Goal: Task Accomplishment & Management: Complete application form

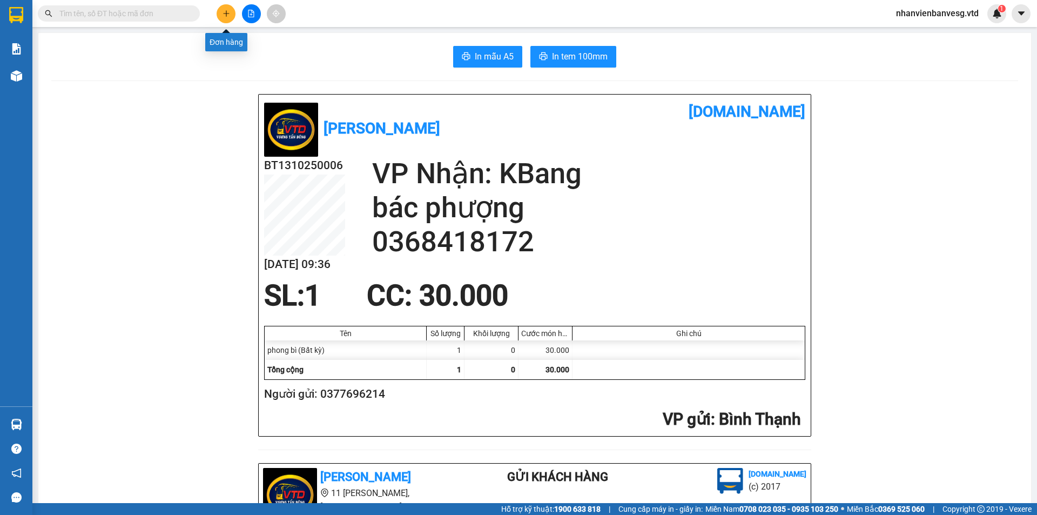
click at [226, 10] on icon "plus" at bounding box center [227, 14] width 8 height 8
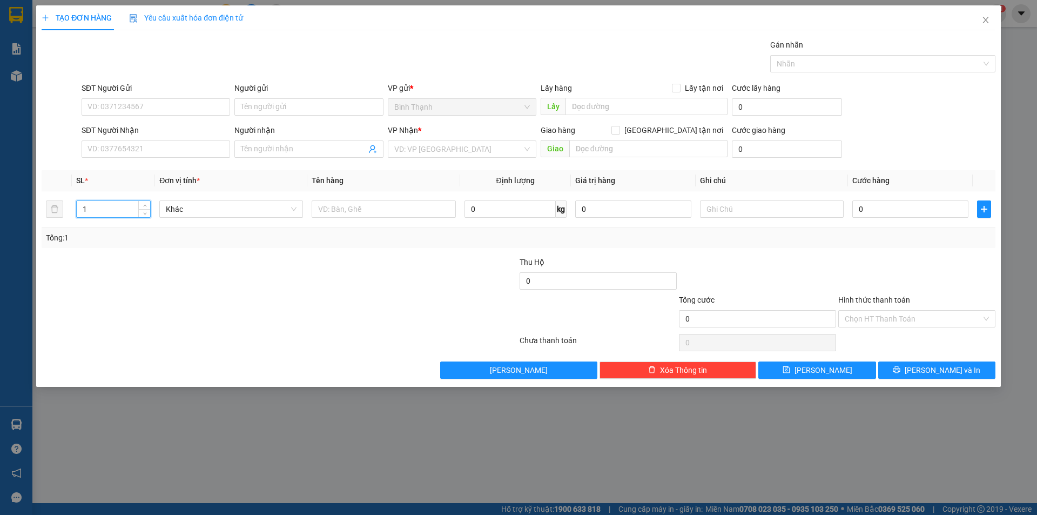
drag, startPoint x: 106, startPoint y: 211, endPoint x: 0, endPoint y: 233, distance: 108.6
click at [0, 233] on div "TẠO ĐƠN HÀNG Yêu cầu xuất hóa đơn điện tử Transit Pickup Surcharge Ids Transit …" at bounding box center [518, 257] width 1037 height 515
type input "2"
click at [191, 207] on span "Khác" at bounding box center [231, 209] width 131 height 16
type input "3"
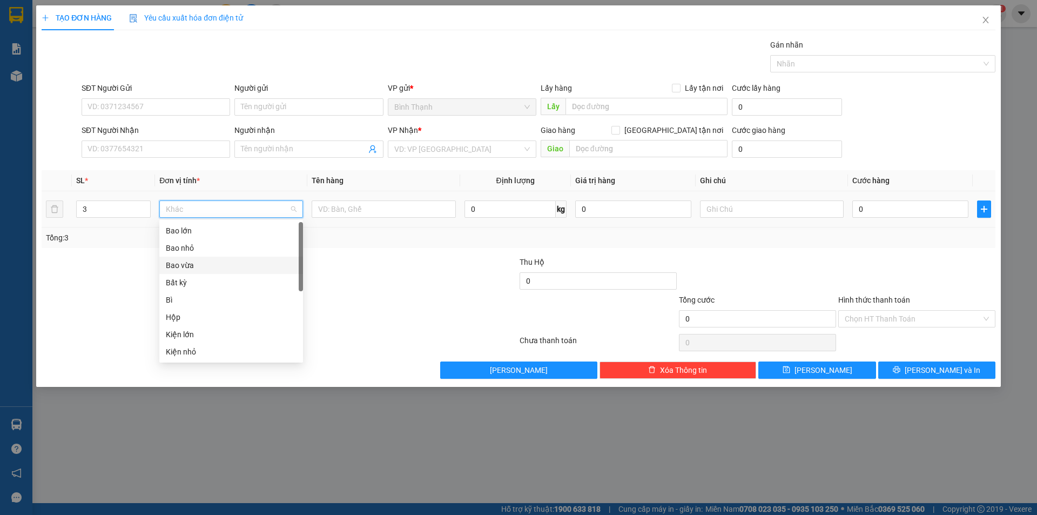
click at [229, 266] on div "Bao vừa" at bounding box center [231, 265] width 131 height 12
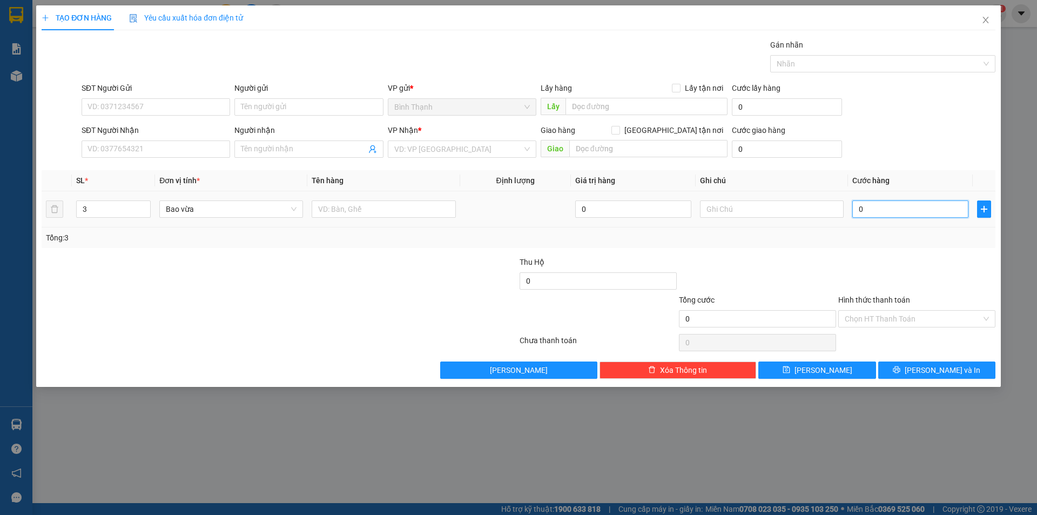
click at [887, 212] on input "0" at bounding box center [910, 208] width 116 height 17
type input "1"
type input "18"
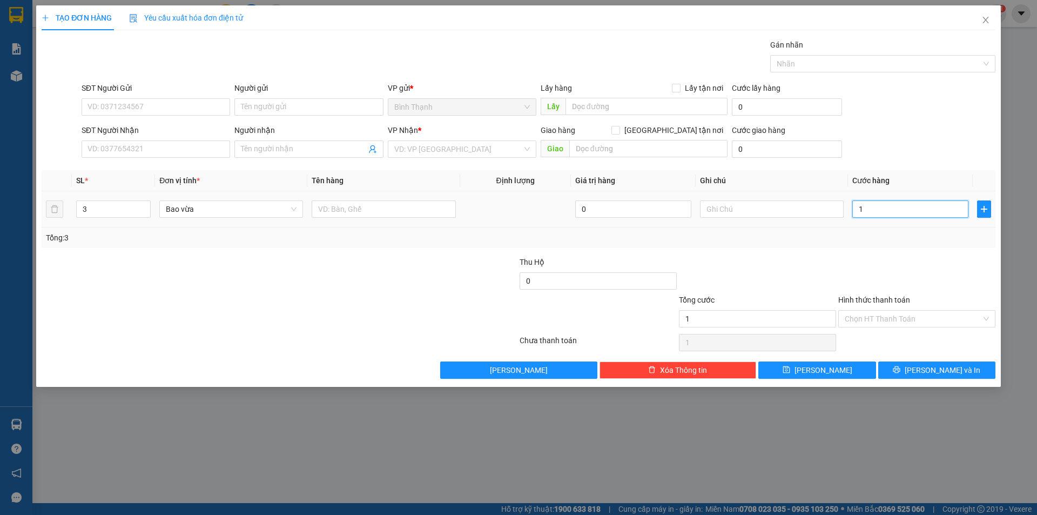
type input "18"
type input "180"
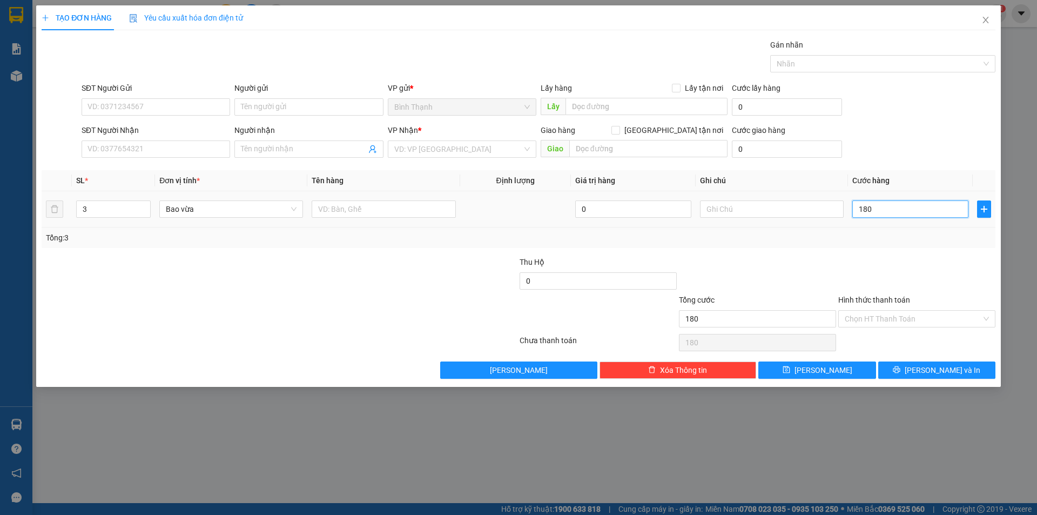
type input "1.800"
type input "18.000"
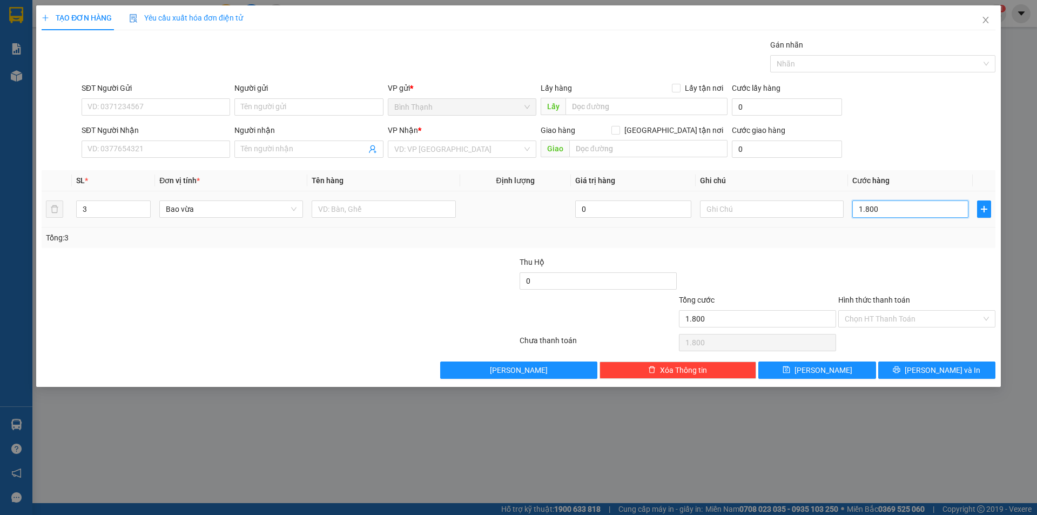
type input "18.000"
type input "180.000"
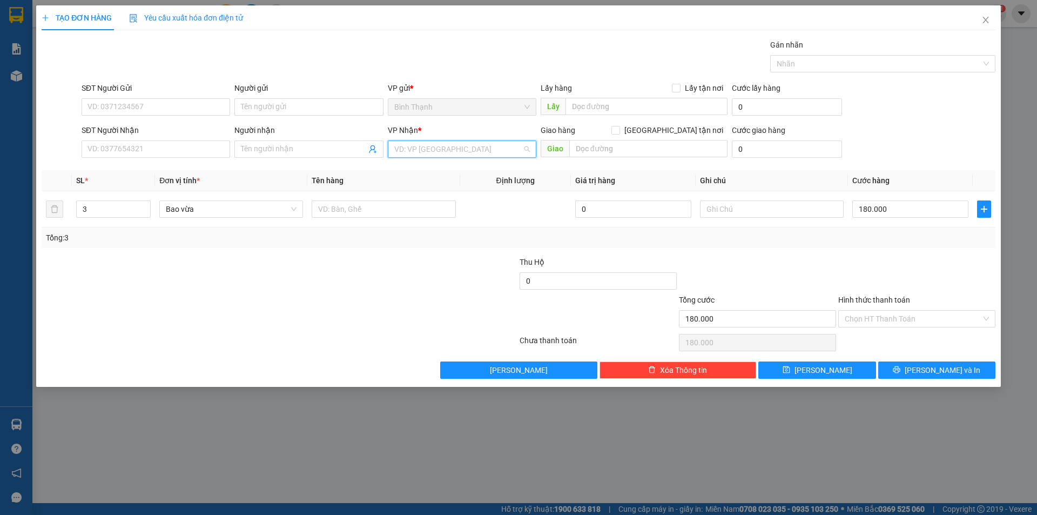
click at [417, 154] on input "search" at bounding box center [458, 149] width 128 height 16
click at [433, 187] on div "An Khê" at bounding box center [462, 188] width 136 height 12
click at [185, 147] on input "SĐT Người Nhận" at bounding box center [156, 148] width 149 height 17
drag, startPoint x: 173, startPoint y: 147, endPoint x: 238, endPoint y: 146, distance: 64.8
click at [180, 146] on input "SĐT Người Nhận" at bounding box center [156, 148] width 149 height 17
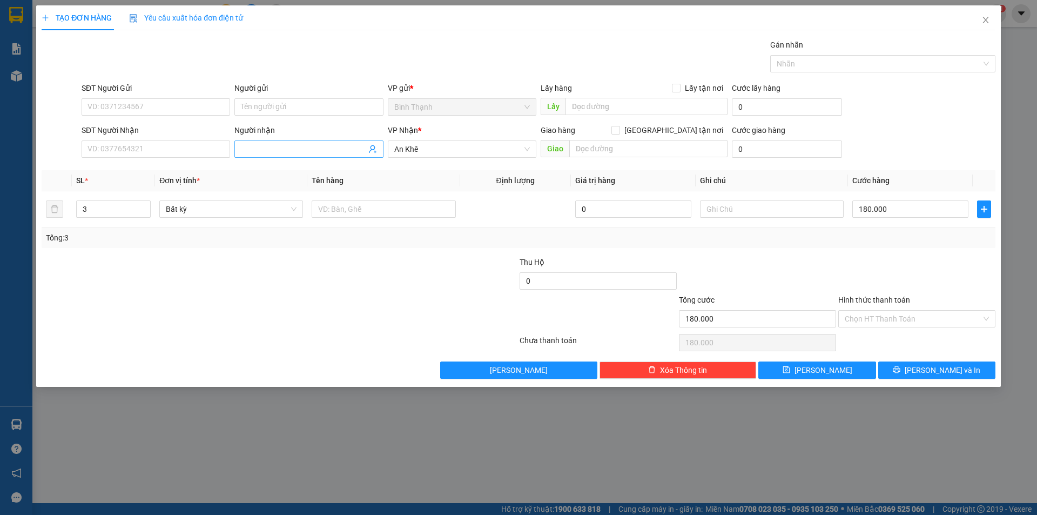
click at [238, 147] on span at bounding box center [308, 148] width 149 height 17
type input "loan on"
drag, startPoint x: 197, startPoint y: 264, endPoint x: 187, endPoint y: 240, distance: 25.7
click at [196, 264] on div at bounding box center [200, 275] width 319 height 38
click at [187, 206] on span "Bất kỳ" at bounding box center [231, 209] width 131 height 16
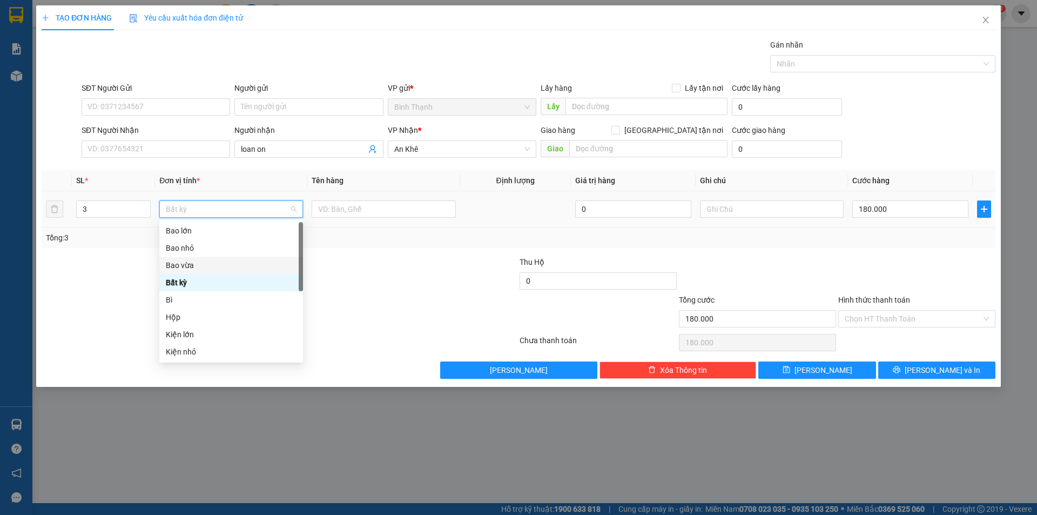
click at [210, 267] on div "Bao vừa" at bounding box center [231, 265] width 131 height 12
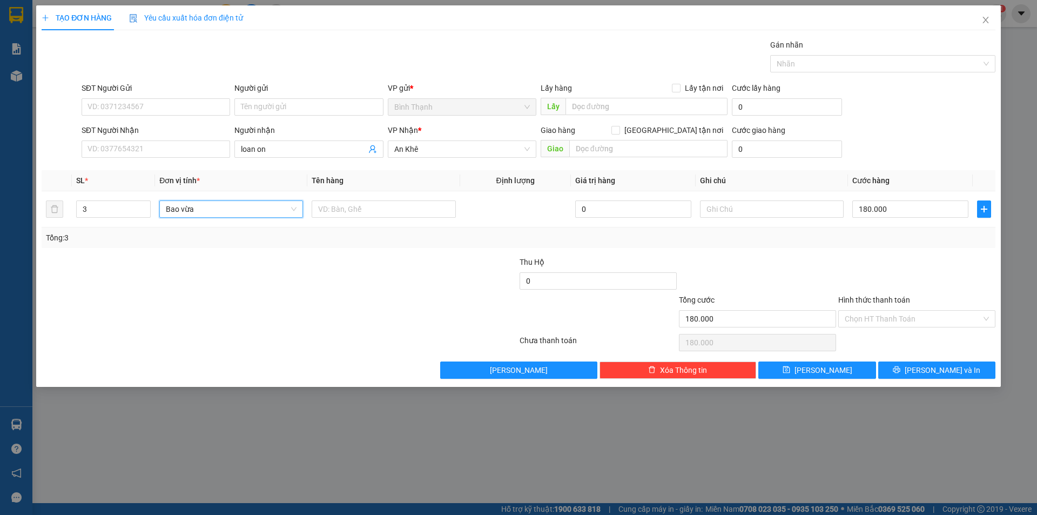
click at [897, 347] on div "Chọn HT Thanh Toán" at bounding box center [916, 343] width 159 height 22
type input "0"
click at [868, 184] on span "Cước hàng" at bounding box center [870, 180] width 37 height 9
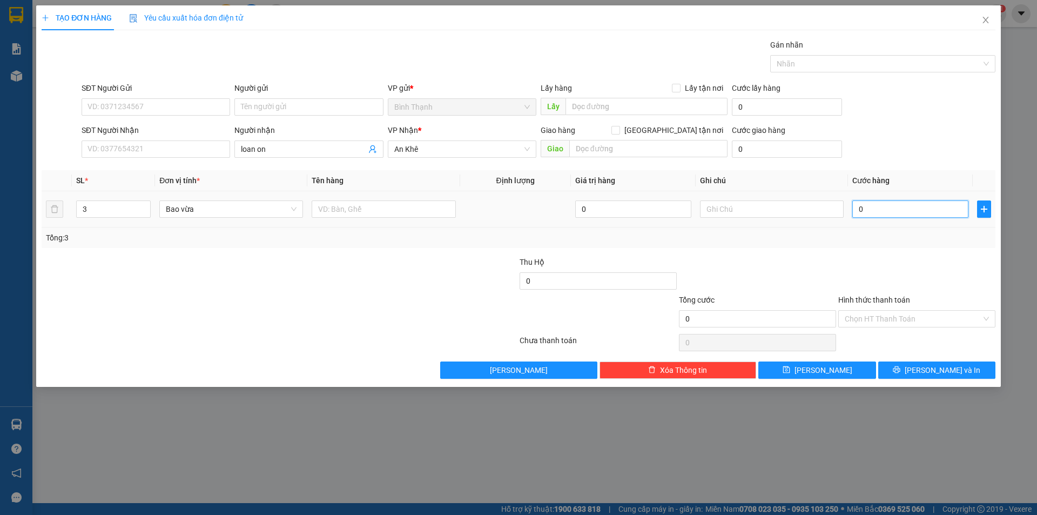
click at [886, 209] on input "0" at bounding box center [910, 208] width 116 height 17
type input "1"
type input "18"
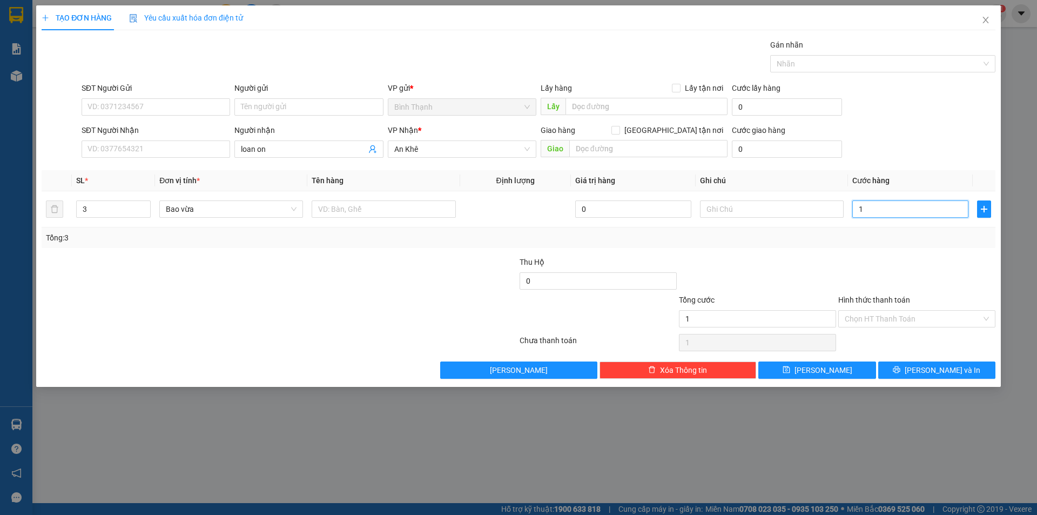
type input "18"
type input "180"
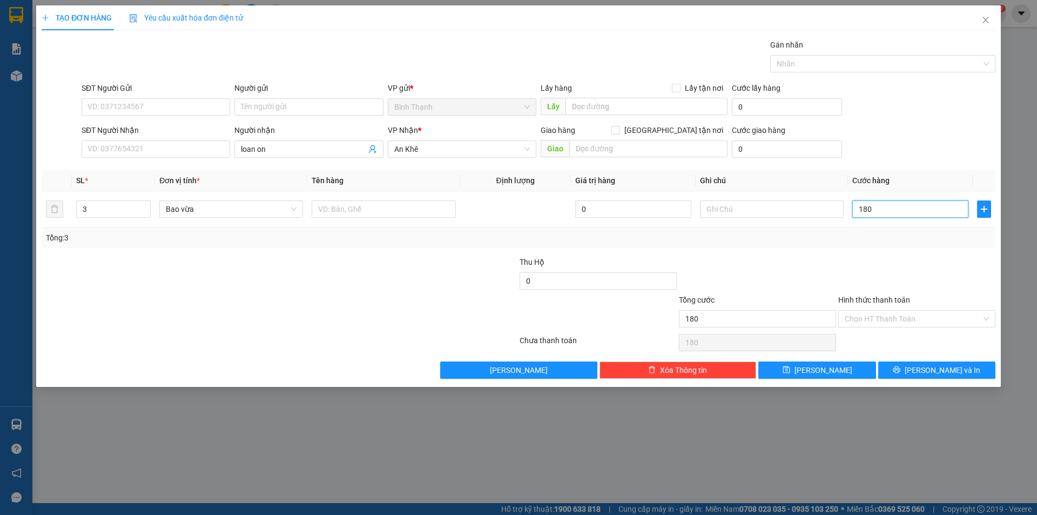
type input "1.800"
type input "18.000"
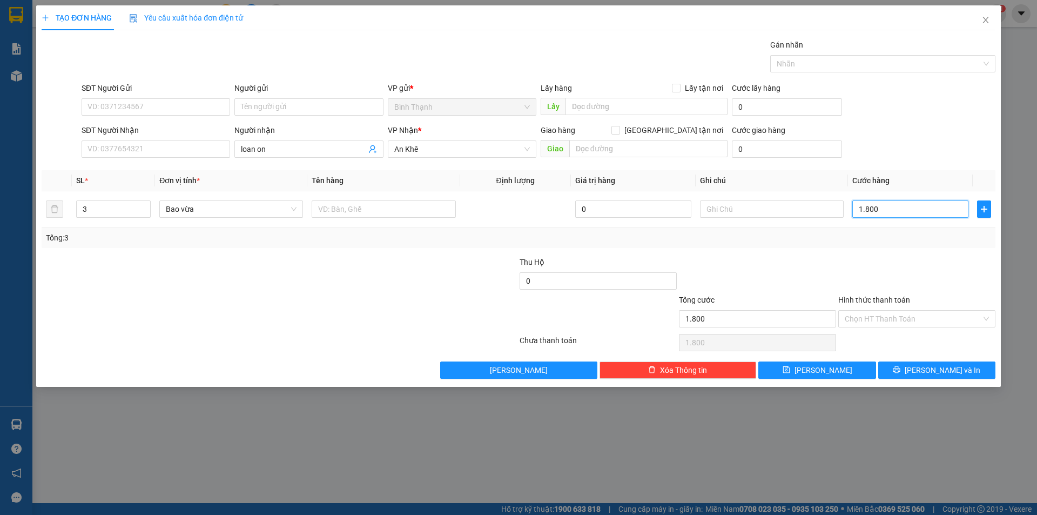
type input "18.000"
type input "180.000"
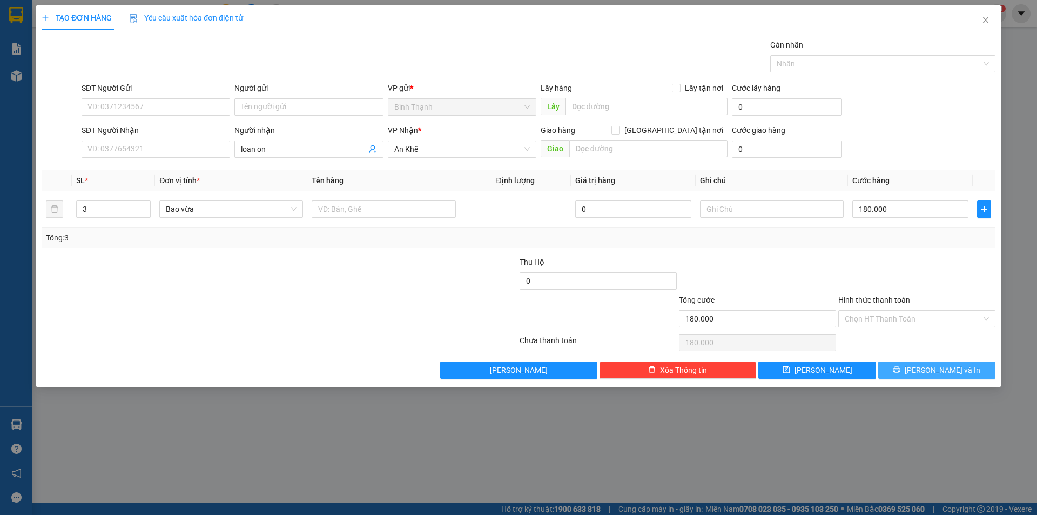
click at [932, 366] on span "[PERSON_NAME] và In" at bounding box center [943, 370] width 76 height 12
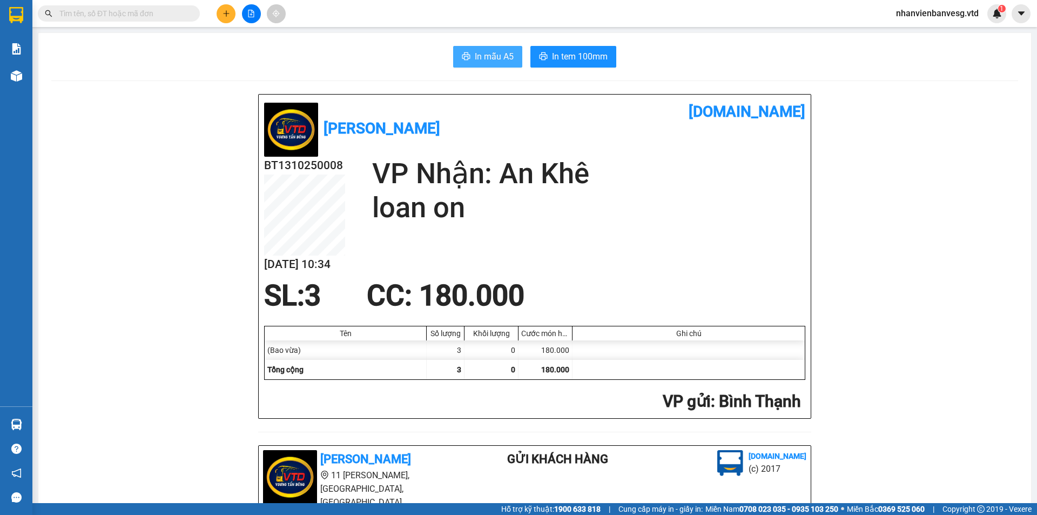
click at [475, 51] on span "In mẫu A5" at bounding box center [494, 57] width 39 height 14
click at [578, 55] on span "In tem 100mm" at bounding box center [580, 57] width 56 height 14
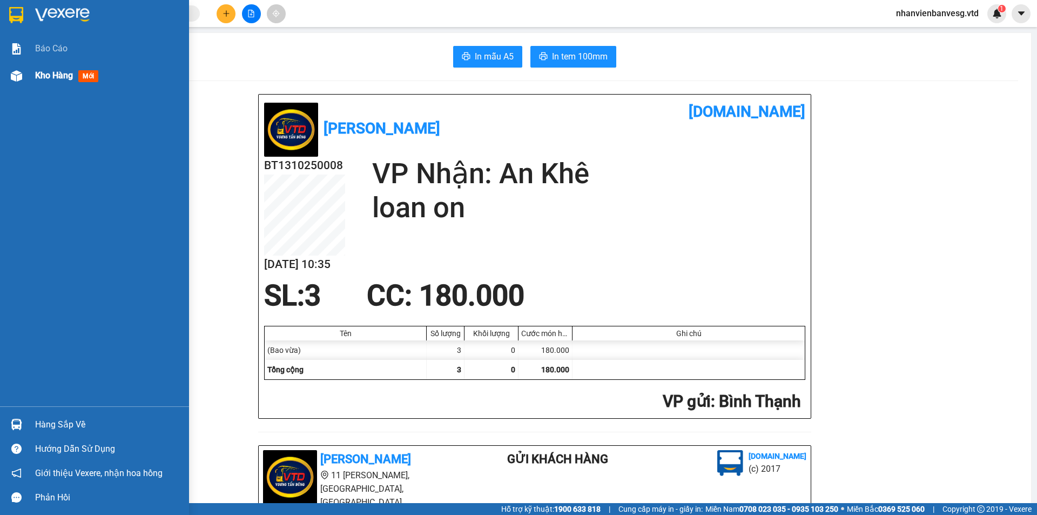
click at [58, 73] on span "Kho hàng" at bounding box center [54, 75] width 38 height 10
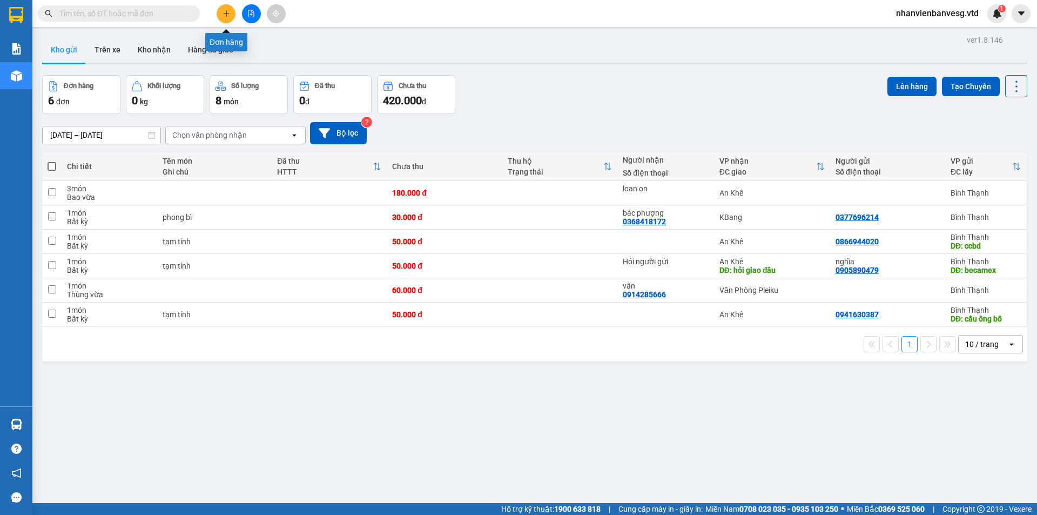
click at [228, 15] on icon "plus" at bounding box center [227, 14] width 8 height 8
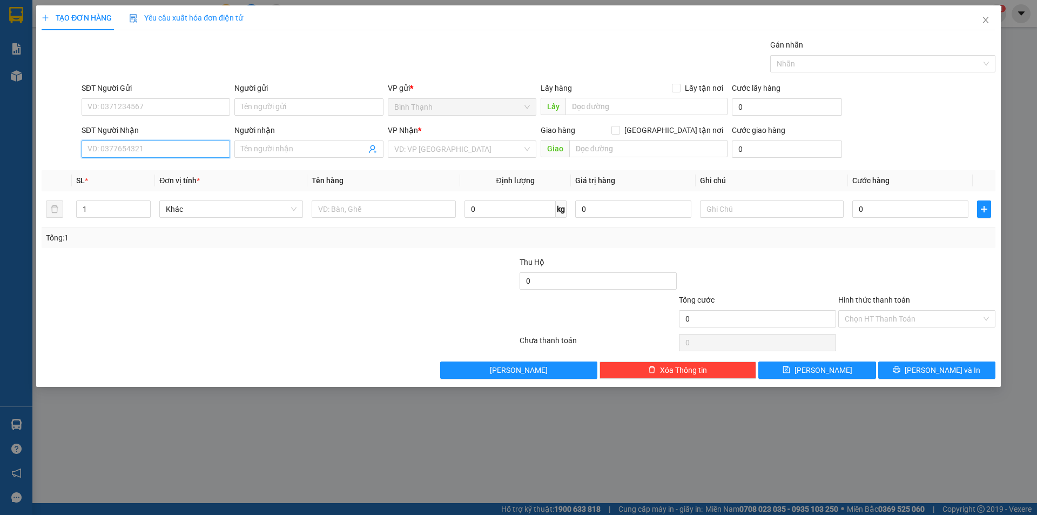
click at [169, 152] on input "SĐT Người Nhận" at bounding box center [156, 148] width 149 height 17
type input "0377650626"
click at [304, 147] on input "Người nhận" at bounding box center [303, 149] width 125 height 12
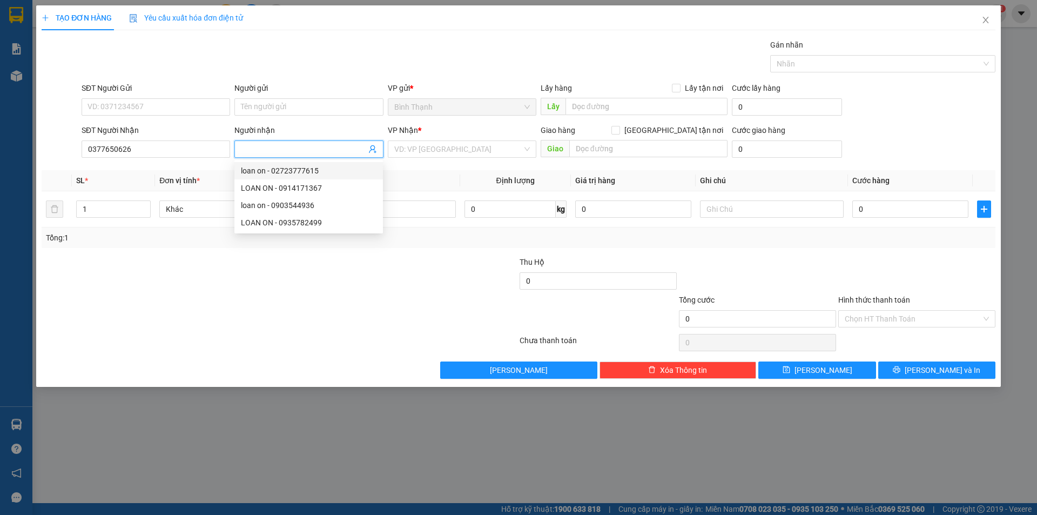
type input "c"
type input "x"
type input "chị [PERSON_NAME]"
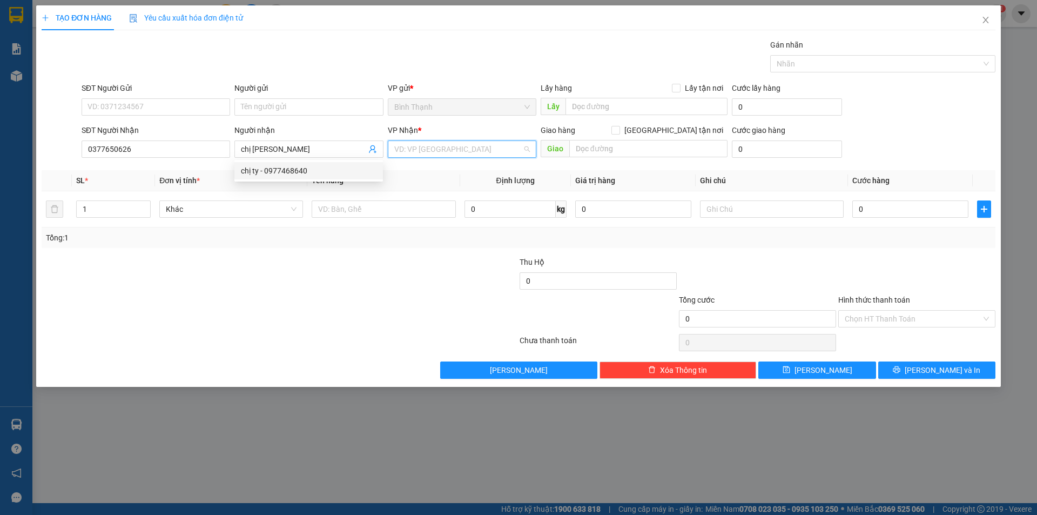
click at [456, 154] on input "search" at bounding box center [458, 149] width 128 height 16
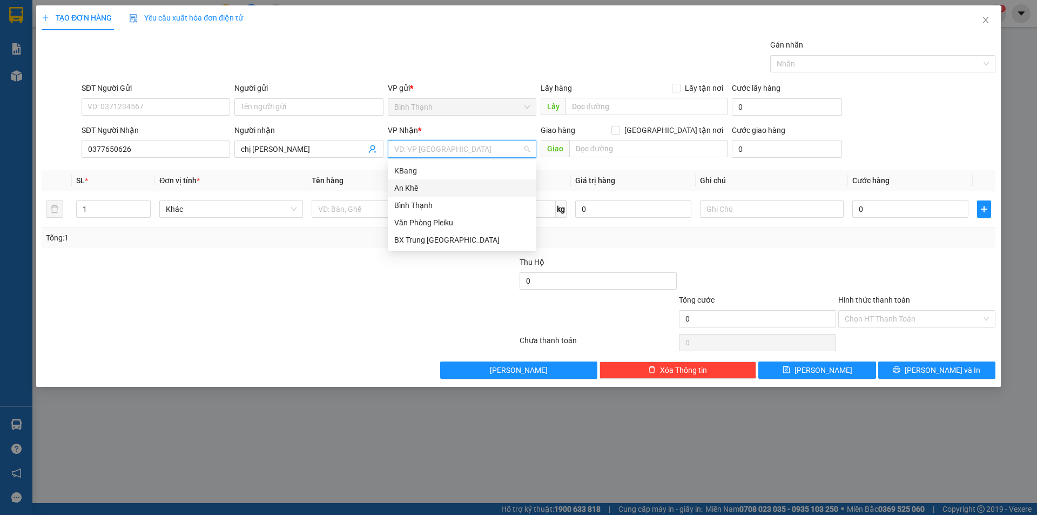
click at [467, 186] on div "An Khê" at bounding box center [462, 188] width 136 height 12
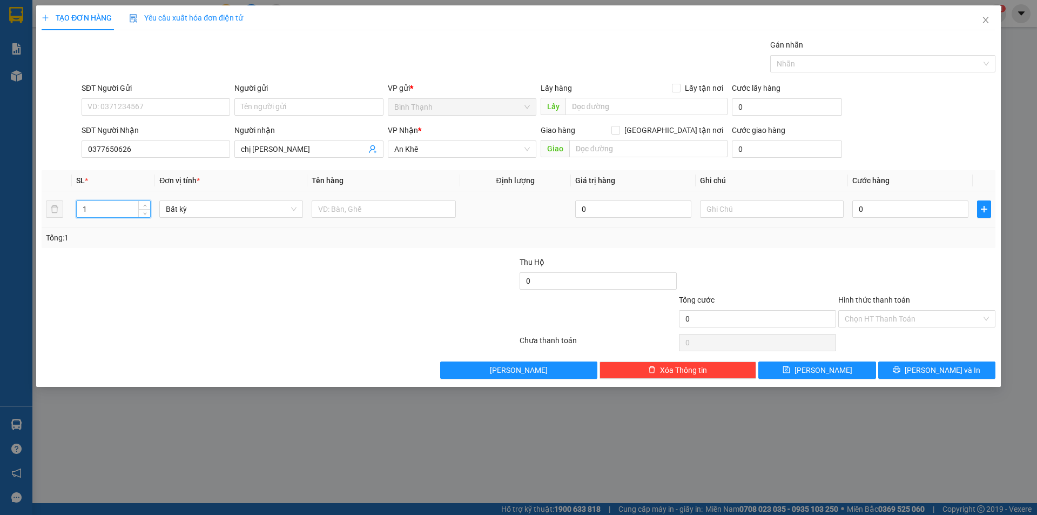
drag, startPoint x: 106, startPoint y: 206, endPoint x: 0, endPoint y: 246, distance: 113.7
click at [0, 246] on div "TẠO ĐƠN HÀNG Yêu cầu xuất hóa đơn điện tử Transit Pickup Surcharge Ids Transit …" at bounding box center [518, 257] width 1037 height 515
click at [212, 210] on span "Bất kỳ" at bounding box center [231, 209] width 131 height 16
type input "7"
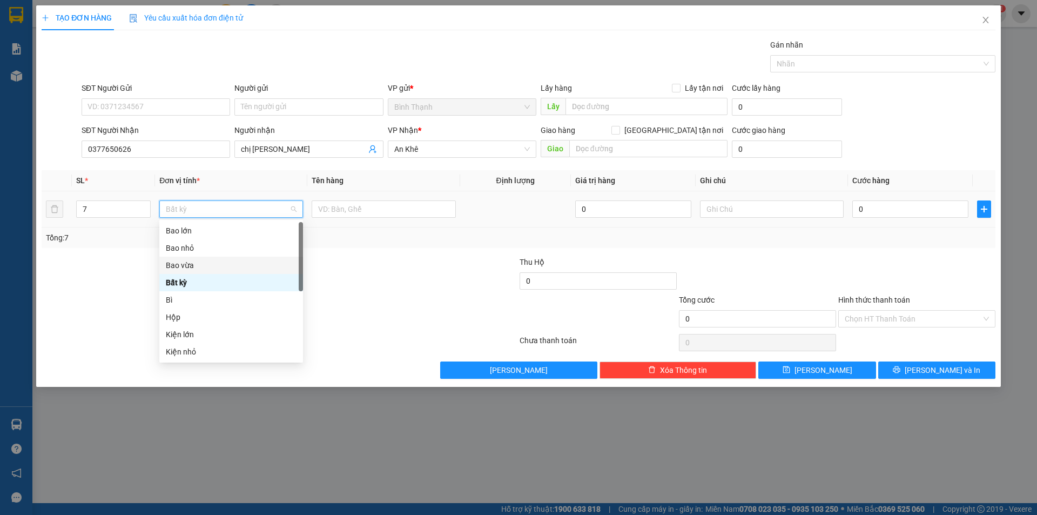
scroll to position [162, 0]
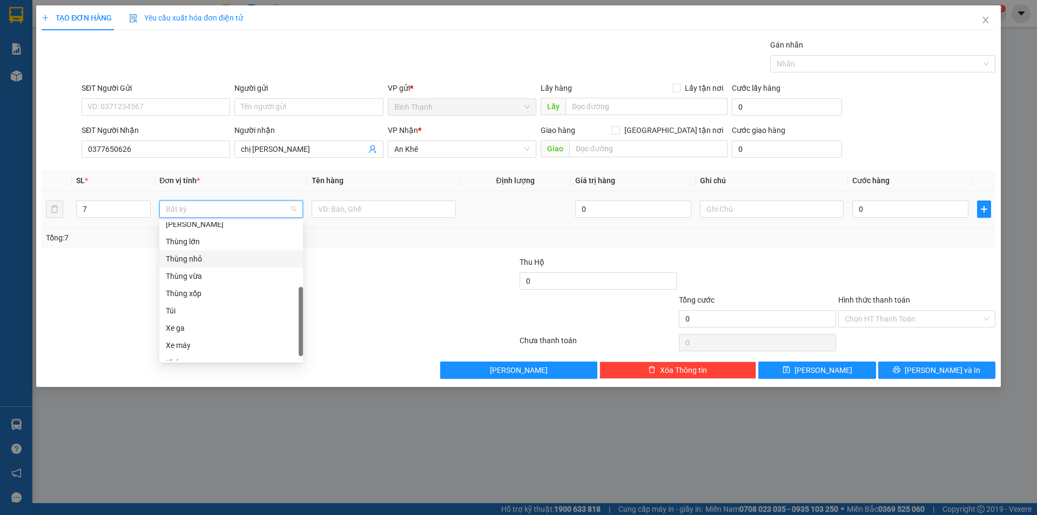
click at [251, 260] on div "Thùng nhỏ" at bounding box center [231, 259] width 131 height 12
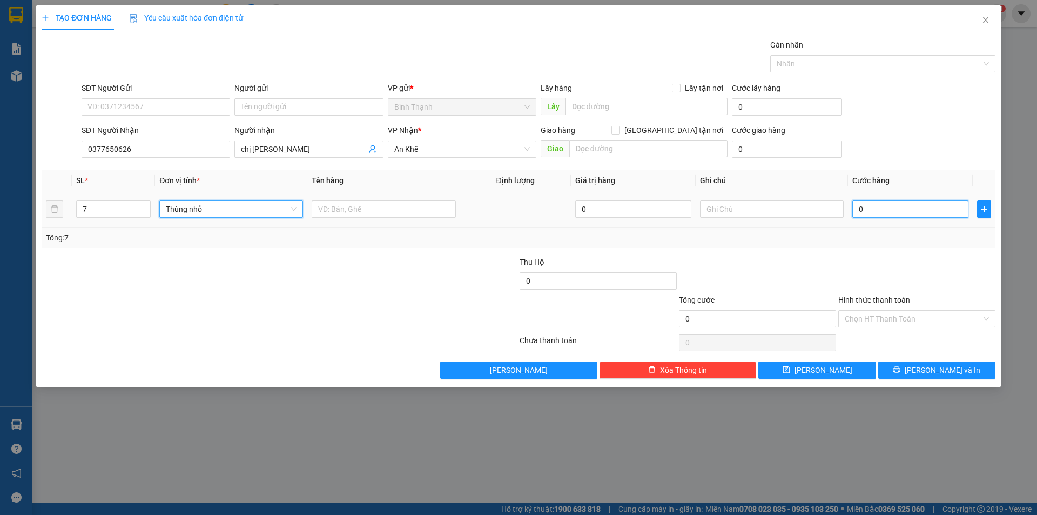
click at [904, 201] on input "0" at bounding box center [910, 208] width 116 height 17
type input "2"
type input "28"
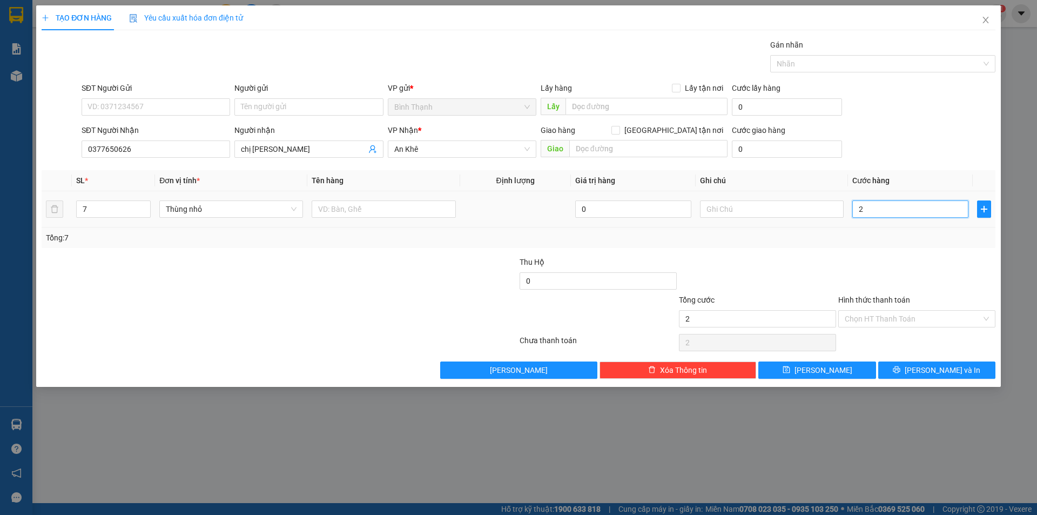
type input "28"
type input "280"
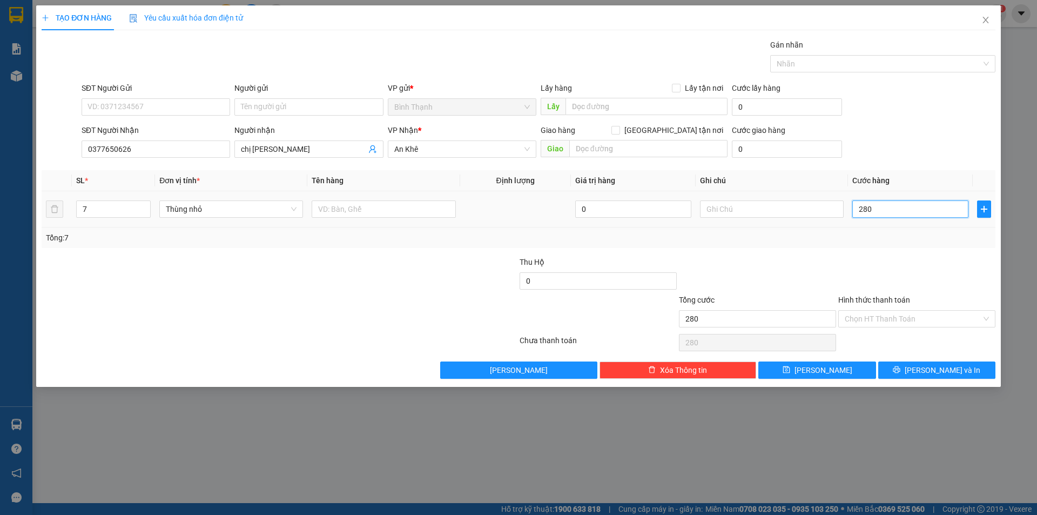
type input "2.800"
type input "28.000"
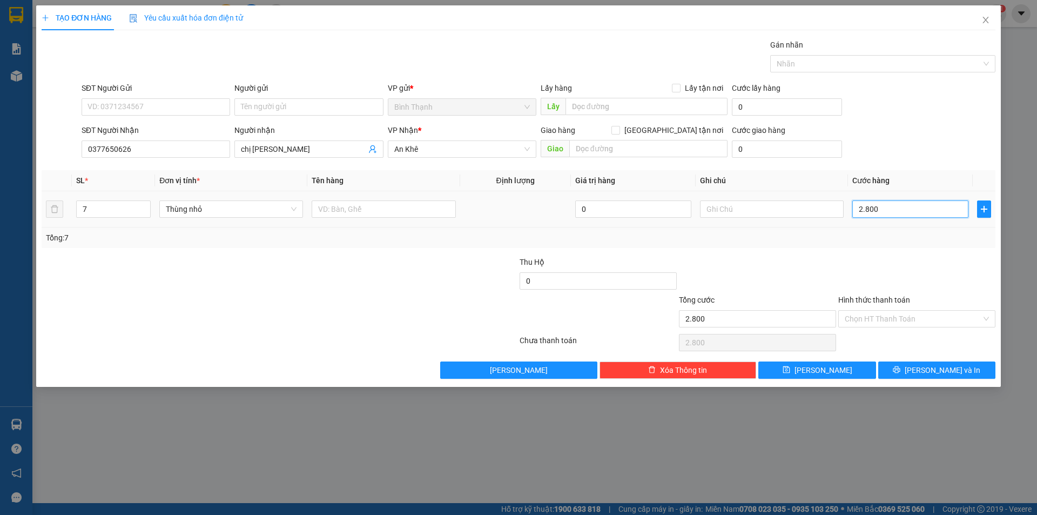
type input "28.000"
type input "280.000"
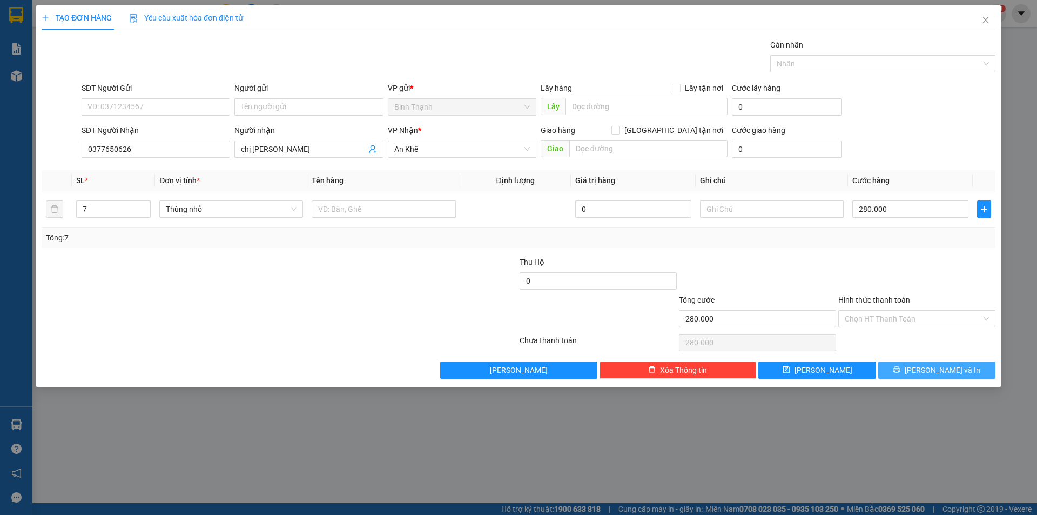
click at [950, 365] on span "[PERSON_NAME] và In" at bounding box center [943, 370] width 76 height 12
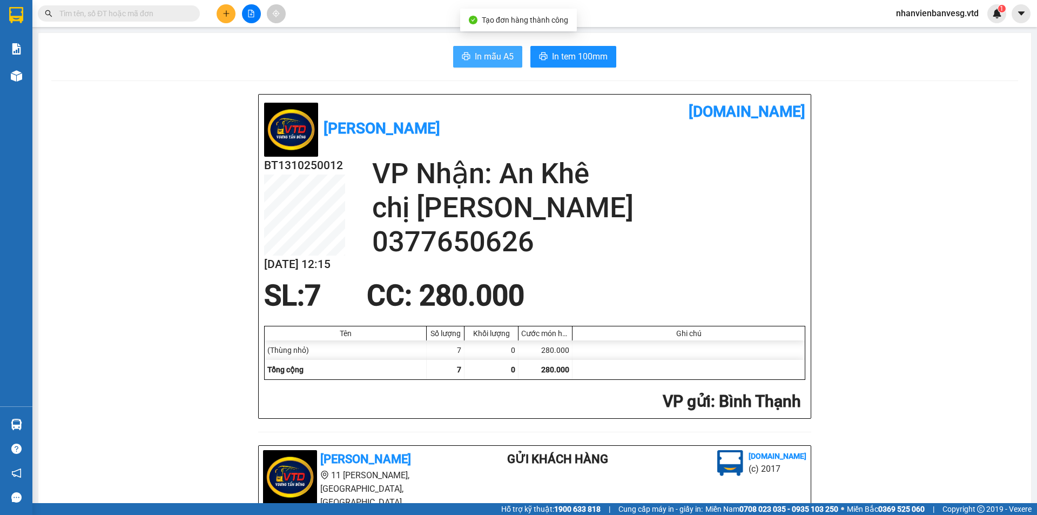
click at [475, 61] on span "In mẫu A5" at bounding box center [494, 57] width 39 height 14
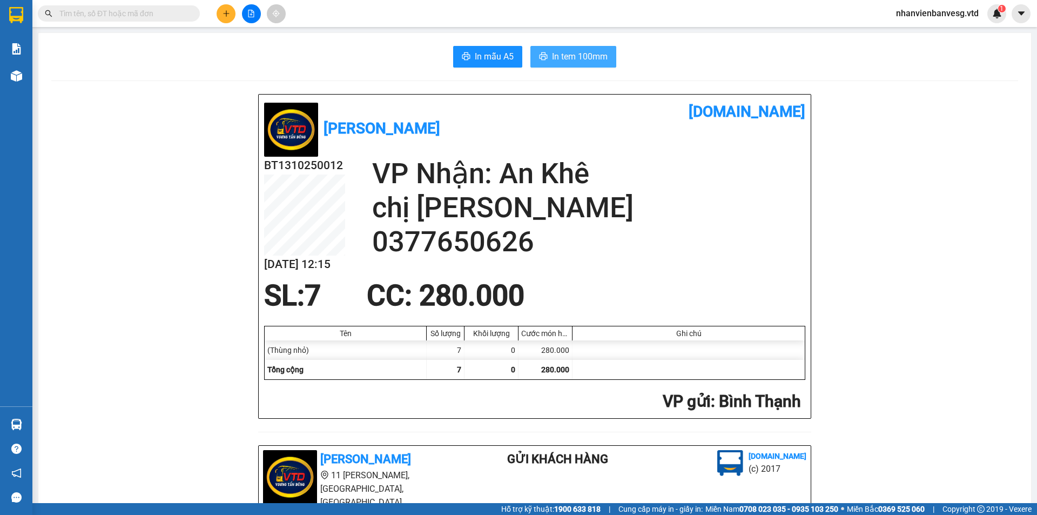
click at [564, 57] on span "In tem 100mm" at bounding box center [580, 57] width 56 height 14
click at [233, 12] on button at bounding box center [226, 13] width 19 height 19
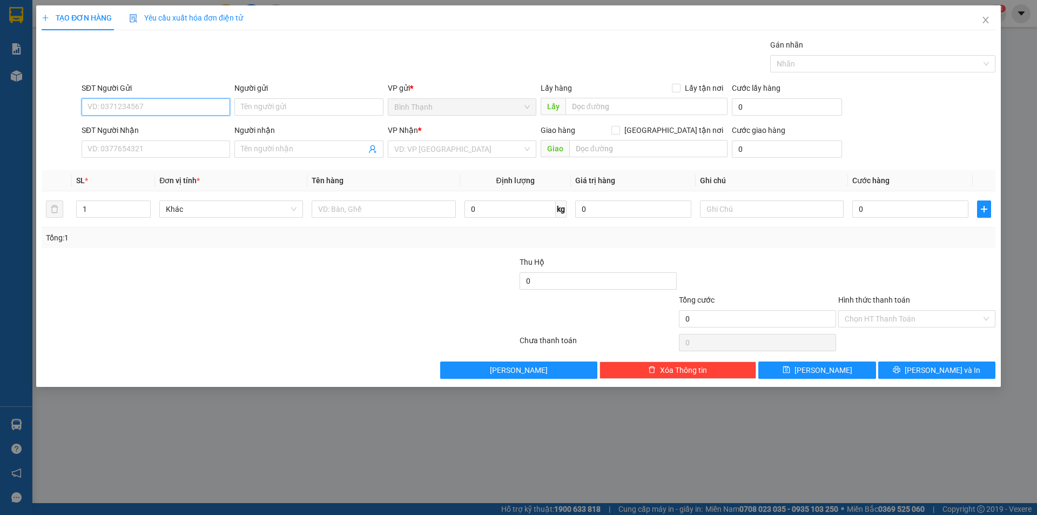
click at [133, 100] on input "SĐT Người Gửi" at bounding box center [156, 106] width 149 height 17
type input "0978505423"
click at [184, 153] on input "SĐT Người Nhận" at bounding box center [156, 148] width 149 height 17
type input "9"
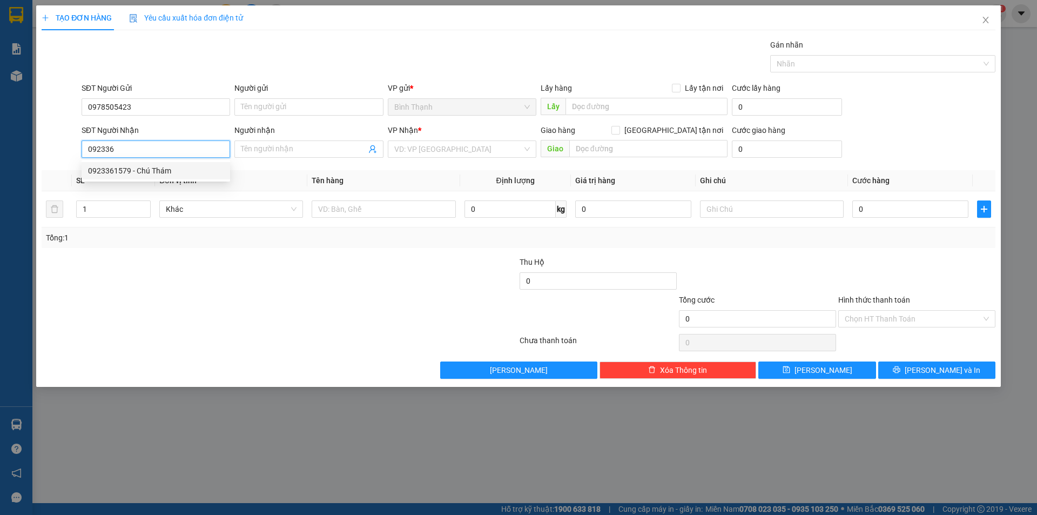
drag, startPoint x: 189, startPoint y: 170, endPoint x: 222, endPoint y: 135, distance: 48.1
click at [193, 161] on div "0923361579 0923361579 - Chú Thám" at bounding box center [156, 171] width 149 height 22
click at [169, 173] on div "0923361579 - Chú Thám" at bounding box center [156, 171] width 136 height 12
type input "0923361579"
type input "Chú Thám"
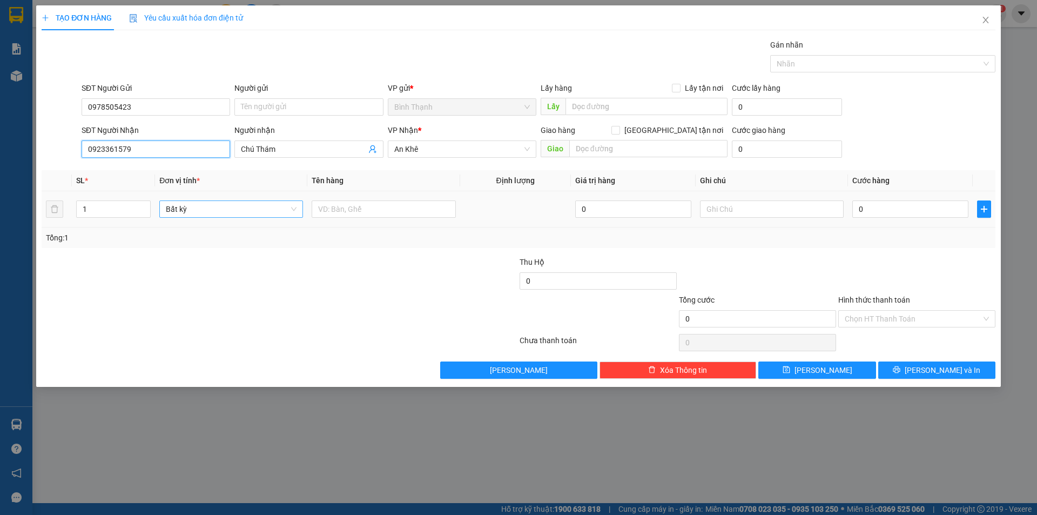
click at [183, 206] on span "Bất kỳ" at bounding box center [231, 209] width 131 height 16
type input "0923361579"
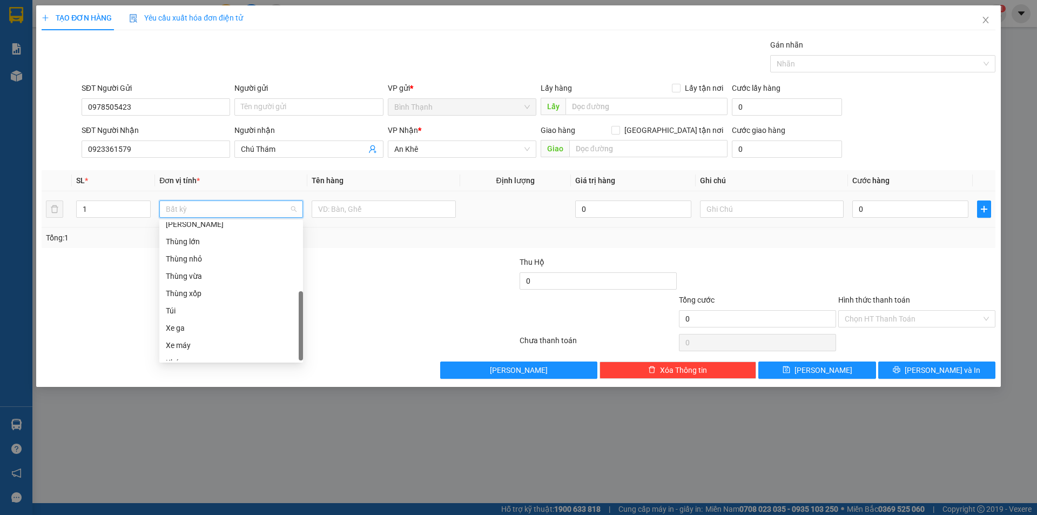
scroll to position [173, 0]
drag, startPoint x: 226, startPoint y: 283, endPoint x: 224, endPoint y: 270, distance: 13.1
click at [225, 283] on div "Thùng xốp" at bounding box center [231, 283] width 131 height 12
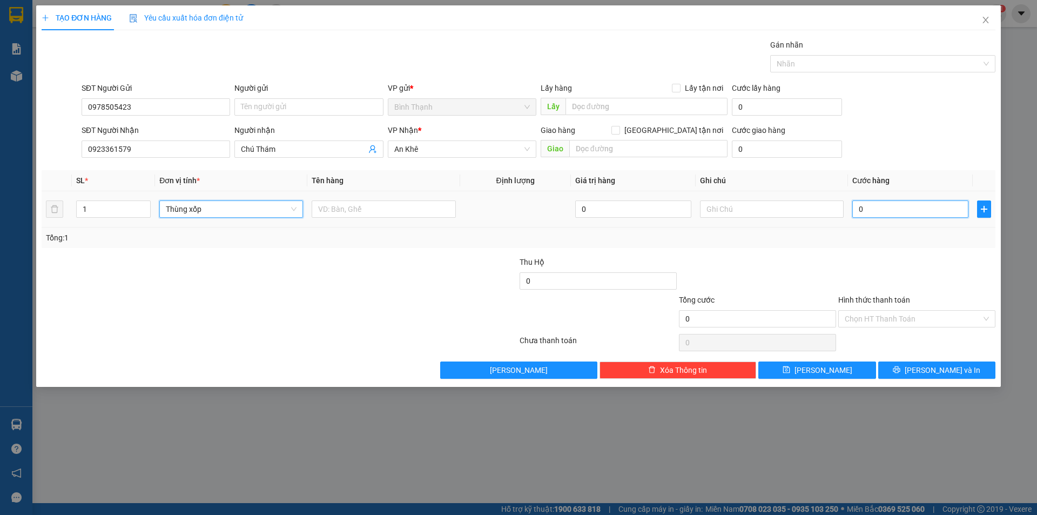
click at [903, 211] on input "0" at bounding box center [910, 208] width 116 height 17
type input "4"
type input "40"
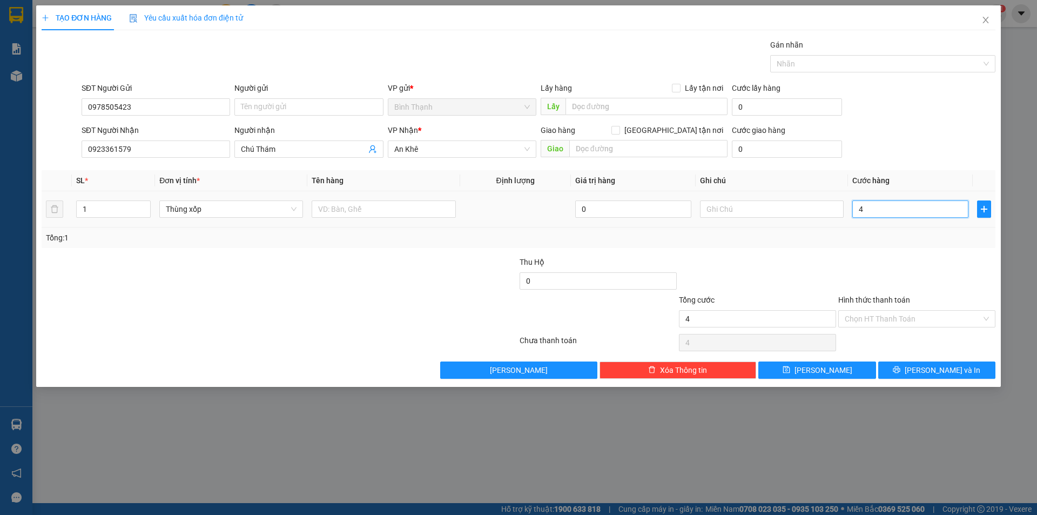
type input "40"
type input "400"
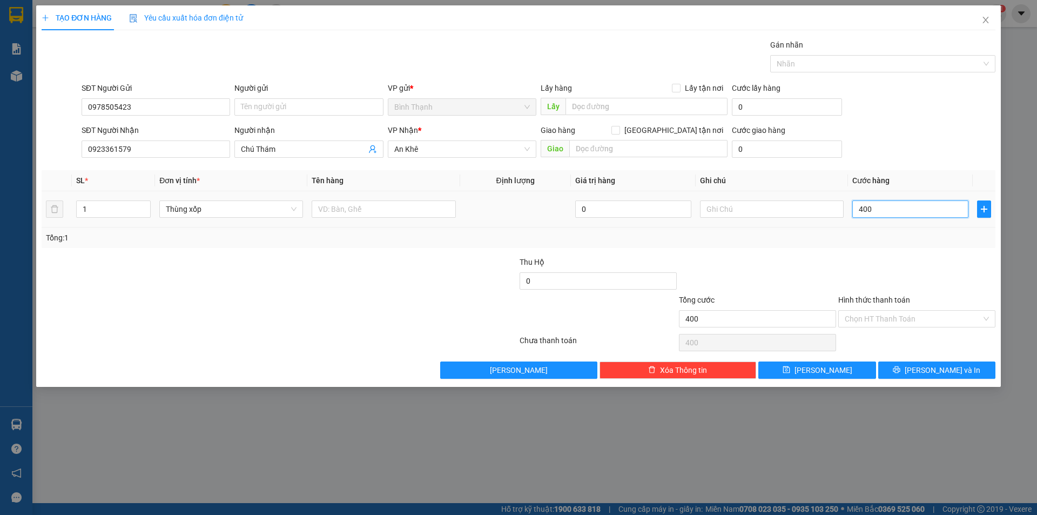
type input "4.000"
type input "40.000"
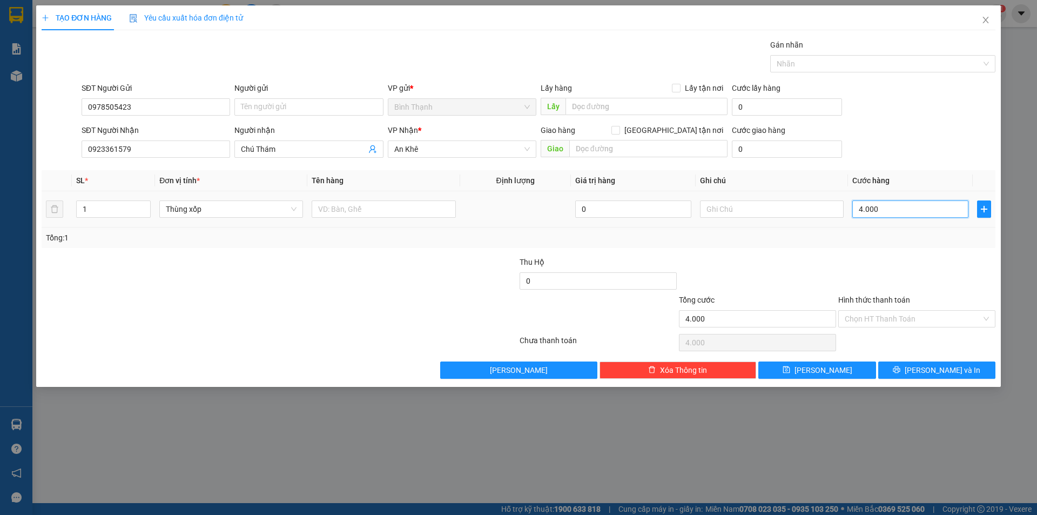
type input "40.000"
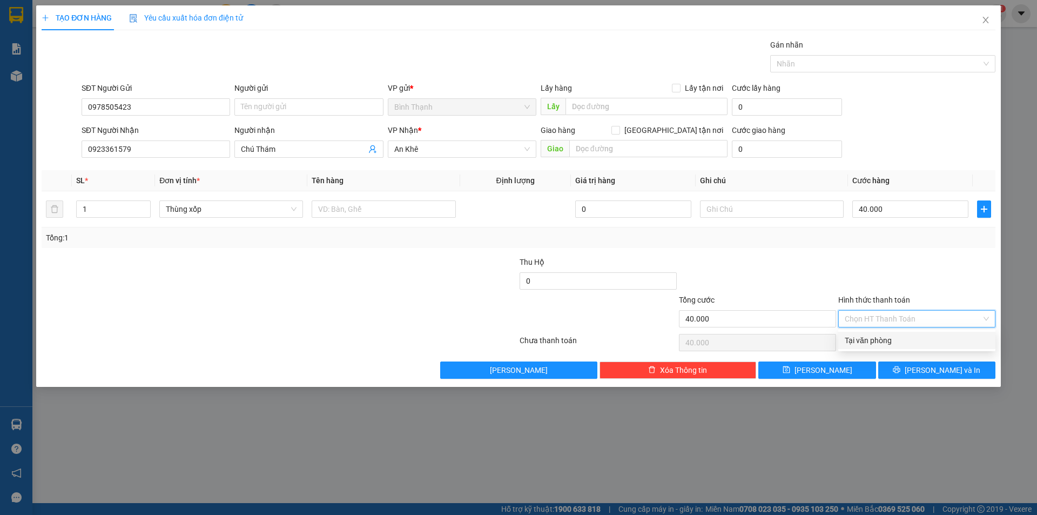
drag, startPoint x: 910, startPoint y: 320, endPoint x: 906, endPoint y: 334, distance: 14.5
click at [910, 322] on input "Hình thức thanh toán" at bounding box center [913, 319] width 137 height 16
drag, startPoint x: 904, startPoint y: 337, endPoint x: 912, endPoint y: 358, distance: 22.6
click at [904, 338] on div "Tại văn phòng" at bounding box center [917, 340] width 144 height 12
type input "0"
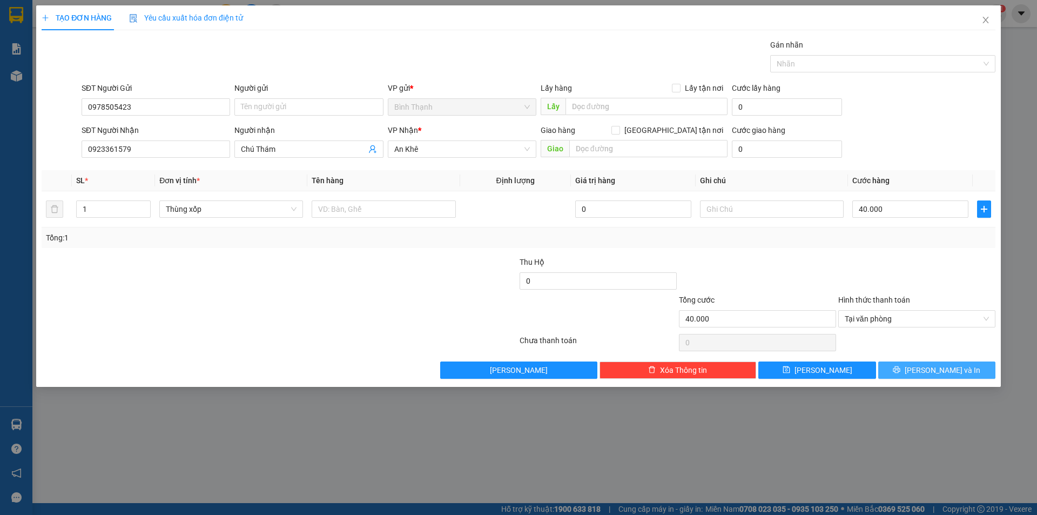
click at [920, 376] on button "[PERSON_NAME] và In" at bounding box center [936, 369] width 117 height 17
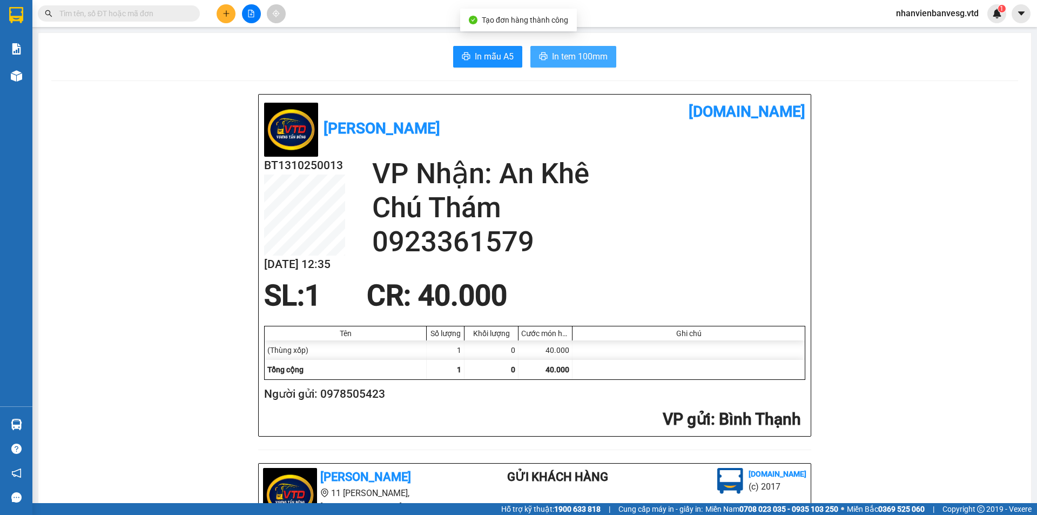
click at [592, 57] on span "In tem 100mm" at bounding box center [580, 57] width 56 height 14
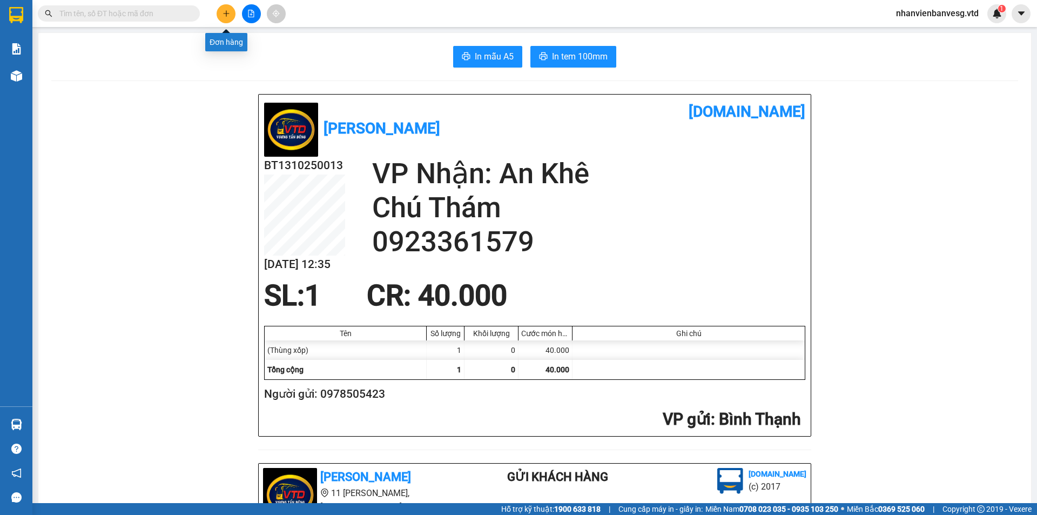
click at [225, 14] on icon "plus" at bounding box center [227, 14] width 8 height 8
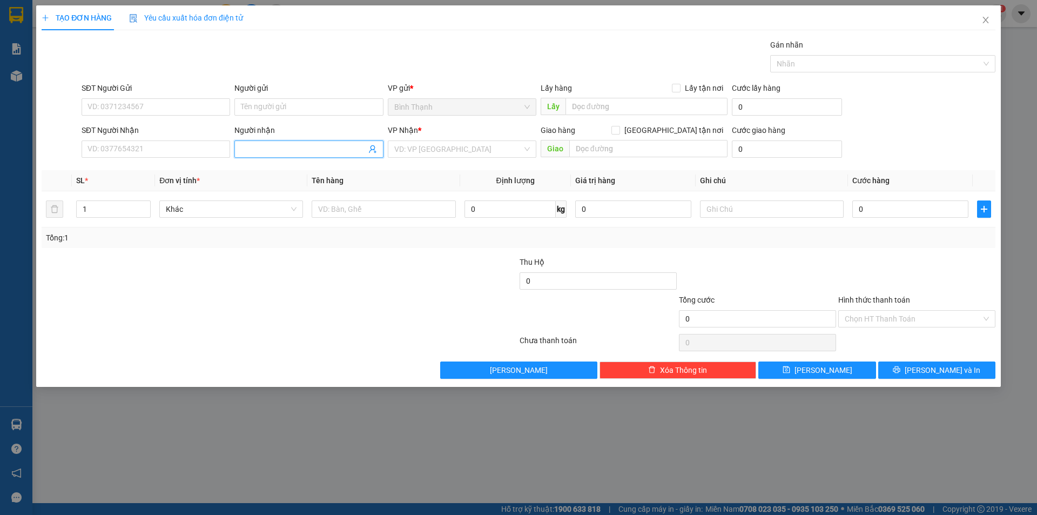
click at [287, 150] on input "Người nhận" at bounding box center [303, 149] width 125 height 12
type input "kb"
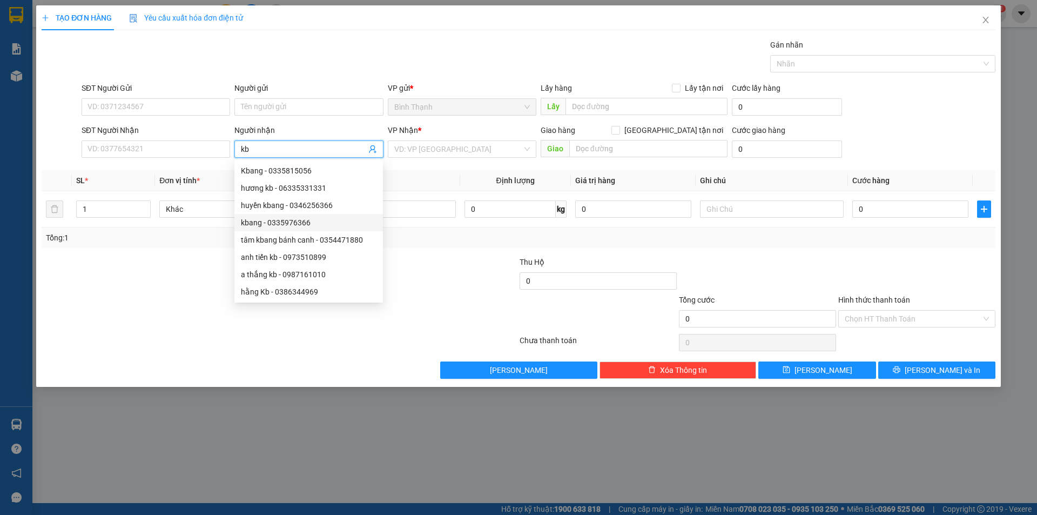
click at [326, 218] on div "kbang - 0335976366" at bounding box center [309, 223] width 136 height 12
type input "0335976366"
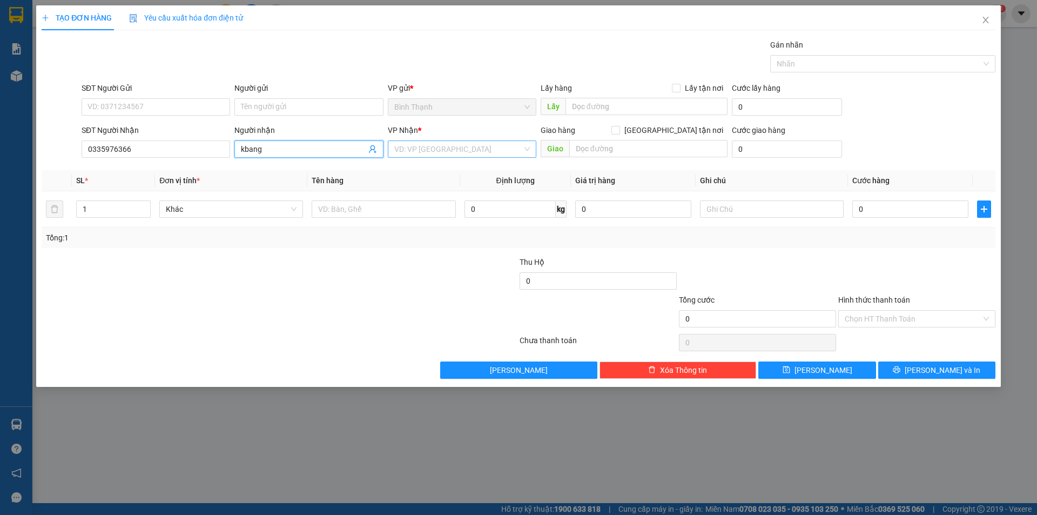
type input "kbang"
click at [435, 143] on input "search" at bounding box center [458, 149] width 128 height 16
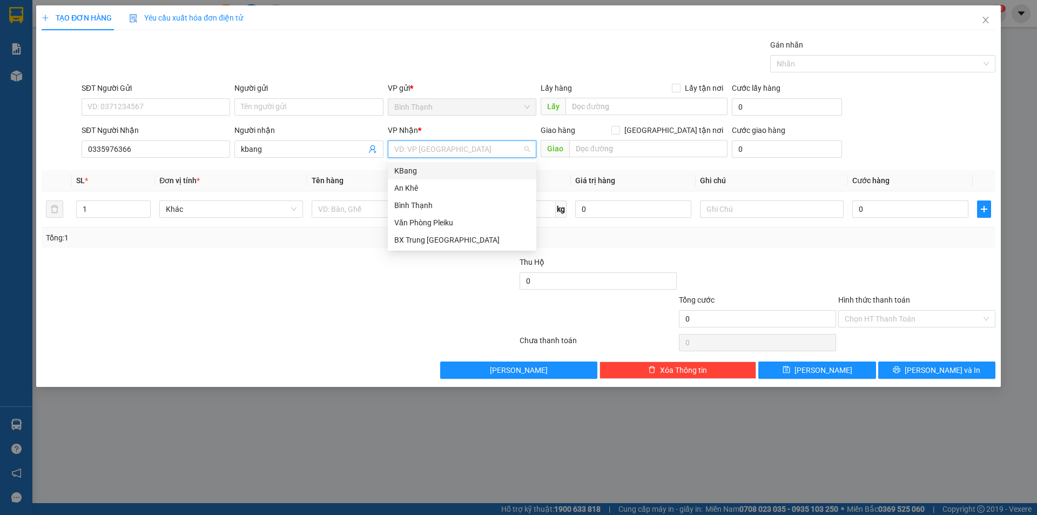
click at [436, 165] on div "KBang" at bounding box center [462, 171] width 136 height 12
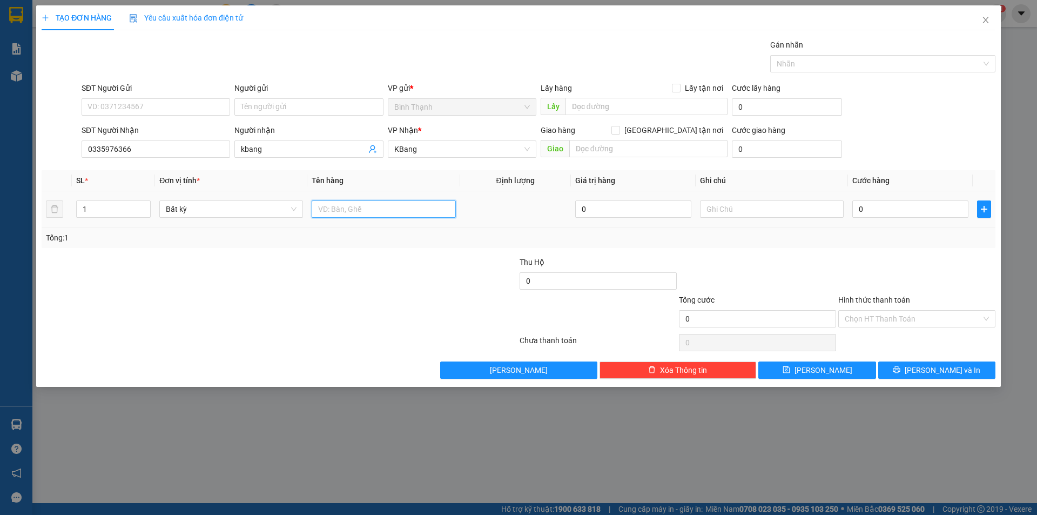
drag, startPoint x: 381, startPoint y: 204, endPoint x: 389, endPoint y: 198, distance: 9.6
click at [388, 199] on div at bounding box center [384, 209] width 144 height 22
type input "bánh canh"
click at [876, 207] on input "0" at bounding box center [910, 208] width 116 height 17
type input "7"
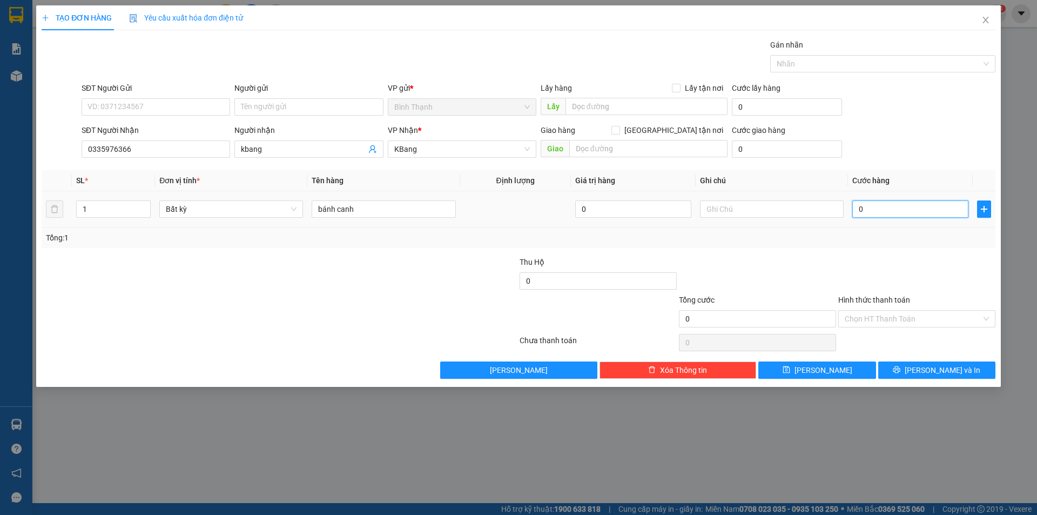
type input "7"
type input "70"
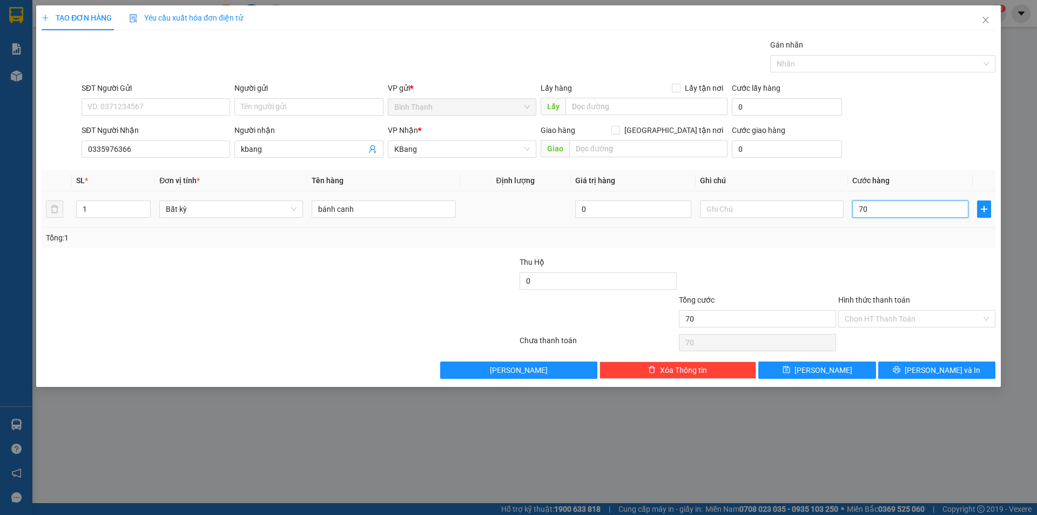
type input "700"
type input "7.000"
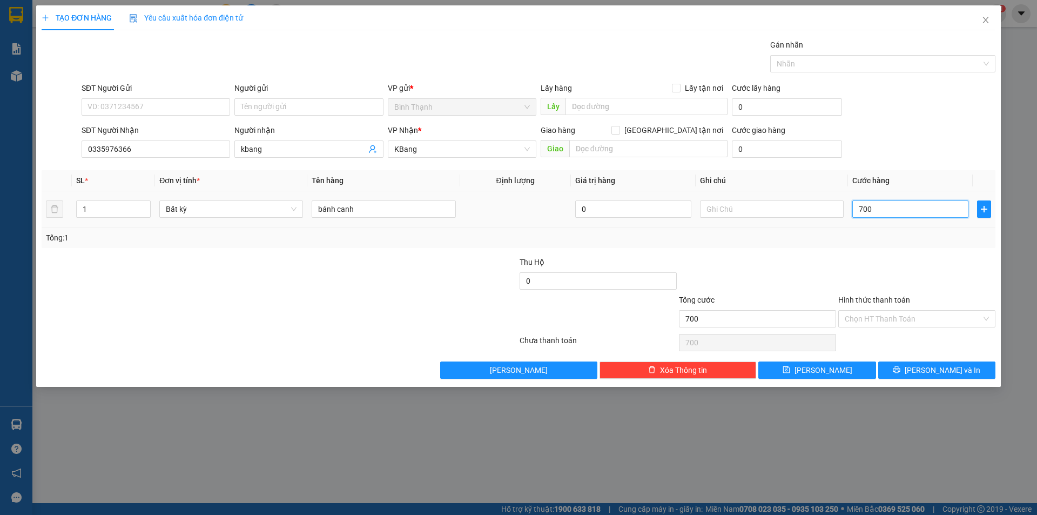
type input "7.000"
type input "70.000"
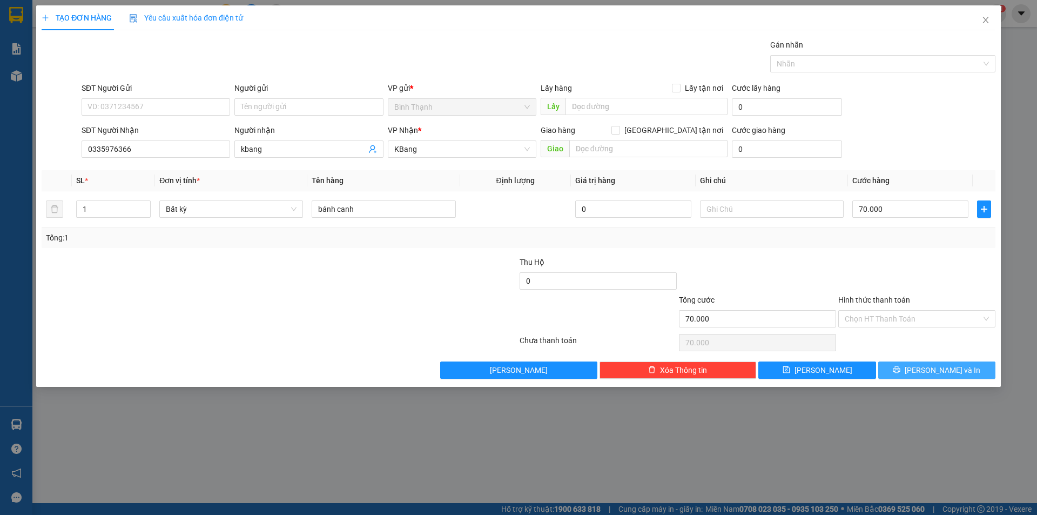
click at [938, 369] on span "[PERSON_NAME] và In" at bounding box center [943, 370] width 76 height 12
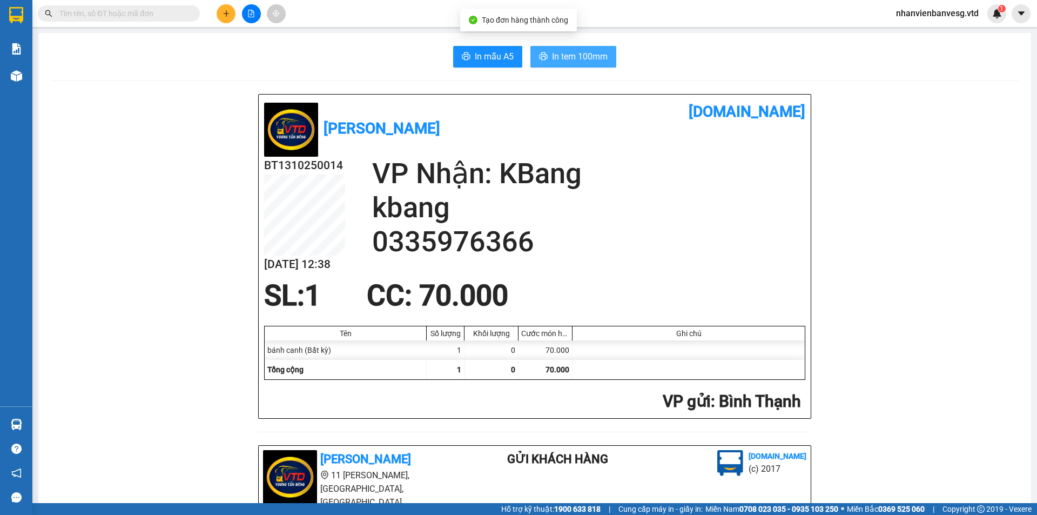
click at [584, 52] on span "In tem 100mm" at bounding box center [580, 57] width 56 height 14
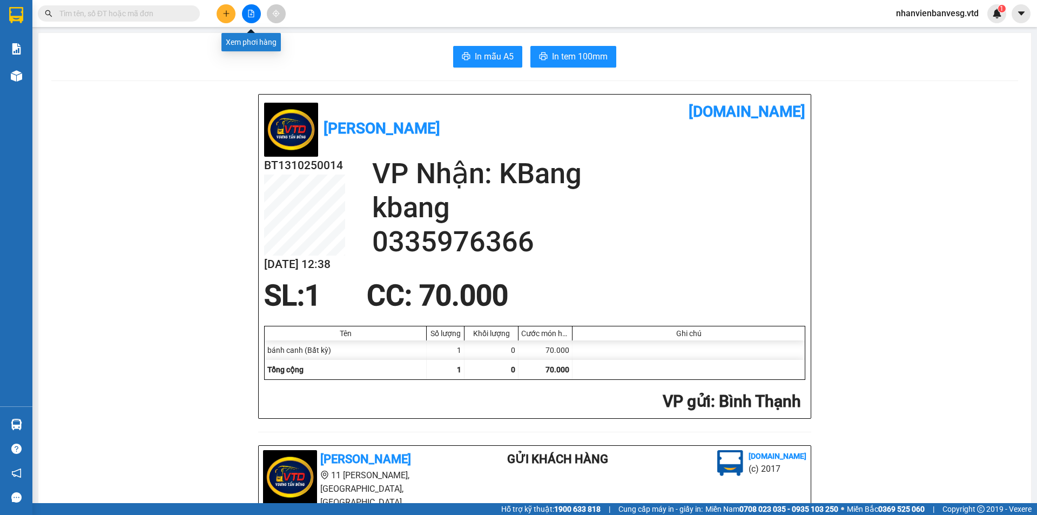
click at [253, 16] on icon "file-add" at bounding box center [251, 14] width 8 height 8
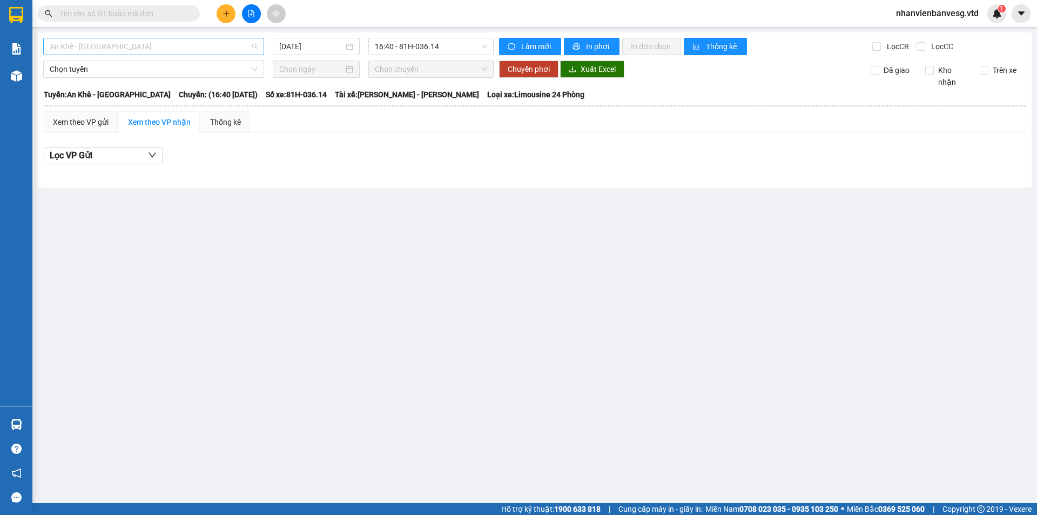
click at [174, 53] on span "An Khê - [GEOGRAPHIC_DATA]" at bounding box center [154, 46] width 208 height 16
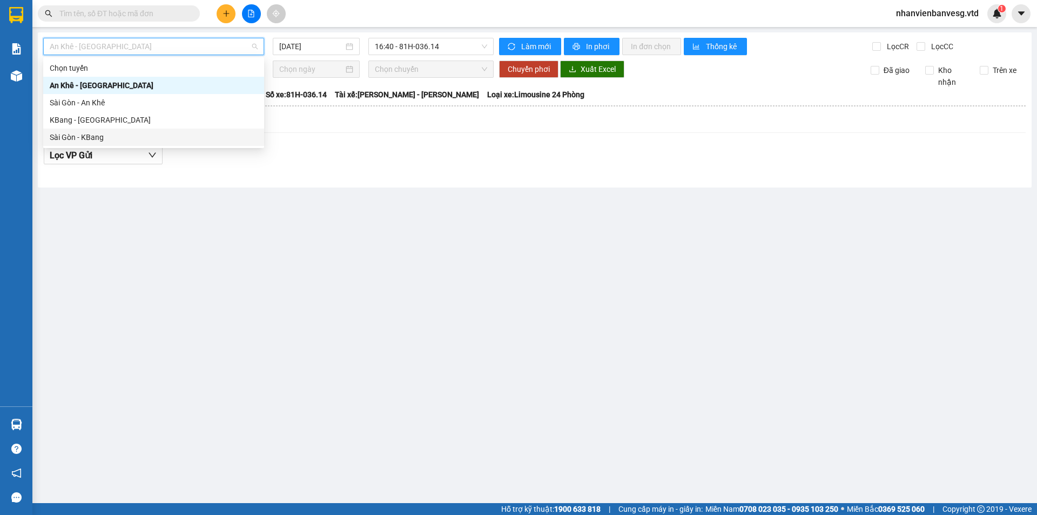
drag, startPoint x: 290, startPoint y: 231, endPoint x: 320, endPoint y: 68, distance: 165.8
click at [294, 197] on main "An Khê - [GEOGRAPHIC_DATA] [DATE] 16:40 - 81H-036.14 Làm mới In phơi In đơn chọ…" at bounding box center [518, 251] width 1037 height 503
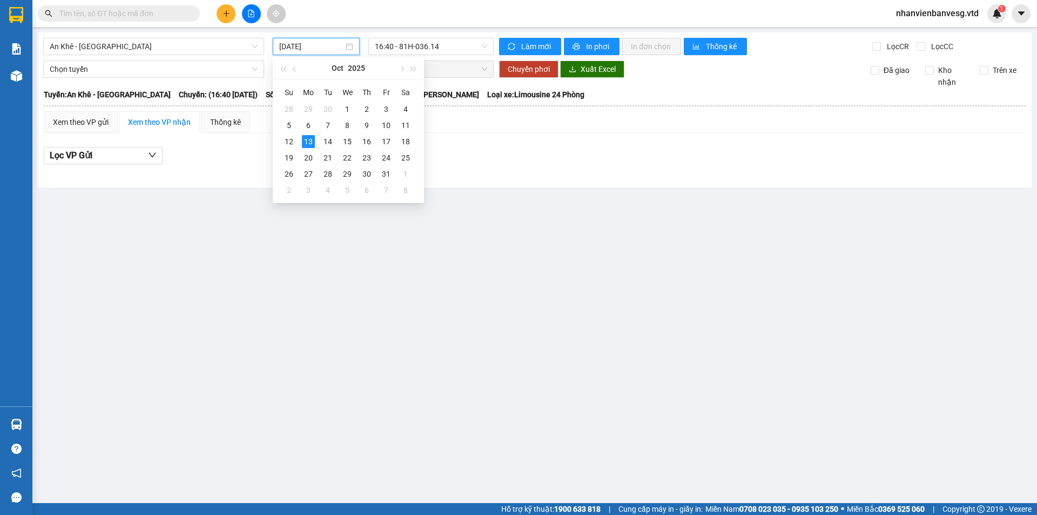
drag, startPoint x: 319, startPoint y: 46, endPoint x: 319, endPoint y: 84, distance: 37.8
click at [319, 46] on input "[DATE]" at bounding box center [311, 47] width 64 height 12
click at [286, 137] on div "12" at bounding box center [289, 141] width 13 height 13
type input "[DATE]"
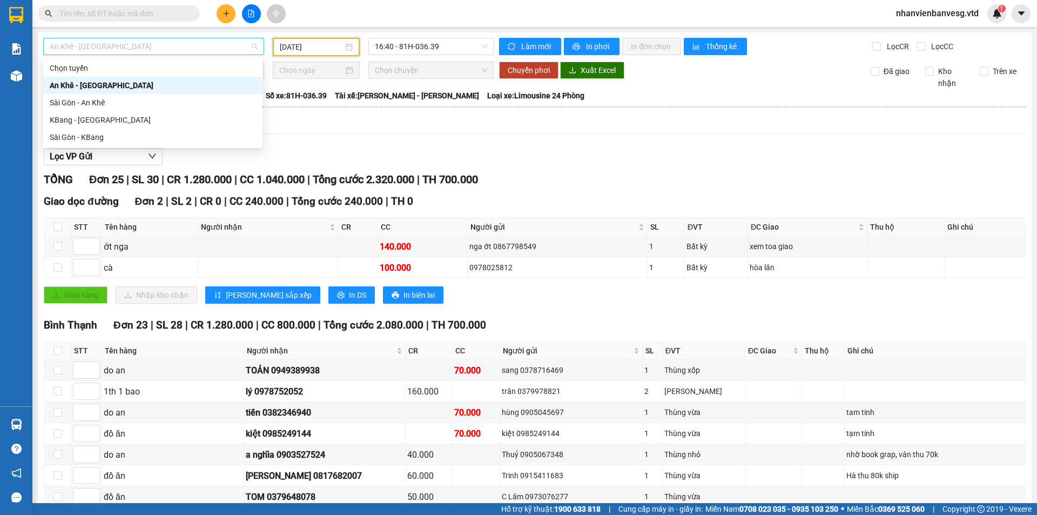
click at [200, 44] on span "An Khê - [GEOGRAPHIC_DATA]" at bounding box center [154, 46] width 208 height 16
click at [181, 117] on div "KBang - [GEOGRAPHIC_DATA]" at bounding box center [153, 120] width 206 height 12
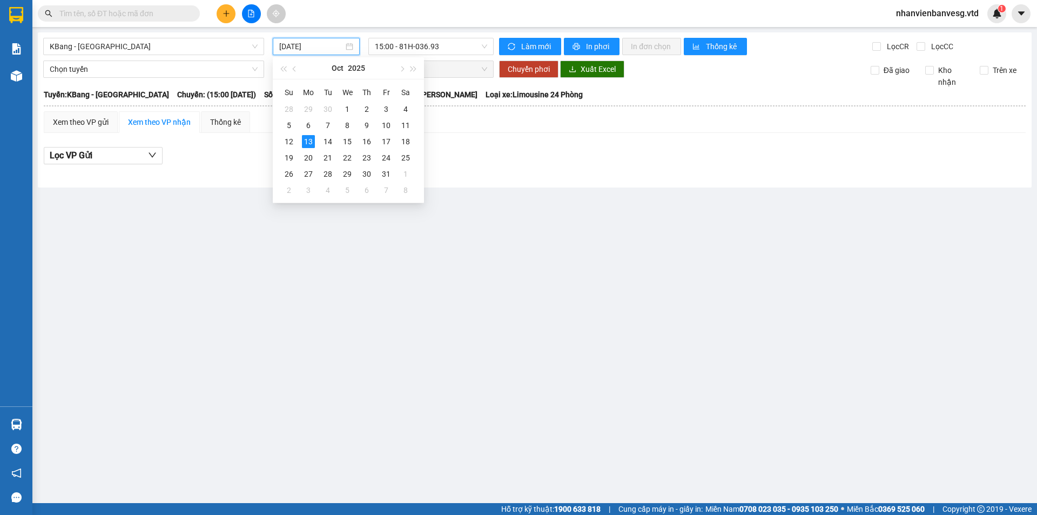
click at [300, 51] on input "[DATE]" at bounding box center [311, 47] width 64 height 12
click at [287, 137] on div "12" at bounding box center [289, 141] width 13 height 13
type input "[DATE]"
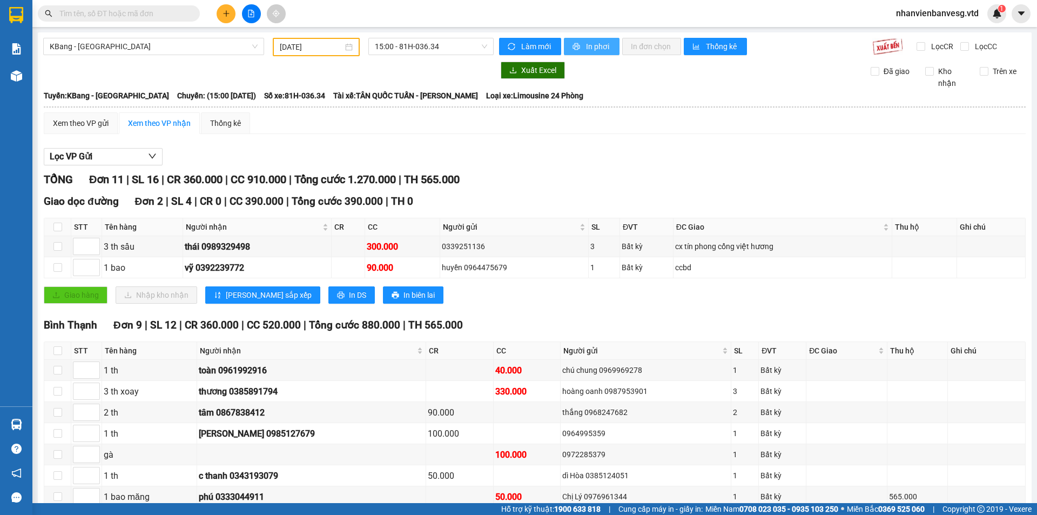
click at [590, 44] on span "In phơi" at bounding box center [598, 47] width 25 height 12
click at [226, 15] on icon "plus" at bounding box center [226, 13] width 1 height 6
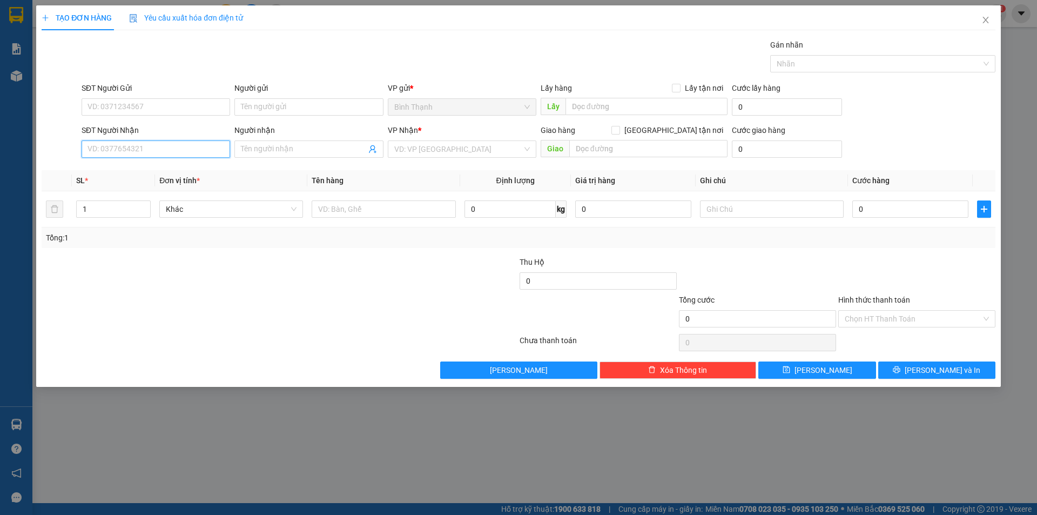
click at [186, 145] on input "SĐT Người Nhận" at bounding box center [156, 148] width 149 height 17
type input "0948082810"
click at [294, 153] on input "Người nhận" at bounding box center [303, 149] width 125 height 12
type input "tuấn bi"
click at [422, 149] on input "search" at bounding box center [458, 149] width 128 height 16
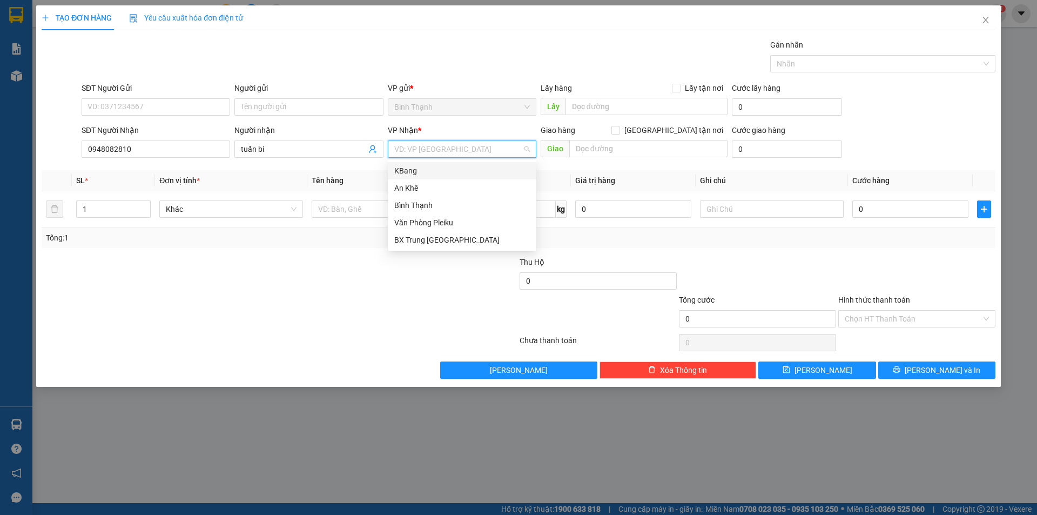
click at [445, 166] on div "KBang" at bounding box center [462, 171] width 136 height 12
click at [233, 209] on span "Bất kỳ" at bounding box center [231, 209] width 131 height 16
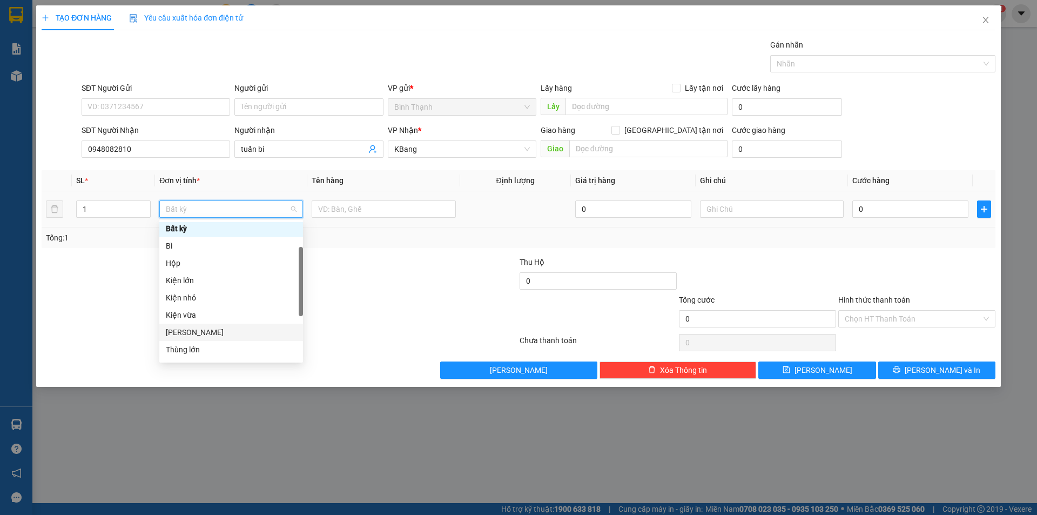
scroll to position [108, 0]
click at [221, 344] on div "Thùng xốp" at bounding box center [231, 347] width 131 height 12
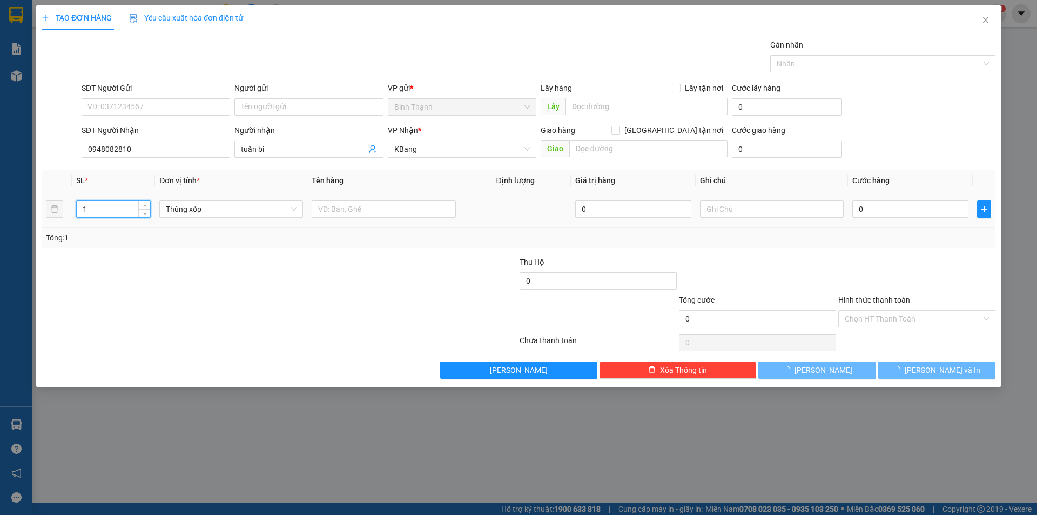
drag, startPoint x: 92, startPoint y: 207, endPoint x: 32, endPoint y: 236, distance: 66.7
click at [24, 236] on div "TẠO ĐƠN HÀNG Yêu cầu xuất hóa đơn điện tử Transit Pickup Surcharge Ids Transit …" at bounding box center [518, 257] width 1037 height 515
type input "2"
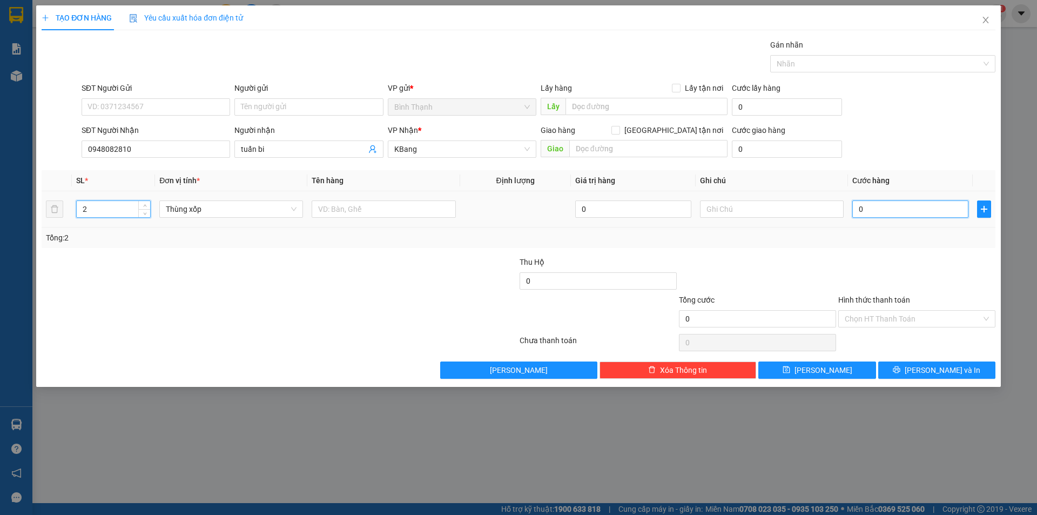
click at [876, 207] on input "0" at bounding box center [910, 208] width 116 height 17
type input "1"
type input "16"
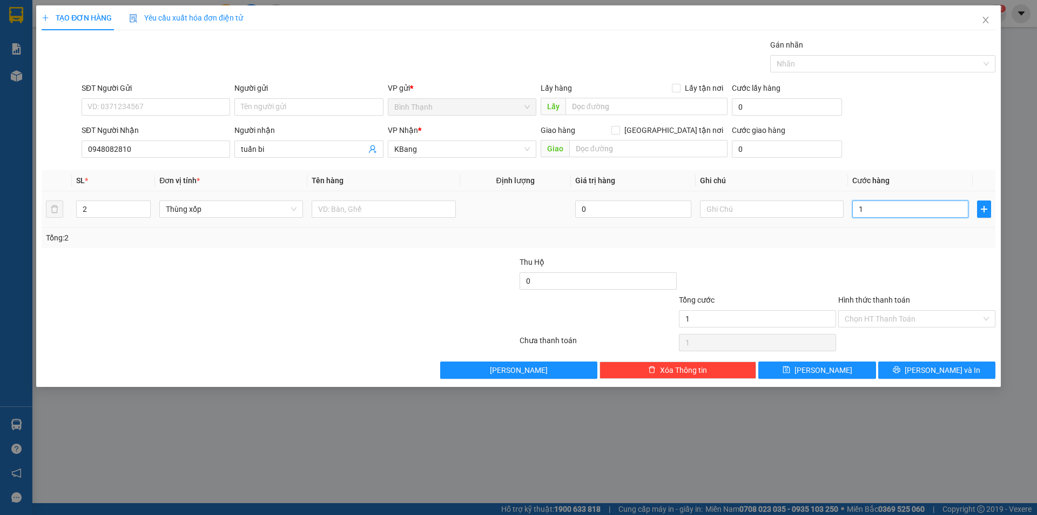
type input "16"
type input "160"
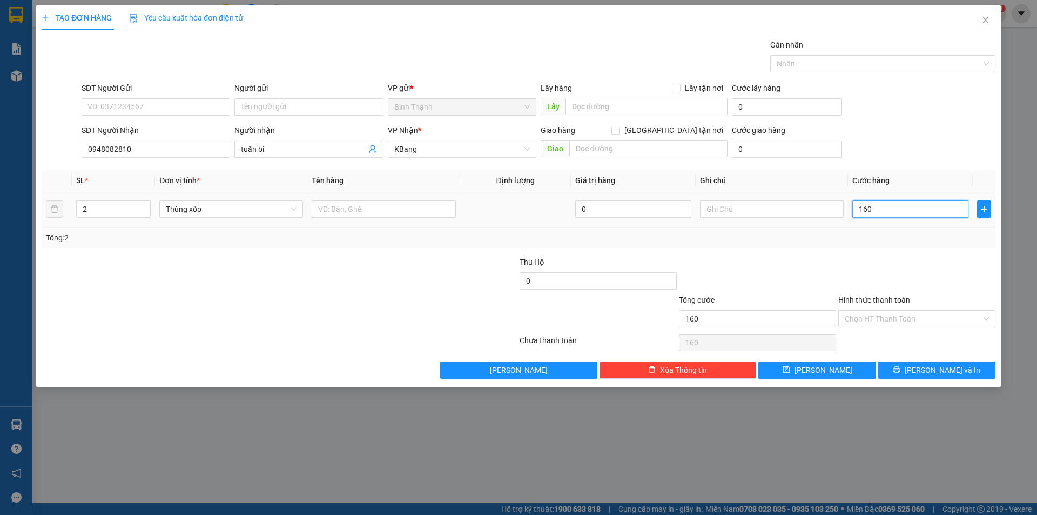
type input "16"
type input "1"
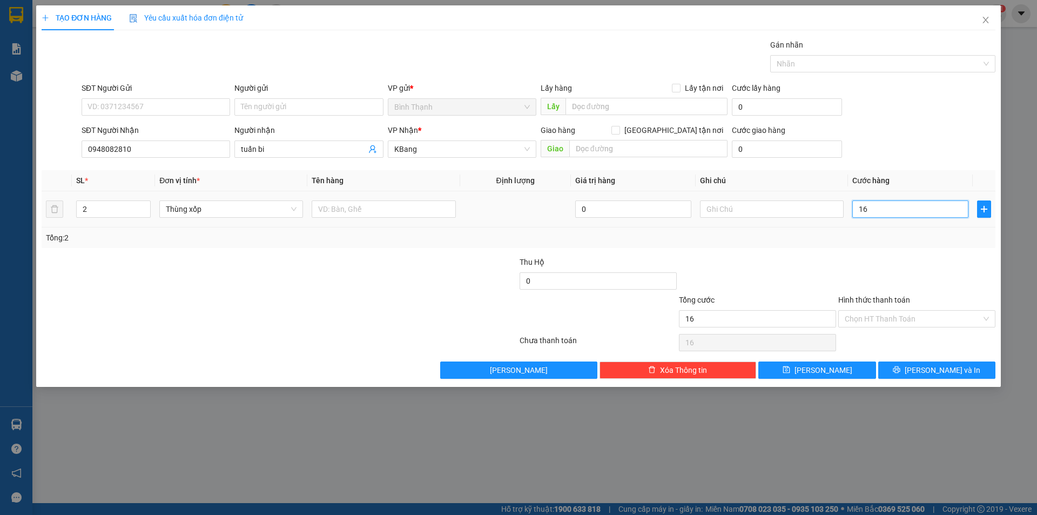
type input "1"
type input "12"
type input "120"
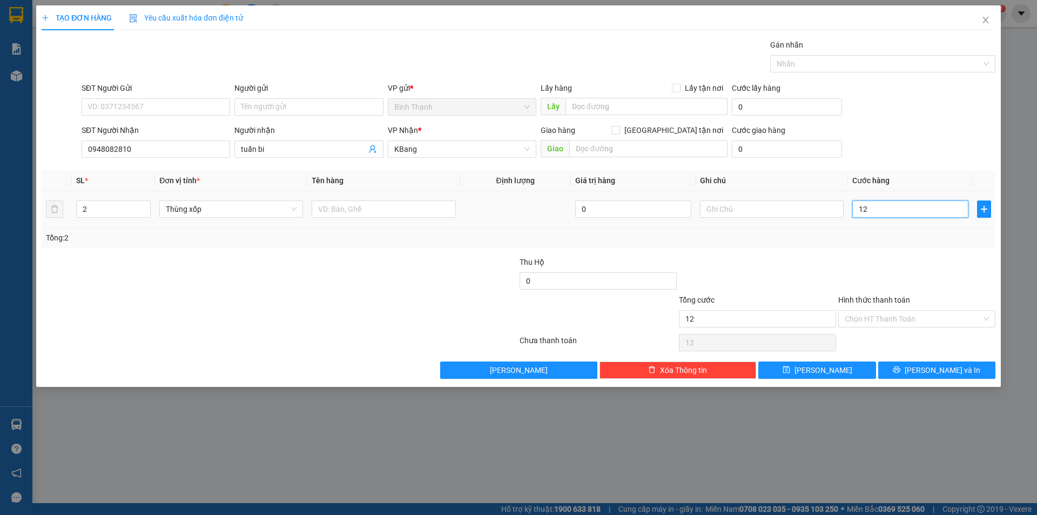
type input "120"
type input "1.200"
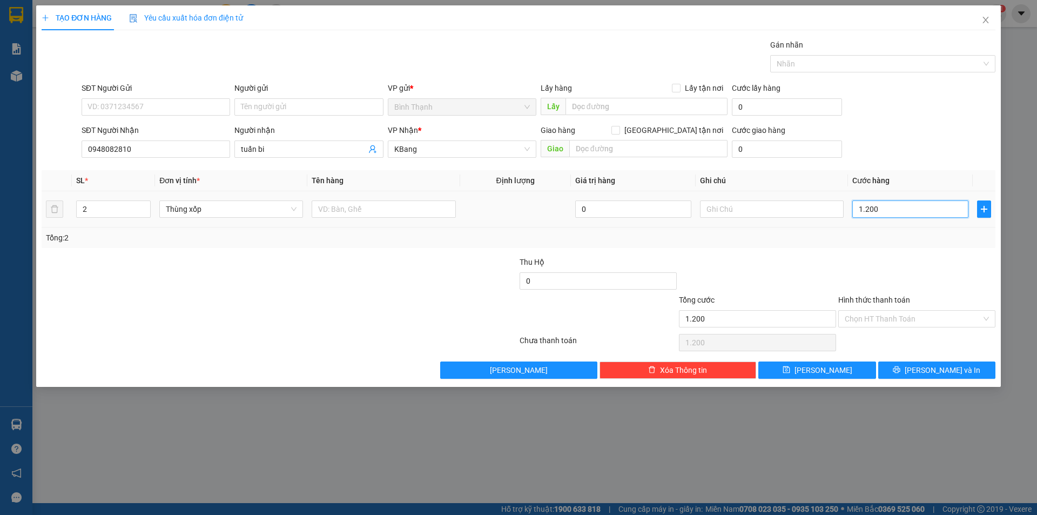
type input "12.000"
type input "120.000"
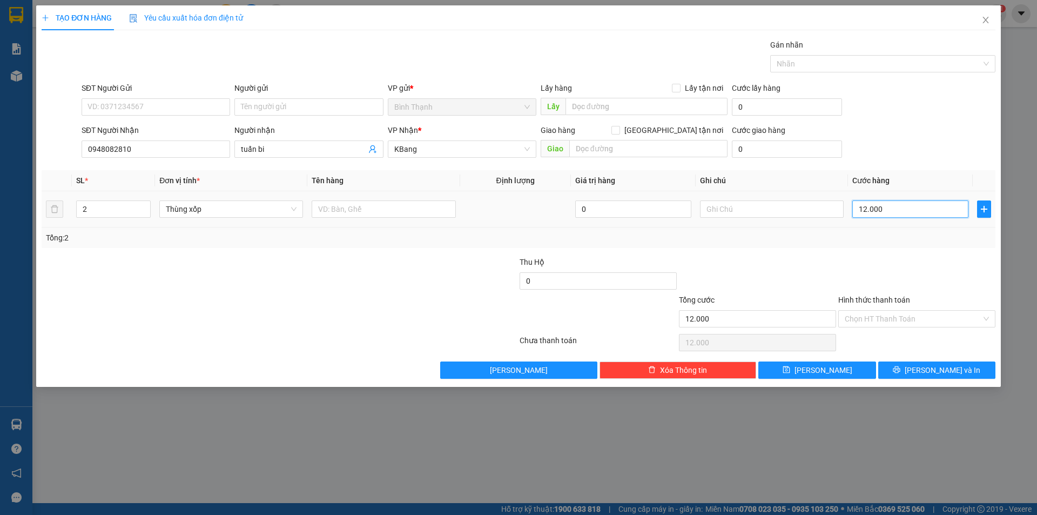
type input "120.000"
click at [952, 366] on span "[PERSON_NAME] và In" at bounding box center [943, 370] width 76 height 12
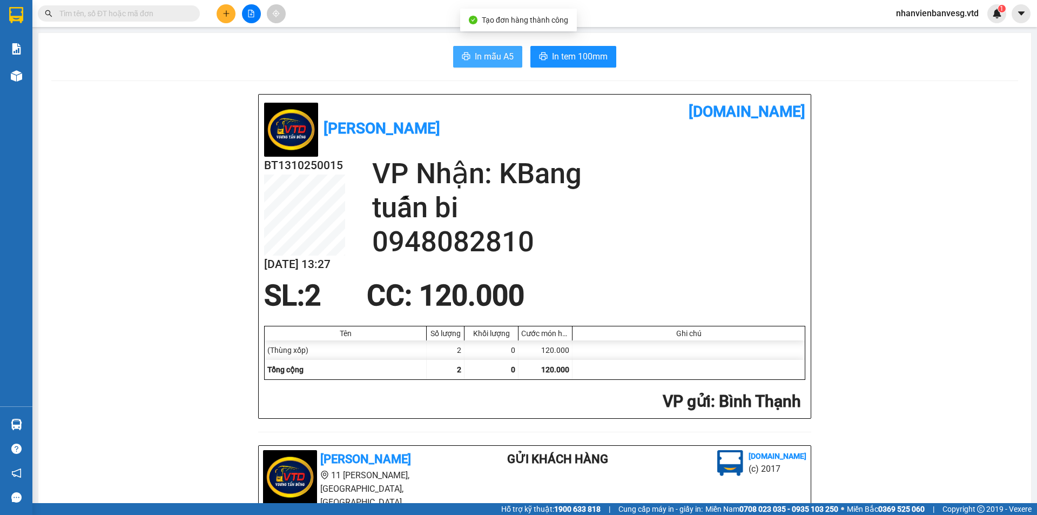
click at [494, 56] on span "In mẫu A5" at bounding box center [494, 57] width 39 height 14
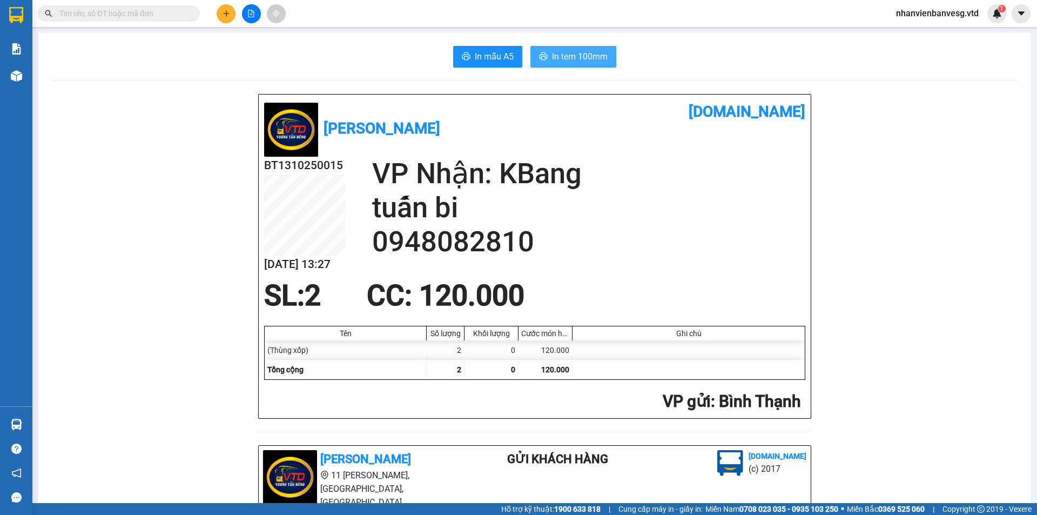
click at [562, 63] on span "In tem 100mm" at bounding box center [580, 57] width 56 height 14
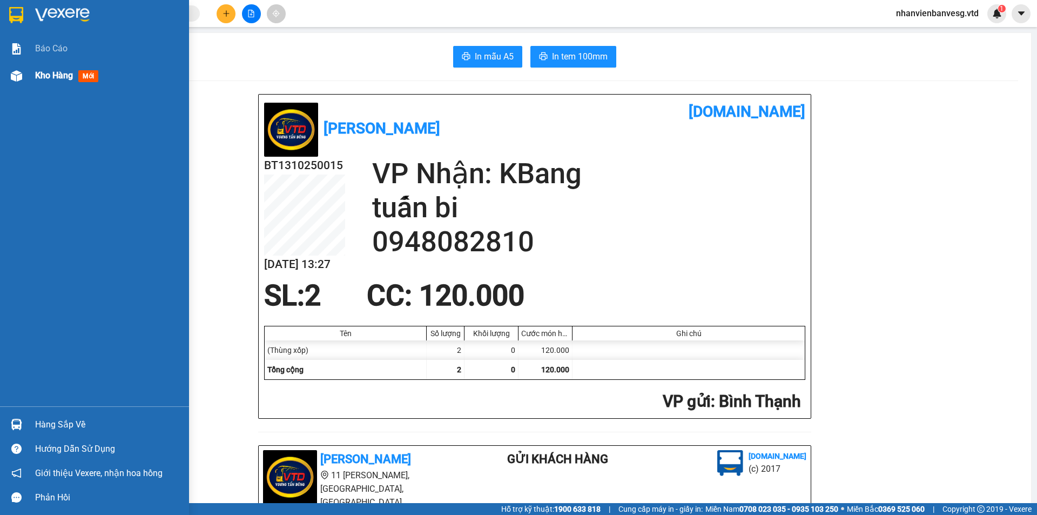
click at [43, 78] on span "Kho hàng" at bounding box center [54, 75] width 38 height 10
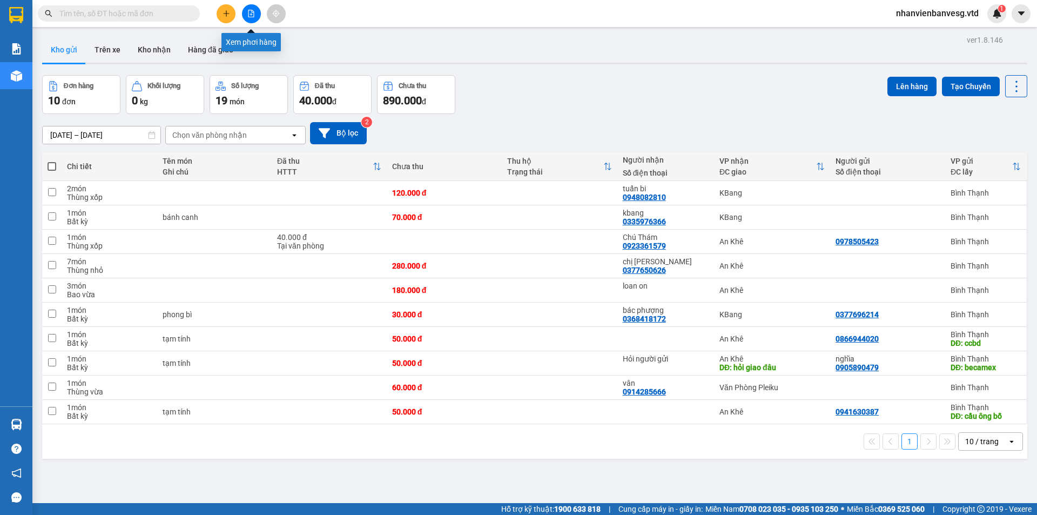
click at [249, 15] on icon "file-add" at bounding box center [251, 14] width 8 height 8
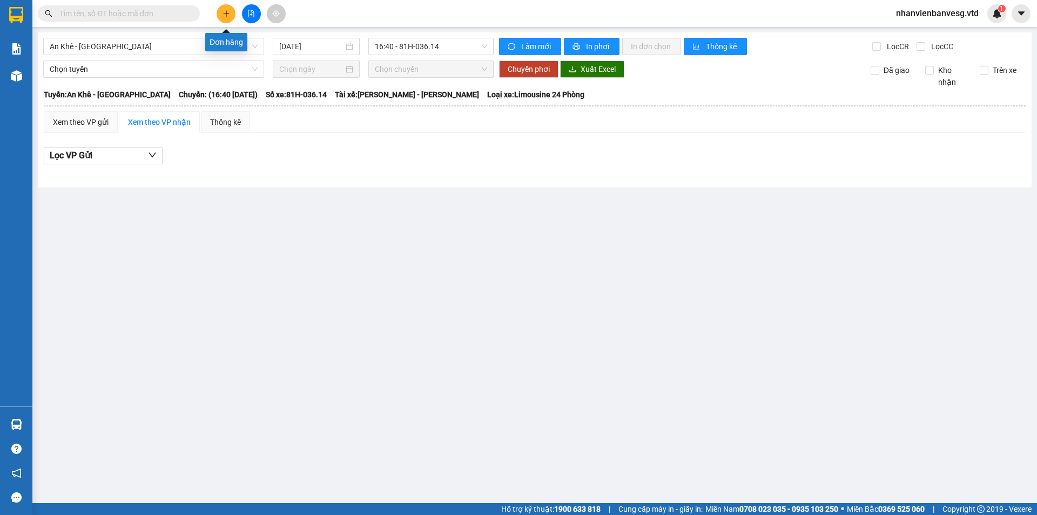
click at [227, 17] on button at bounding box center [226, 13] width 19 height 19
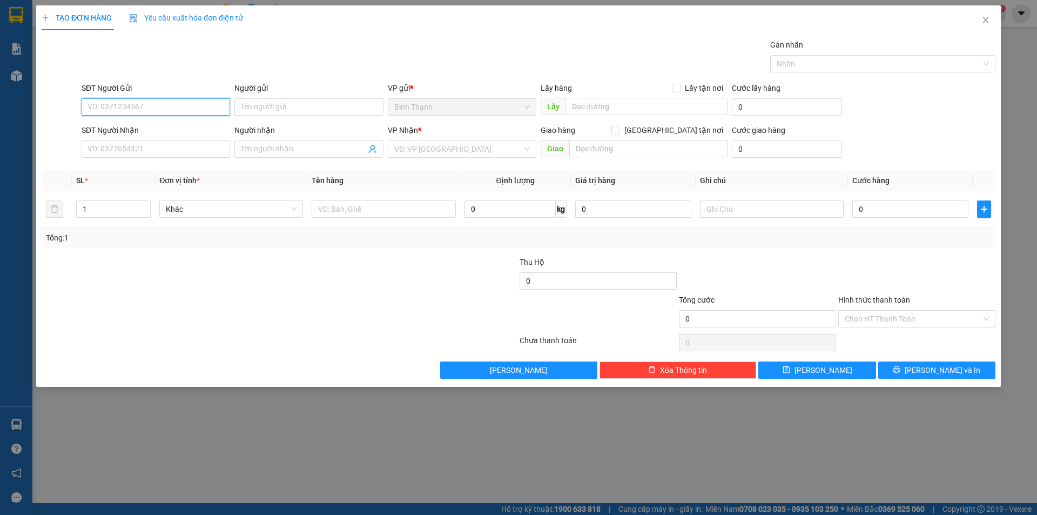
drag, startPoint x: 196, startPoint y: 110, endPoint x: 189, endPoint y: 159, distance: 49.7
click at [194, 115] on input "SĐT Người Gửi" at bounding box center [156, 106] width 149 height 17
click at [191, 149] on input "SĐT Người Nhận" at bounding box center [156, 148] width 149 height 17
drag, startPoint x: 177, startPoint y: 160, endPoint x: 178, endPoint y: 154, distance: 6.0
click at [178, 157] on div "SĐT Người Nhận VD: 0377654321" at bounding box center [156, 143] width 149 height 38
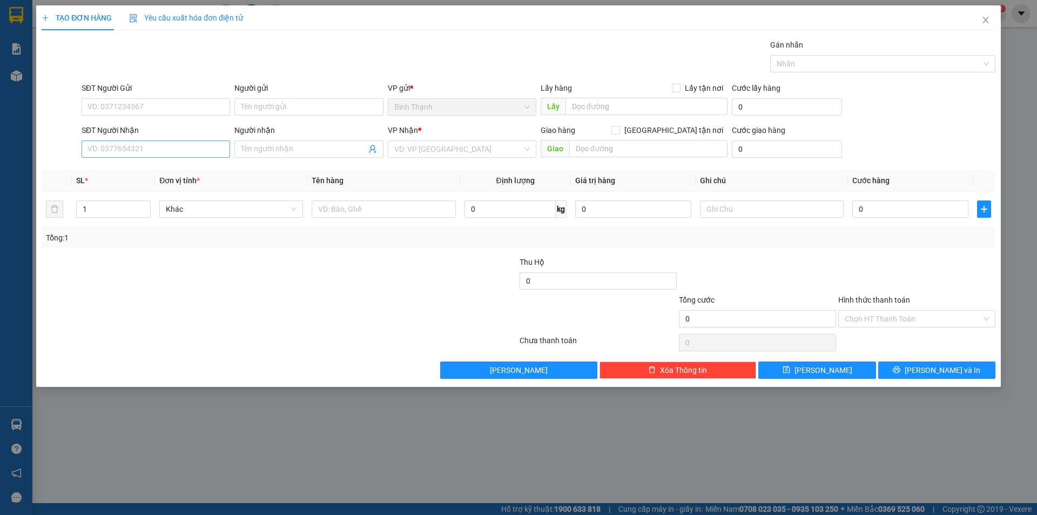
drag, startPoint x: 196, startPoint y: 302, endPoint x: 193, endPoint y: 156, distance: 146.4
click at [198, 283] on form "Thu Hộ 0 Tổng cước 0 Hình thức thanh toán Chọn HT Thanh Toán" at bounding box center [519, 294] width 954 height 76
click at [173, 149] on input "SĐT Người Nhận" at bounding box center [156, 148] width 149 height 17
click at [180, 176] on div "0388724770 - trang" at bounding box center [156, 171] width 136 height 12
type input "0388724770"
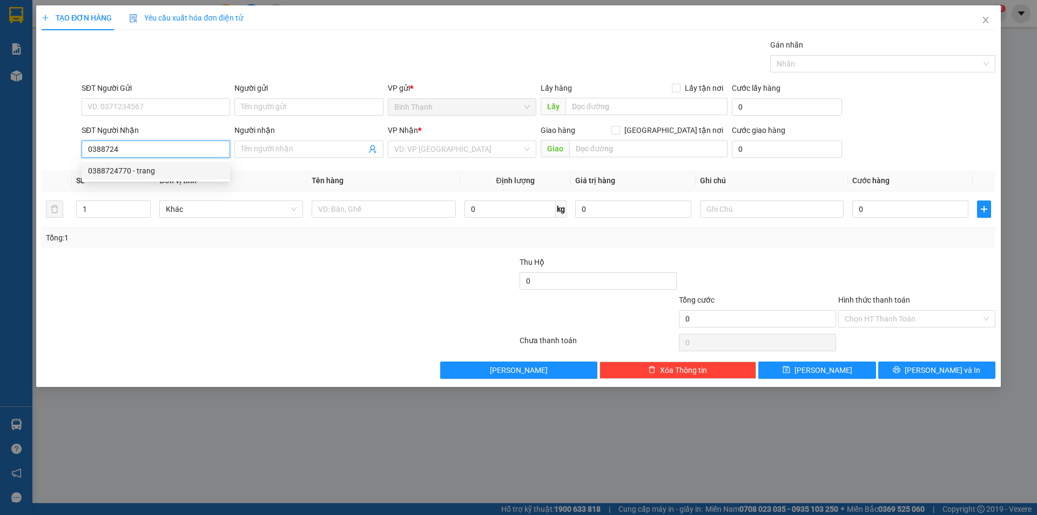
type input "trang"
click at [261, 217] on span "Bất kỳ" at bounding box center [231, 209] width 131 height 16
type input "0388724770"
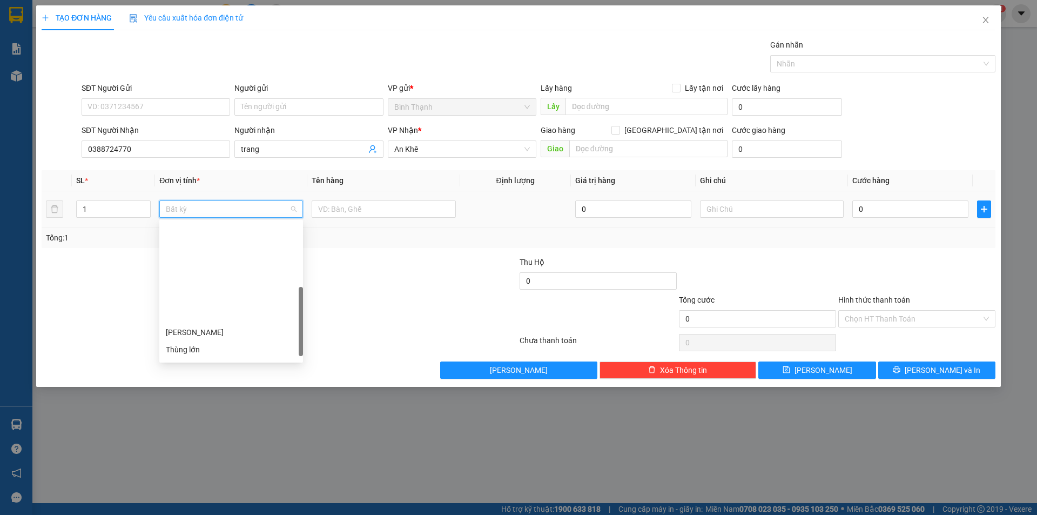
scroll to position [173, 0]
drag, startPoint x: 237, startPoint y: 281, endPoint x: 246, endPoint y: 286, distance: 10.2
click at [238, 281] on div "Thùng xốp" at bounding box center [231, 283] width 131 height 12
click at [874, 207] on input "0" at bounding box center [910, 208] width 116 height 17
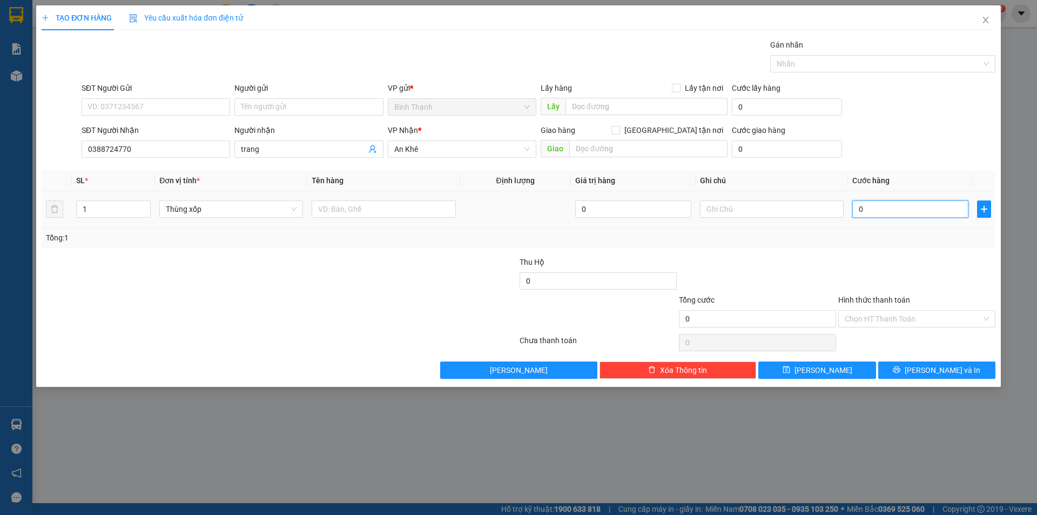
type input "6"
type input "60"
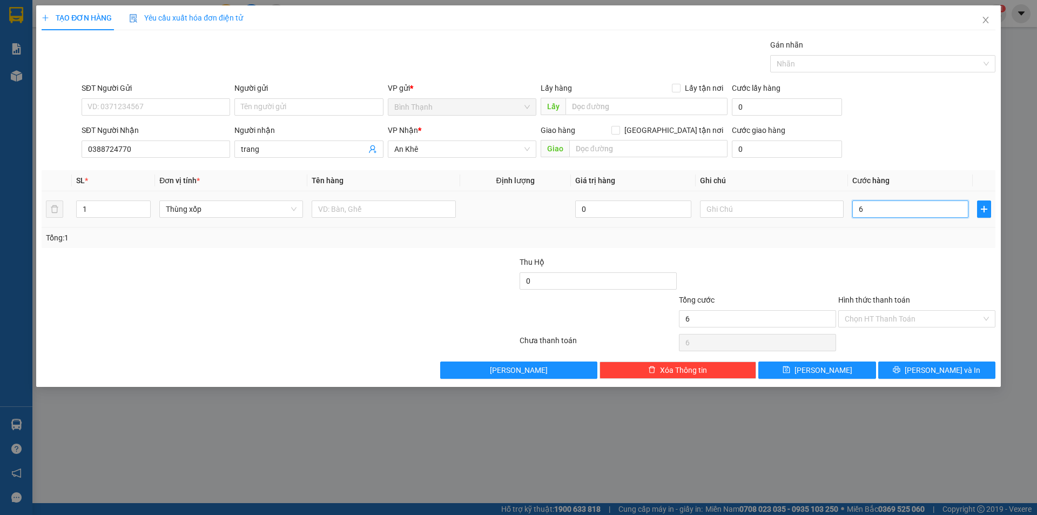
type input "60"
type input "600"
type input "6.000"
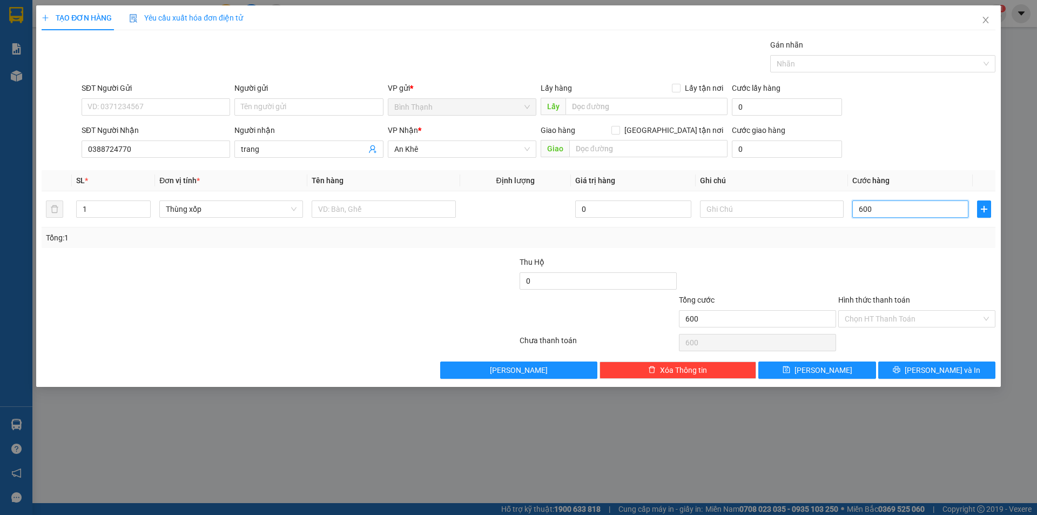
type input "6.000"
type input "60.000"
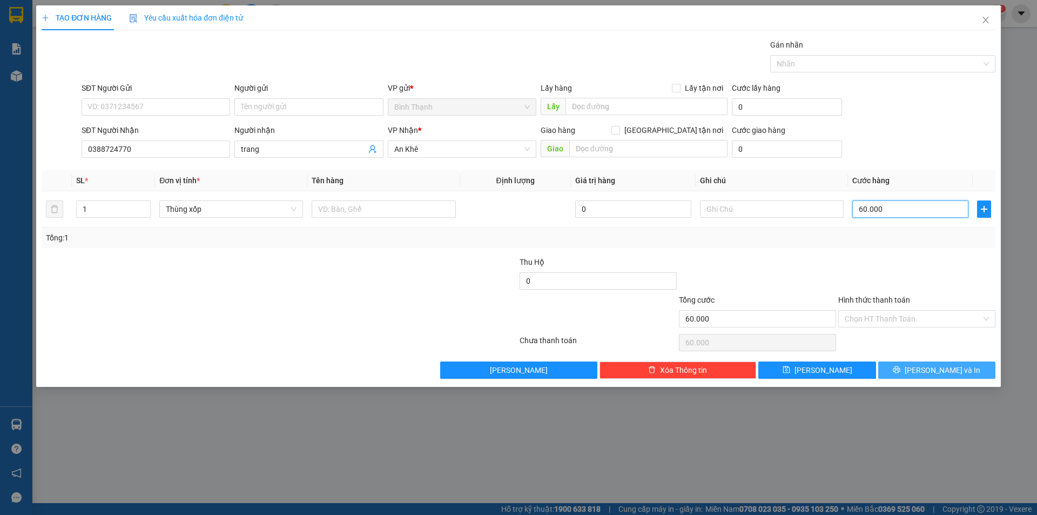
type input "60.000"
click at [942, 370] on span "[PERSON_NAME] và In" at bounding box center [943, 370] width 76 height 12
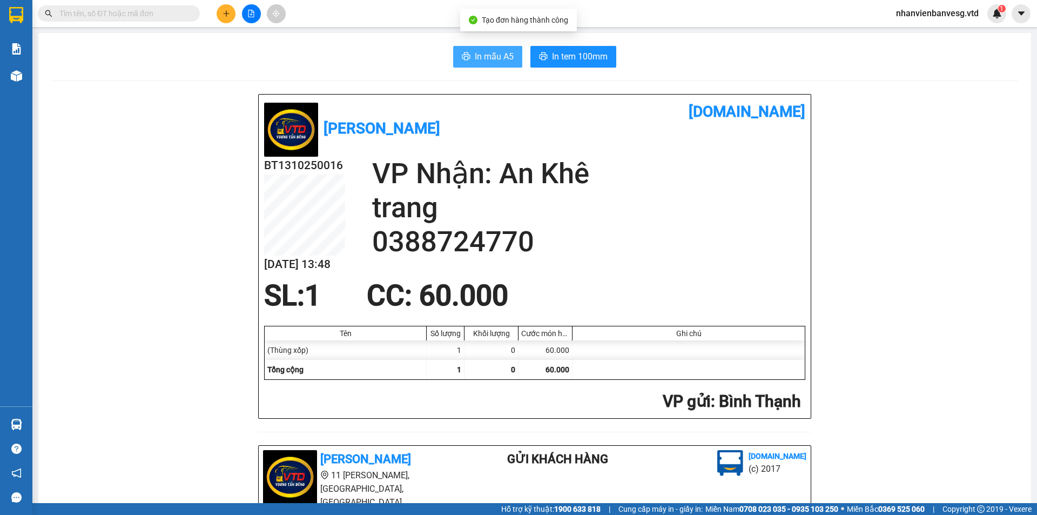
click at [475, 62] on span "In mẫu A5" at bounding box center [494, 57] width 39 height 14
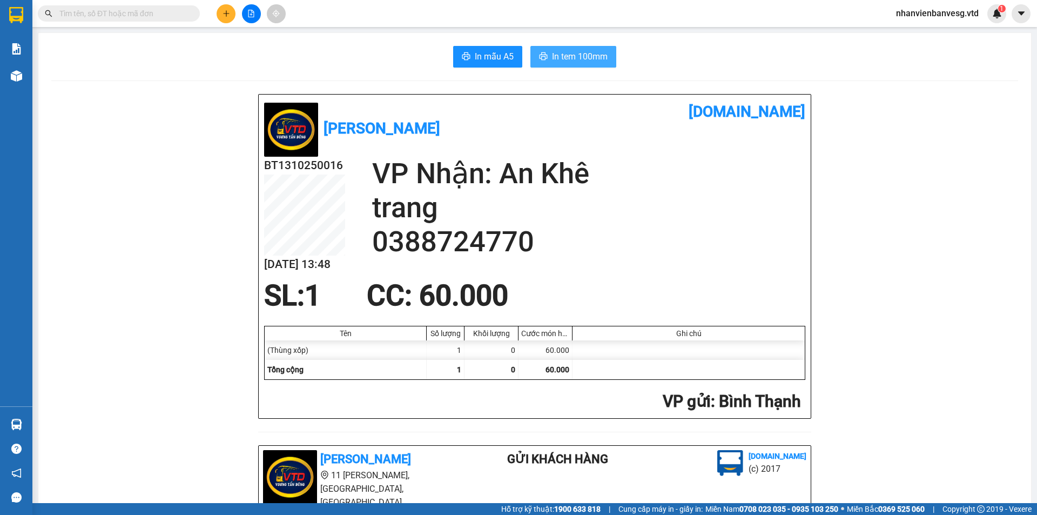
click at [556, 56] on span "In tem 100mm" at bounding box center [580, 57] width 56 height 14
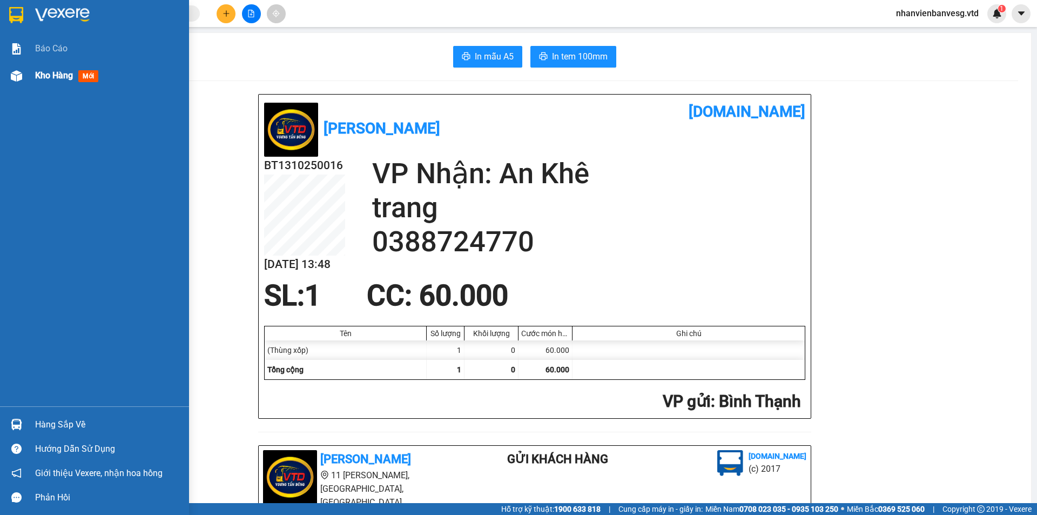
click at [41, 78] on span "Kho hàng" at bounding box center [54, 75] width 38 height 10
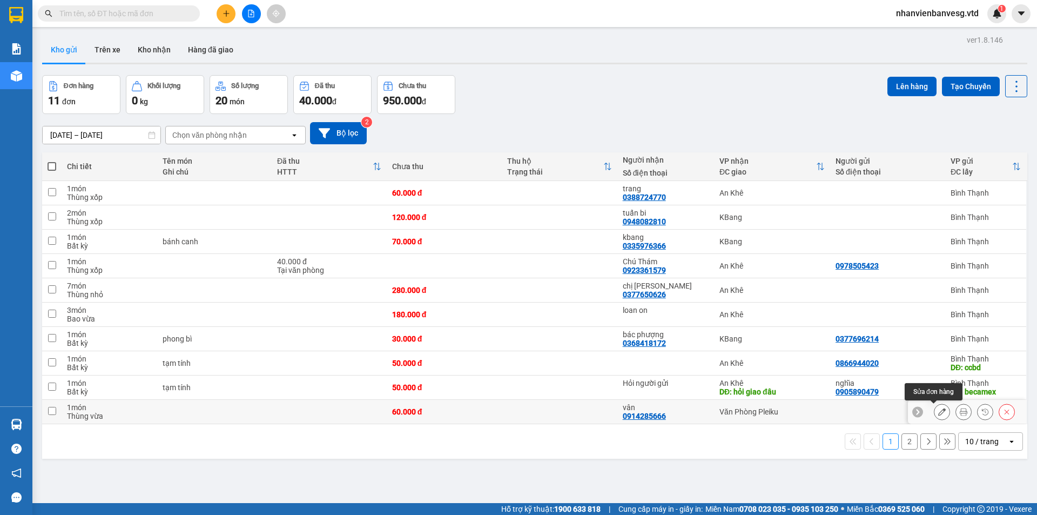
click at [938, 411] on icon at bounding box center [942, 412] width 8 height 8
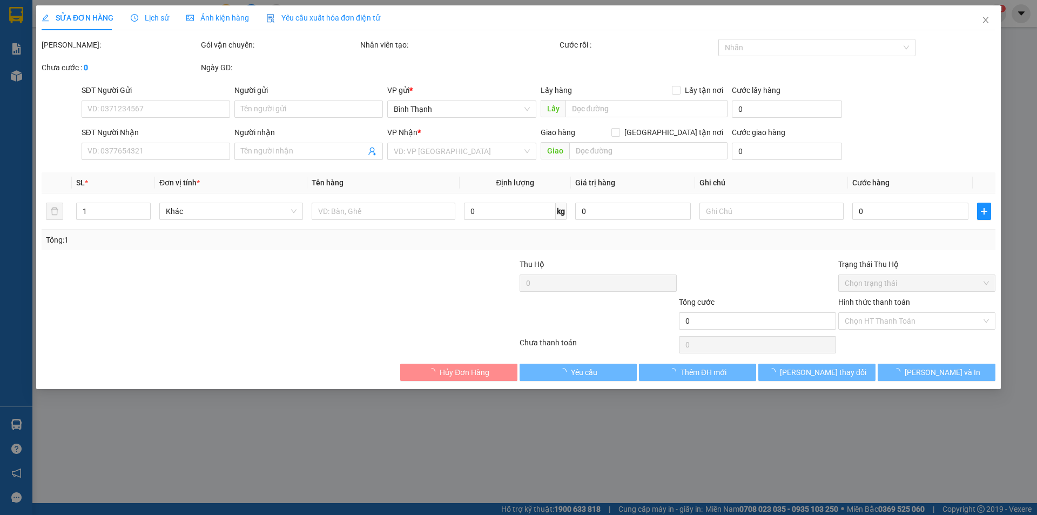
type input "0914285666"
type input "vân"
type input "60.000"
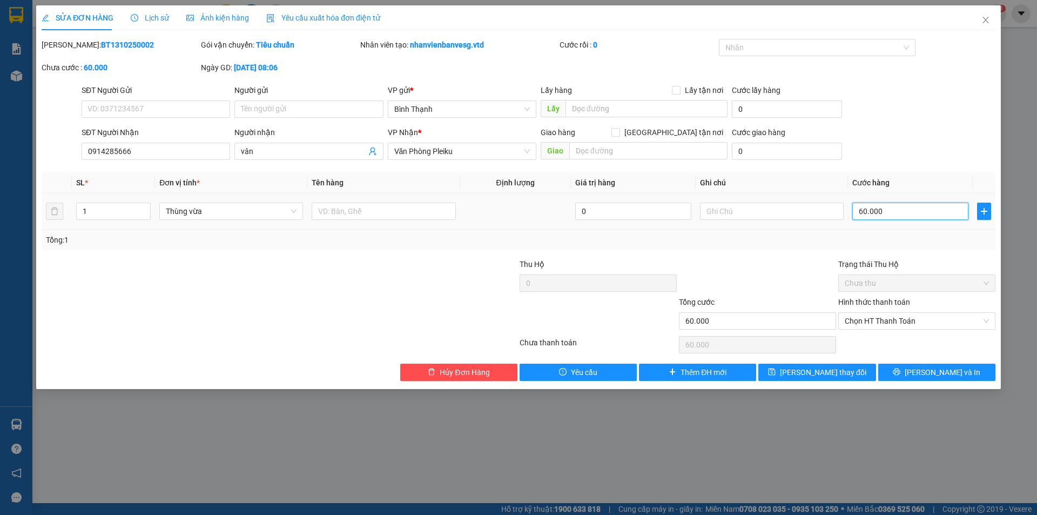
type input "0"
click at [750, 214] on input "text" at bounding box center [772, 211] width 144 height 17
type input "KHÔNG THU CƯỚC"
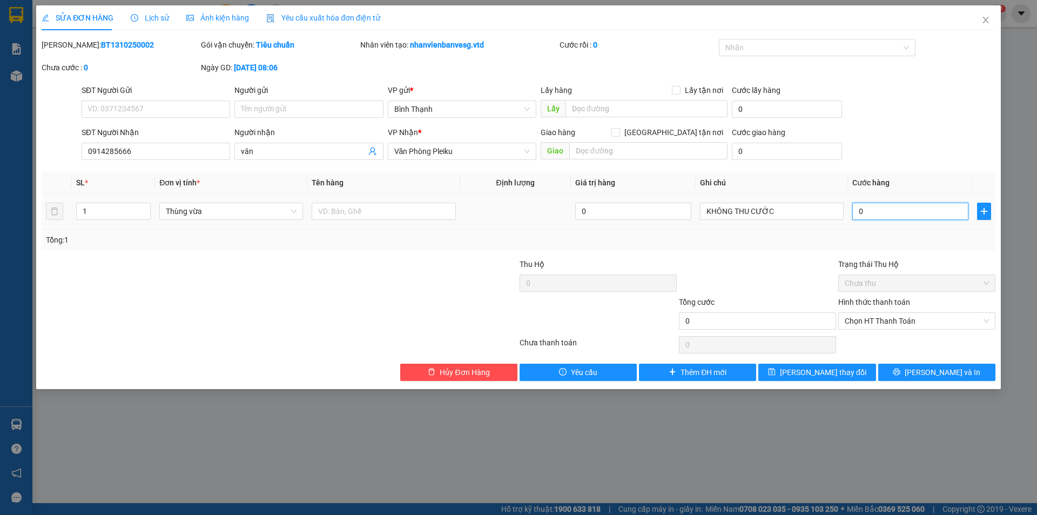
click at [876, 207] on input "0" at bounding box center [910, 211] width 116 height 17
type input "1"
type input "10"
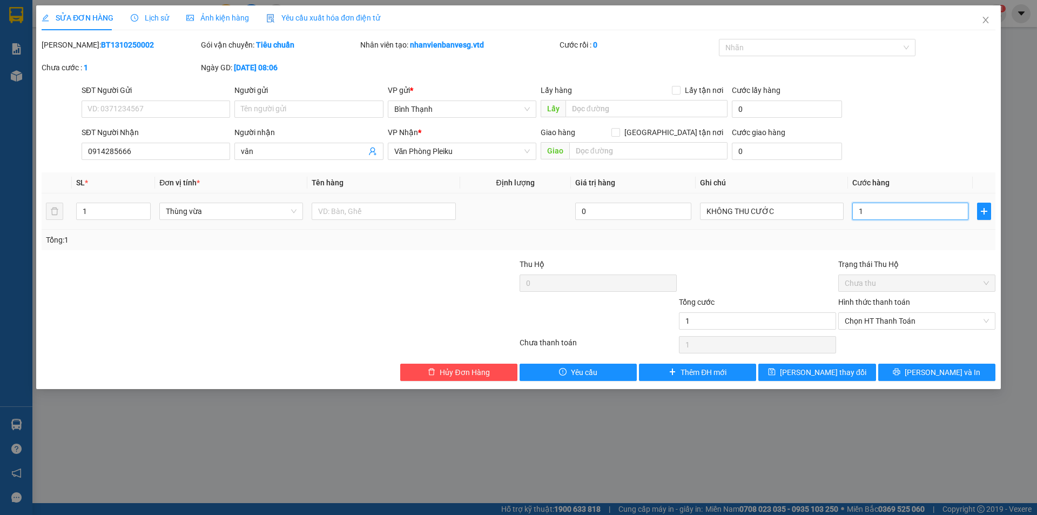
type input "10"
type input "100"
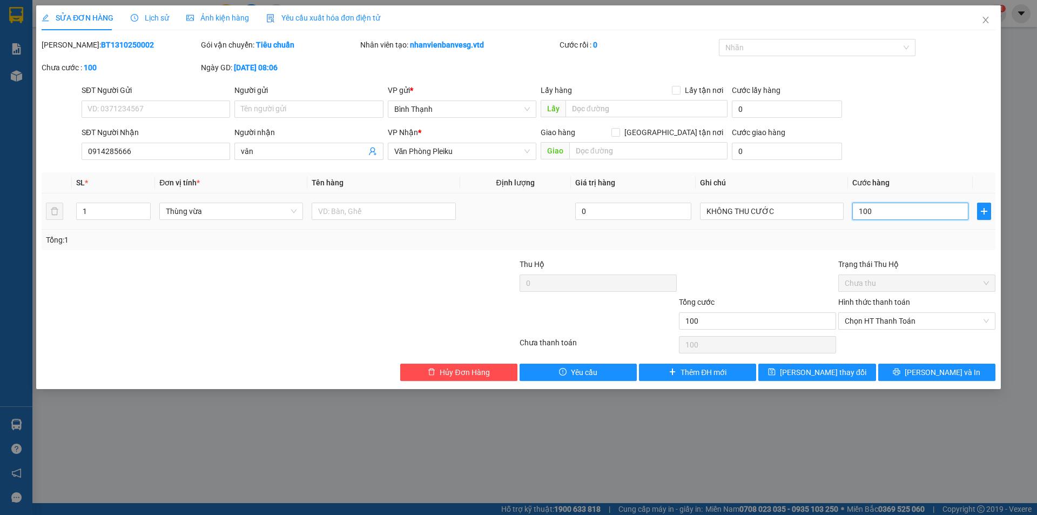
type input "1.000"
type input "1.000.000"
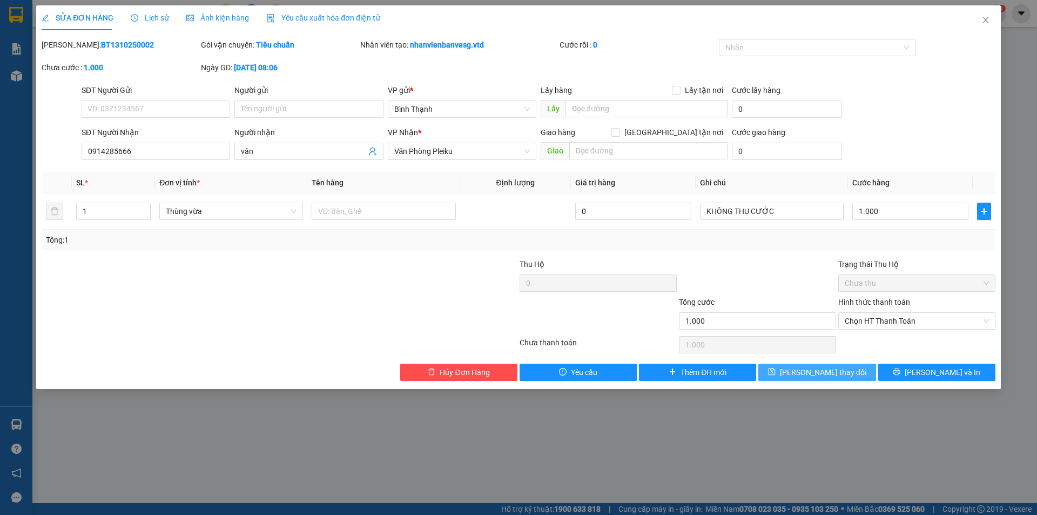
type input "1.000.000"
click at [830, 375] on span "[PERSON_NAME] thay đổi" at bounding box center [823, 372] width 86 height 12
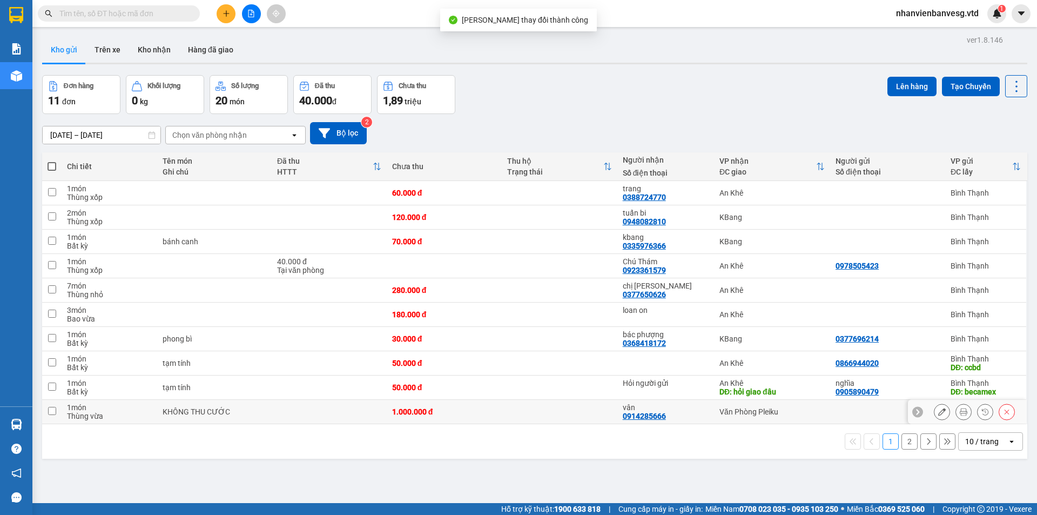
click at [939, 413] on button at bounding box center [941, 411] width 15 height 19
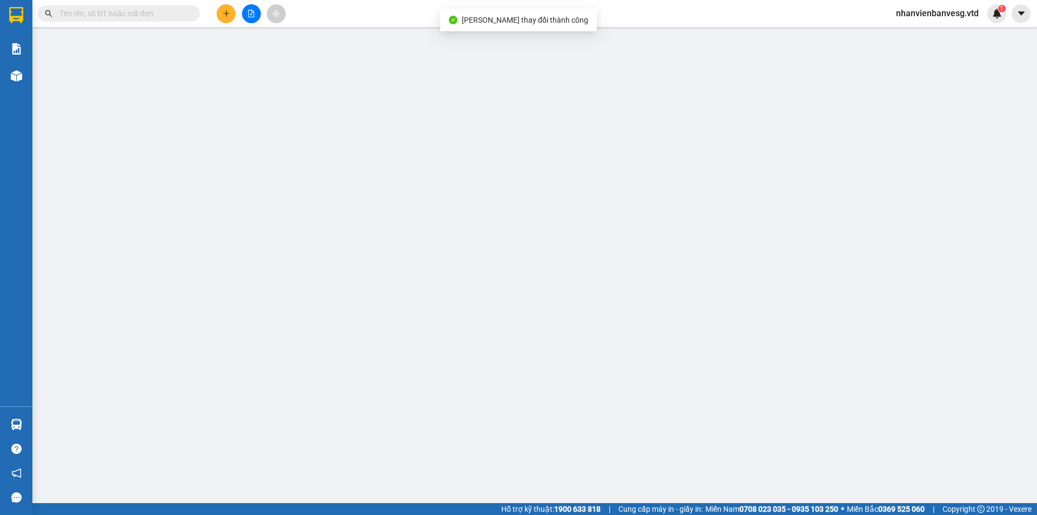
type input "0914285666"
type input "vân"
type input "1.000.000"
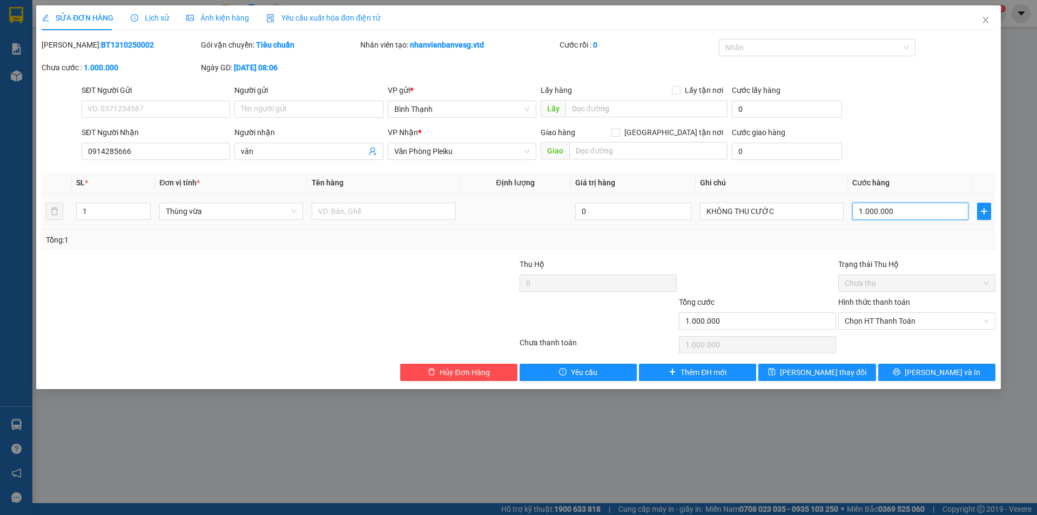
drag, startPoint x: 905, startPoint y: 207, endPoint x: 900, endPoint y: 213, distance: 6.9
click at [904, 208] on input "1.000.000" at bounding box center [910, 211] width 116 height 17
type input "0"
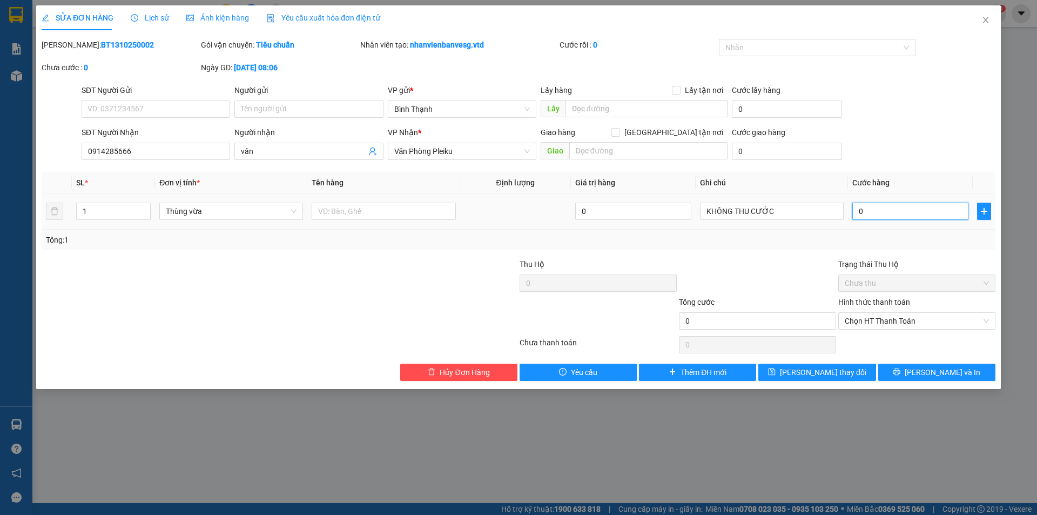
type input "1"
type input "01"
type input "1.000"
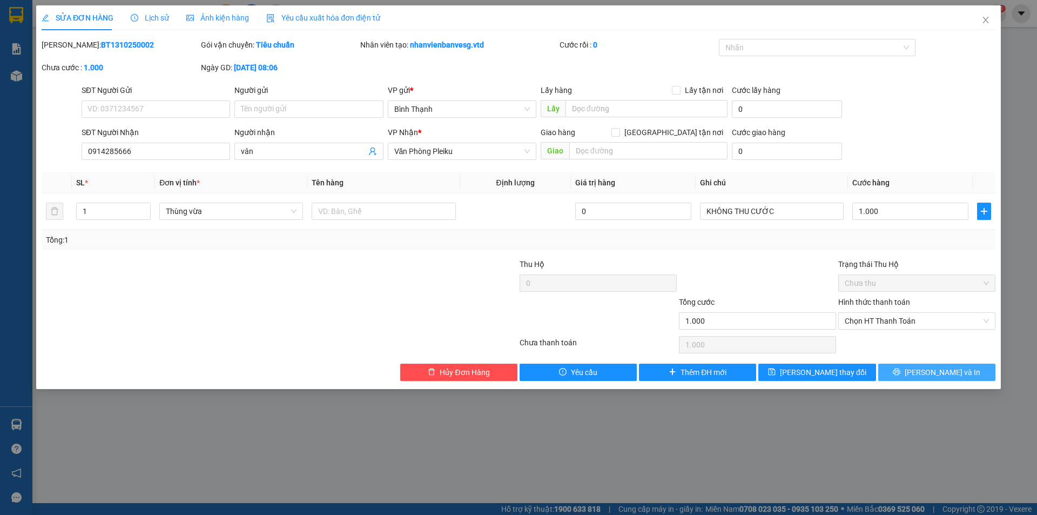
click at [898, 376] on button "[PERSON_NAME] và In" at bounding box center [936, 372] width 117 height 17
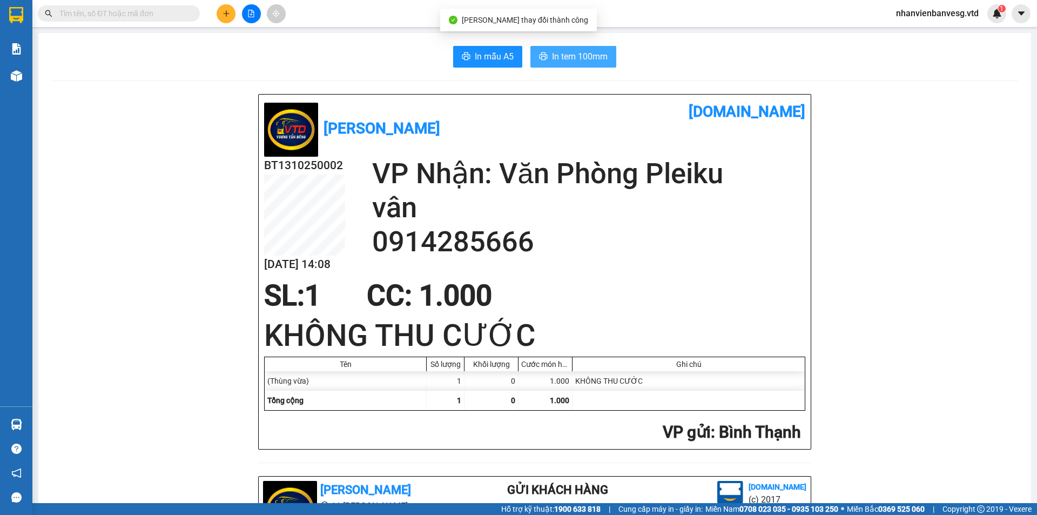
click at [573, 52] on span "In tem 100mm" at bounding box center [580, 57] width 56 height 14
click at [225, 18] on button at bounding box center [226, 13] width 19 height 19
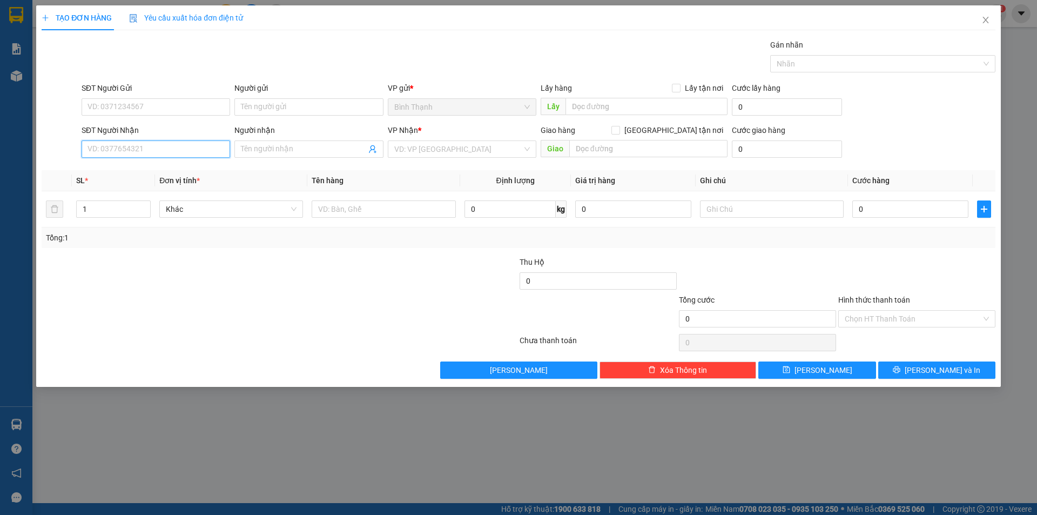
click at [167, 150] on input "SĐT Người Nhận" at bounding box center [156, 148] width 149 height 17
click at [159, 152] on input "SĐT Người Nhận" at bounding box center [156, 148] width 149 height 17
click at [261, 155] on span at bounding box center [308, 148] width 149 height 17
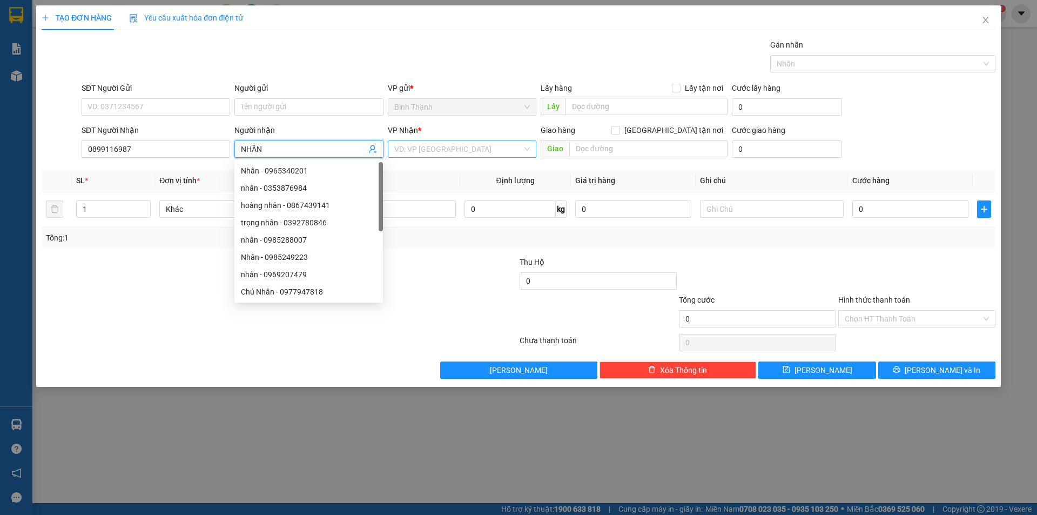
drag, startPoint x: 461, startPoint y: 151, endPoint x: 462, endPoint y: 157, distance: 5.4
click at [462, 151] on input "search" at bounding box center [458, 149] width 128 height 16
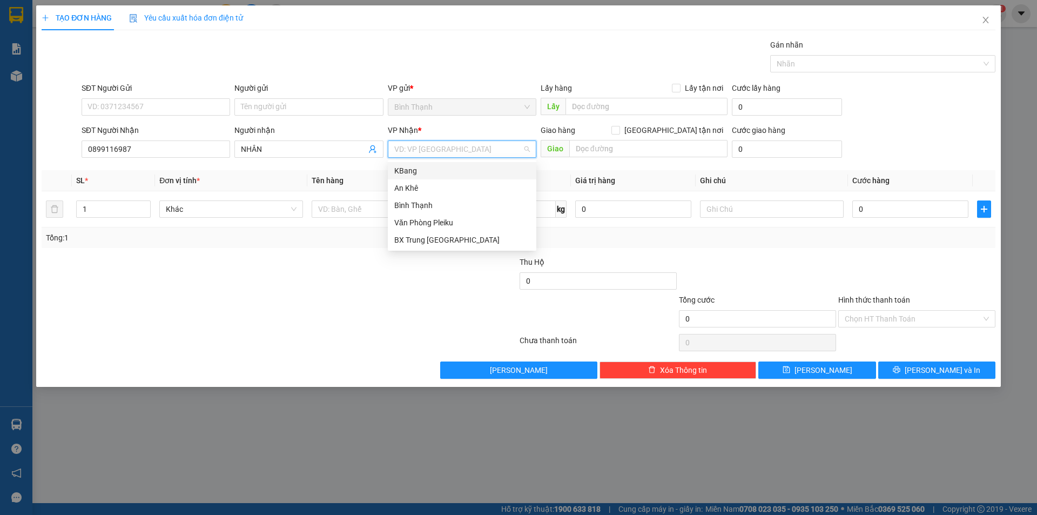
drag, startPoint x: 456, startPoint y: 174, endPoint x: 475, endPoint y: 169, distance: 19.5
click at [456, 173] on div "KBang" at bounding box center [462, 171] width 136 height 12
click at [432, 153] on span "KBang" at bounding box center [462, 149] width 136 height 16
drag, startPoint x: 459, startPoint y: 221, endPoint x: 499, endPoint y: 210, distance: 41.4
click at [460, 220] on div "Văn Phòng Pleiku" at bounding box center [462, 223] width 136 height 12
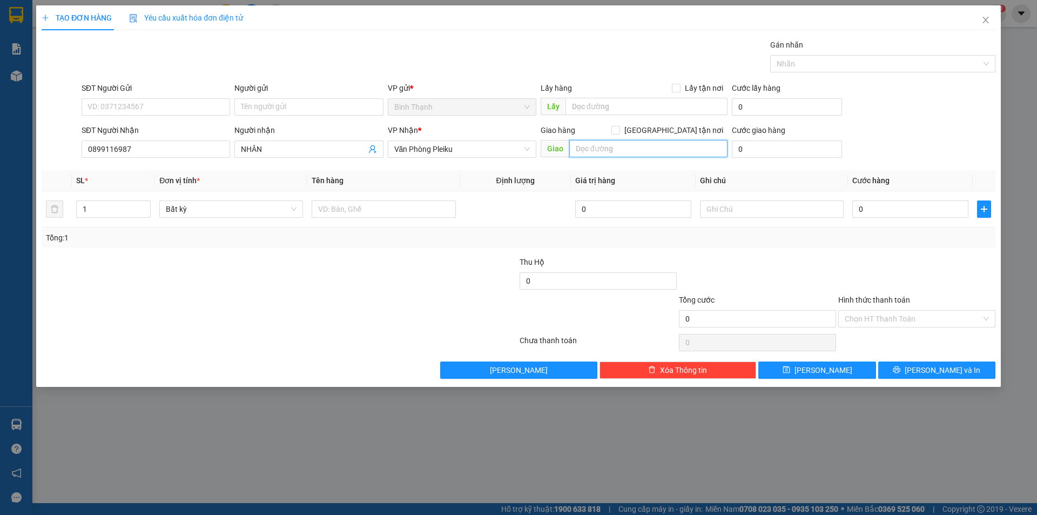
drag, startPoint x: 622, startPoint y: 148, endPoint x: 586, endPoint y: 140, distance: 37.1
click at [621, 147] on input "text" at bounding box center [648, 148] width 158 height 17
click at [204, 212] on span "Bất kỳ" at bounding box center [231, 209] width 131 height 16
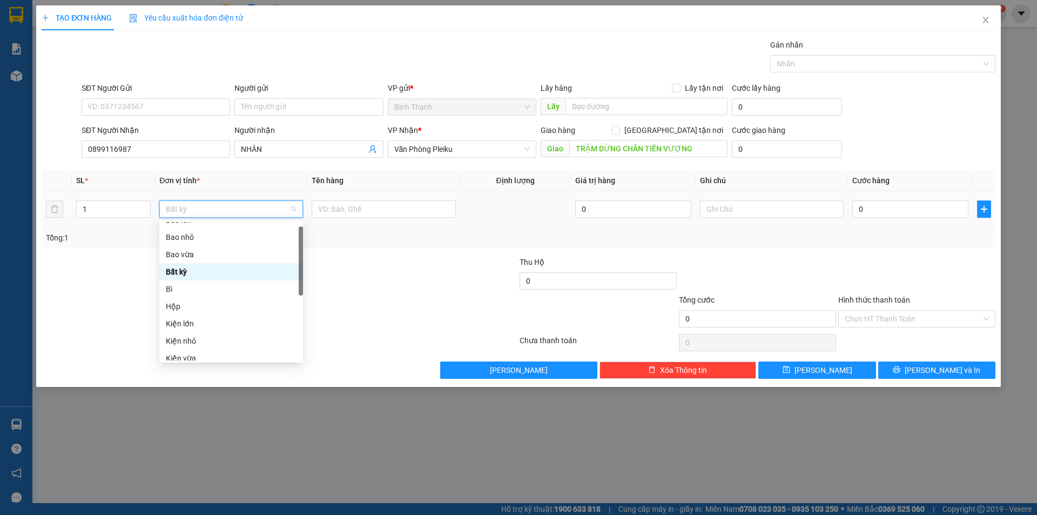
scroll to position [11, 0]
drag, startPoint x: 201, startPoint y: 306, endPoint x: 292, endPoint y: 253, distance: 105.5
click at [205, 302] on div "Hộp" at bounding box center [231, 306] width 131 height 12
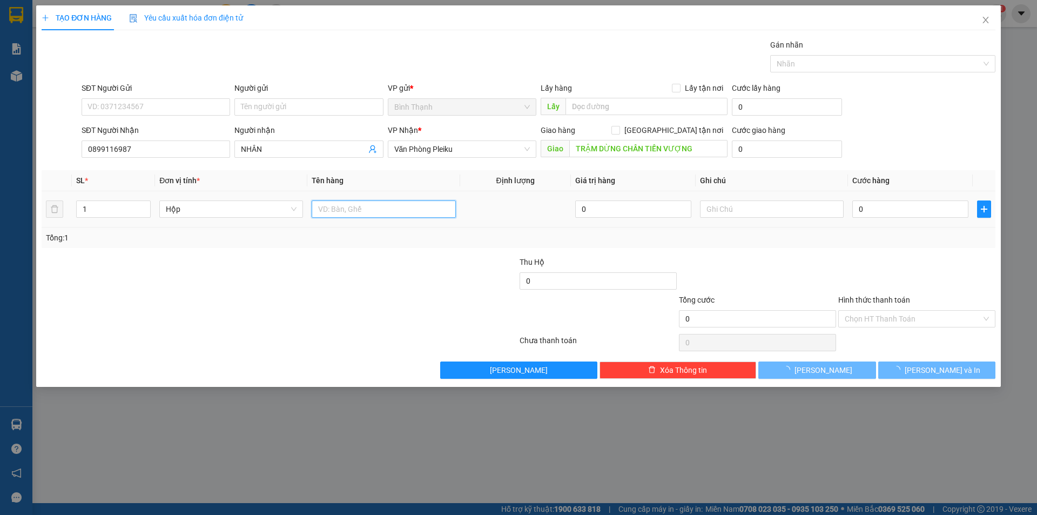
click at [358, 209] on input "text" at bounding box center [384, 208] width 144 height 17
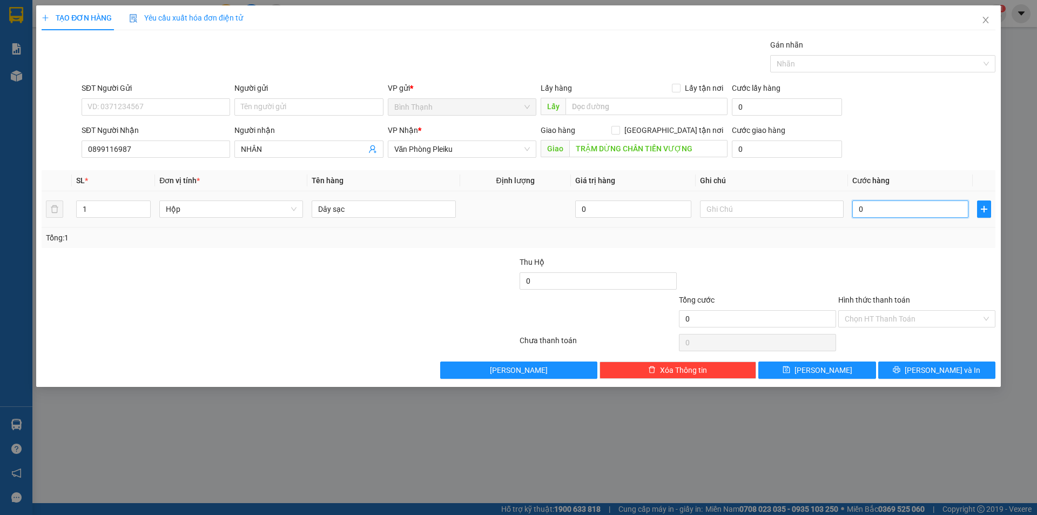
click at [895, 216] on input "0" at bounding box center [910, 208] width 116 height 17
click at [98, 98] on input "SĐT Người Gửi" at bounding box center [156, 106] width 149 height 17
click at [322, 109] on input "Người gửi" at bounding box center [308, 106] width 149 height 17
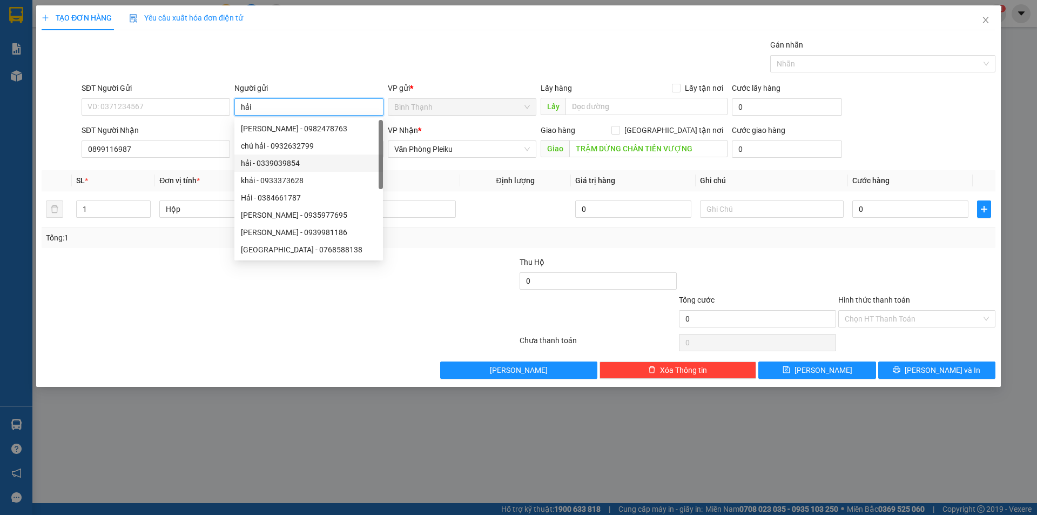
scroll to position [0, 0]
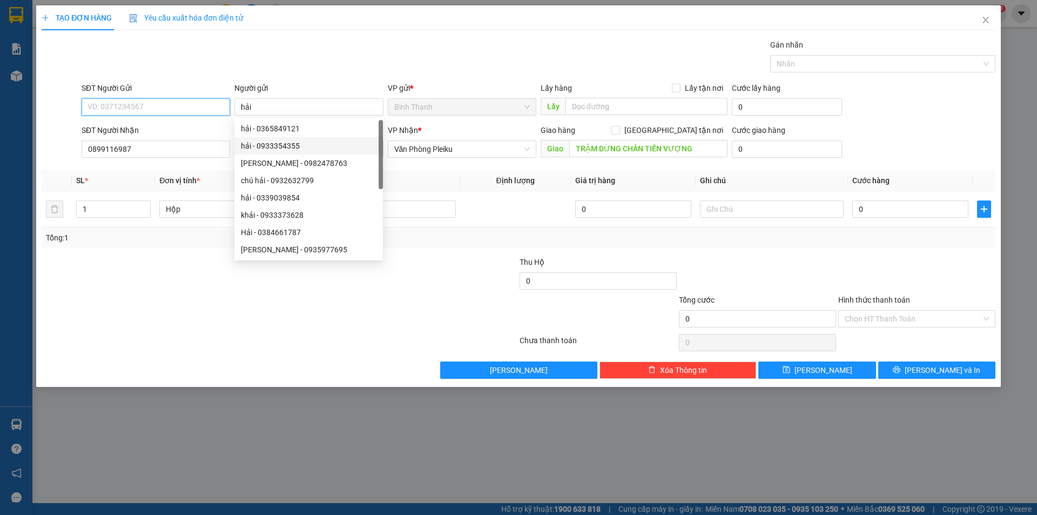
click at [139, 101] on input "SĐT Người Gửi" at bounding box center [156, 106] width 149 height 17
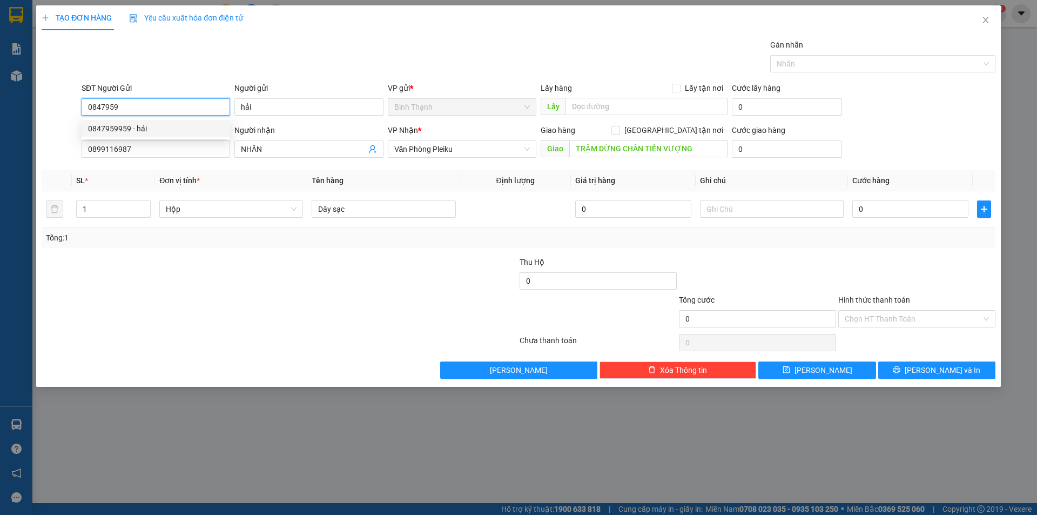
click at [142, 130] on div "0847959959 - hải" at bounding box center [156, 129] width 136 height 12
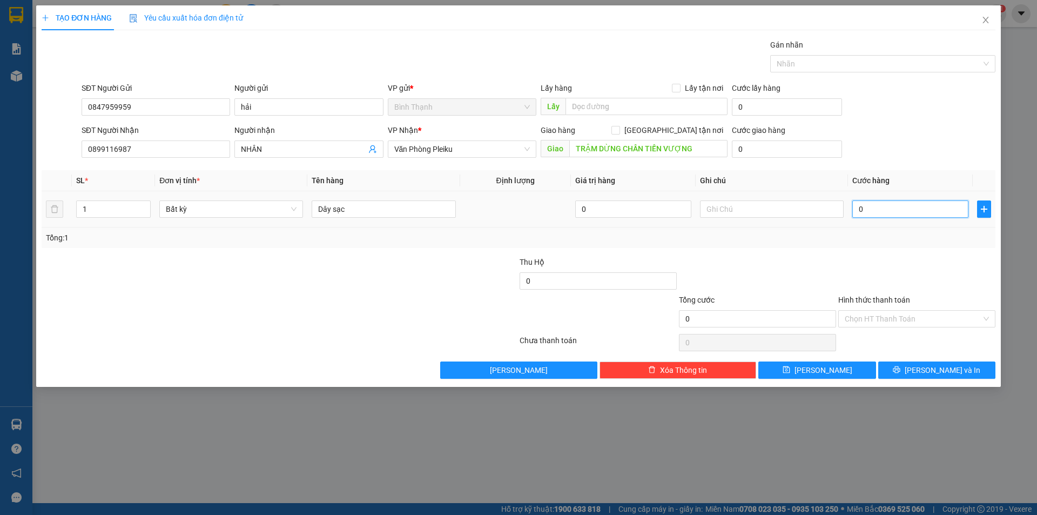
click at [899, 212] on input "0" at bounding box center [910, 208] width 116 height 17
click at [937, 372] on span "[PERSON_NAME] và In" at bounding box center [943, 370] width 76 height 12
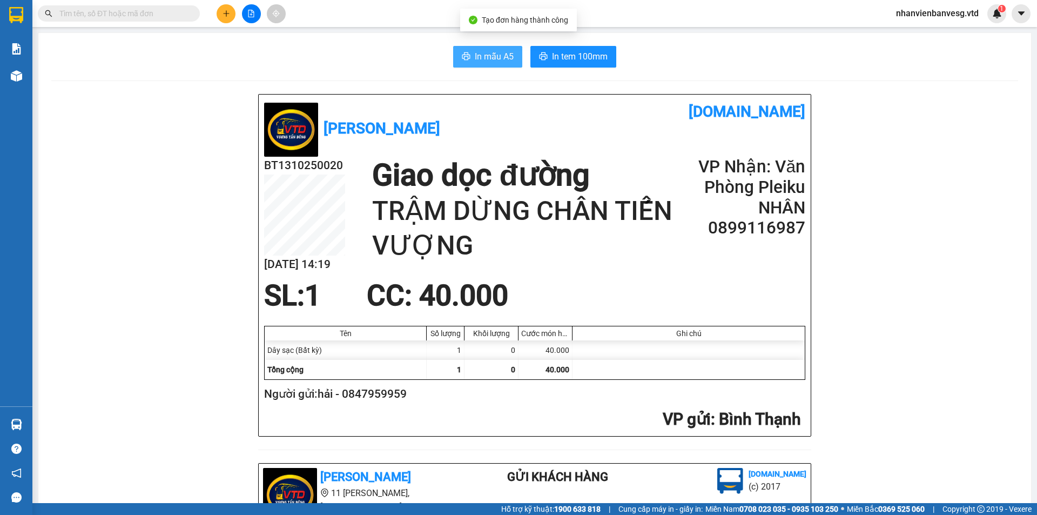
click at [502, 63] on span "In mẫu A5" at bounding box center [494, 57] width 39 height 14
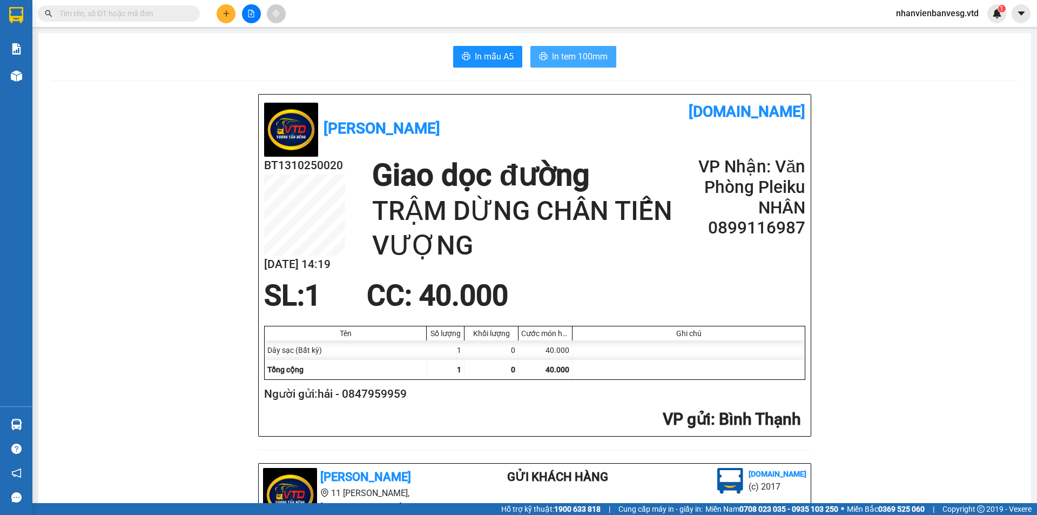
click at [554, 63] on span "In tem 100mm" at bounding box center [580, 57] width 56 height 14
click at [228, 16] on icon "plus" at bounding box center [227, 14] width 8 height 8
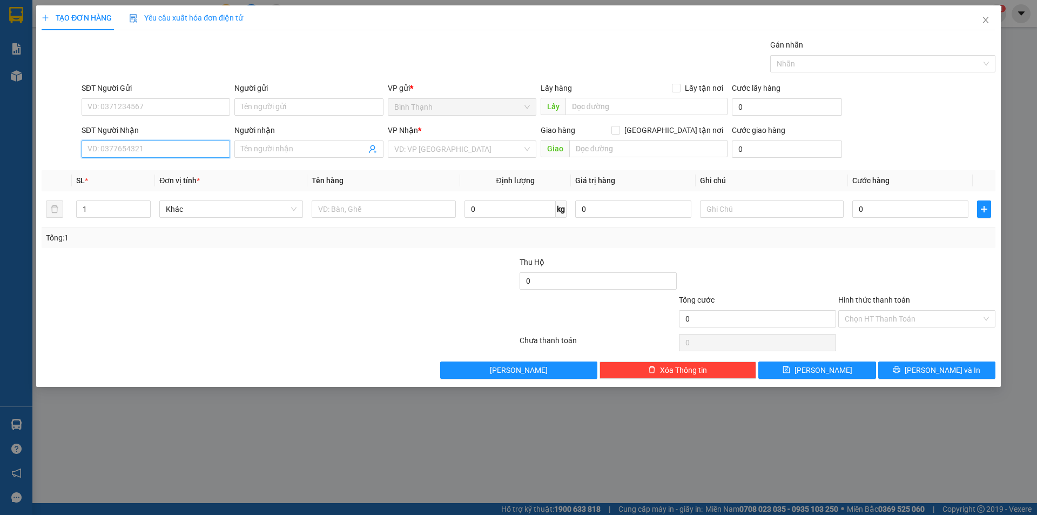
click at [170, 149] on input "SĐT Người Nhận" at bounding box center [156, 148] width 149 height 17
click at [167, 172] on div "0395741264 - quý" at bounding box center [156, 171] width 136 height 12
click at [331, 211] on input "text" at bounding box center [384, 208] width 144 height 17
click at [908, 216] on input "0" at bounding box center [910, 208] width 116 height 17
click at [949, 368] on span "[PERSON_NAME] và In" at bounding box center [943, 370] width 76 height 12
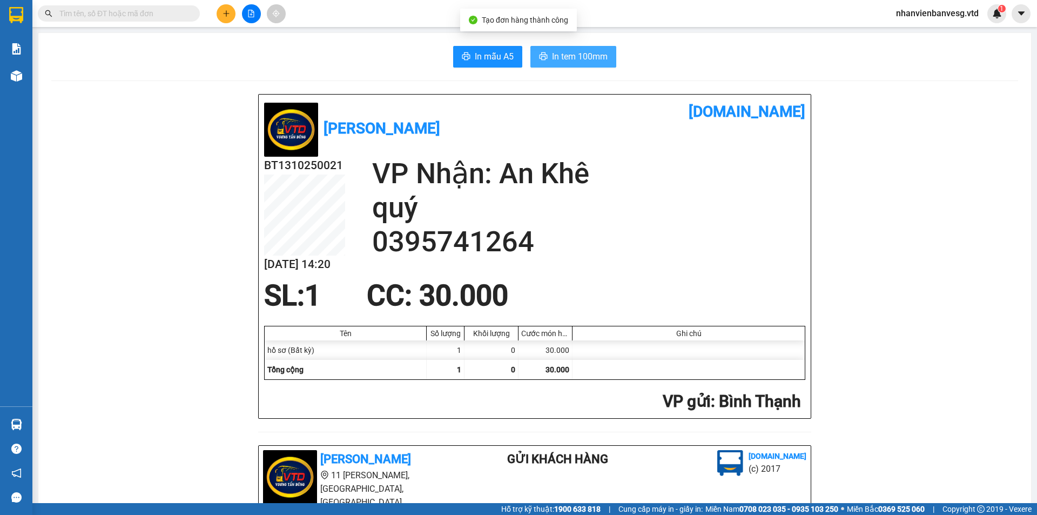
click at [570, 55] on span "In tem 100mm" at bounding box center [580, 57] width 56 height 14
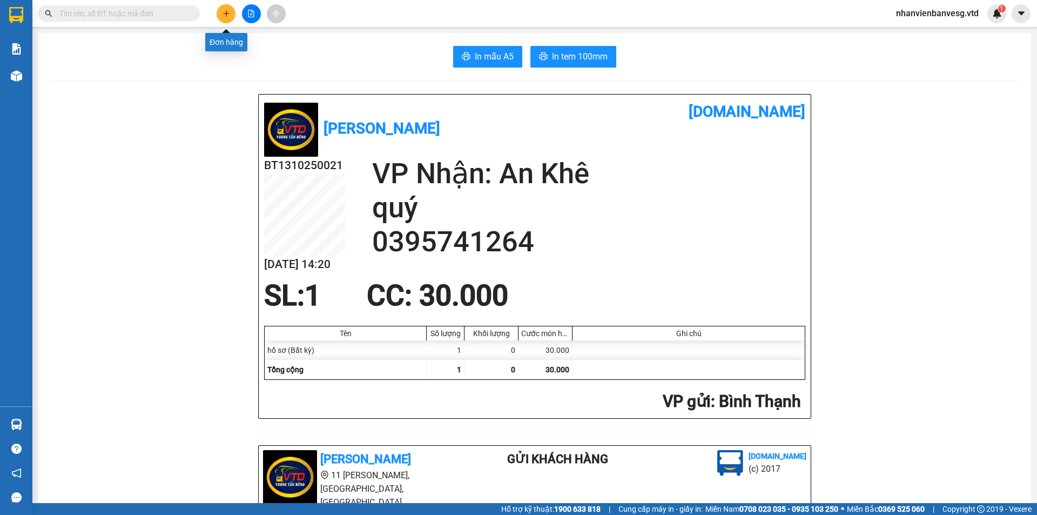
click at [224, 10] on icon "plus" at bounding box center [227, 14] width 8 height 8
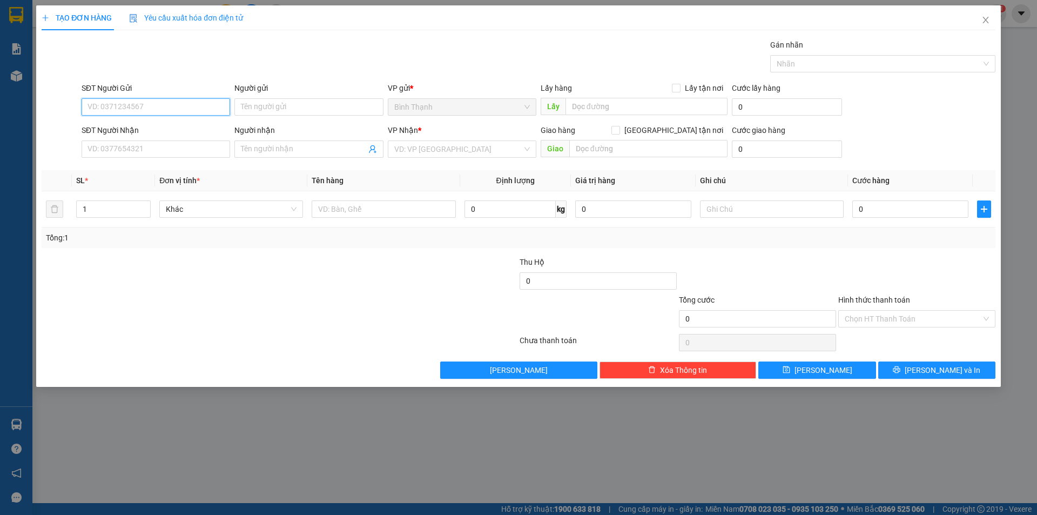
click at [113, 100] on input "SĐT Người Gửi" at bounding box center [156, 106] width 149 height 17
click at [127, 125] on div "0344805431" at bounding box center [156, 129] width 136 height 12
click at [237, 208] on span "Bất kỳ" at bounding box center [231, 209] width 131 height 16
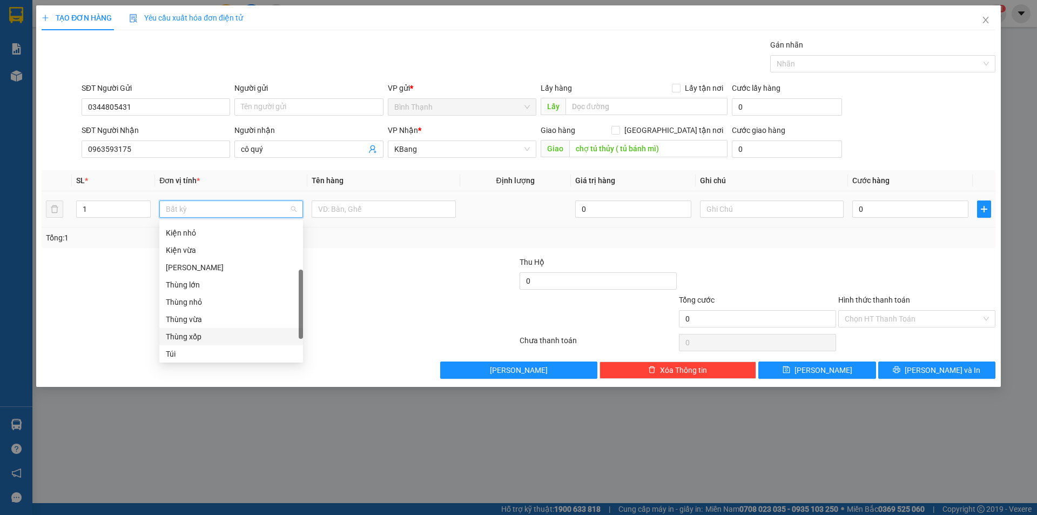
scroll to position [65, 0]
click at [194, 251] on div "Hộp" at bounding box center [231, 252] width 131 height 12
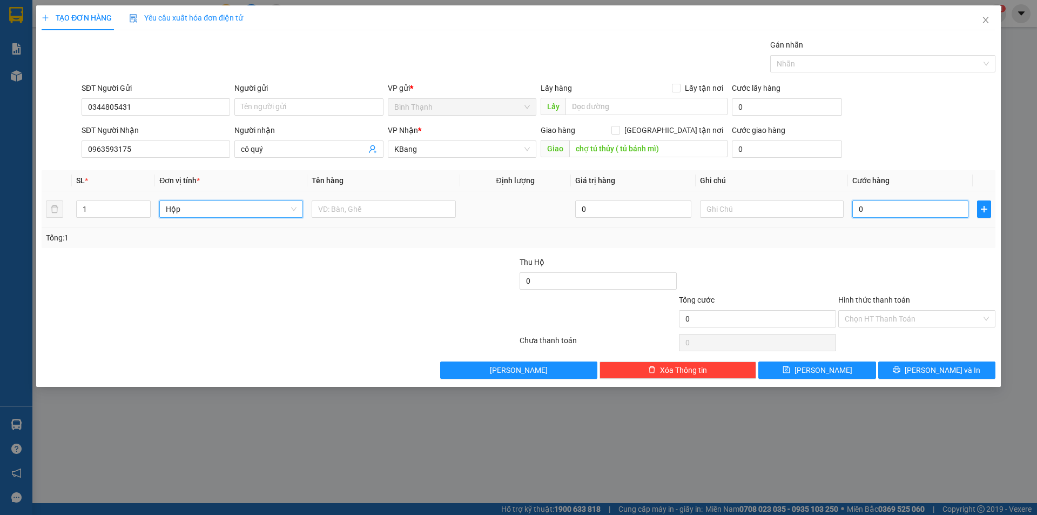
click at [865, 209] on input "0" at bounding box center [910, 208] width 116 height 17
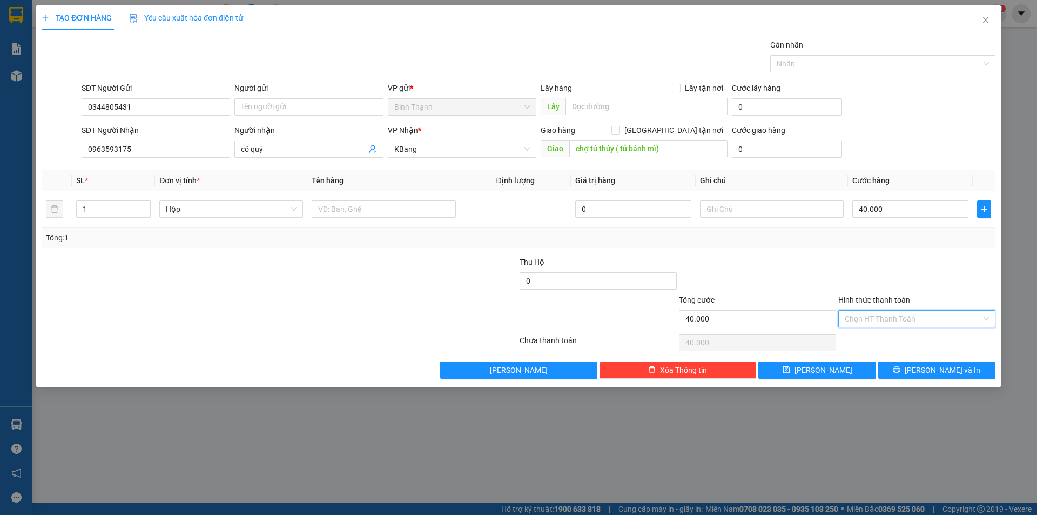
drag, startPoint x: 928, startPoint y: 315, endPoint x: 921, endPoint y: 336, distance: 22.2
click at [927, 321] on input "Hình thức thanh toán" at bounding box center [913, 319] width 137 height 16
click at [913, 342] on div "Tại văn phòng" at bounding box center [917, 340] width 144 height 12
click at [588, 445] on div "TẠO ĐƠN HÀNG Yêu cầu xuất hóa đơn điện tử Transit Pickup Surcharge Ids Transit …" at bounding box center [518, 257] width 1037 height 515
click at [901, 369] on button "[PERSON_NAME] và In" at bounding box center [936, 369] width 117 height 17
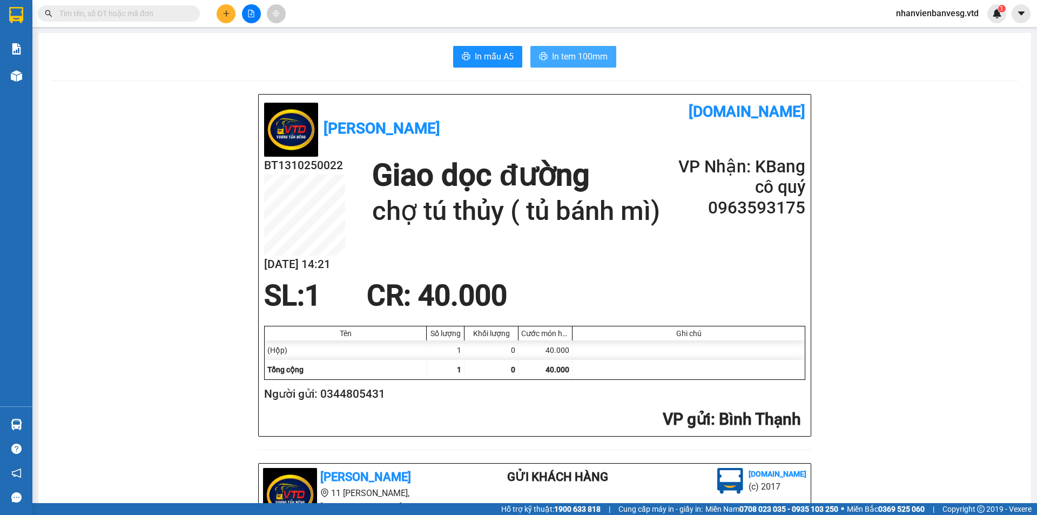
click at [580, 58] on span "In tem 100mm" at bounding box center [580, 57] width 56 height 14
click at [235, 14] on button at bounding box center [226, 13] width 19 height 19
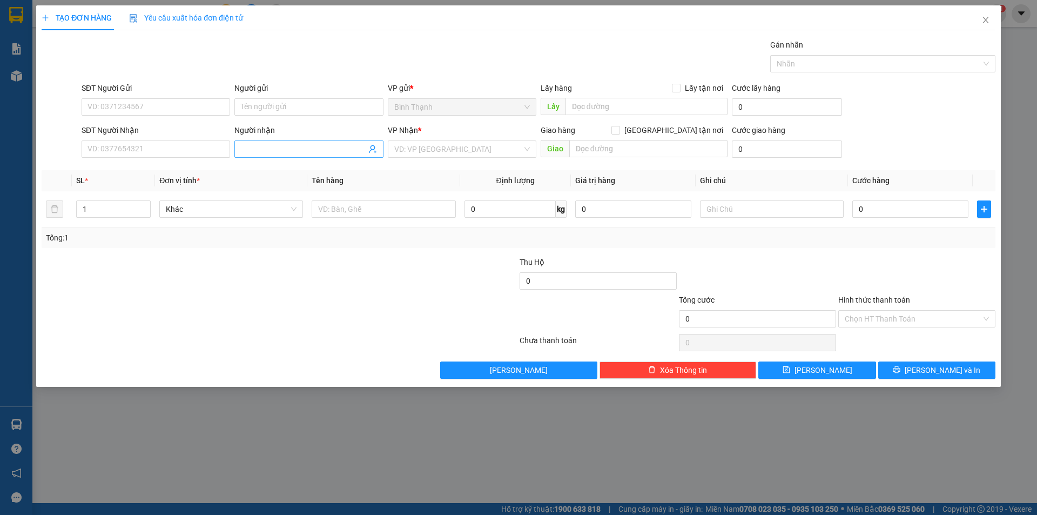
click at [279, 150] on input "Người nhận" at bounding box center [303, 149] width 125 height 12
click at [286, 172] on div "a.huy an khê - 0905667087" at bounding box center [309, 171] width 136 height 12
click at [463, 144] on input "search" at bounding box center [458, 149] width 128 height 16
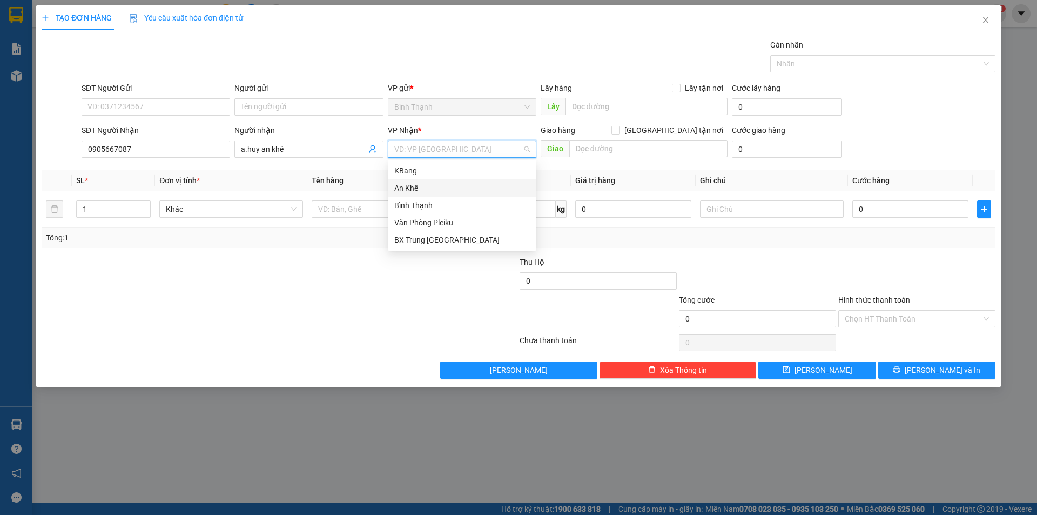
click at [452, 186] on div "An Khê" at bounding box center [462, 188] width 136 height 12
drag, startPoint x: 236, startPoint y: 203, endPoint x: 236, endPoint y: 211, distance: 8.1
click at [236, 205] on span "Bất kỳ" at bounding box center [231, 209] width 131 height 16
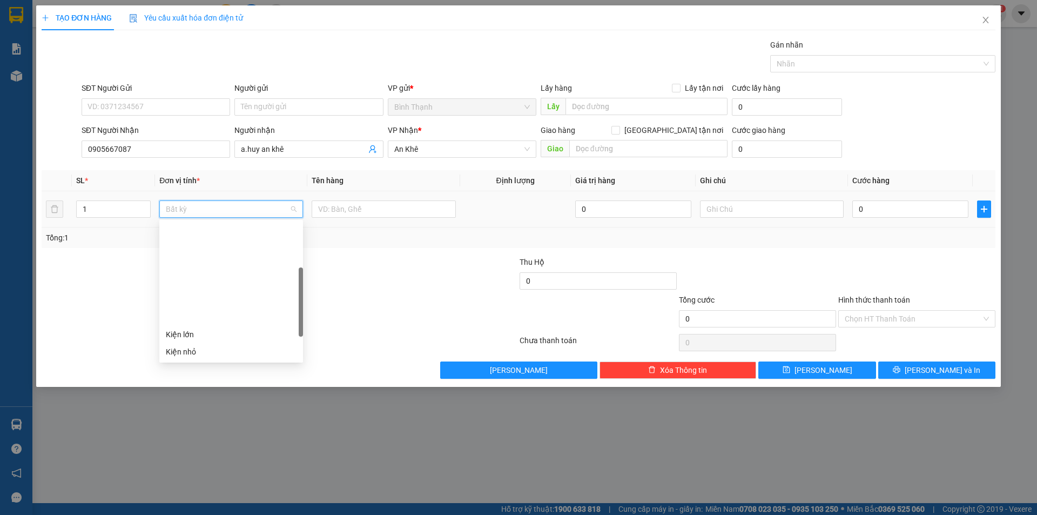
scroll to position [108, 0]
click at [233, 346] on div "Thùng xốp" at bounding box center [231, 347] width 131 height 12
click at [887, 213] on input "0" at bounding box center [910, 208] width 116 height 17
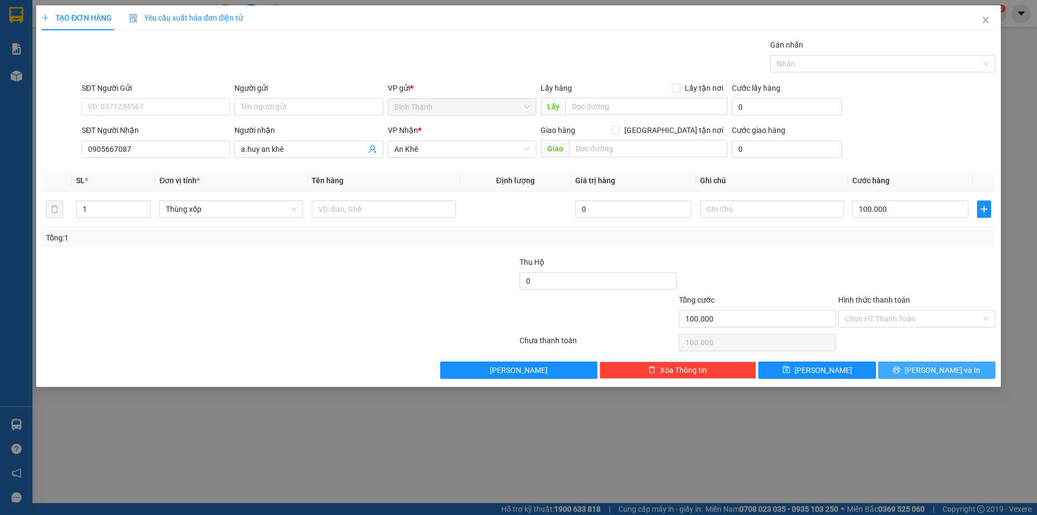
click at [929, 370] on span "[PERSON_NAME] và In" at bounding box center [943, 370] width 76 height 12
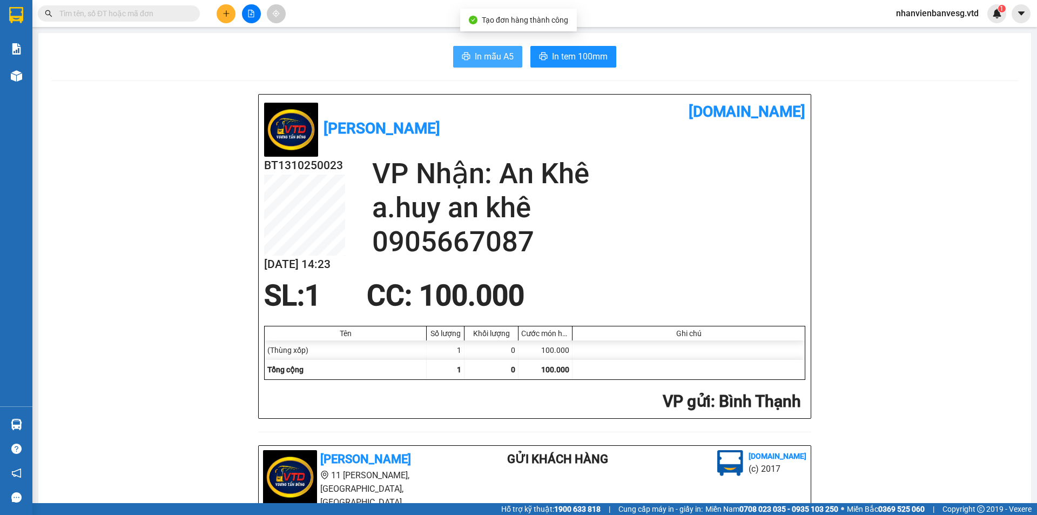
drag, startPoint x: 458, startPoint y: 72, endPoint x: 460, endPoint y: 64, distance: 8.4
click at [460, 64] on button "In mẫu A5" at bounding box center [487, 57] width 69 height 22
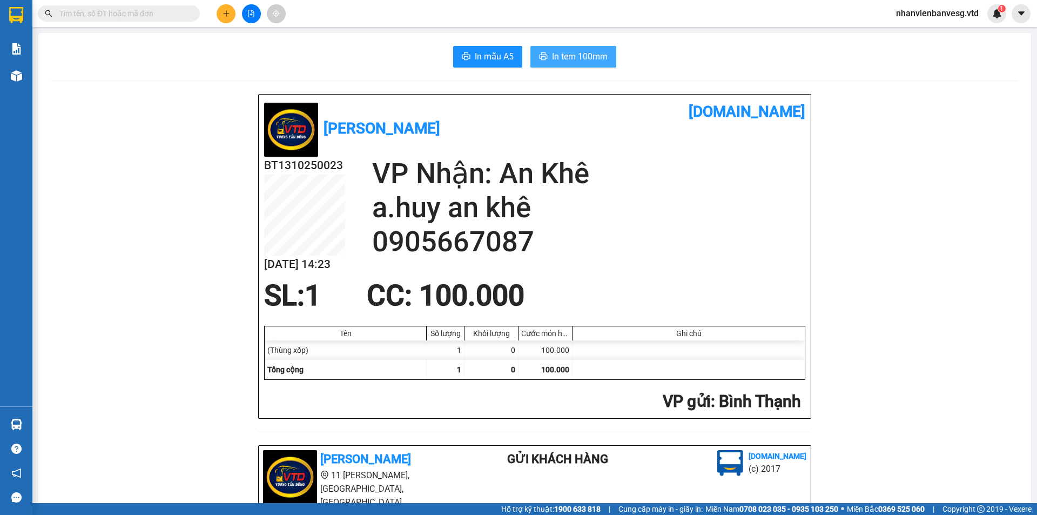
click at [557, 56] on span "In tem 100mm" at bounding box center [580, 57] width 56 height 14
click at [227, 6] on button at bounding box center [226, 13] width 19 height 19
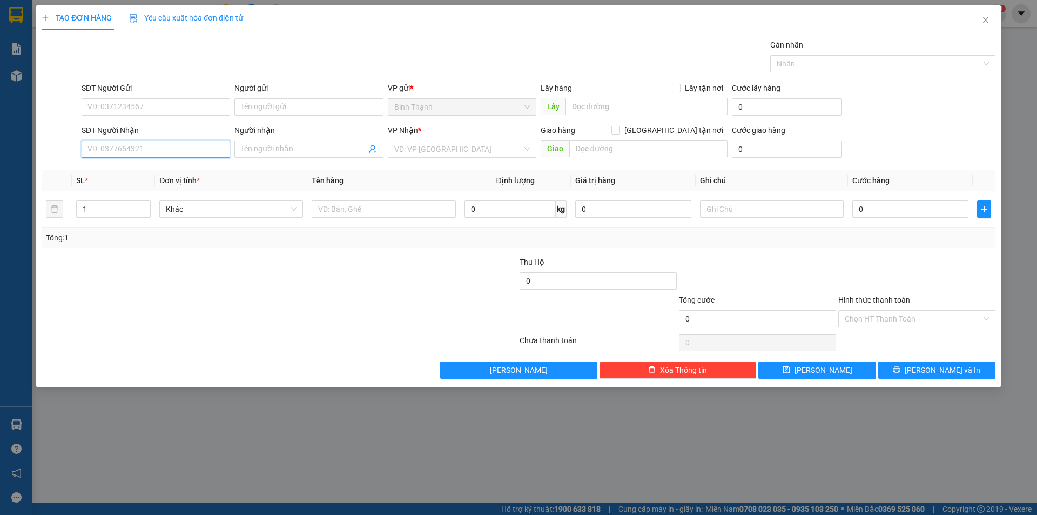
click at [193, 144] on input "SĐT Người Nhận" at bounding box center [156, 148] width 149 height 17
click at [199, 176] on div "0971800015 - thiên" at bounding box center [156, 171] width 136 height 12
click at [228, 212] on span "Bất kỳ" at bounding box center [231, 209] width 131 height 16
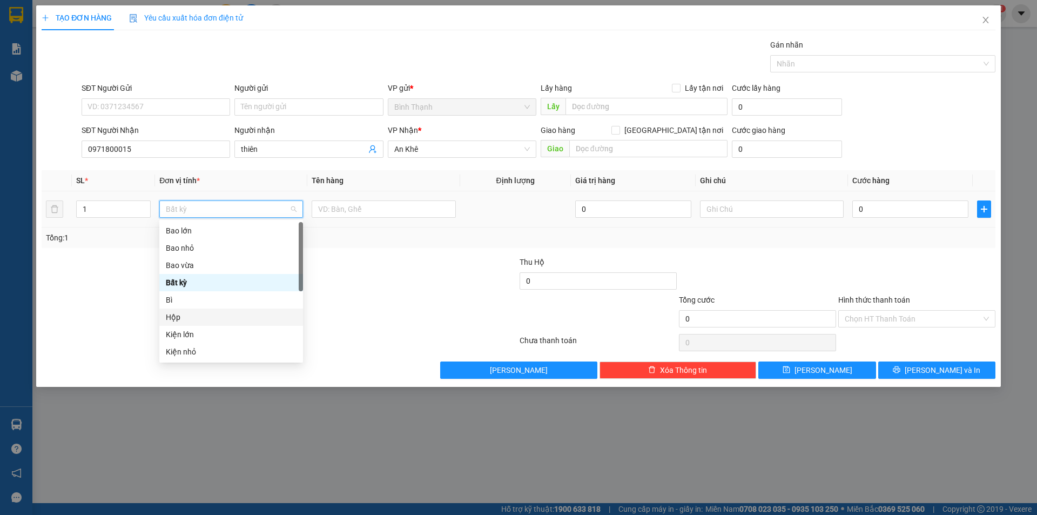
click at [211, 313] on div "Hộp" at bounding box center [231, 317] width 131 height 12
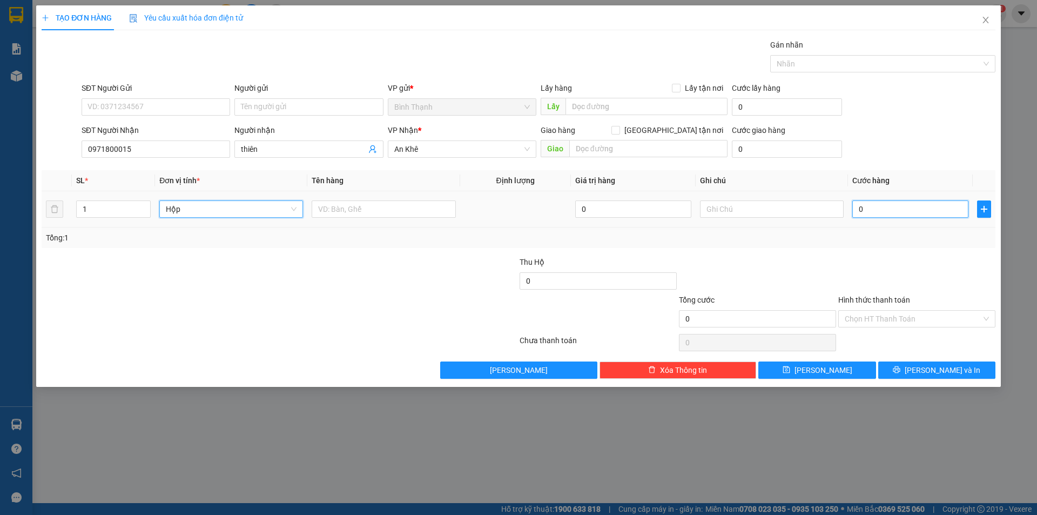
click at [870, 210] on input "0" at bounding box center [910, 208] width 116 height 17
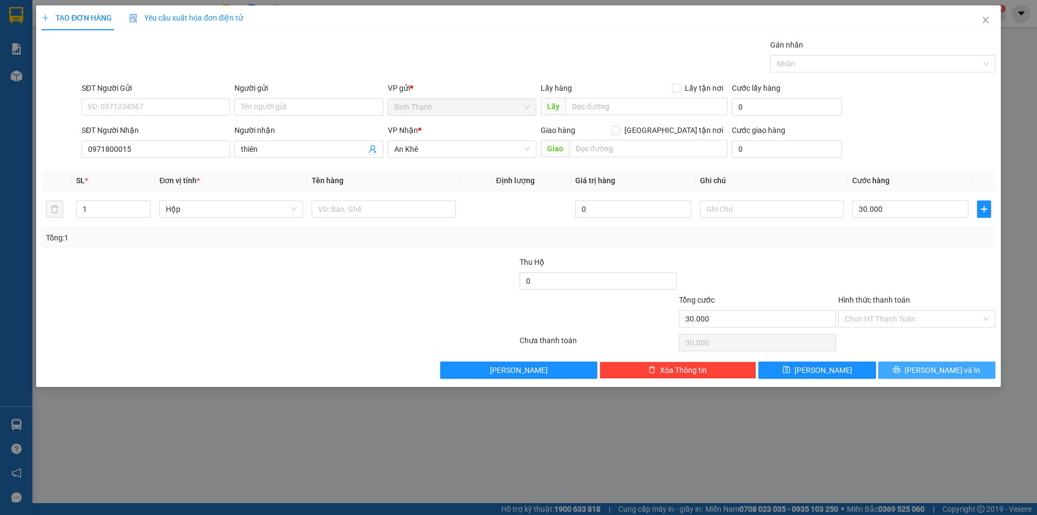
click at [929, 374] on span "[PERSON_NAME] và In" at bounding box center [943, 370] width 76 height 12
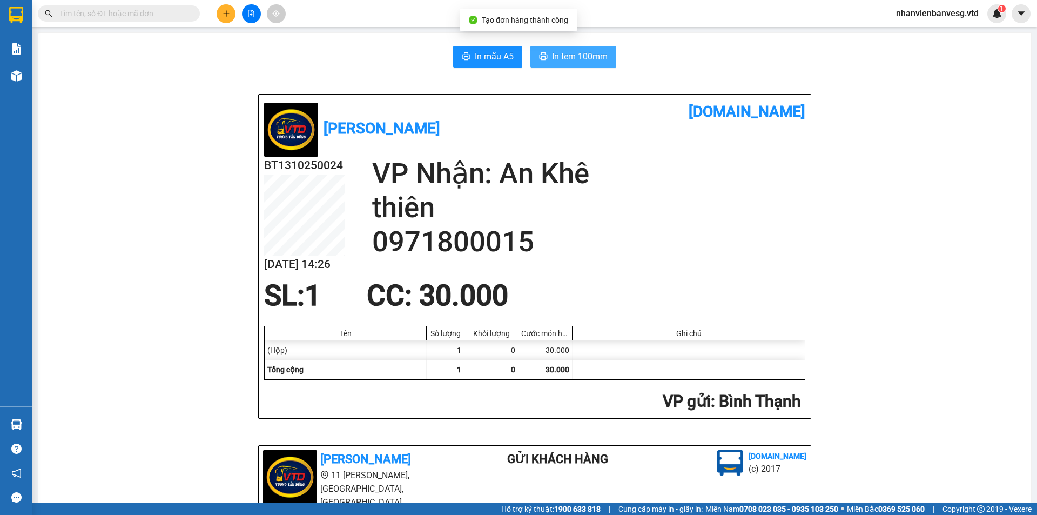
click at [588, 63] on span "In tem 100mm" at bounding box center [580, 57] width 56 height 14
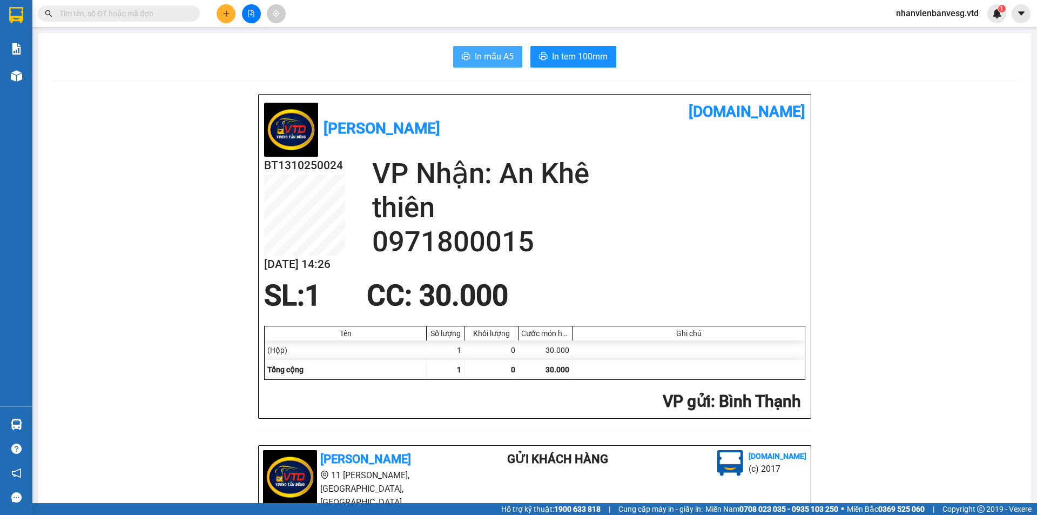
click at [478, 57] on span "In mẫu A5" at bounding box center [494, 57] width 39 height 14
click at [227, 14] on icon "plus" at bounding box center [226, 13] width 6 height 1
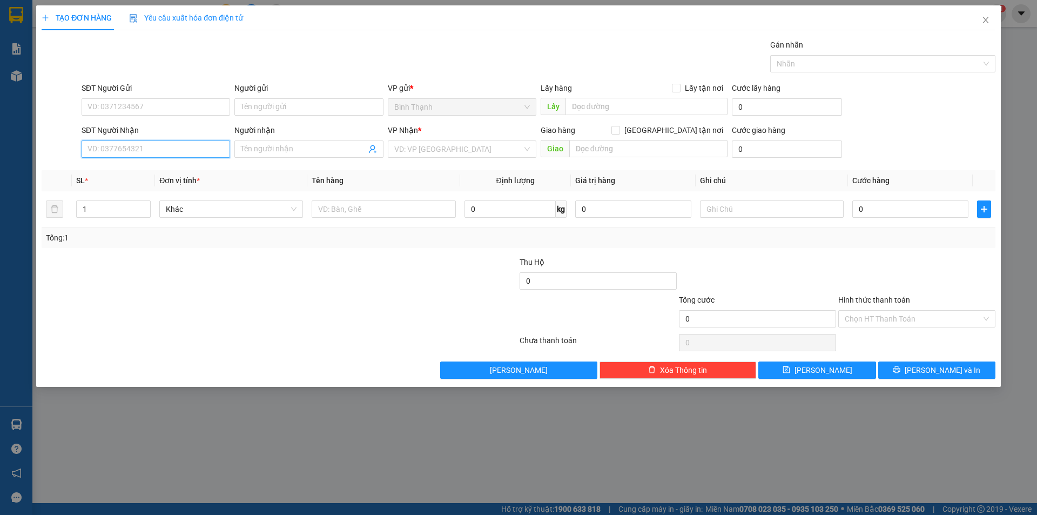
click at [177, 152] on input "SĐT Người Nhận" at bounding box center [156, 148] width 149 height 17
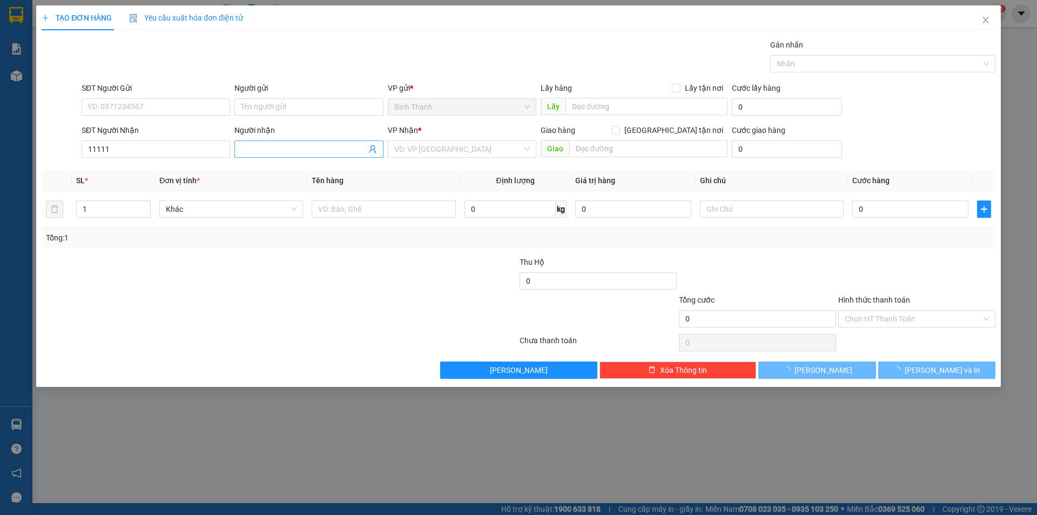
click at [272, 151] on input "Người nhận" at bounding box center [303, 149] width 125 height 12
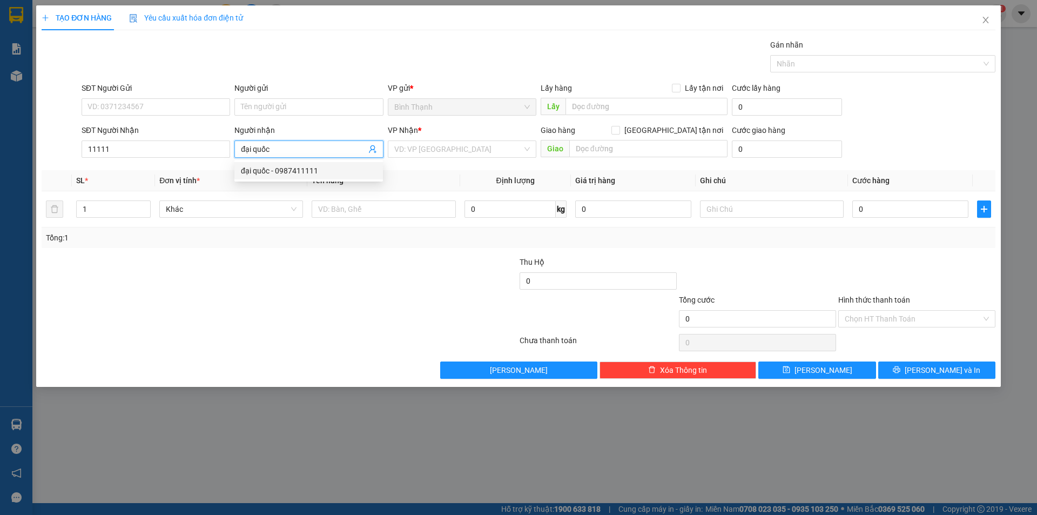
click at [297, 172] on div "đại quốc - 0987411111" at bounding box center [309, 171] width 136 height 12
drag, startPoint x: 438, startPoint y: 147, endPoint x: 434, endPoint y: 159, distance: 12.0
click at [438, 148] on input "search" at bounding box center [458, 149] width 128 height 16
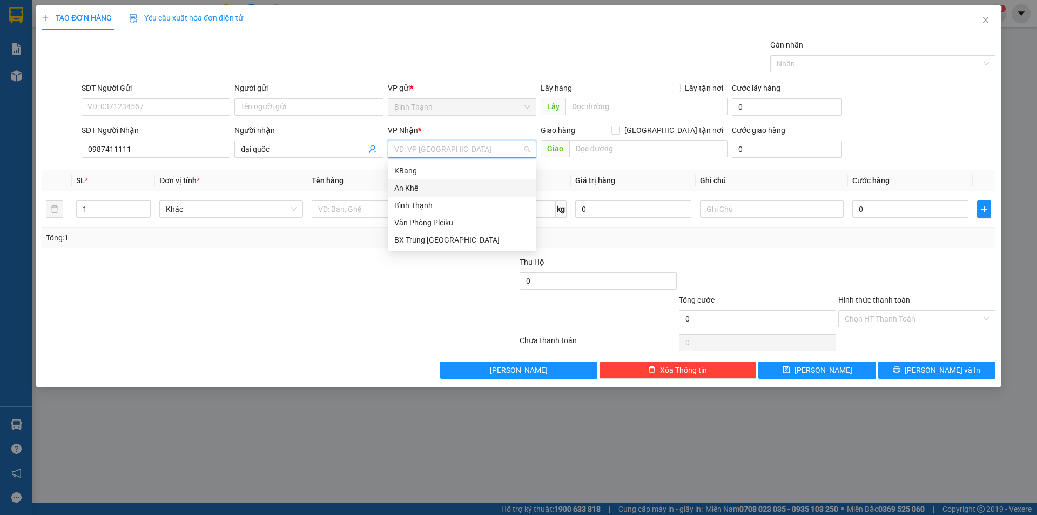
click at [431, 184] on div "An Khê" at bounding box center [462, 188] width 136 height 12
drag, startPoint x: 254, startPoint y: 214, endPoint x: 241, endPoint y: 218, distance: 13.4
click at [241, 218] on div "Bất kỳ" at bounding box center [231, 209] width 144 height 22
drag, startPoint x: 228, startPoint y: 210, endPoint x: 224, endPoint y: 223, distance: 13.8
click at [227, 213] on span "Bất kỳ" at bounding box center [231, 209] width 131 height 16
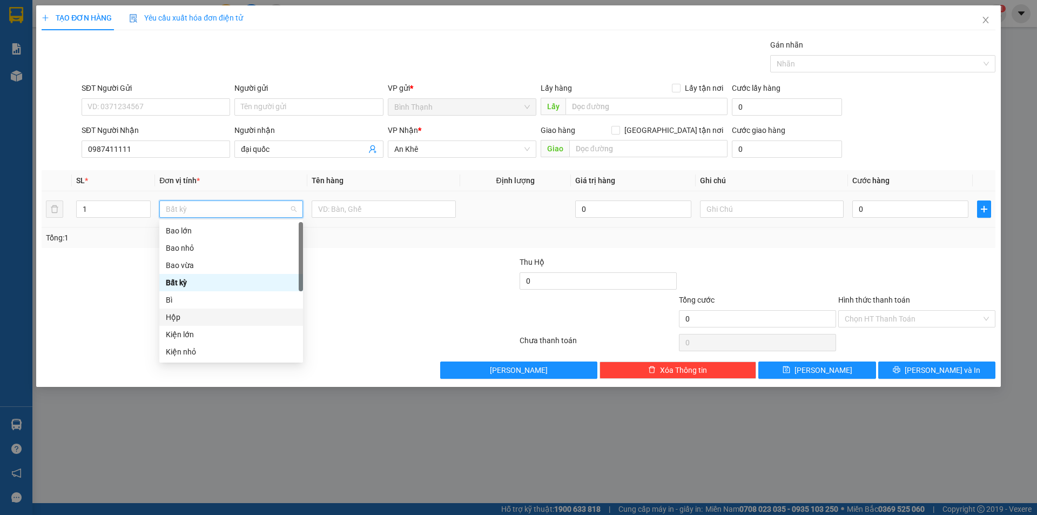
scroll to position [173, 0]
click at [220, 287] on div "Thùng xốp" at bounding box center [231, 283] width 131 height 12
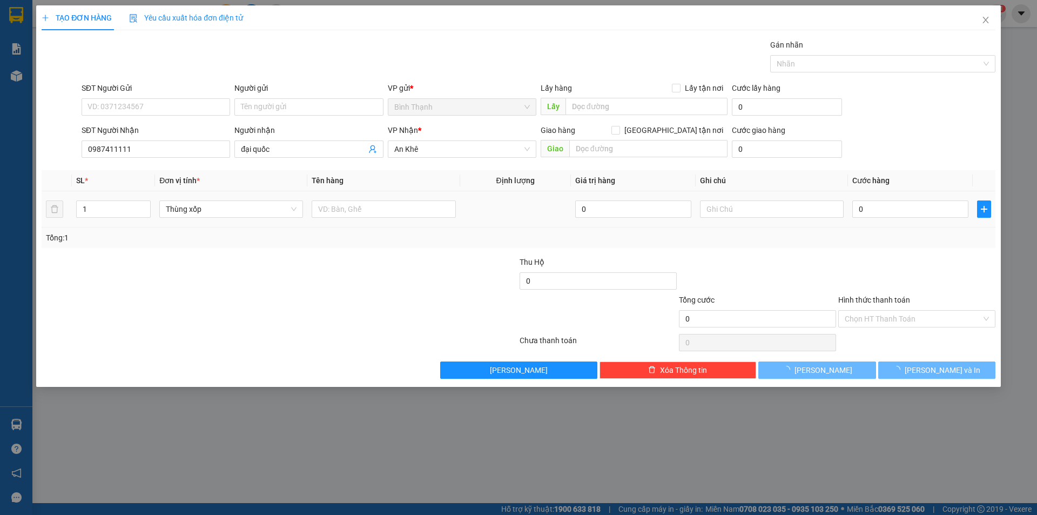
click at [936, 199] on div "0" at bounding box center [910, 209] width 116 height 22
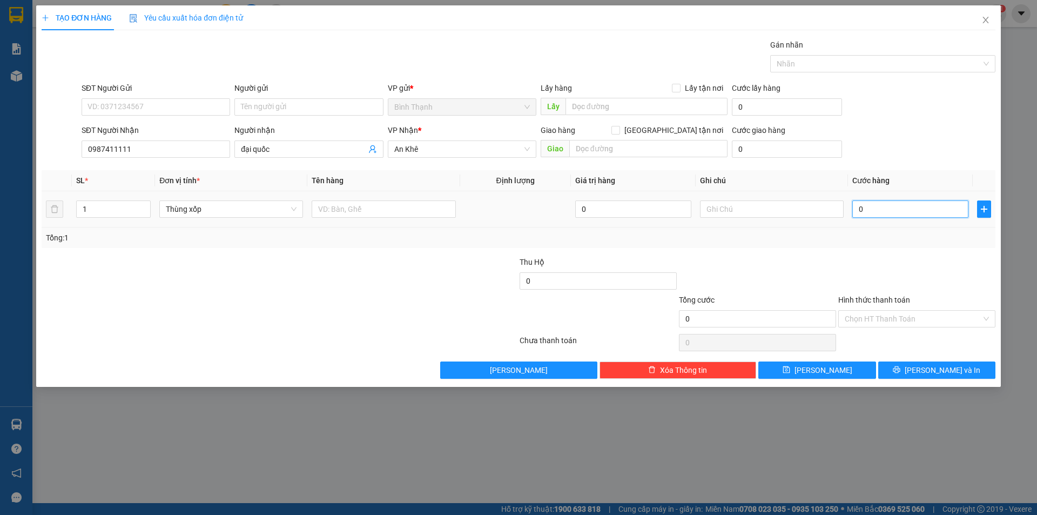
click at [899, 209] on input "0" at bounding box center [910, 208] width 116 height 17
click at [939, 373] on span "[PERSON_NAME] và In" at bounding box center [943, 370] width 76 height 12
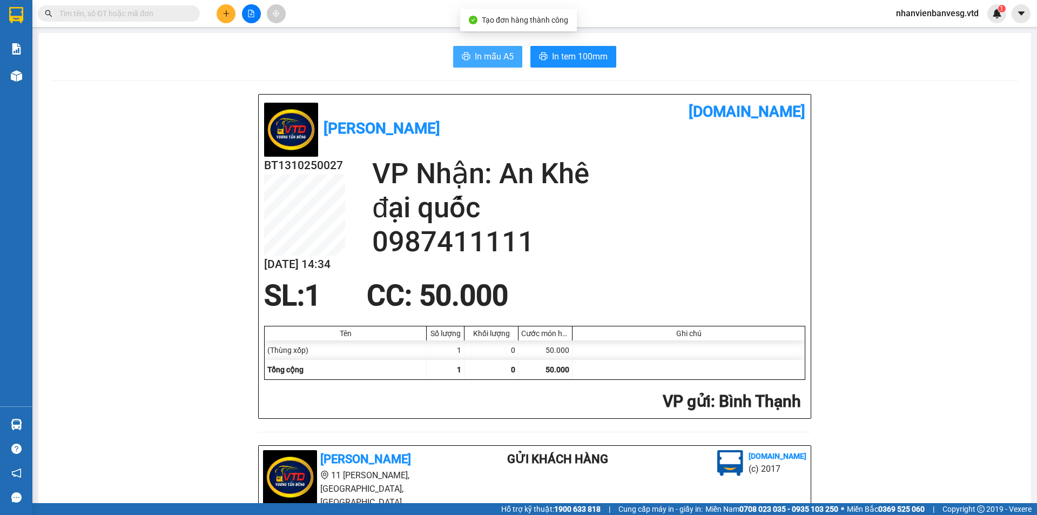
click at [485, 65] on button "In mẫu A5" at bounding box center [487, 57] width 69 height 22
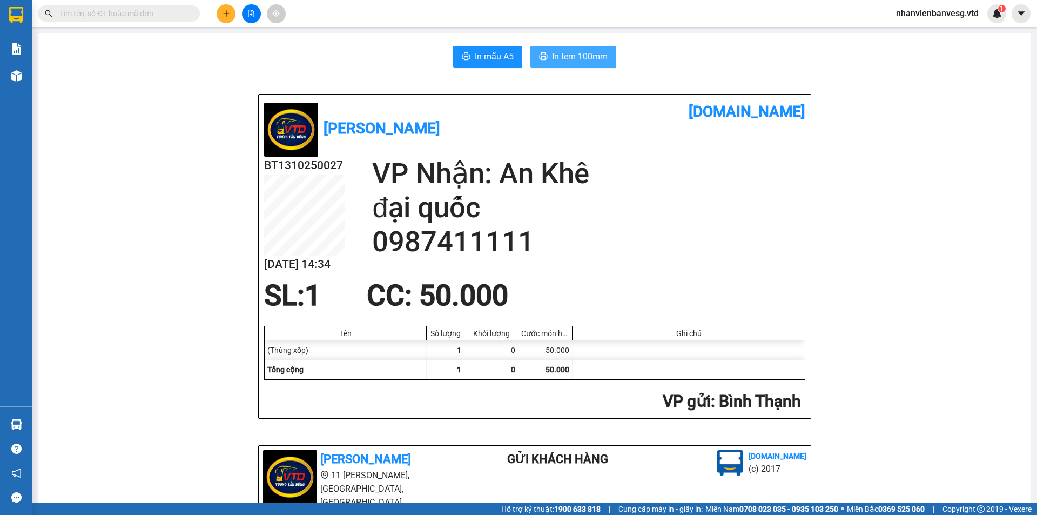
click at [540, 56] on icon "printer" at bounding box center [544, 56] width 8 height 8
click at [227, 17] on icon "plus" at bounding box center [227, 14] width 8 height 8
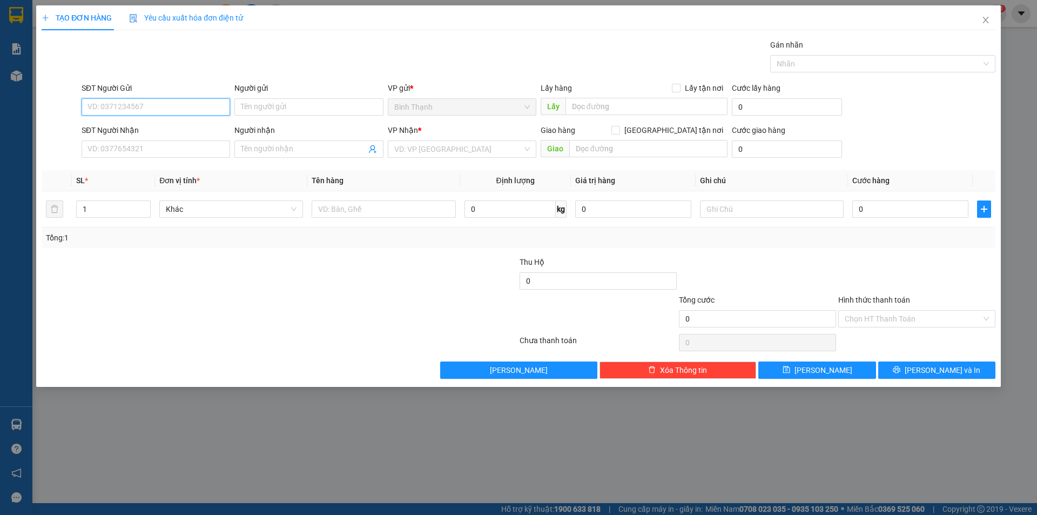
click at [187, 107] on input "SĐT Người Gửi" at bounding box center [156, 106] width 149 height 17
drag, startPoint x: 146, startPoint y: 106, endPoint x: 211, endPoint y: 106, distance: 64.8
click at [146, 106] on input "SĐT Người Gửi" at bounding box center [156, 106] width 149 height 17
click at [197, 129] on div "0901184163 - ccbd" at bounding box center [156, 129] width 136 height 12
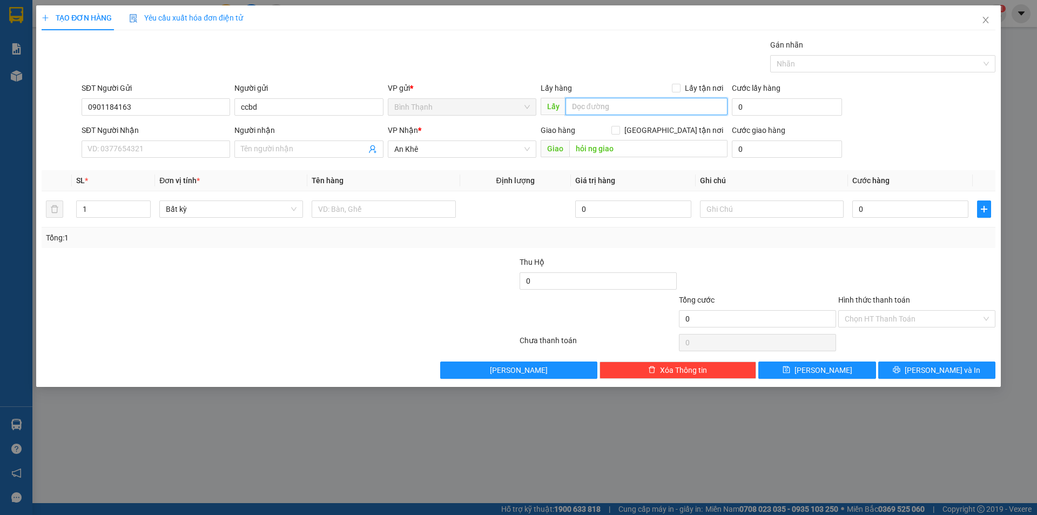
click at [616, 106] on input "text" at bounding box center [647, 106] width 162 height 17
drag, startPoint x: 286, startPoint y: 103, endPoint x: 178, endPoint y: 118, distance: 109.6
click at [178, 118] on div "SĐT Người Gửi 0901184163 Người gửi ccbd ccbd VP gửi * Bình Thạnh Lấy hàng Lấy t…" at bounding box center [538, 101] width 918 height 38
click at [619, 105] on input "text" at bounding box center [647, 106] width 162 height 17
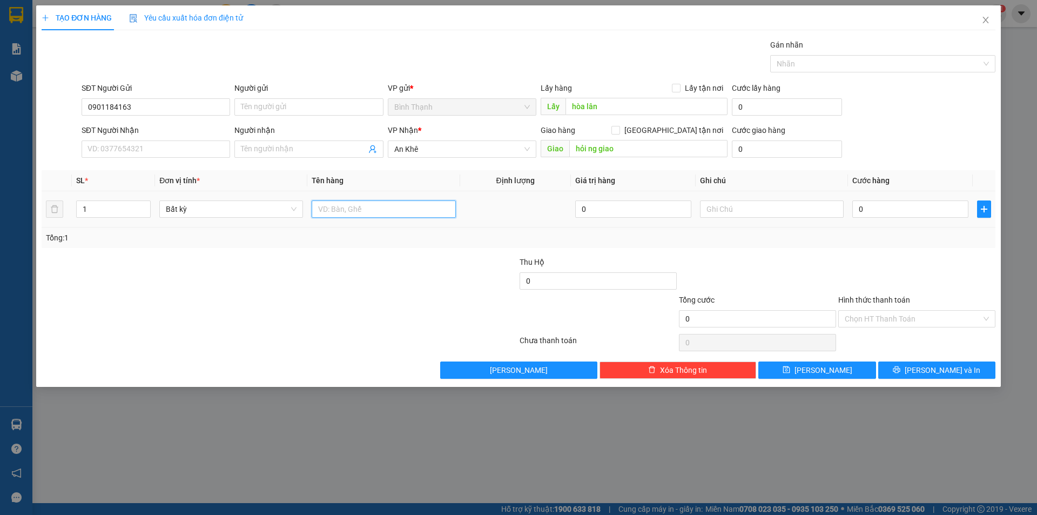
click at [389, 214] on input "text" at bounding box center [384, 208] width 144 height 17
click at [880, 215] on input "0" at bounding box center [910, 208] width 116 height 17
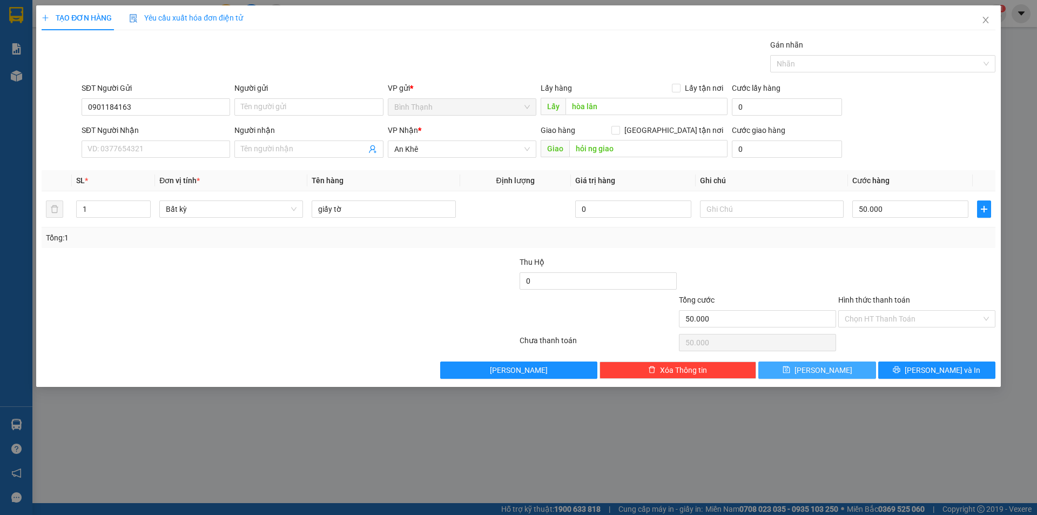
click at [857, 375] on button "[PERSON_NAME]" at bounding box center [816, 369] width 117 height 17
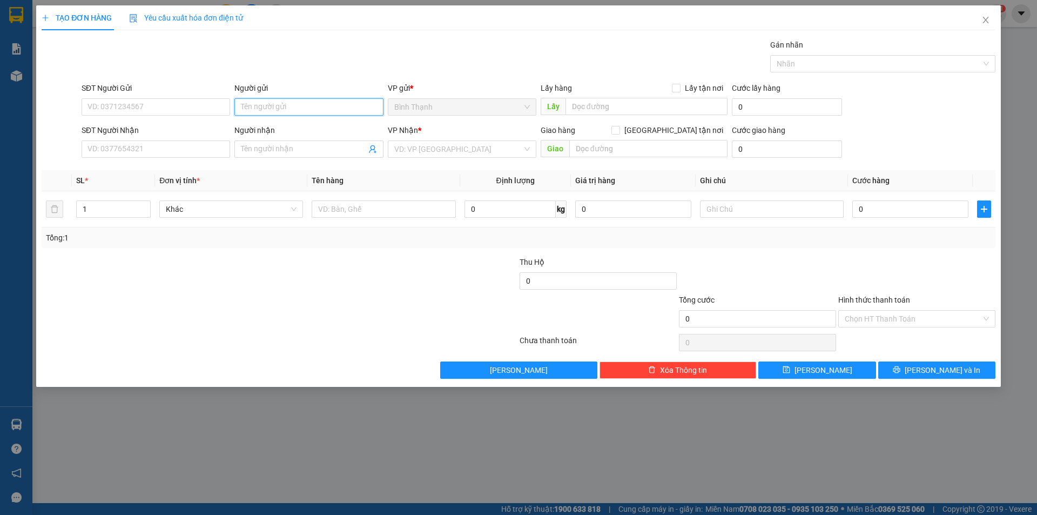
click at [297, 105] on input "Người gửi" at bounding box center [308, 106] width 149 height 17
drag, startPoint x: 314, startPoint y: 129, endPoint x: 351, endPoint y: 122, distance: 37.5
click at [315, 129] on div "cá hoàng anh gia lai - 0396683283" at bounding box center [309, 129] width 136 height 12
drag, startPoint x: 623, startPoint y: 107, endPoint x: 624, endPoint y: 101, distance: 6.5
click at [624, 102] on input "text" at bounding box center [647, 106] width 162 height 17
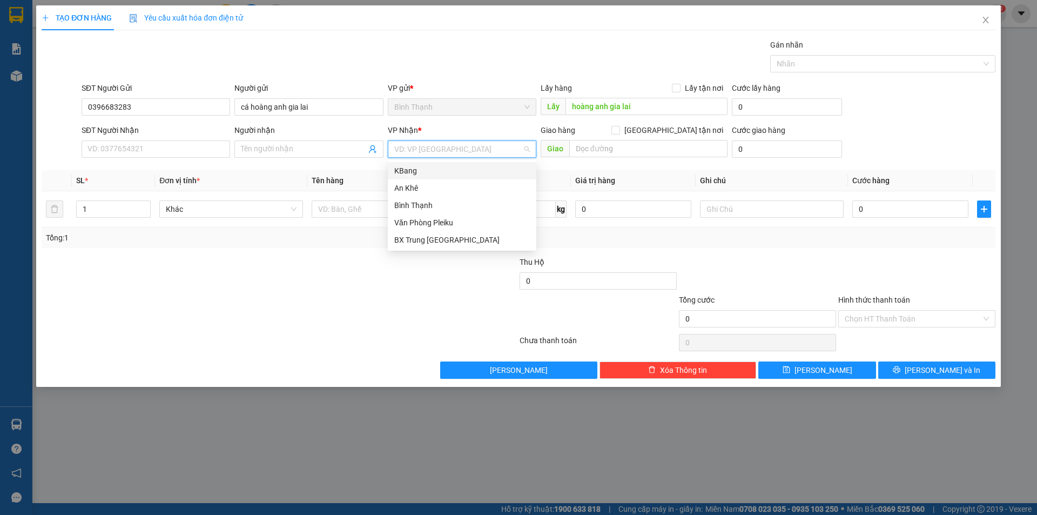
click at [459, 152] on input "search" at bounding box center [458, 149] width 128 height 16
drag, startPoint x: 454, startPoint y: 193, endPoint x: 500, endPoint y: 192, distance: 45.4
click at [454, 192] on div "An Khê" at bounding box center [462, 188] width 136 height 12
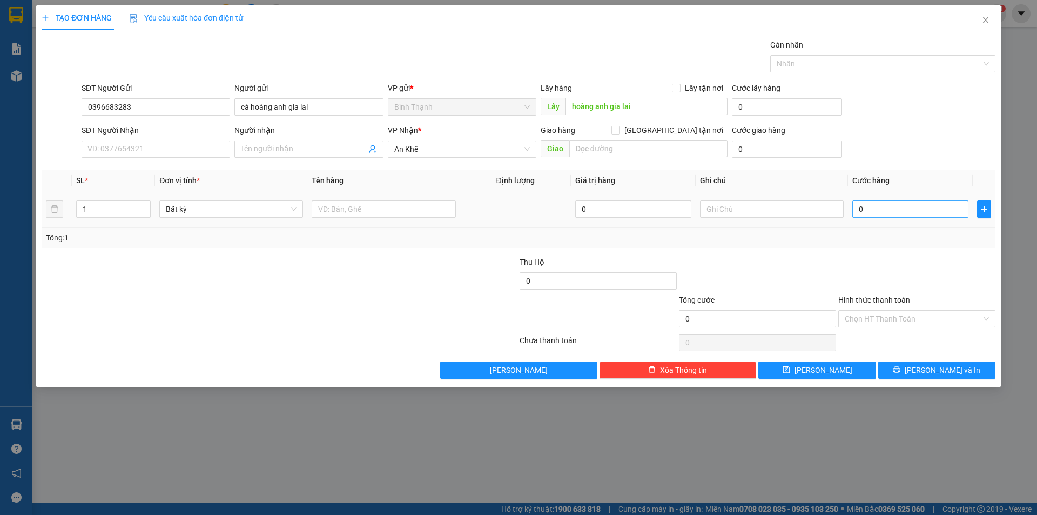
drag, startPoint x: 899, startPoint y: 226, endPoint x: 899, endPoint y: 208, distance: 17.8
click at [899, 217] on td "0" at bounding box center [910, 209] width 125 height 36
click at [899, 208] on input "0" at bounding box center [910, 208] width 116 height 17
click at [729, 208] on input "text" at bounding box center [772, 208] width 144 height 17
click at [821, 372] on span "[PERSON_NAME]" at bounding box center [824, 370] width 58 height 12
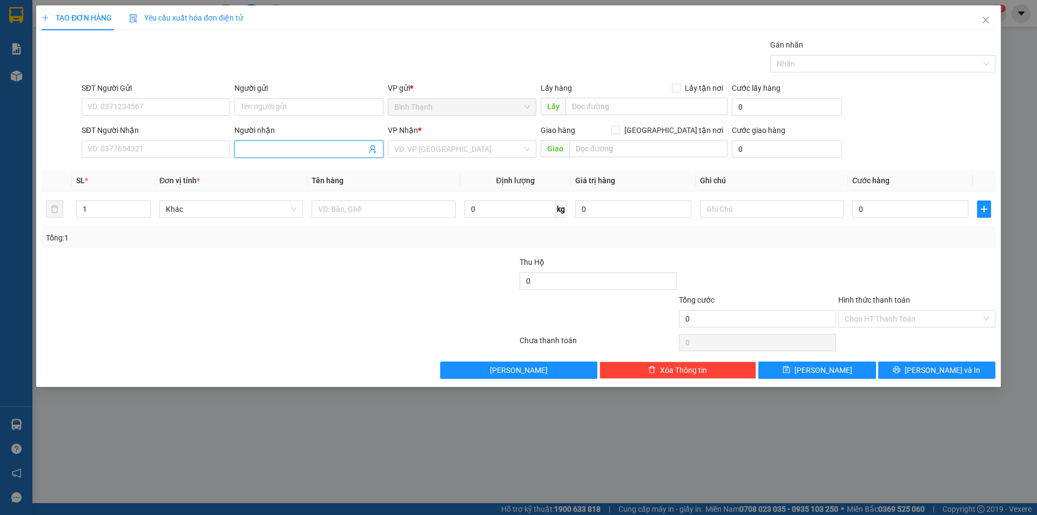
click at [252, 153] on input "Người nhận" at bounding box center [303, 149] width 125 height 12
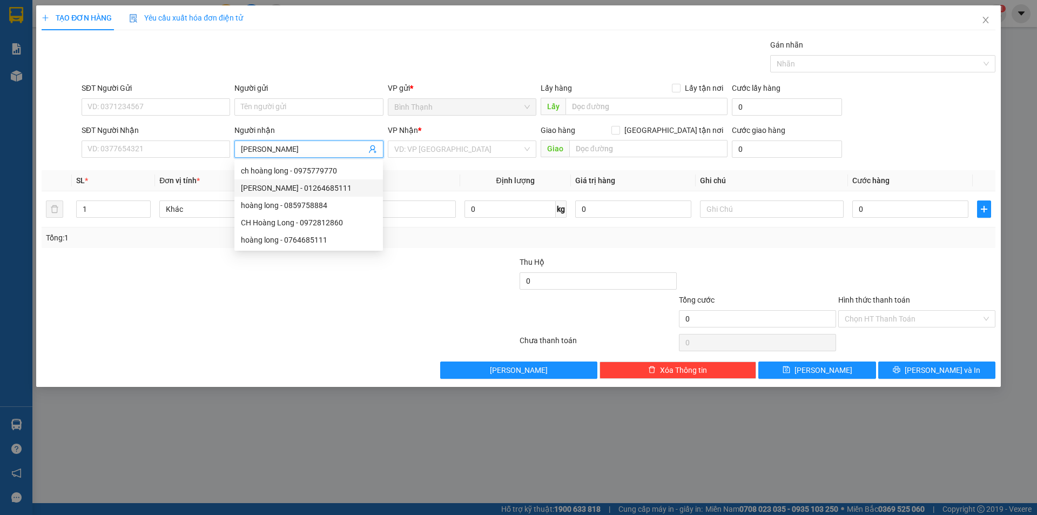
click at [307, 187] on div "[PERSON_NAME] - 01264685111" at bounding box center [309, 188] width 136 height 12
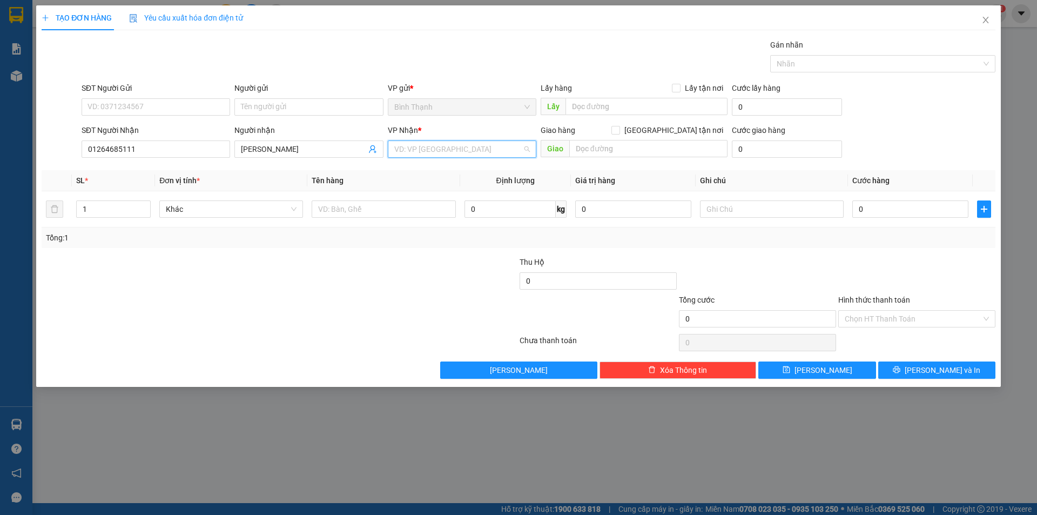
click at [462, 145] on input "search" at bounding box center [458, 149] width 128 height 16
click at [462, 183] on div "An Khê" at bounding box center [462, 188] width 136 height 12
drag, startPoint x: 93, startPoint y: 210, endPoint x: 45, endPoint y: 216, distance: 48.4
click at [45, 216] on tr "1 Bất kỳ 0 0" at bounding box center [519, 209] width 954 height 36
click at [264, 208] on span "Bất kỳ" at bounding box center [231, 209] width 131 height 16
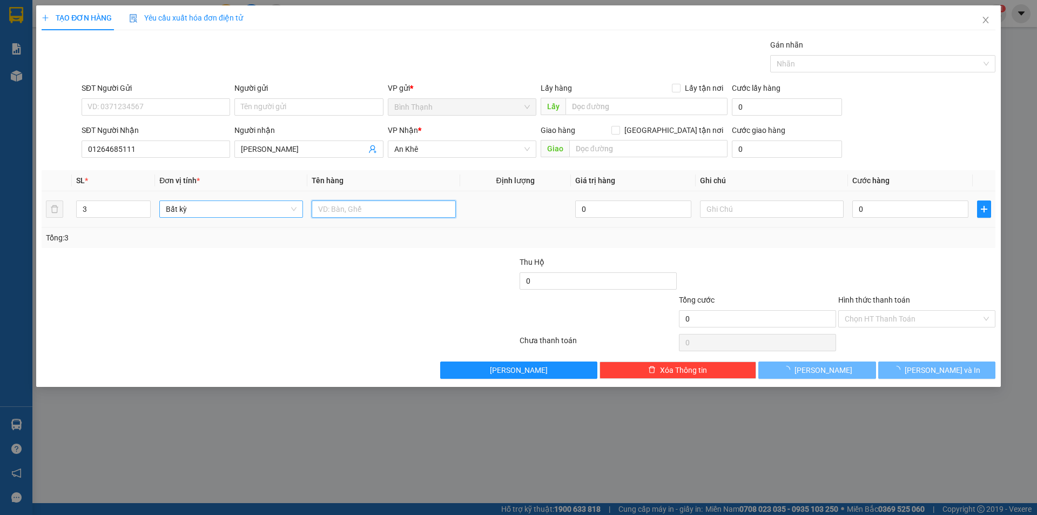
click at [340, 206] on input "text" at bounding box center [384, 208] width 144 height 17
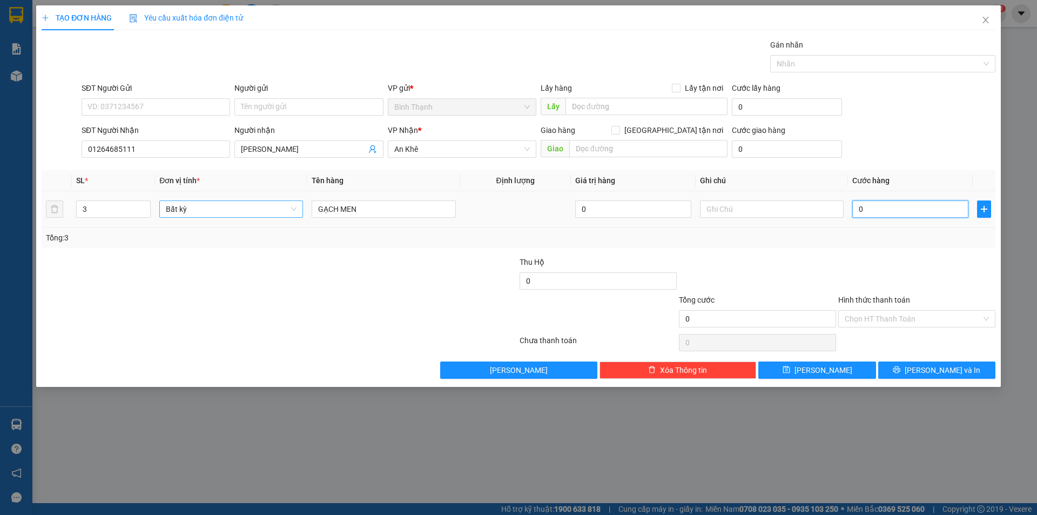
click at [868, 202] on input "0" at bounding box center [910, 208] width 116 height 17
click at [841, 370] on button "[PERSON_NAME]" at bounding box center [816, 369] width 117 height 17
click at [990, 24] on span "Close" at bounding box center [986, 20] width 30 height 30
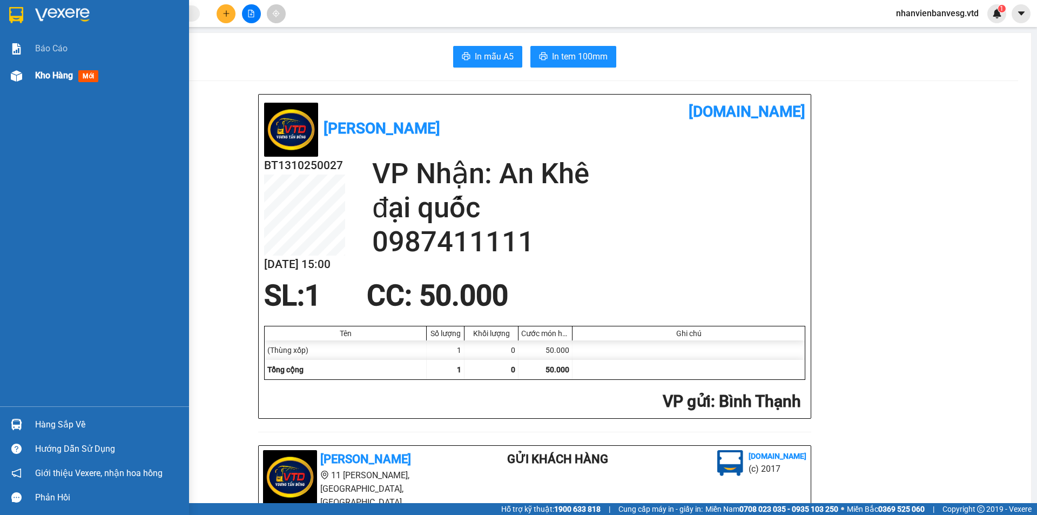
click at [51, 73] on span "Kho hàng" at bounding box center [54, 75] width 38 height 10
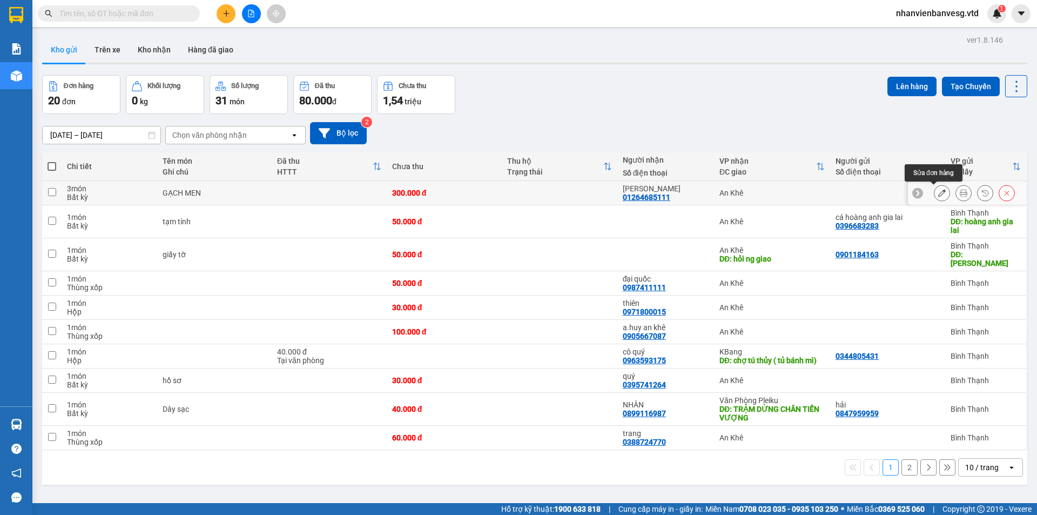
click at [939, 193] on button at bounding box center [941, 193] width 15 height 19
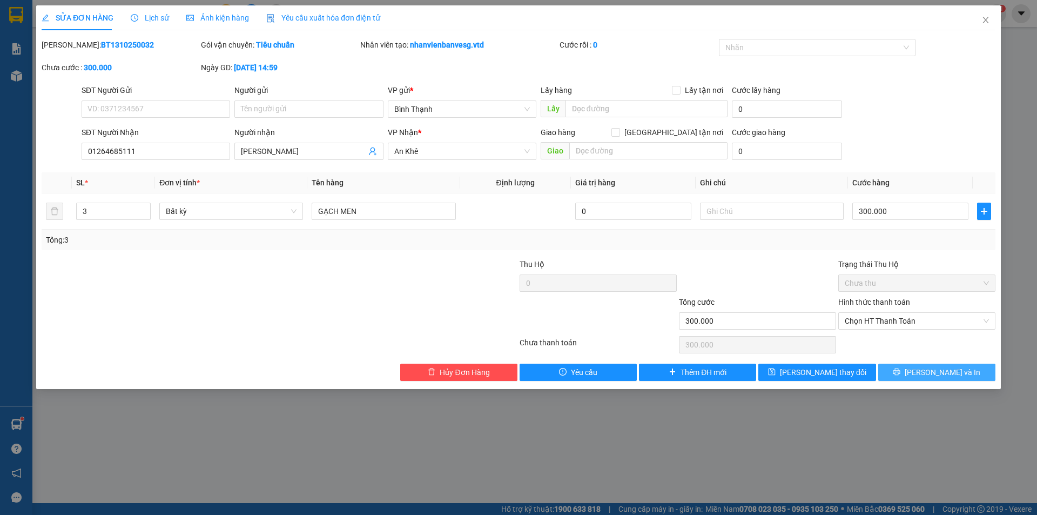
click at [900, 374] on icon "printer" at bounding box center [897, 372] width 8 height 8
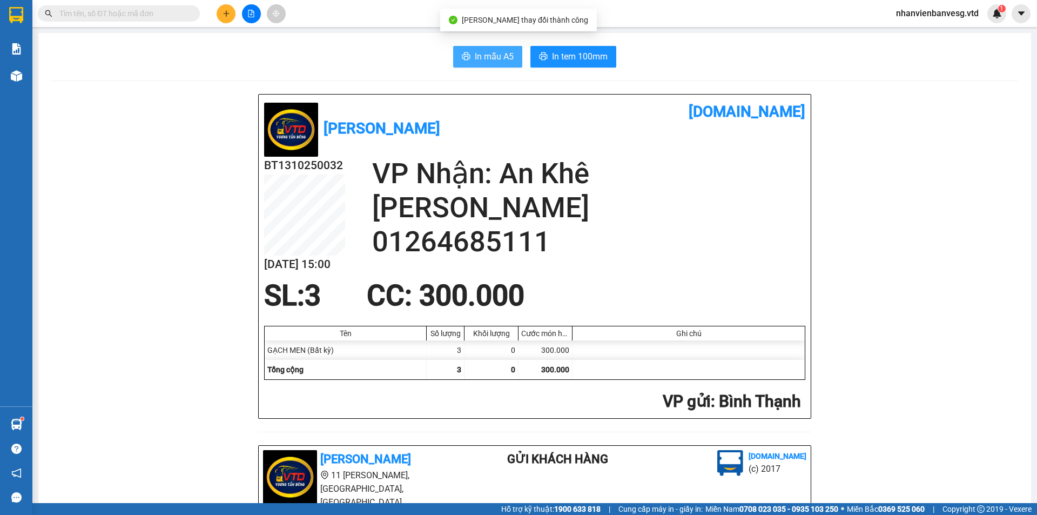
click at [492, 61] on span "In mẫu A5" at bounding box center [494, 57] width 39 height 14
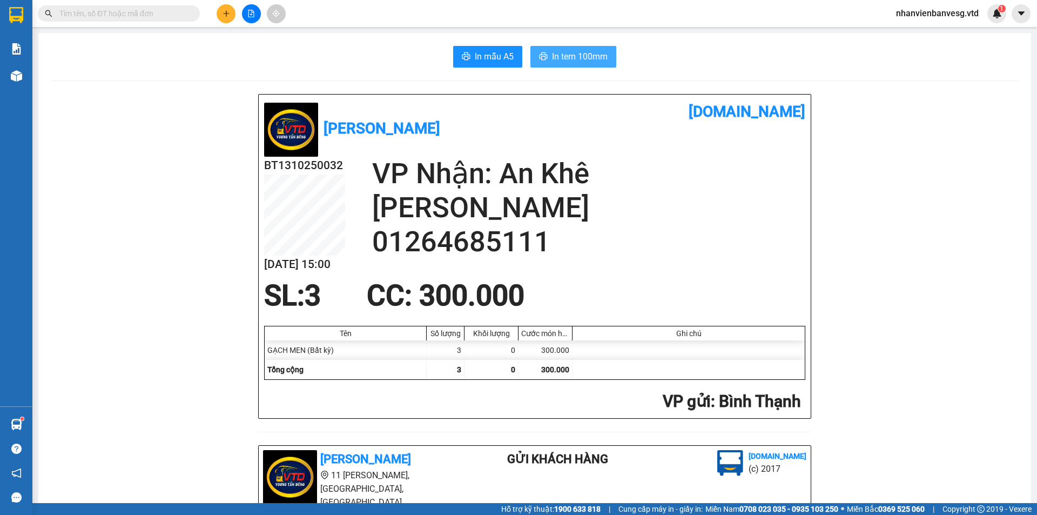
click at [566, 59] on span "In tem 100mm" at bounding box center [580, 57] width 56 height 14
click at [226, 12] on icon "plus" at bounding box center [227, 14] width 8 height 8
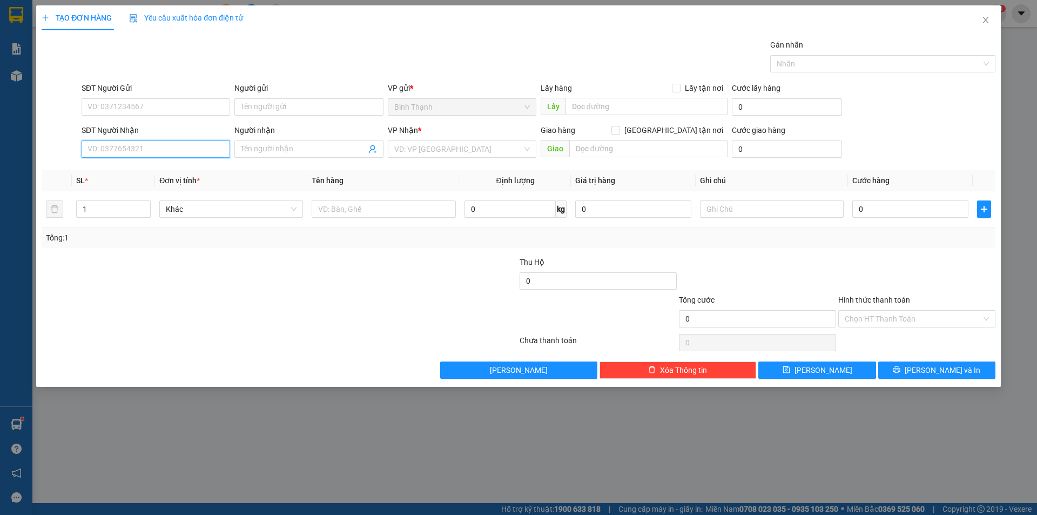
drag, startPoint x: 172, startPoint y: 150, endPoint x: 179, endPoint y: 152, distance: 7.0
click at [179, 152] on input "SĐT Người Nhận" at bounding box center [156, 148] width 149 height 17
click at [178, 165] on div "0905726736 - Uyên" at bounding box center [156, 171] width 136 height 12
click at [214, 210] on span "Bất kỳ" at bounding box center [231, 209] width 131 height 16
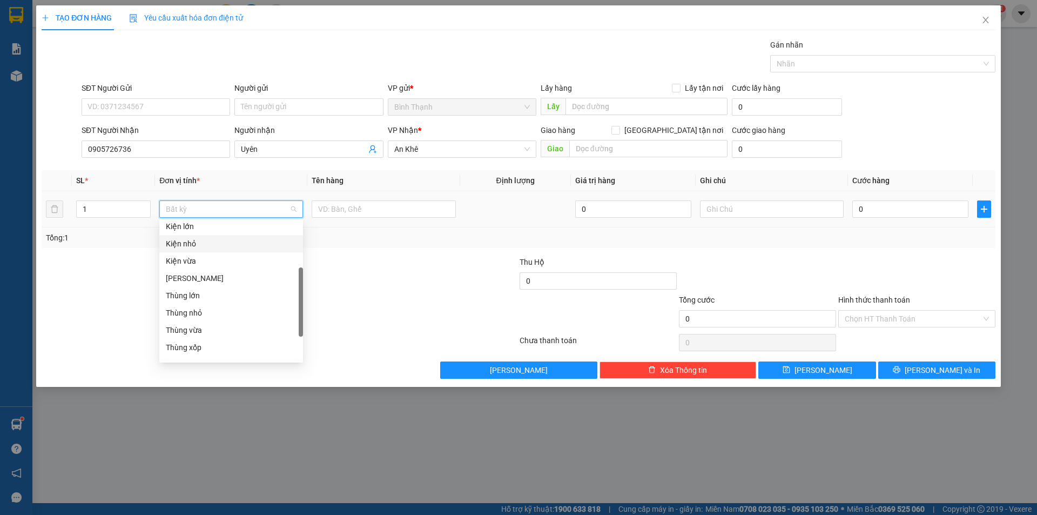
scroll to position [108, 0]
click at [232, 322] on div "Thùng vừa" at bounding box center [231, 329] width 144 height 17
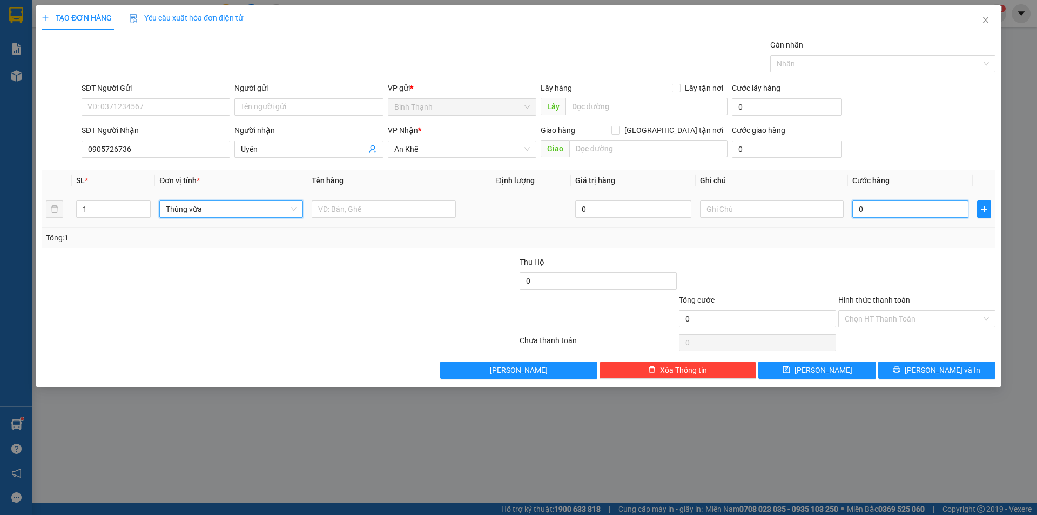
click at [913, 213] on input "0" at bounding box center [910, 208] width 116 height 17
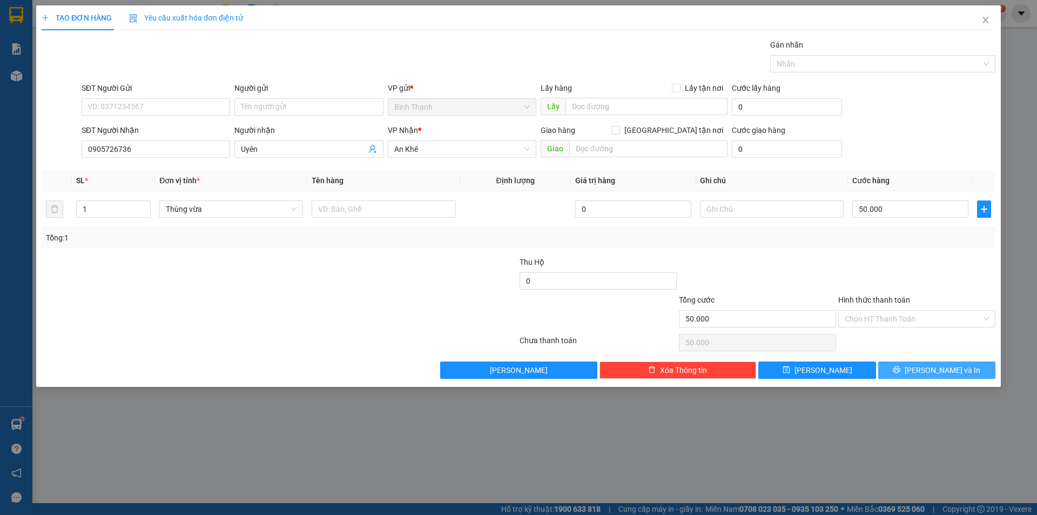
click at [917, 362] on button "[PERSON_NAME] và In" at bounding box center [936, 369] width 117 height 17
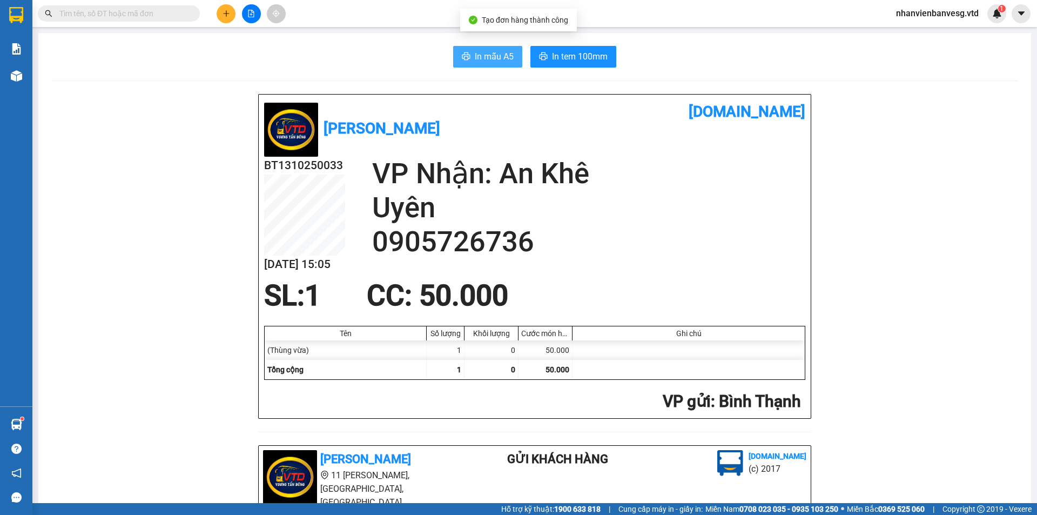
click at [491, 57] on span "In mẫu A5" at bounding box center [494, 57] width 39 height 14
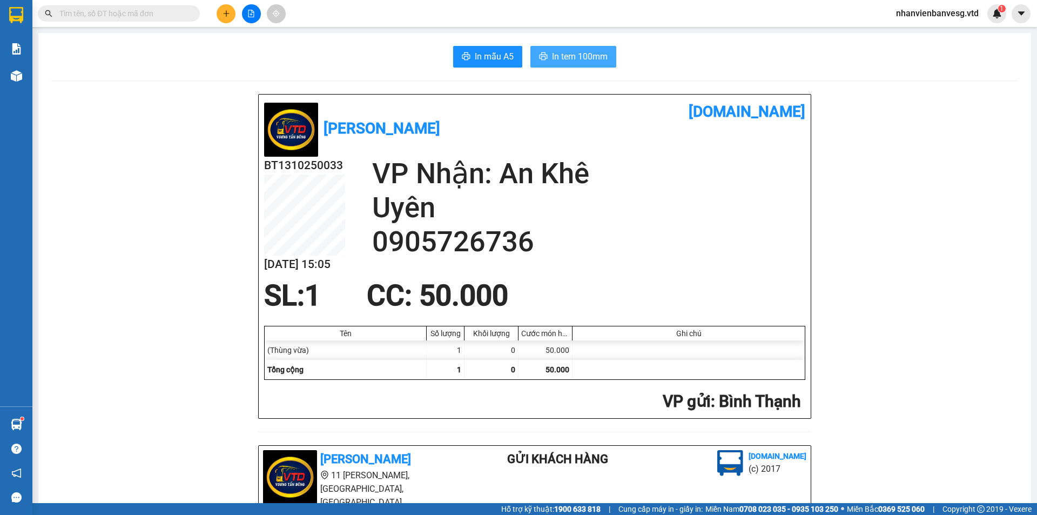
click at [558, 56] on span "In tem 100mm" at bounding box center [580, 57] width 56 height 14
click at [231, 15] on button at bounding box center [226, 13] width 19 height 19
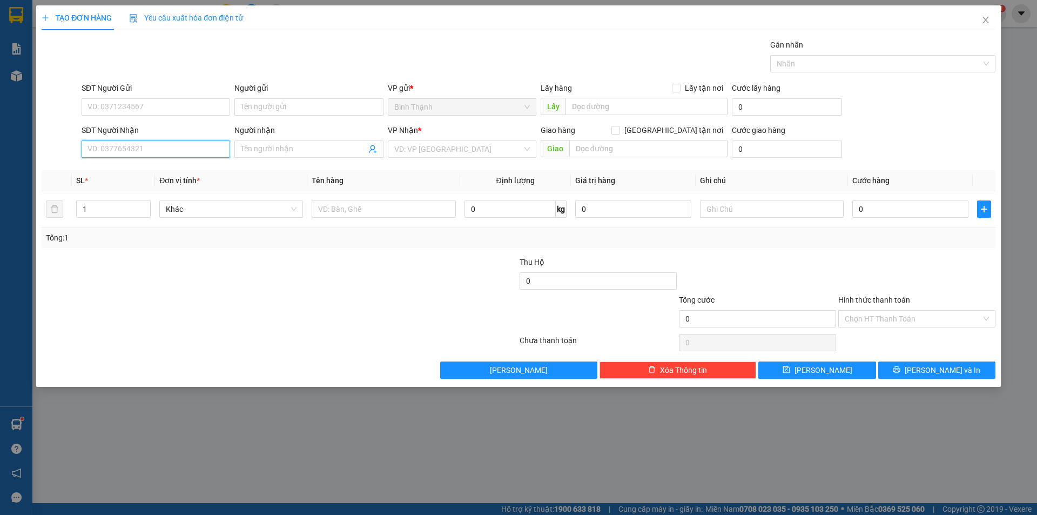
click at [182, 146] on input "SĐT Người Nhận" at bounding box center [156, 148] width 149 height 17
click at [273, 152] on input "Người nhận" at bounding box center [303, 149] width 125 height 12
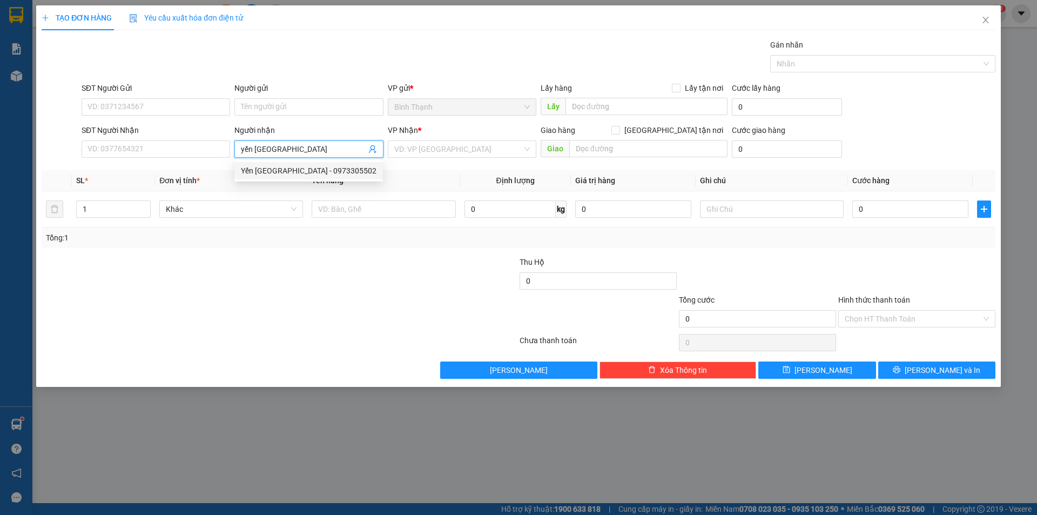
click at [300, 170] on div "Yến [GEOGRAPHIC_DATA] - 0973305502" at bounding box center [309, 171] width 136 height 12
click at [218, 208] on span "Khác" at bounding box center [231, 209] width 131 height 16
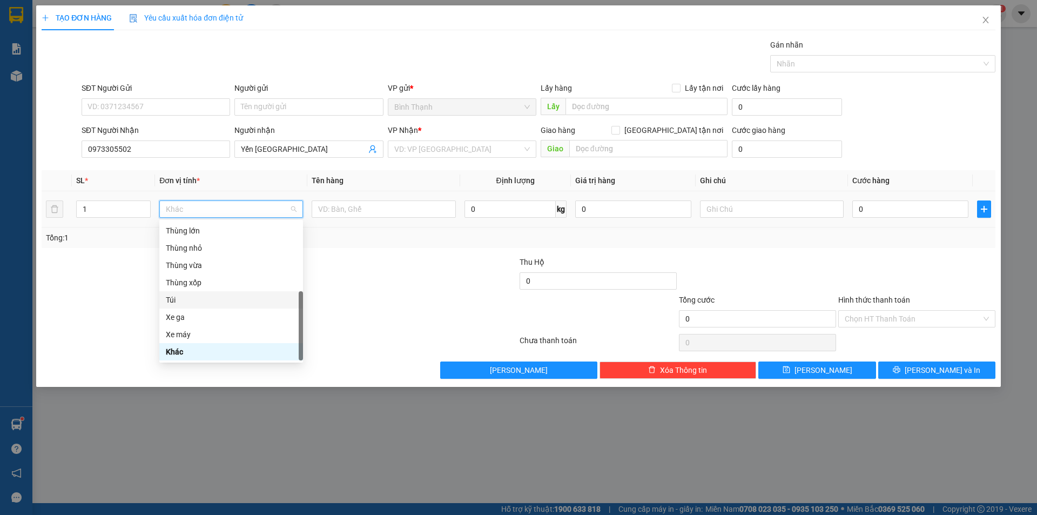
scroll to position [11, 0]
click at [204, 254] on div "Bao vừa" at bounding box center [231, 254] width 131 height 12
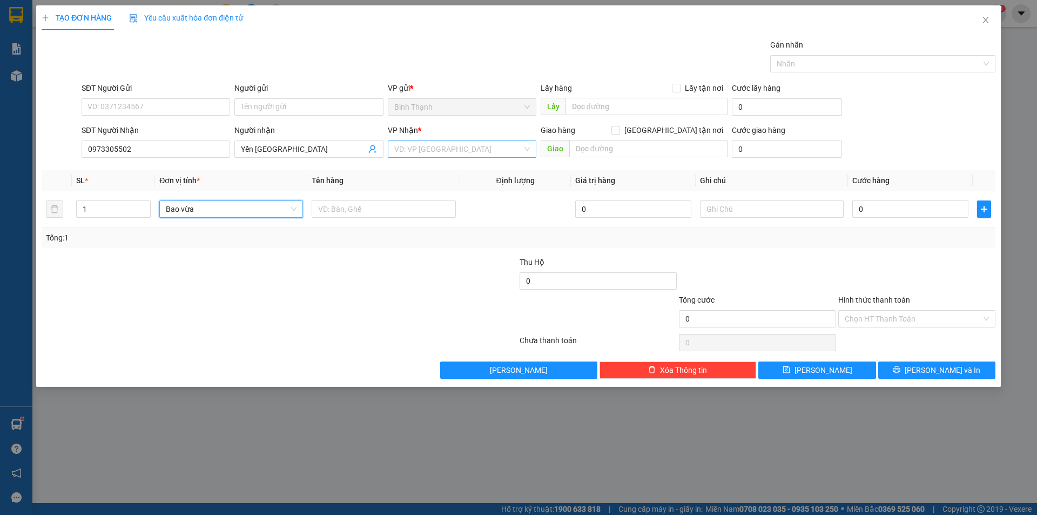
click at [463, 151] on input "search" at bounding box center [458, 149] width 128 height 16
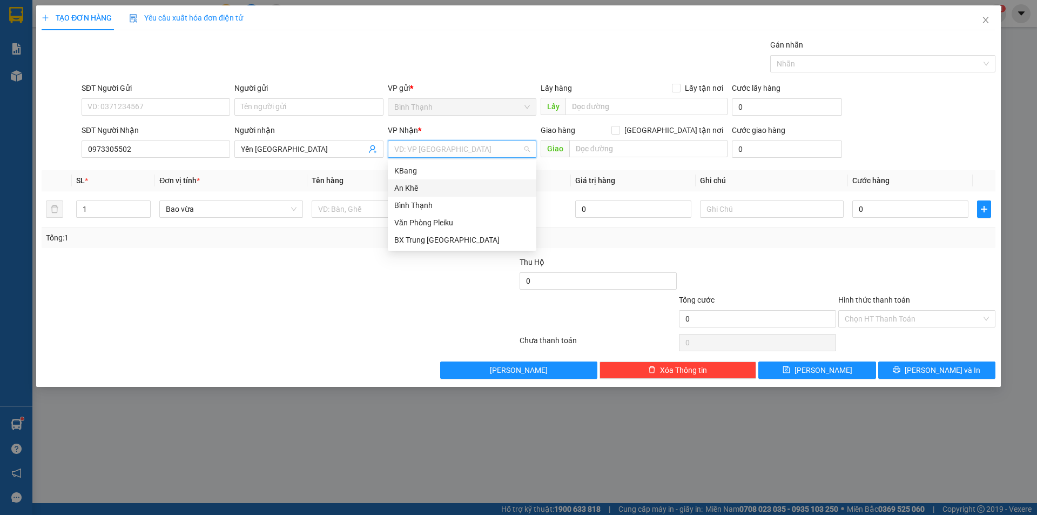
click at [458, 184] on div "An Khê" at bounding box center [462, 188] width 136 height 12
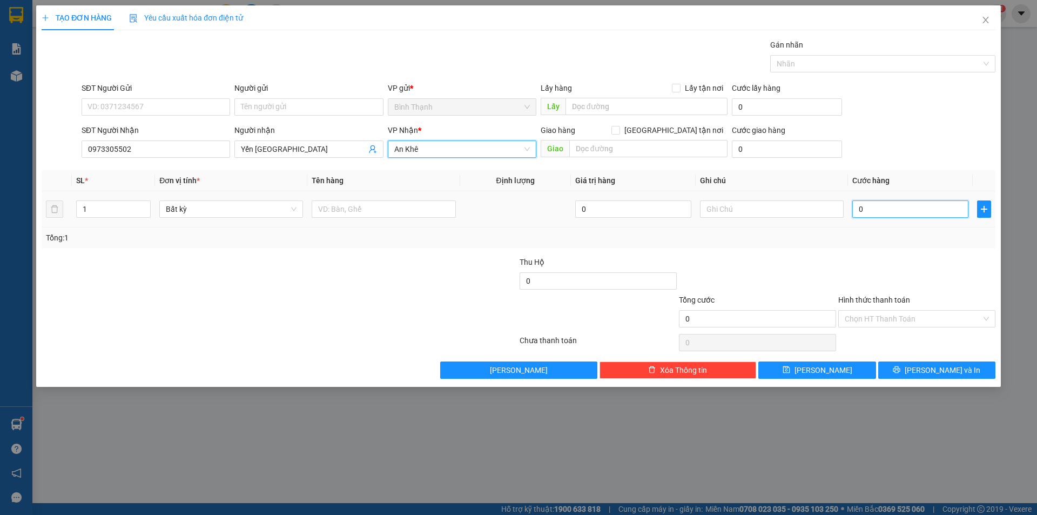
click at [901, 210] on input "0" at bounding box center [910, 208] width 116 height 17
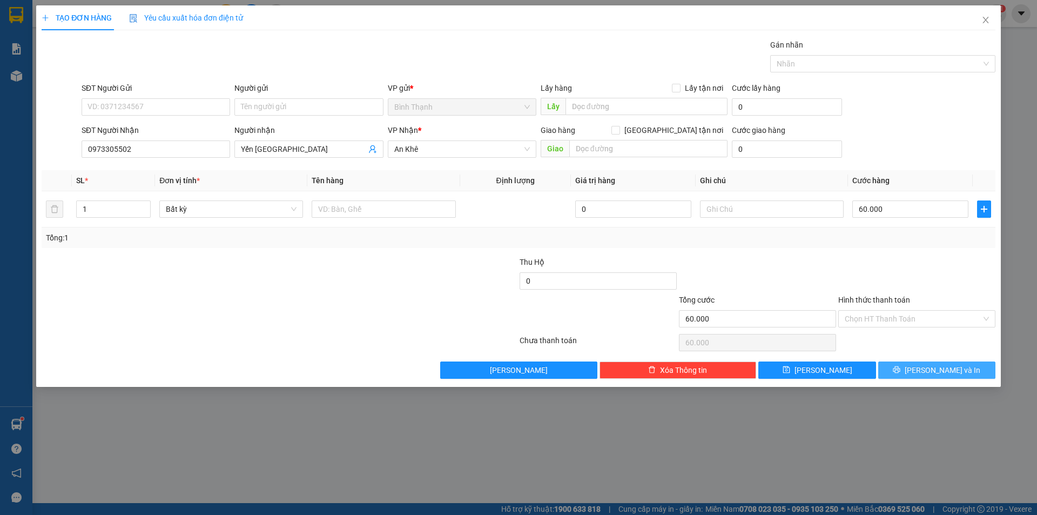
click at [954, 368] on span "[PERSON_NAME] và In" at bounding box center [943, 370] width 76 height 12
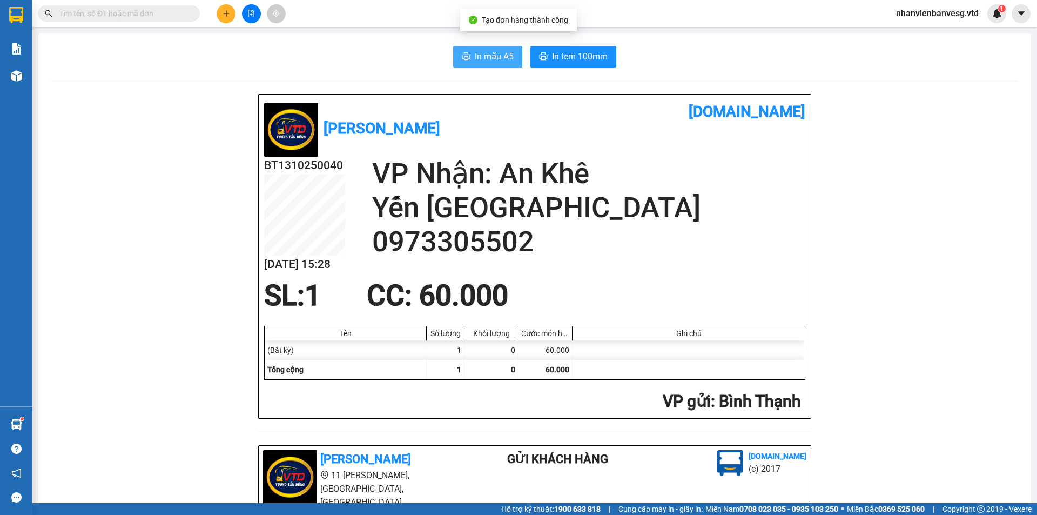
click at [456, 55] on button "In mẫu A5" at bounding box center [487, 57] width 69 height 22
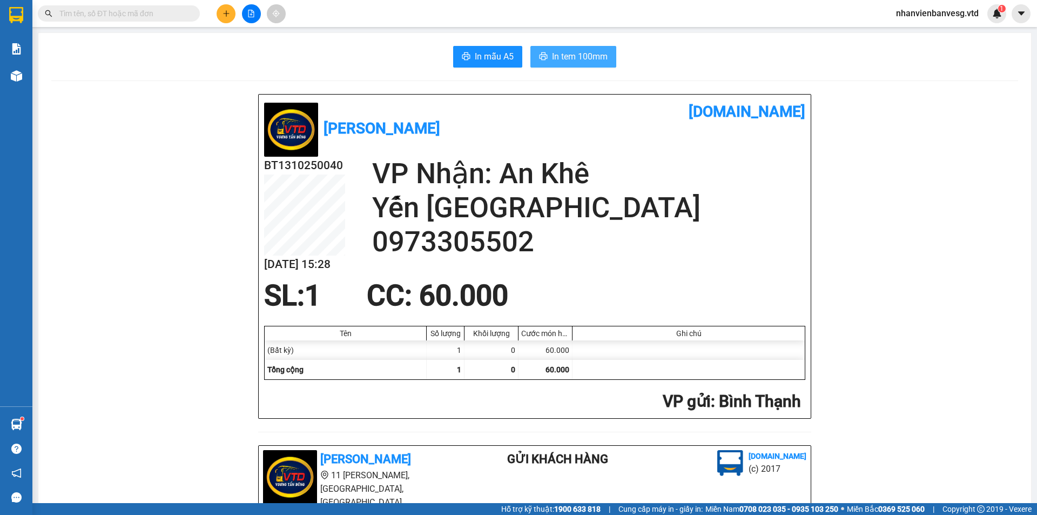
click at [589, 52] on span "In tem 100mm" at bounding box center [580, 57] width 56 height 14
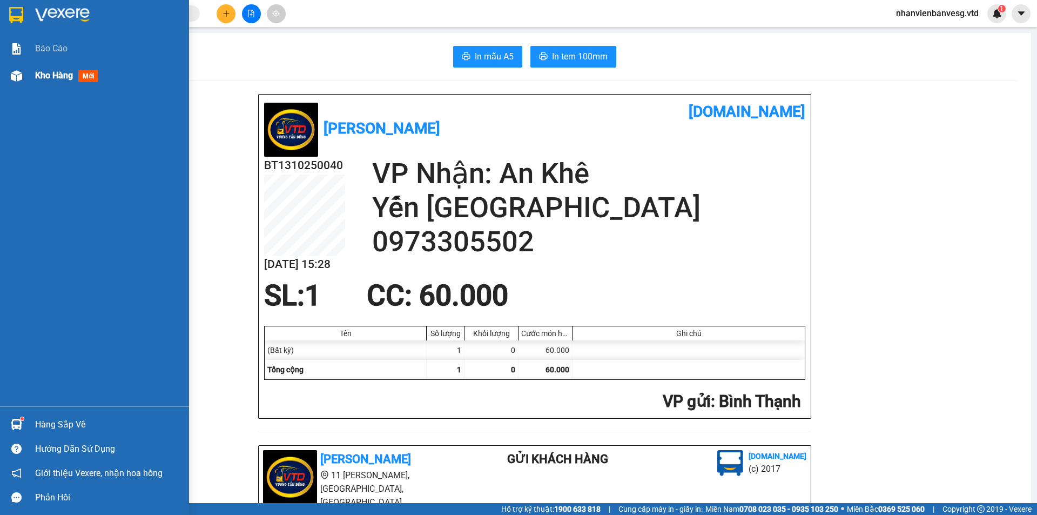
click at [43, 79] on span "Kho hàng" at bounding box center [54, 75] width 38 height 10
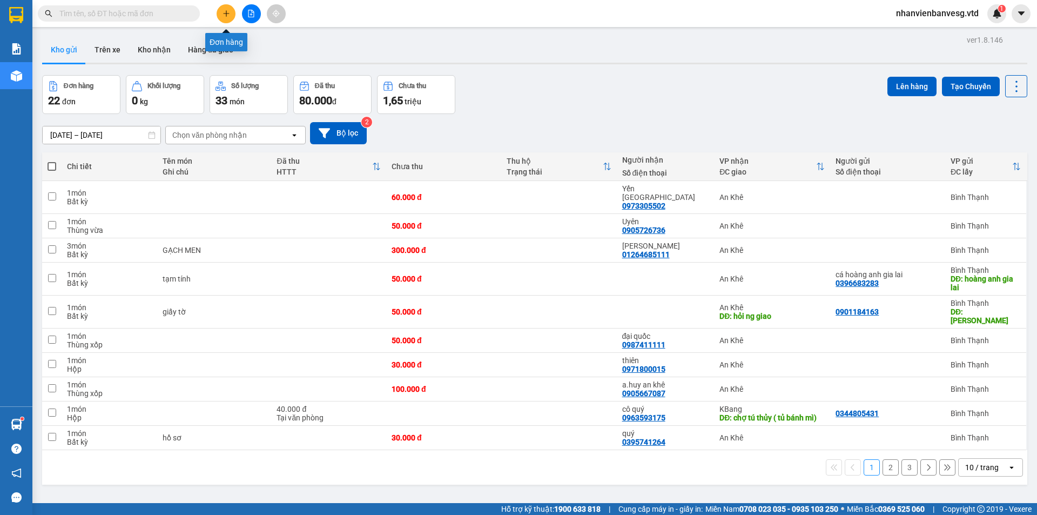
click at [230, 10] on icon "plus" at bounding box center [227, 14] width 8 height 8
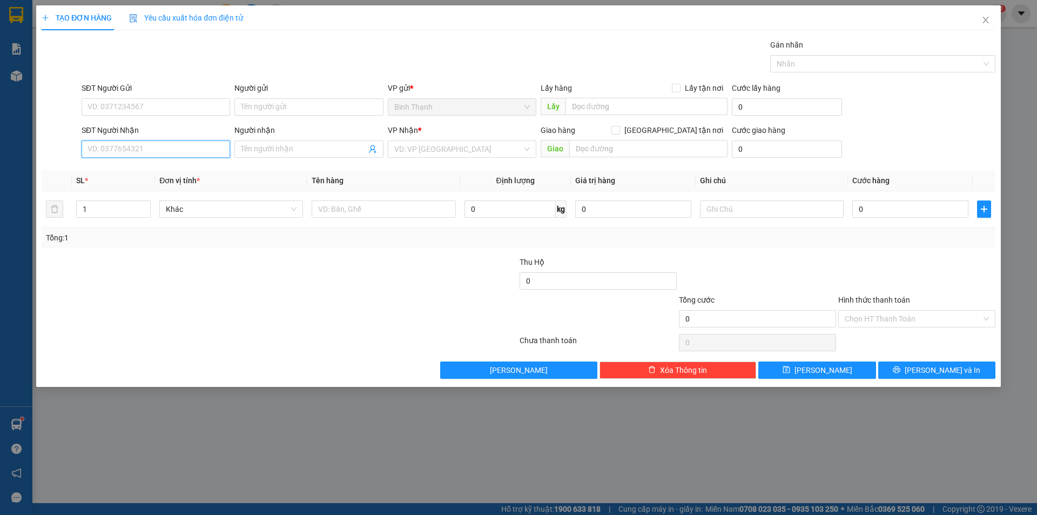
click at [146, 147] on input "SĐT Người Nhận" at bounding box center [156, 148] width 149 height 17
click at [152, 149] on input "SĐT Người Nhận" at bounding box center [156, 148] width 149 height 17
click at [188, 177] on div "0973542484 - Toàn" at bounding box center [156, 170] width 149 height 17
click at [238, 208] on span "Bất kỳ" at bounding box center [231, 209] width 131 height 16
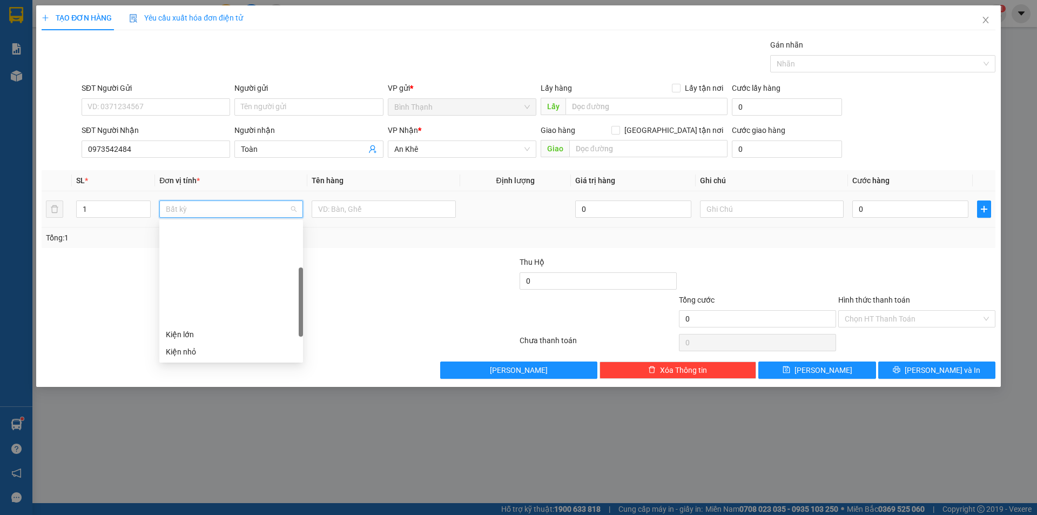
click at [218, 432] on div "Thùng vừa" at bounding box center [231, 438] width 131 height 12
click at [872, 207] on input "0" at bounding box center [910, 208] width 116 height 17
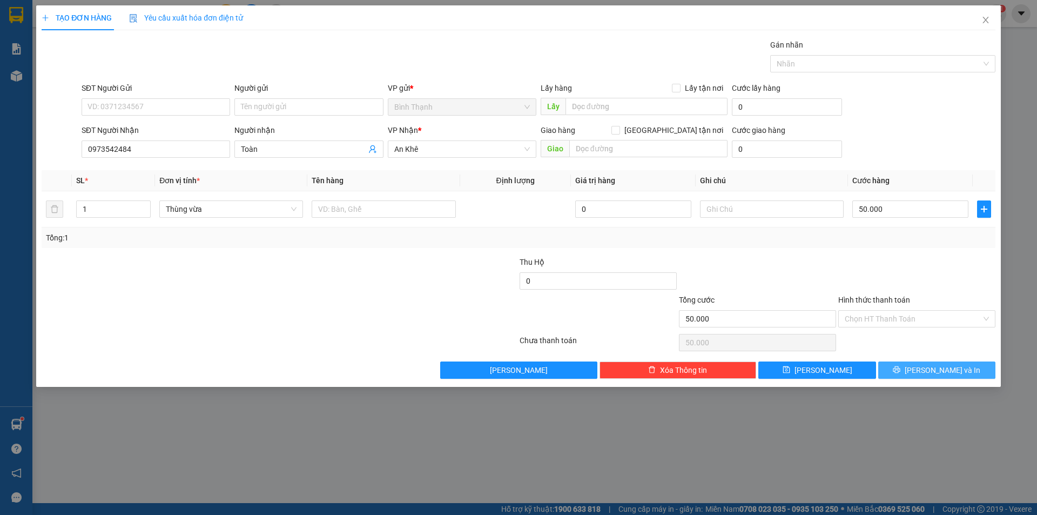
drag, startPoint x: 957, startPoint y: 371, endPoint x: 954, endPoint y: 363, distance: 8.0
click at [957, 369] on span "[PERSON_NAME] và In" at bounding box center [943, 370] width 76 height 12
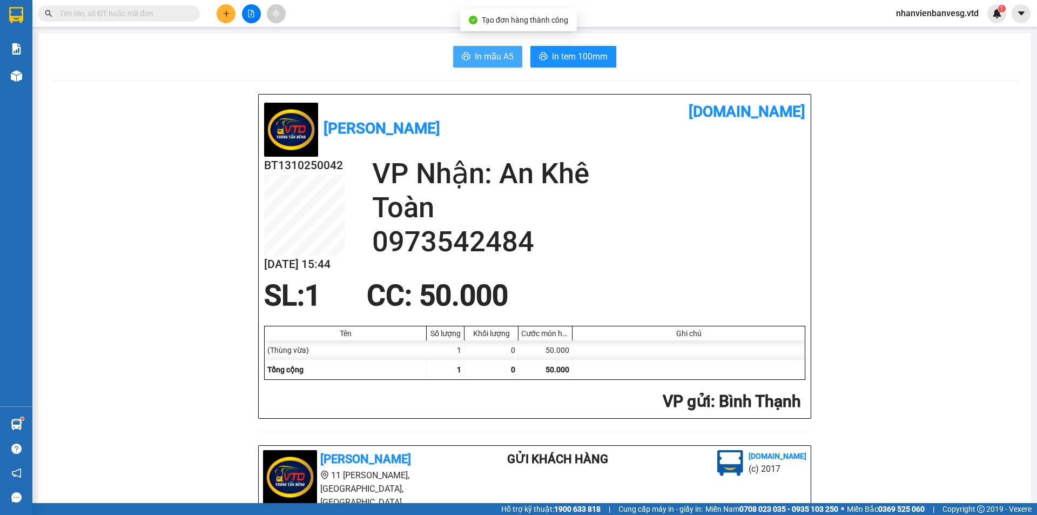
click at [476, 55] on span "In mẫu A5" at bounding box center [494, 57] width 39 height 14
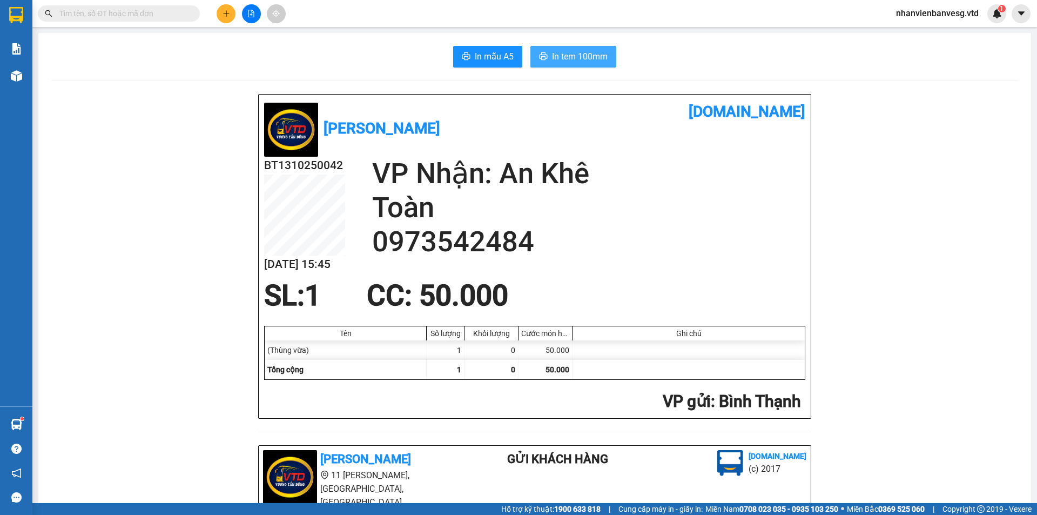
click at [568, 54] on span "In tem 100mm" at bounding box center [580, 57] width 56 height 14
click at [223, 11] on icon "plus" at bounding box center [227, 14] width 8 height 8
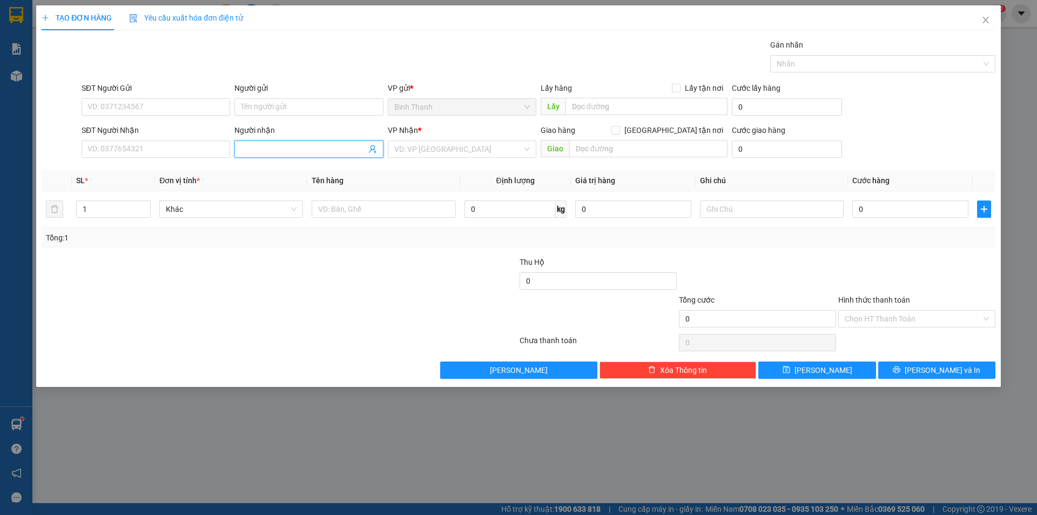
click at [303, 146] on input "Người nhận" at bounding box center [303, 149] width 125 height 12
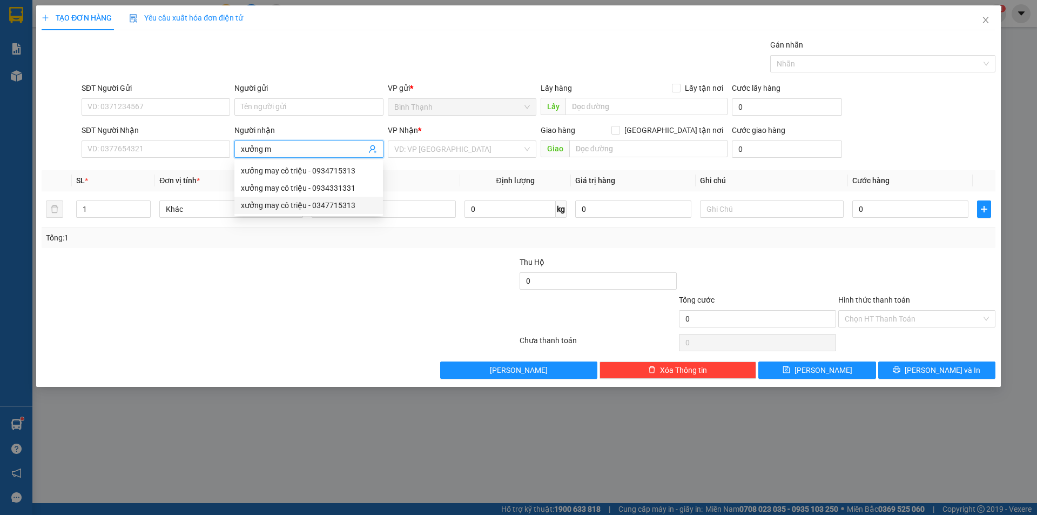
click at [348, 205] on div "xưởng may cô triệu - 0347715313" at bounding box center [309, 205] width 136 height 12
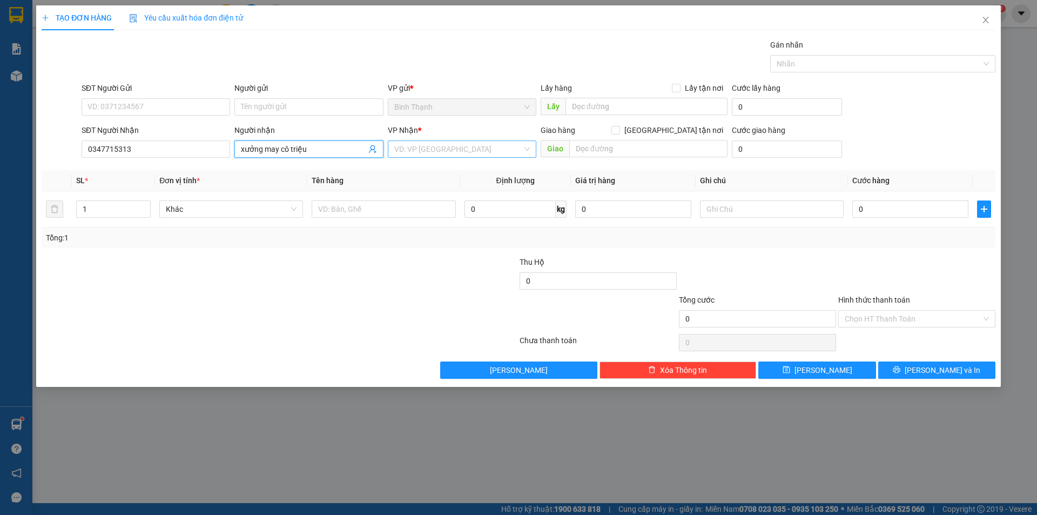
drag, startPoint x: 419, startPoint y: 146, endPoint x: 428, endPoint y: 157, distance: 13.8
click at [419, 147] on input "search" at bounding box center [458, 149] width 128 height 16
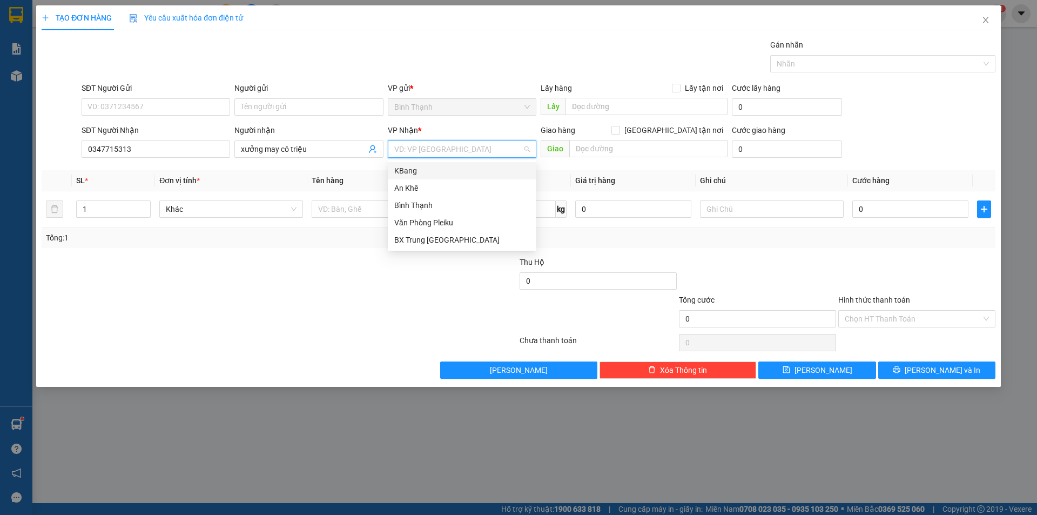
click at [439, 169] on div "KBang" at bounding box center [462, 171] width 136 height 12
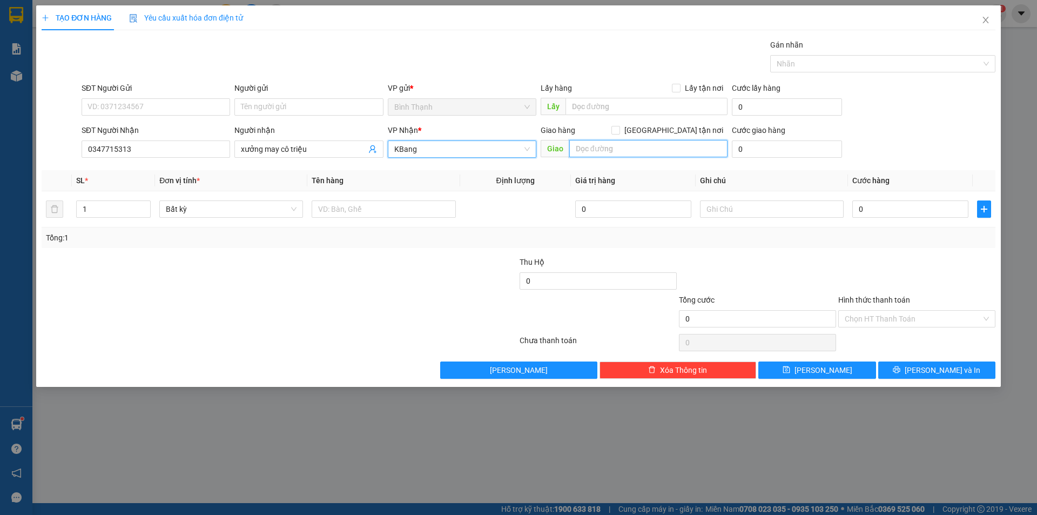
click at [609, 151] on input "text" at bounding box center [648, 148] width 158 height 17
click at [238, 219] on div "Bất kỳ" at bounding box center [231, 209] width 144 height 22
click at [241, 206] on span "Bất kỳ" at bounding box center [231, 209] width 131 height 16
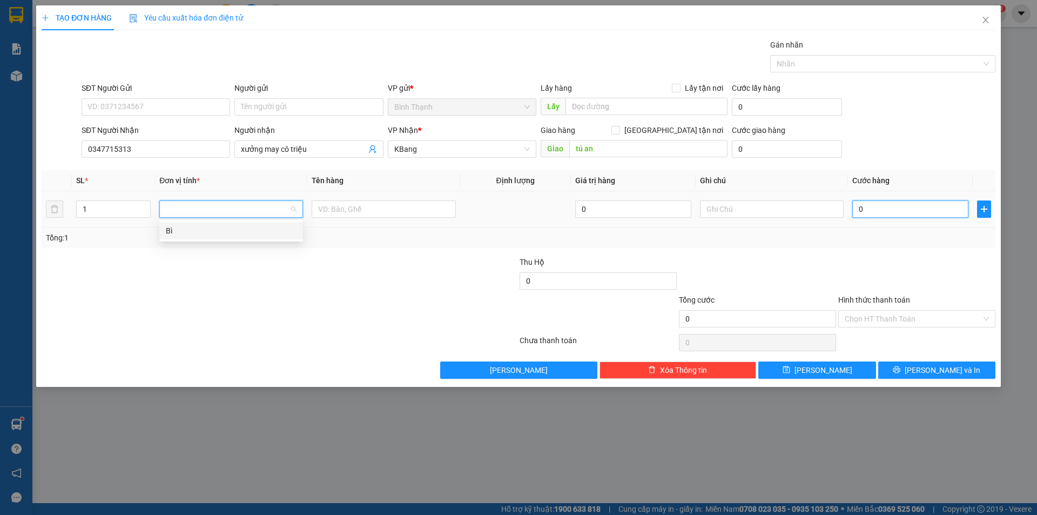
click at [911, 208] on input "0" at bounding box center [910, 208] width 116 height 17
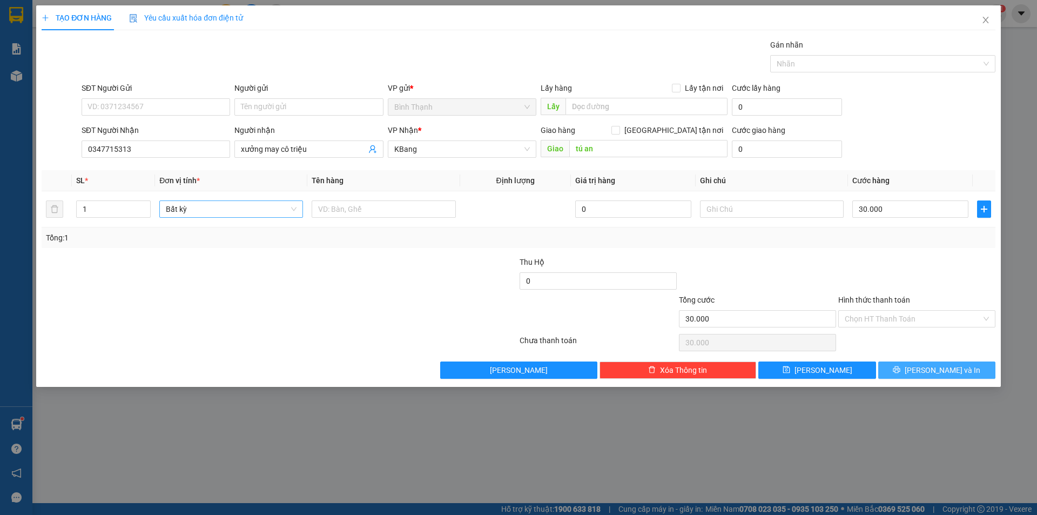
drag, startPoint x: 928, startPoint y: 375, endPoint x: 876, endPoint y: 354, distance: 56.0
click at [927, 375] on span "[PERSON_NAME] và In" at bounding box center [943, 370] width 76 height 12
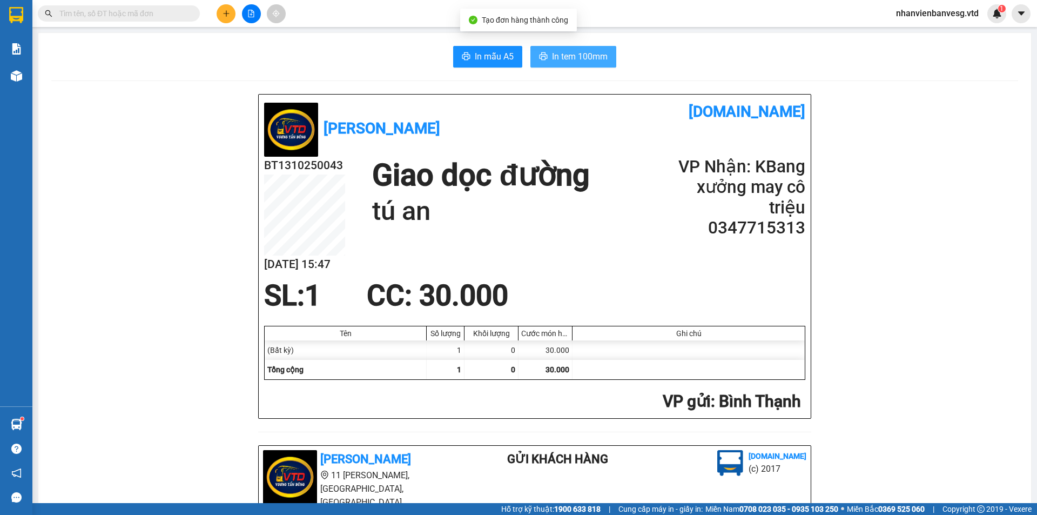
click at [565, 63] on span "In tem 100mm" at bounding box center [580, 57] width 56 height 14
click at [608, 58] on button "In tem 100mm" at bounding box center [573, 57] width 86 height 22
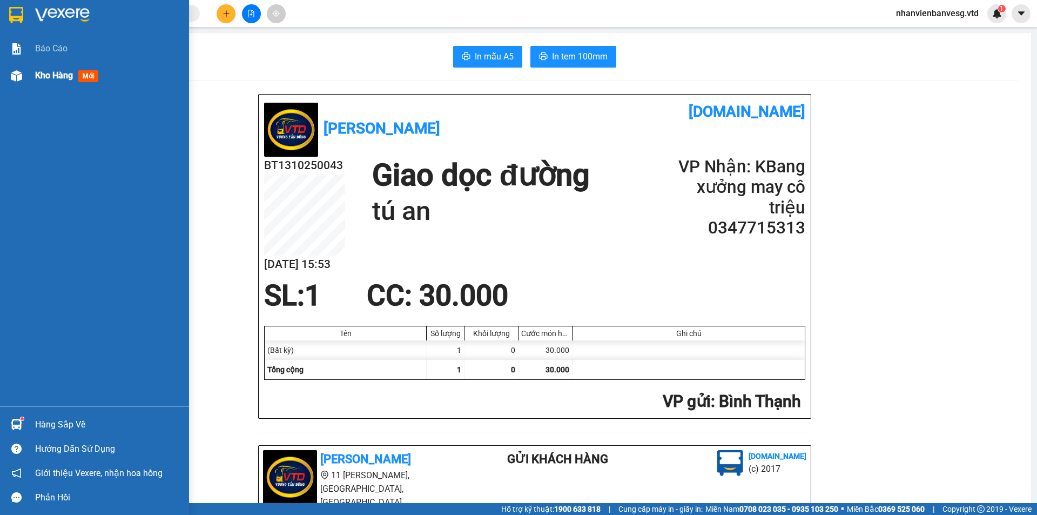
click at [41, 80] on span "Kho hàng" at bounding box center [54, 75] width 38 height 10
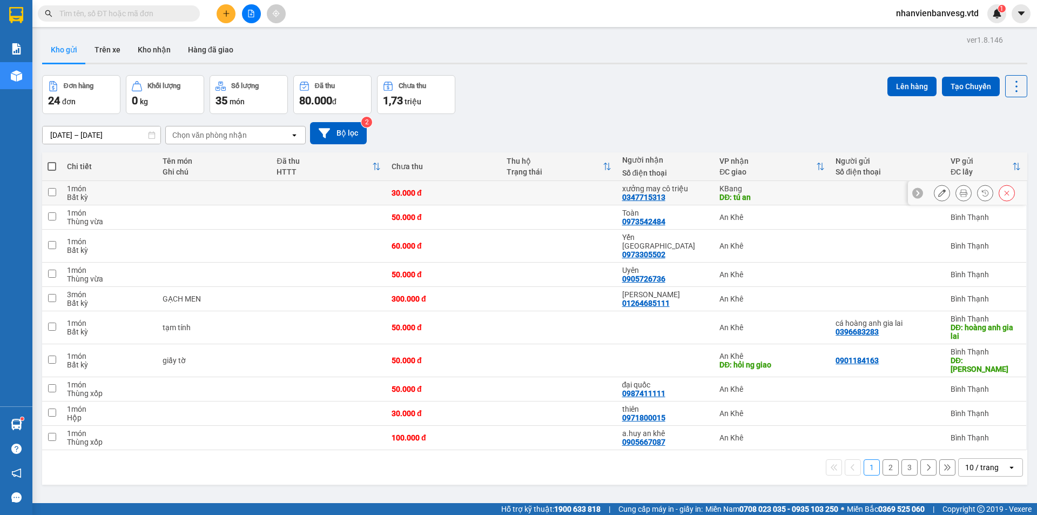
click at [49, 191] on input "checkbox" at bounding box center [52, 192] width 8 height 8
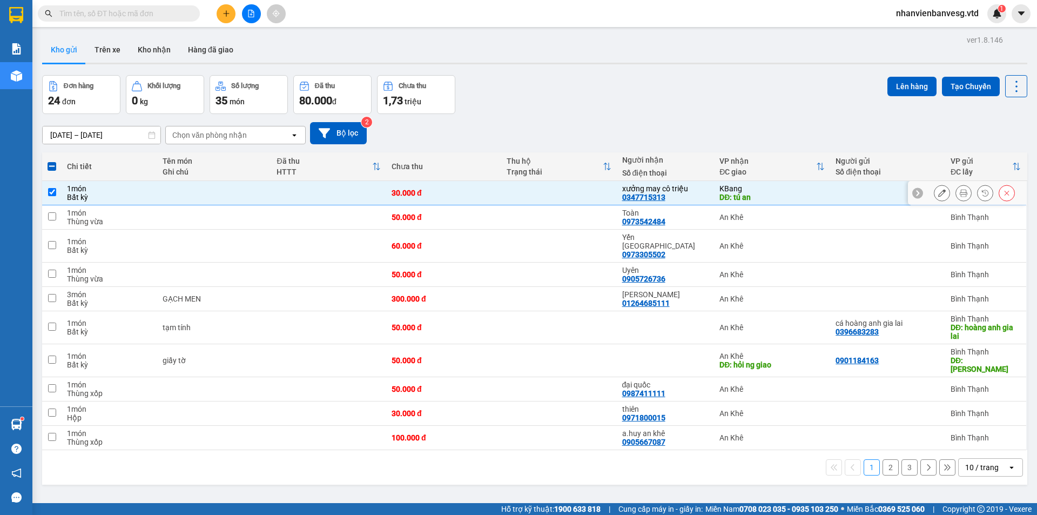
click at [48, 192] on input "checkbox" at bounding box center [52, 192] width 8 height 8
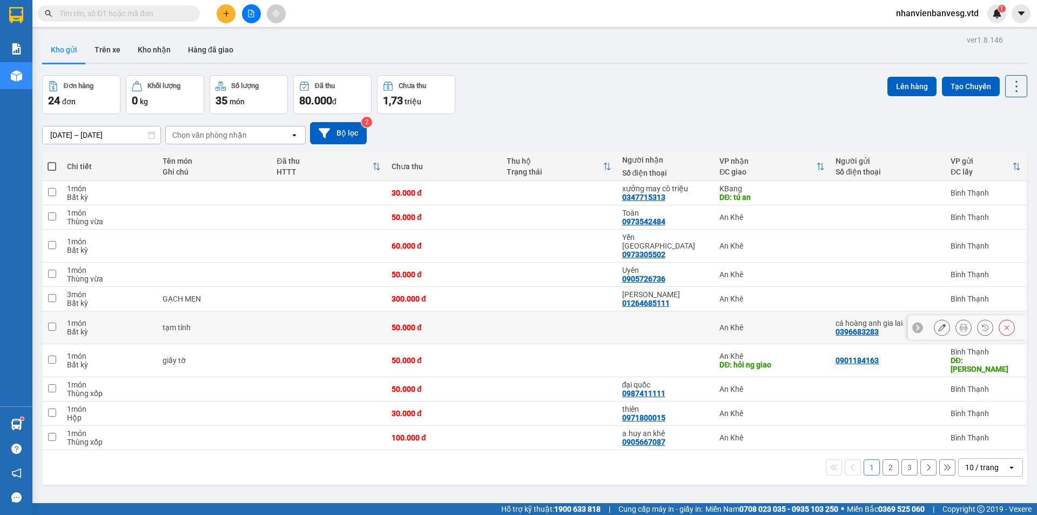
click at [56, 322] on input "checkbox" at bounding box center [52, 326] width 8 height 8
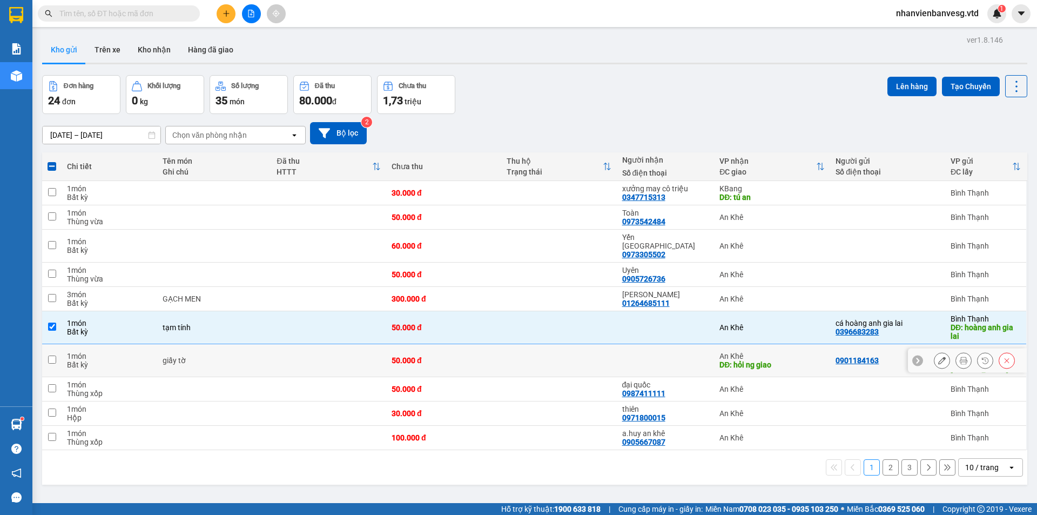
click at [55, 355] on input "checkbox" at bounding box center [52, 359] width 8 height 8
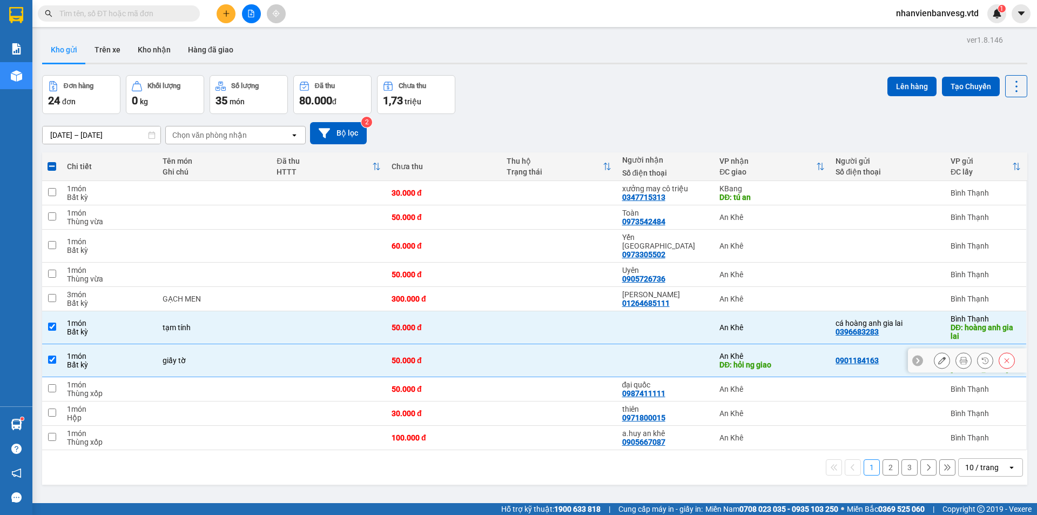
click at [49, 355] on input "checkbox" at bounding box center [52, 359] width 8 height 8
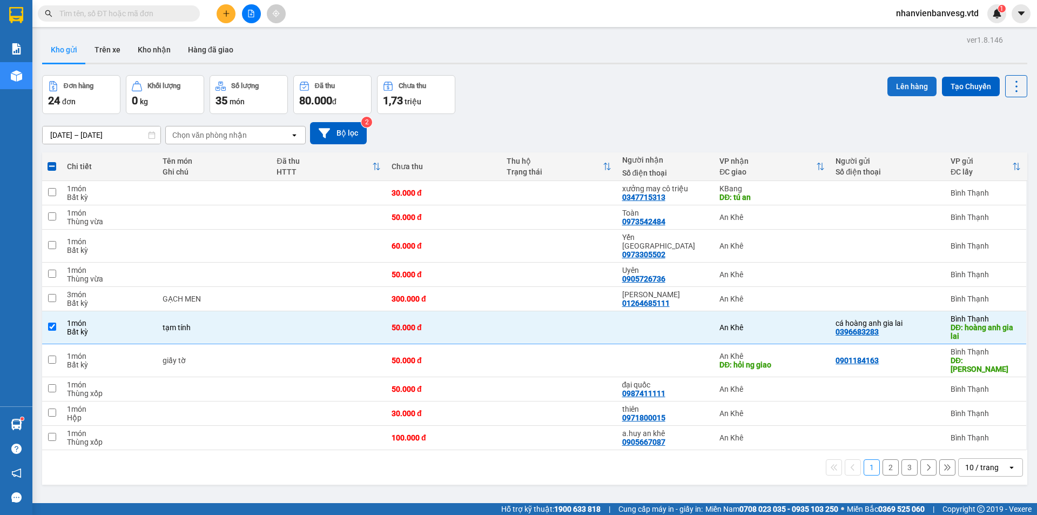
click at [904, 88] on button "Lên hàng" at bounding box center [911, 86] width 49 height 19
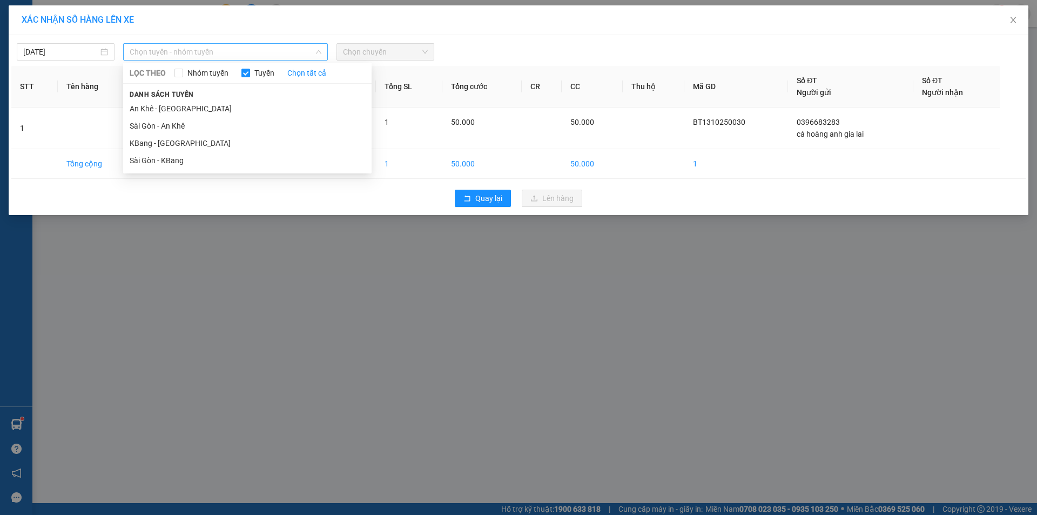
drag, startPoint x: 158, startPoint y: 52, endPoint x: 166, endPoint y: 116, distance: 64.7
click at [158, 52] on span "Chọn tuyến - nhóm tuyến" at bounding box center [226, 52] width 192 height 16
drag, startPoint x: 171, startPoint y: 159, endPoint x: 177, endPoint y: 153, distance: 8.4
click at [171, 159] on li "Sài Gòn - KBang" at bounding box center [247, 160] width 248 height 17
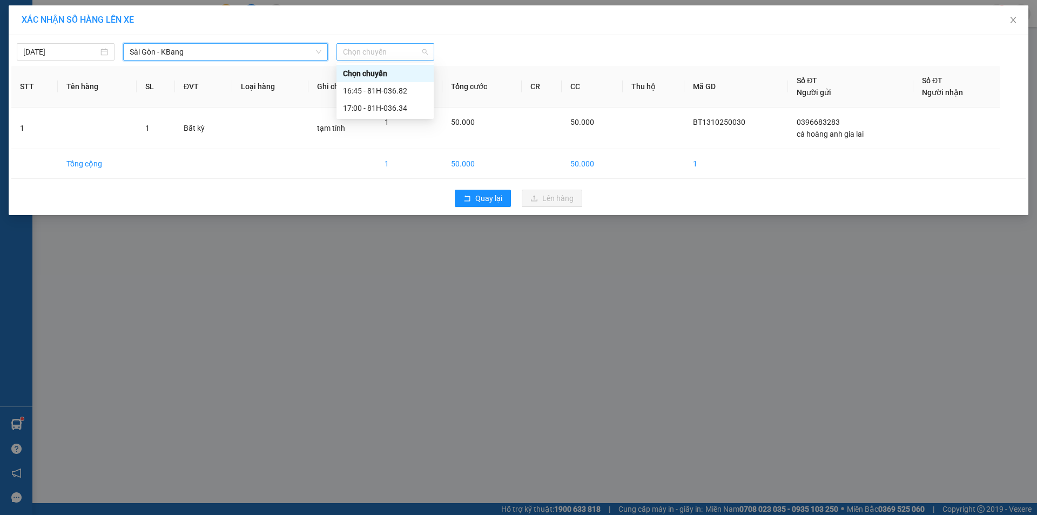
click at [368, 53] on span "Chọn chuyến" at bounding box center [385, 52] width 85 height 16
click at [203, 57] on span "Sài Gòn - KBang" at bounding box center [226, 52] width 192 height 16
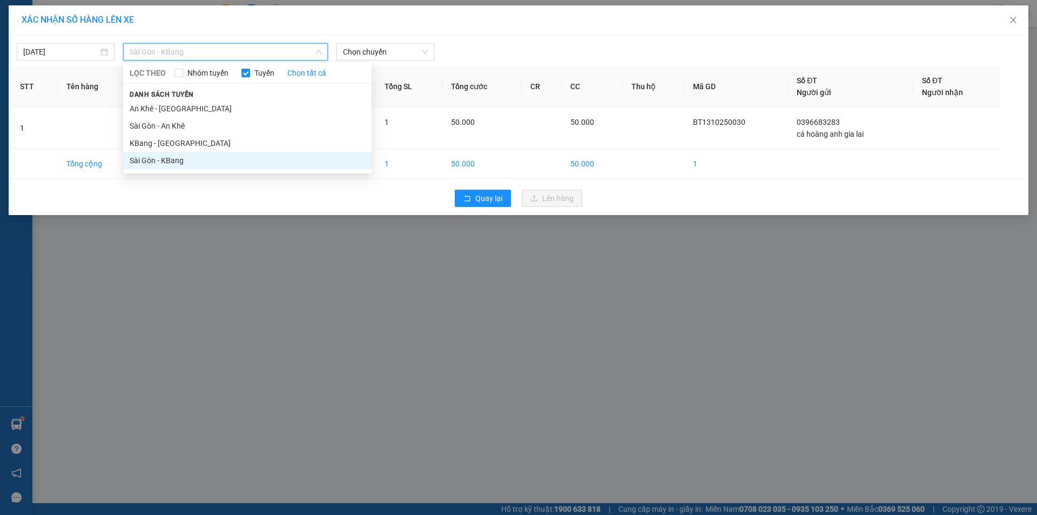
click at [220, 251] on div "XÁC NHẬN SỐ HÀNG LÊN XE [DATE] [GEOGRAPHIC_DATA] - KBang LỌC THEO Nhóm tuyến Tu…" at bounding box center [518, 257] width 1037 height 515
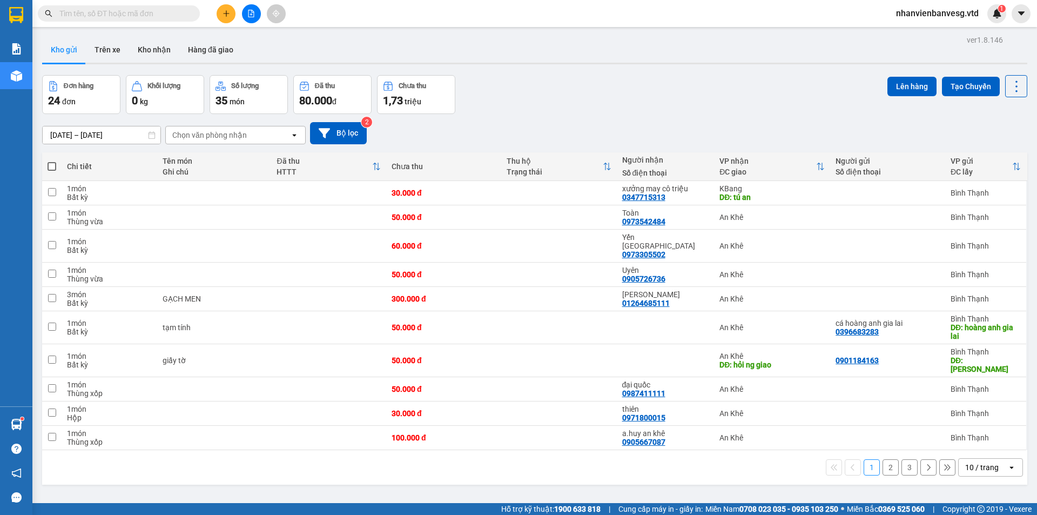
click at [884, 459] on button "2" at bounding box center [891, 467] width 16 height 16
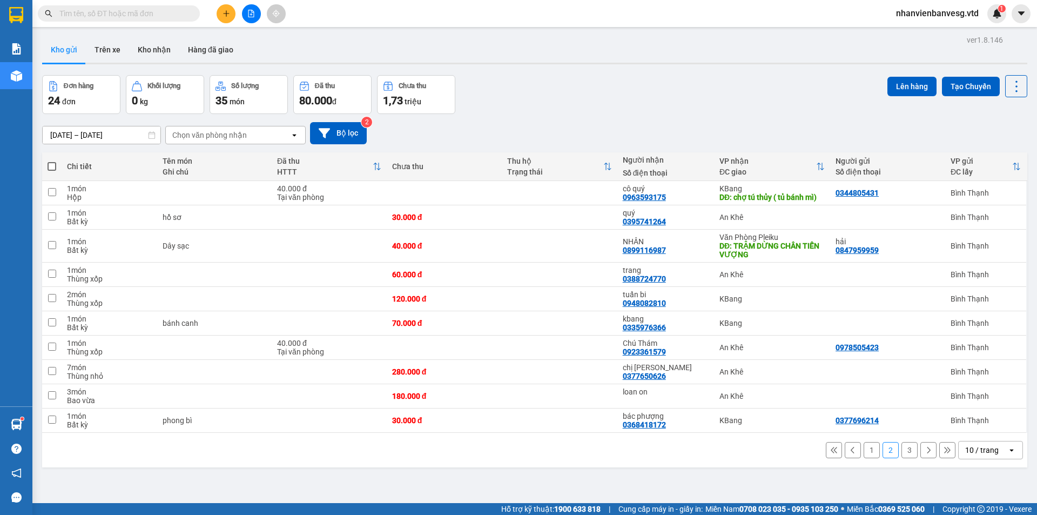
click at [903, 452] on button "3" at bounding box center [910, 450] width 16 height 16
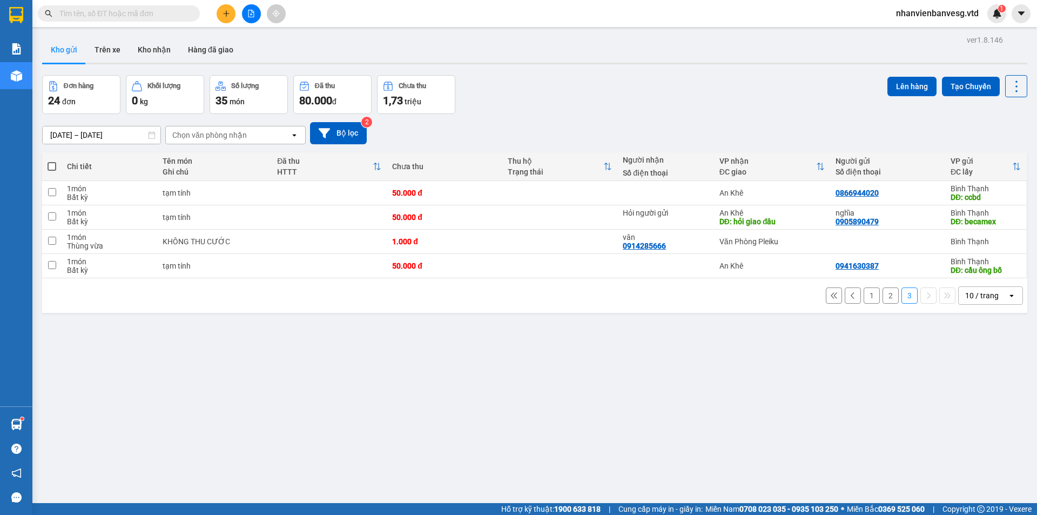
click at [49, 164] on span at bounding box center [52, 166] width 9 height 9
click at [52, 161] on input "checkbox" at bounding box center [52, 161] width 0 height 0
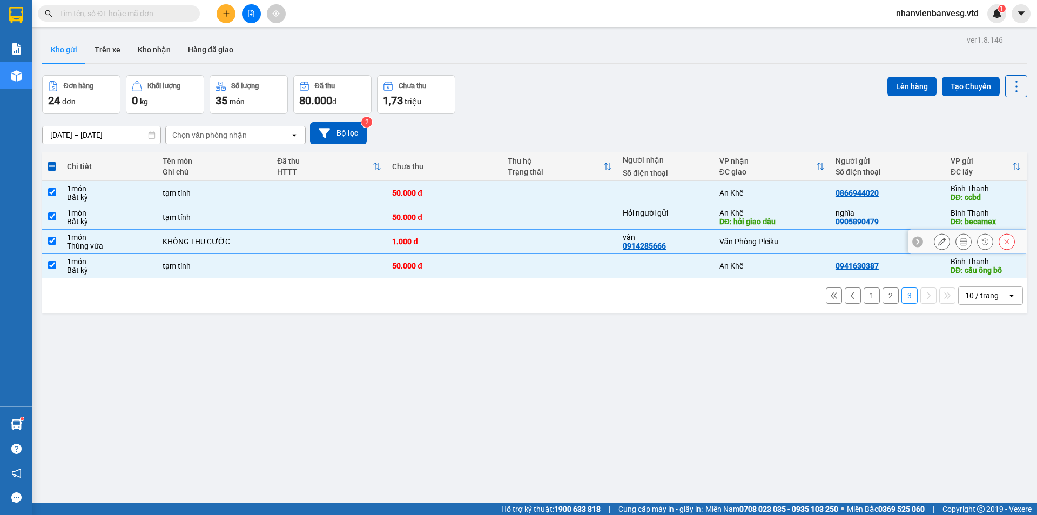
click at [51, 241] on input "checkbox" at bounding box center [52, 241] width 8 height 8
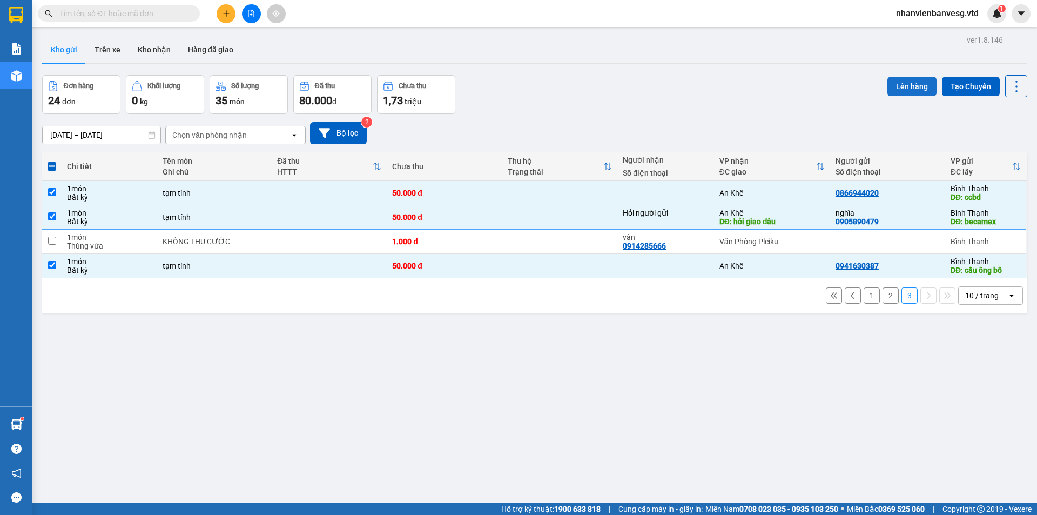
click at [904, 93] on button "Lên hàng" at bounding box center [911, 86] width 49 height 19
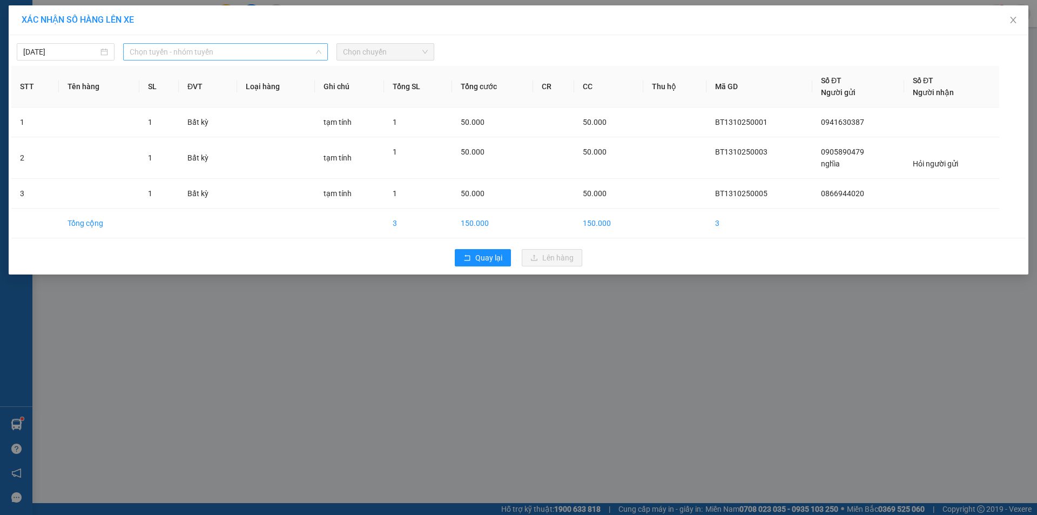
click at [242, 57] on span "Chọn tuyến - nhóm tuyến" at bounding box center [226, 52] width 192 height 16
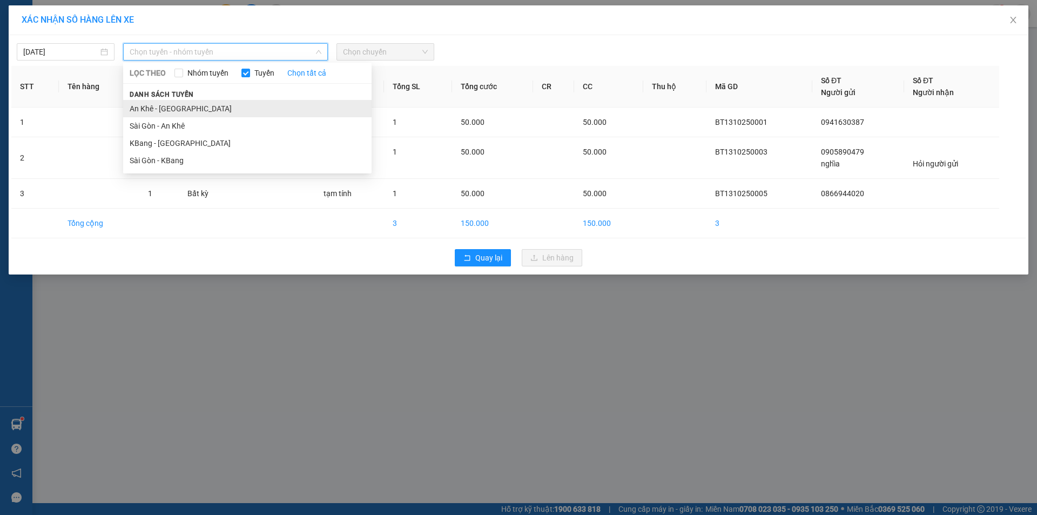
click at [225, 112] on li "An Khê - [GEOGRAPHIC_DATA]" at bounding box center [247, 108] width 248 height 17
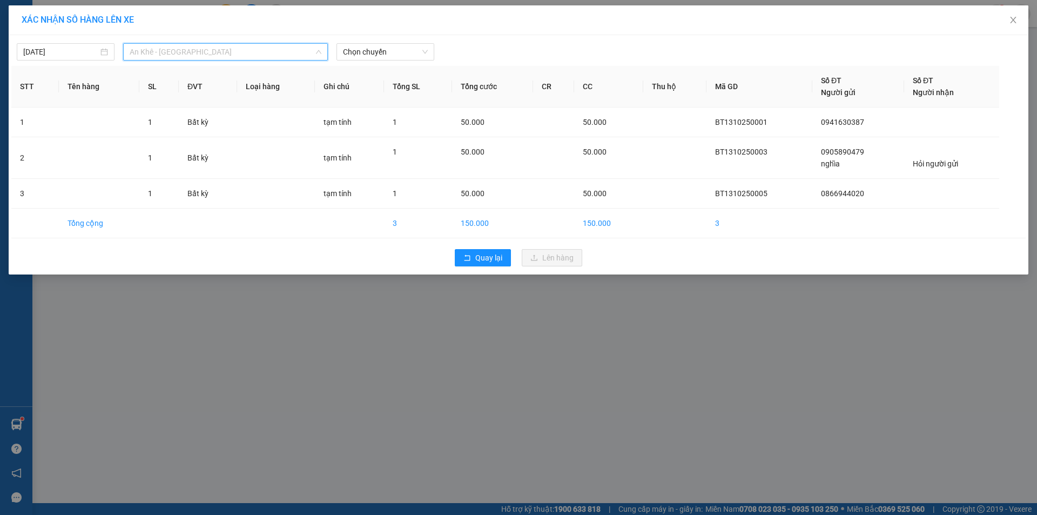
drag, startPoint x: 259, startPoint y: 49, endPoint x: 259, endPoint y: 98, distance: 49.7
click at [259, 49] on span "An Khê - [GEOGRAPHIC_DATA]" at bounding box center [226, 52] width 192 height 16
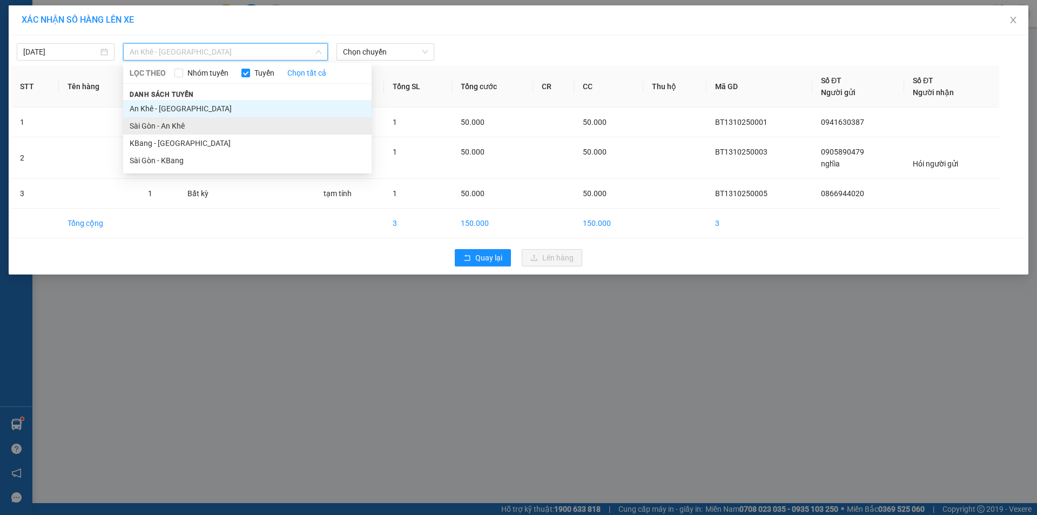
click at [251, 127] on li "Sài Gòn - An Khê" at bounding box center [247, 125] width 248 height 17
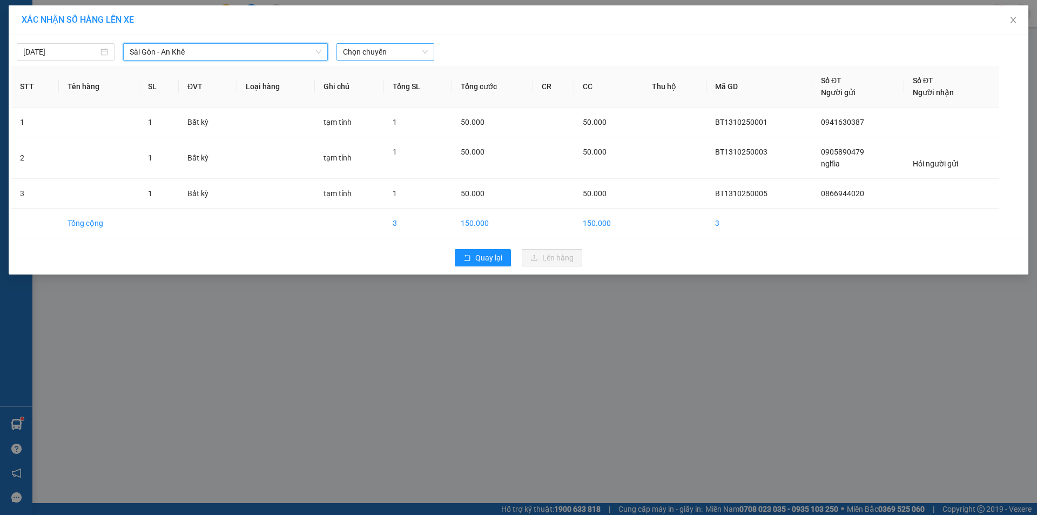
click at [384, 54] on span "Chọn chuyến" at bounding box center [385, 52] width 85 height 16
drag, startPoint x: 407, startPoint y: 90, endPoint x: 427, endPoint y: 111, distance: 28.3
click at [407, 91] on div "17:45 - 81H-036.39" at bounding box center [385, 91] width 84 height 12
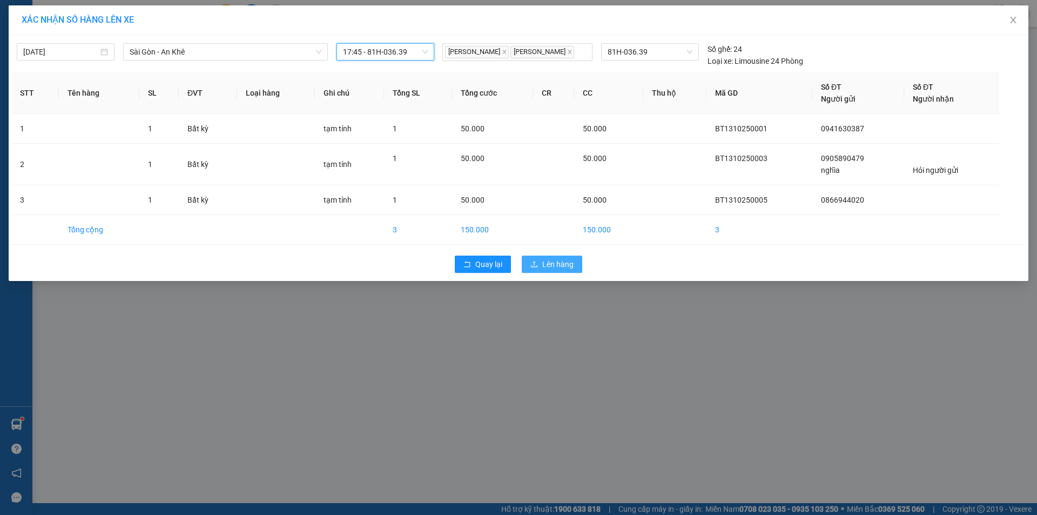
click at [552, 265] on span "Lên hàng" at bounding box center [557, 264] width 31 height 12
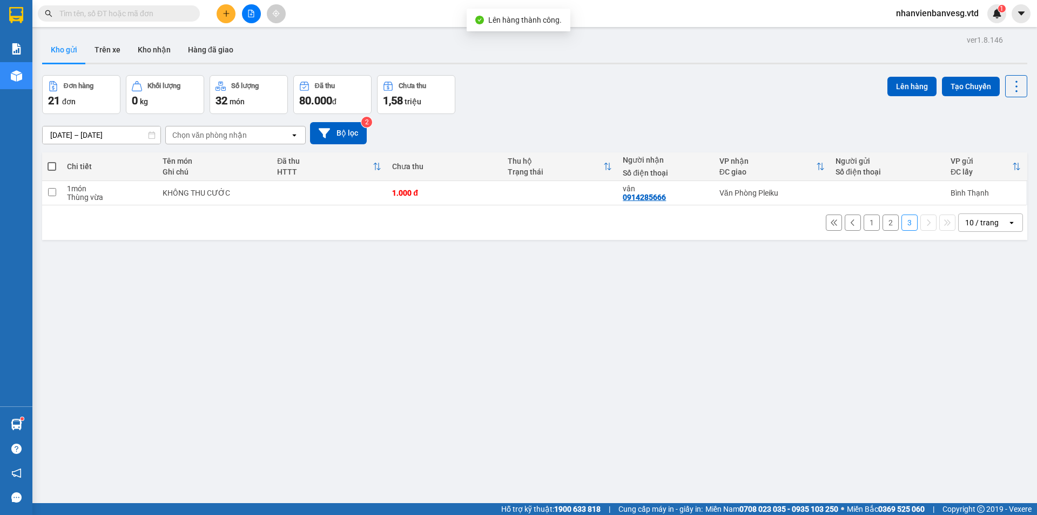
click at [883, 224] on button "2" at bounding box center [891, 222] width 16 height 16
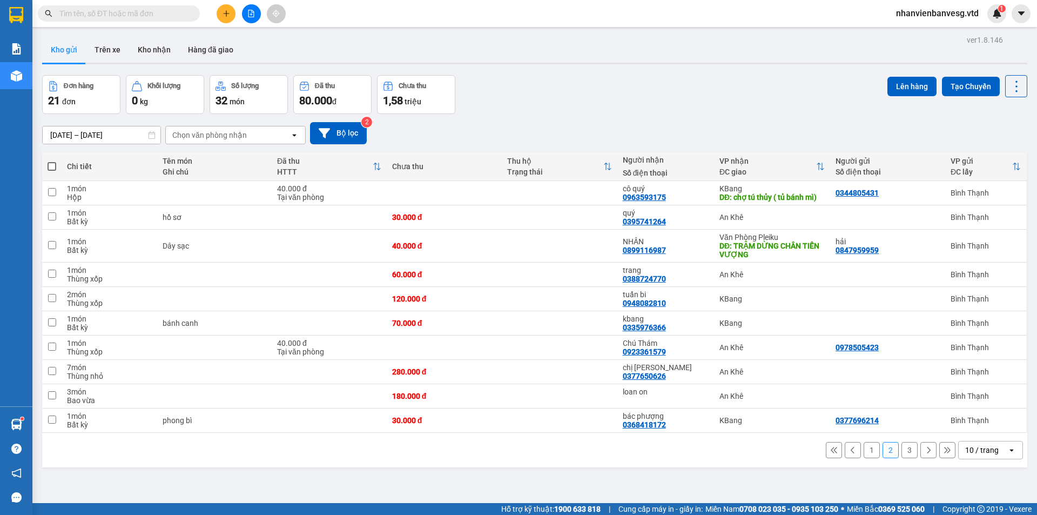
click at [866, 453] on button "1" at bounding box center [872, 450] width 16 height 16
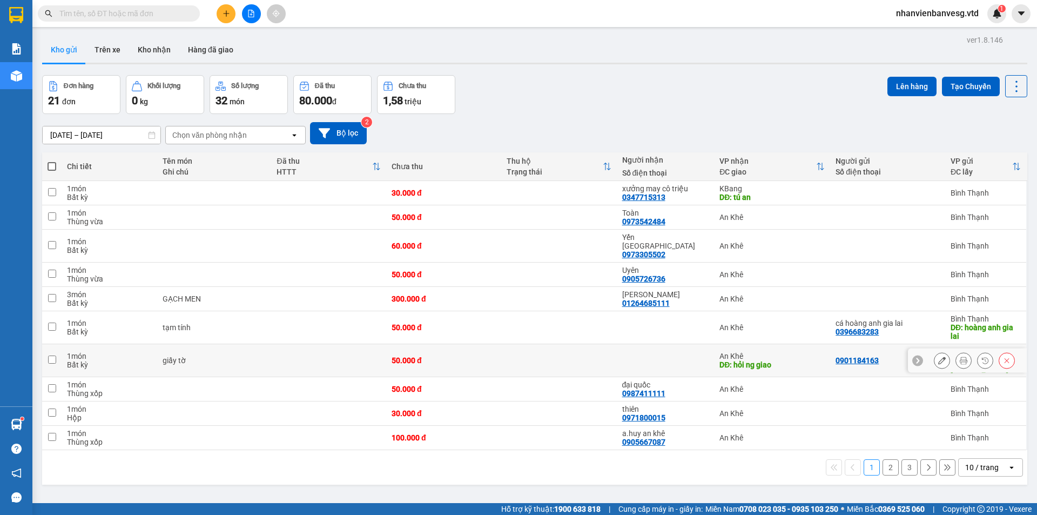
drag, startPoint x: 49, startPoint y: 345, endPoint x: 279, endPoint y: 313, distance: 232.8
click at [48, 355] on input "checkbox" at bounding box center [52, 359] width 8 height 8
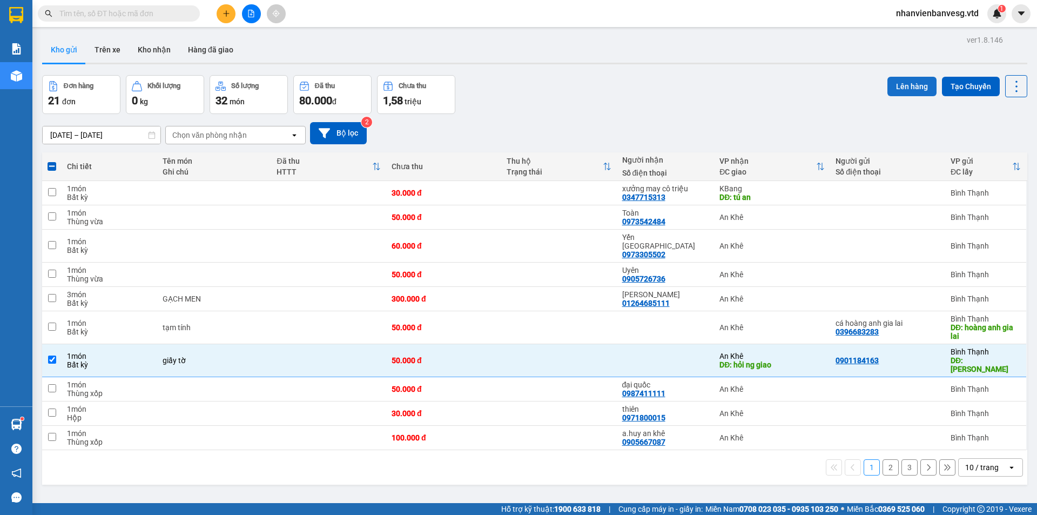
click at [910, 89] on button "Lên hàng" at bounding box center [911, 86] width 49 height 19
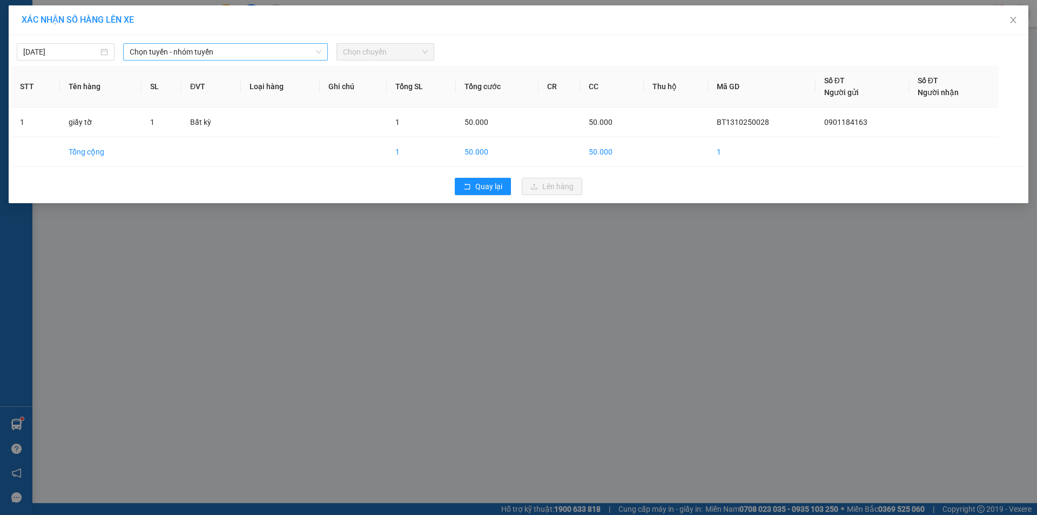
drag, startPoint x: 211, startPoint y: 48, endPoint x: 211, endPoint y: 58, distance: 9.7
click at [211, 54] on span "Chọn tuyến - nhóm tuyến" at bounding box center [226, 52] width 192 height 16
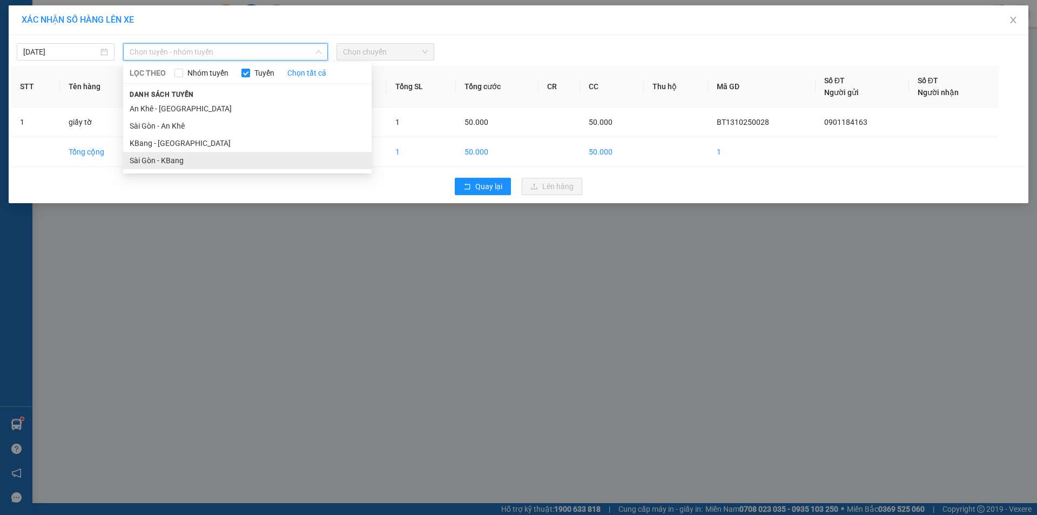
click at [238, 163] on li "Sài Gòn - KBang" at bounding box center [247, 160] width 248 height 17
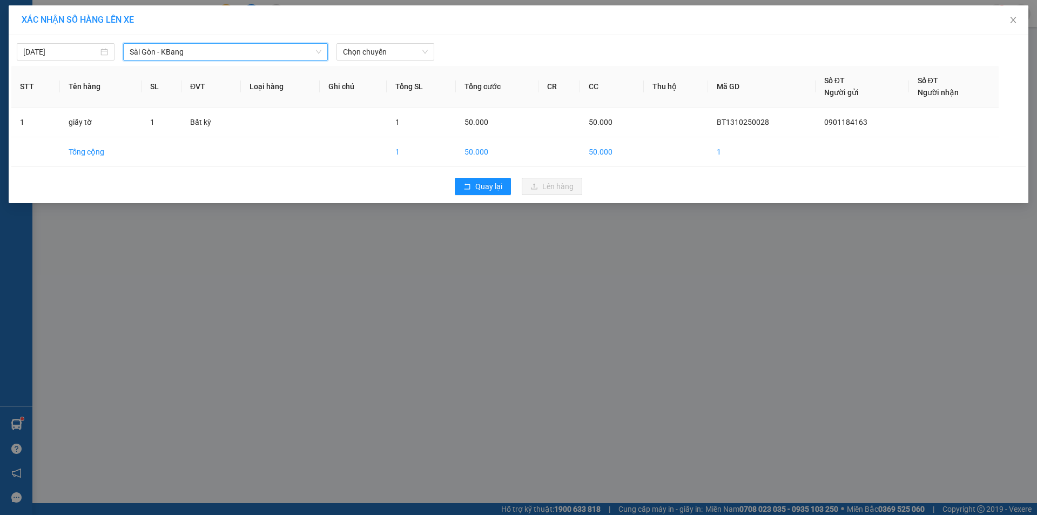
click at [221, 47] on span "Sài Gòn - KBang" at bounding box center [226, 52] width 192 height 16
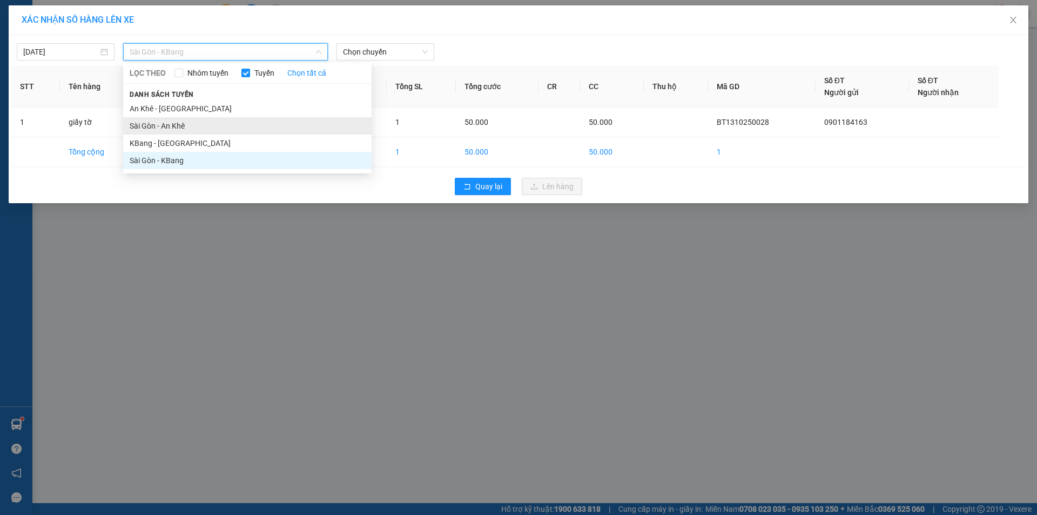
click at [221, 122] on li "Sài Gòn - An Khê" at bounding box center [247, 125] width 248 height 17
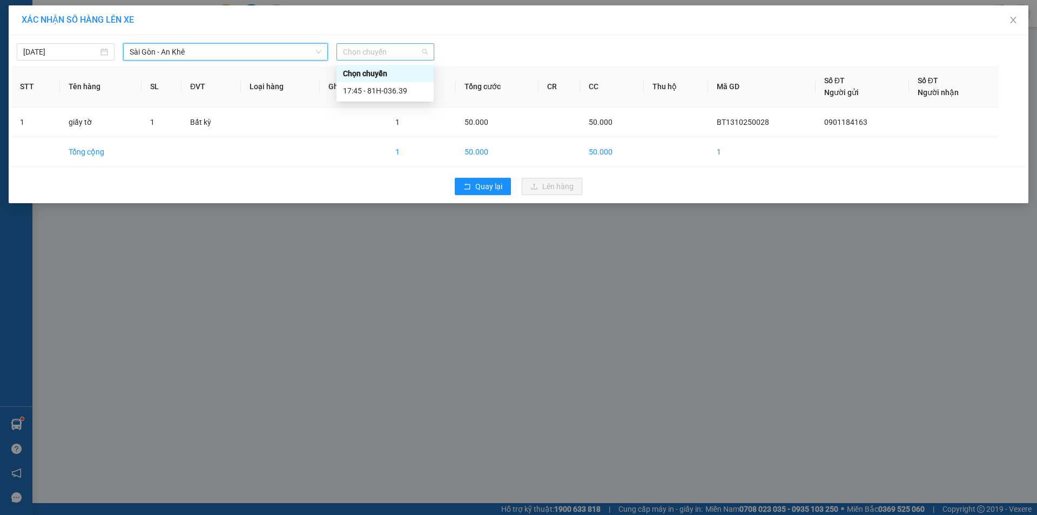
click at [353, 57] on span "Chọn chuyến" at bounding box center [385, 52] width 85 height 16
click at [407, 87] on div "17:45 - 81H-036.39" at bounding box center [385, 91] width 84 height 12
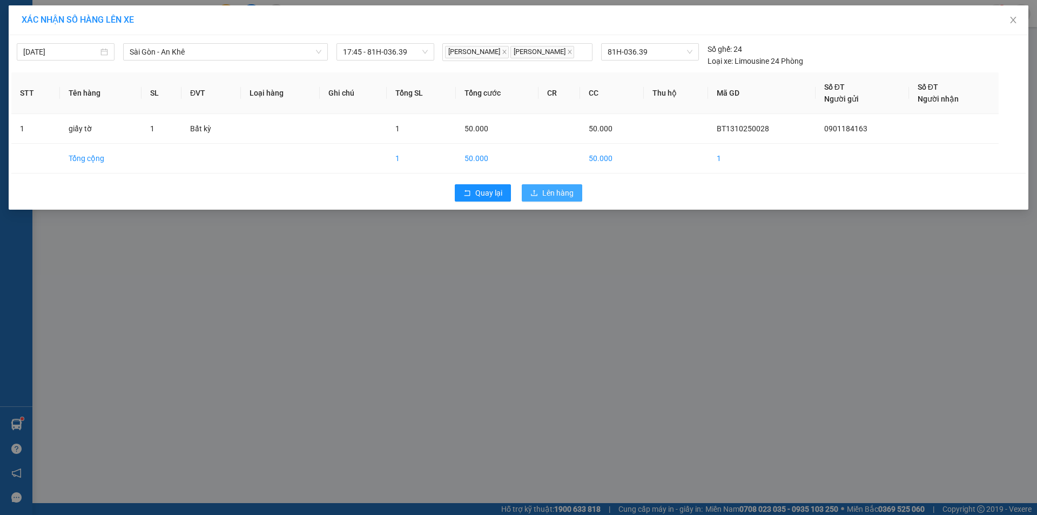
drag, startPoint x: 555, startPoint y: 187, endPoint x: 544, endPoint y: 184, distance: 11.8
click at [554, 188] on span "Lên hàng" at bounding box center [557, 193] width 31 height 12
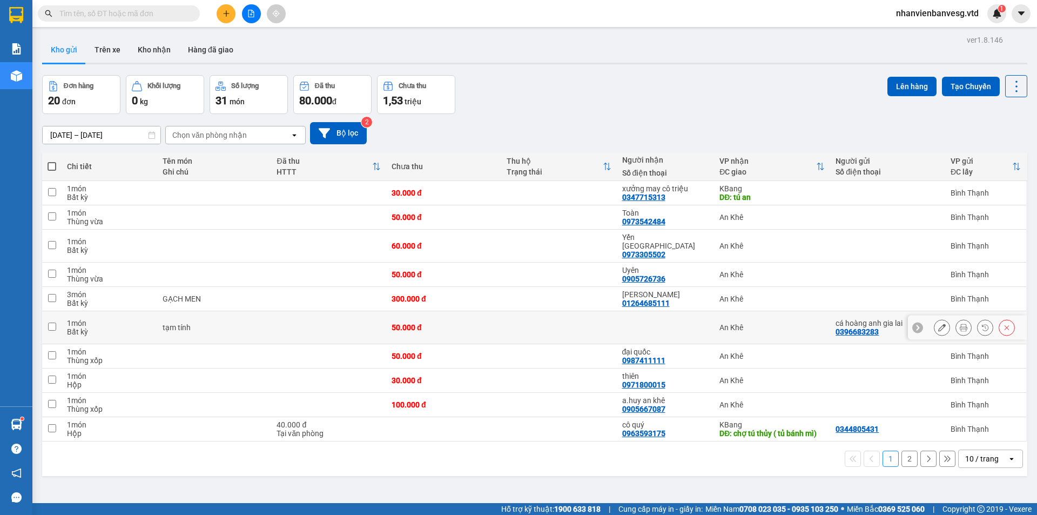
click at [58, 318] on td at bounding box center [51, 327] width 19 height 33
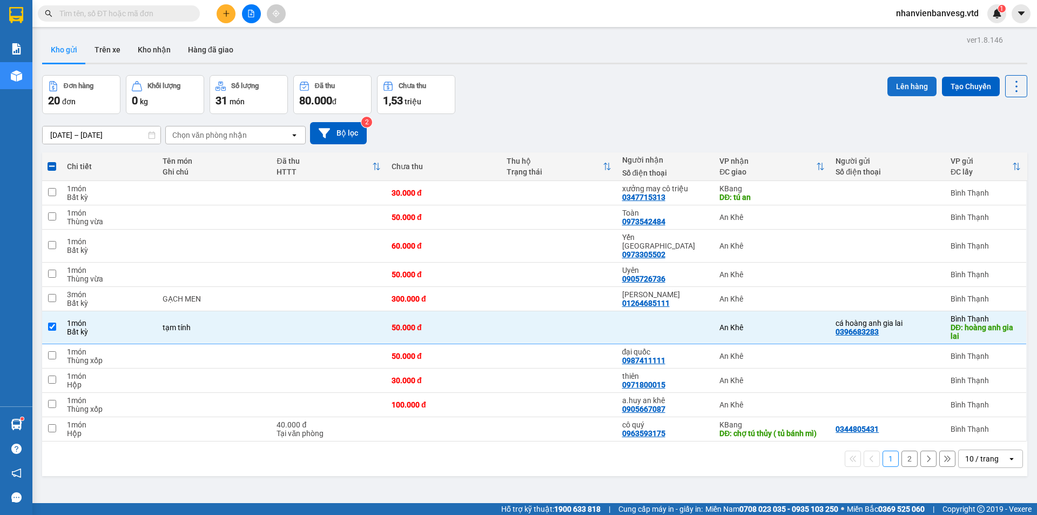
click at [912, 87] on button "Lên hàng" at bounding box center [911, 86] width 49 height 19
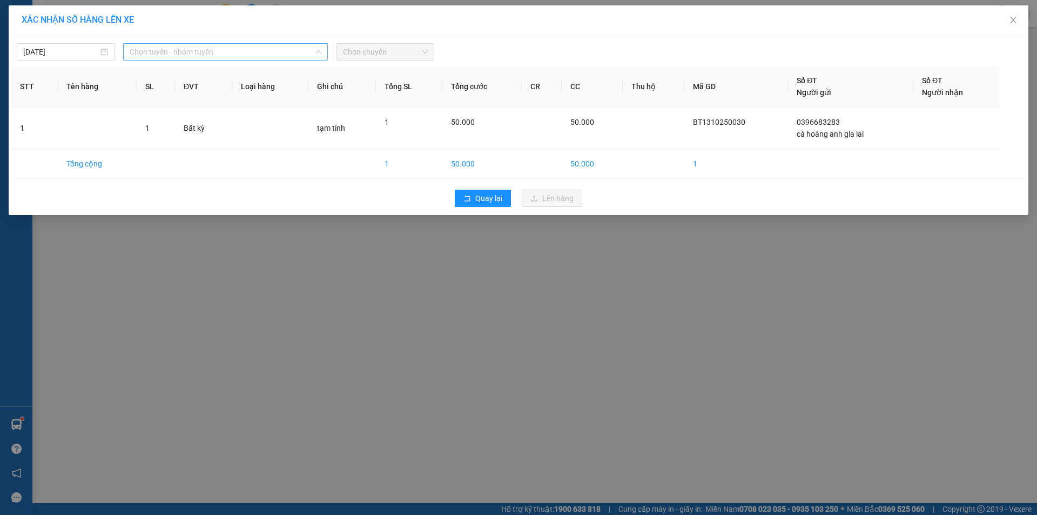
click at [225, 52] on span "Chọn tuyến - nhóm tuyến" at bounding box center [226, 52] width 192 height 16
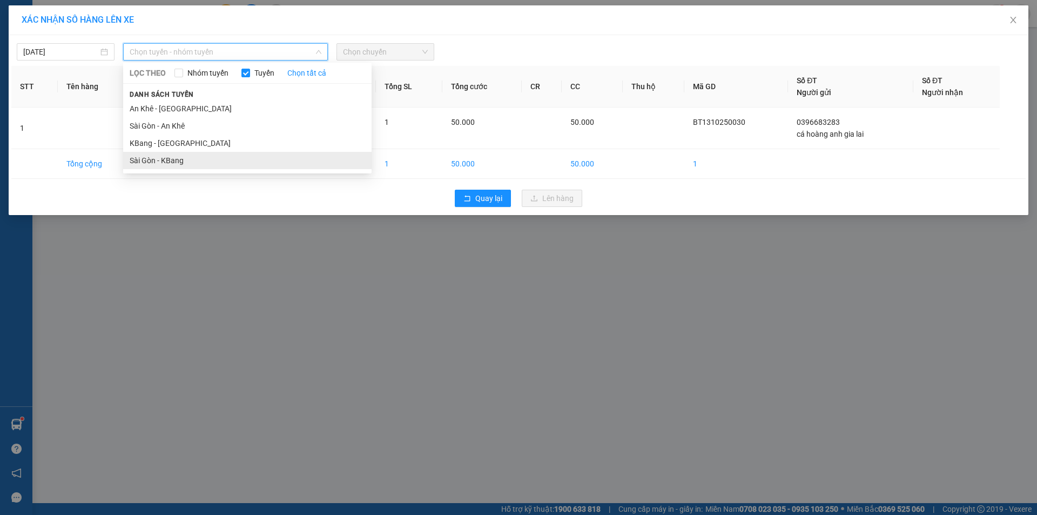
click at [238, 155] on li "Sài Gòn - KBang" at bounding box center [247, 160] width 248 height 17
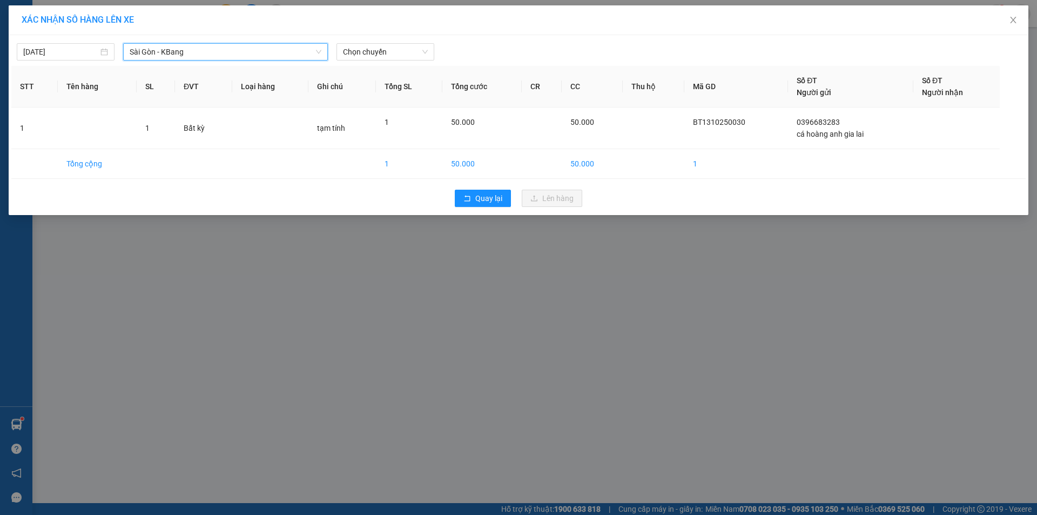
click at [254, 48] on span "Sài Gòn - KBang" at bounding box center [226, 52] width 192 height 16
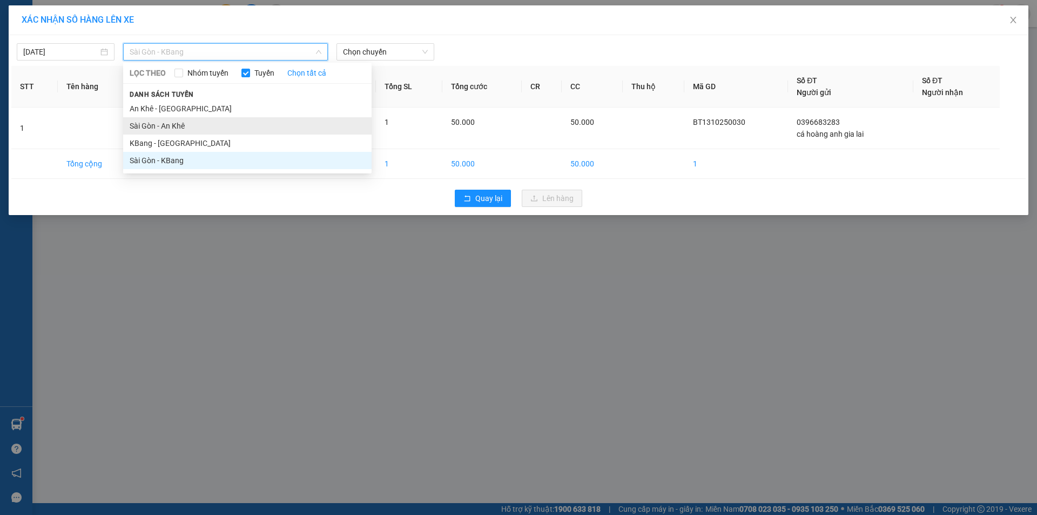
click at [243, 119] on li "Sài Gòn - An Khê" at bounding box center [247, 125] width 248 height 17
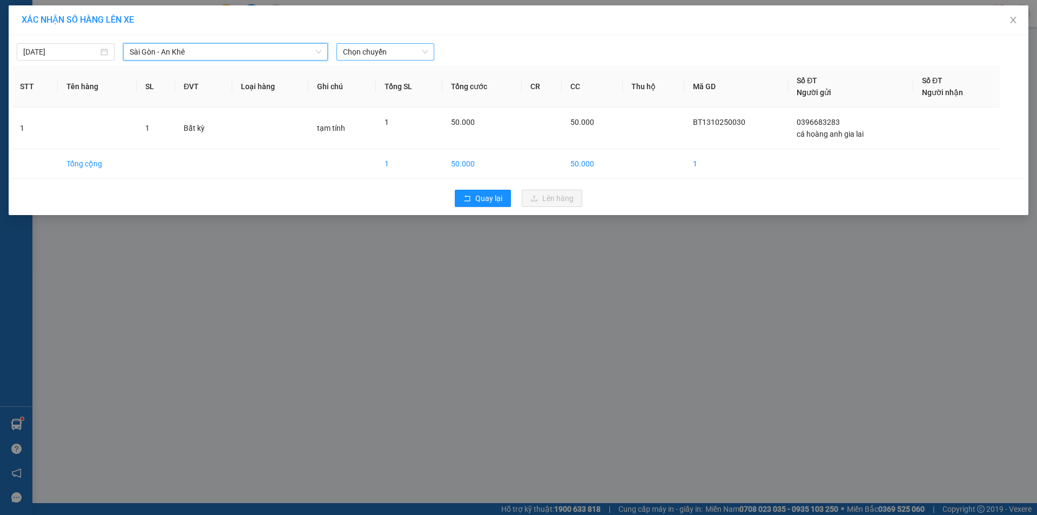
click at [359, 55] on span "Chọn chuyến" at bounding box center [385, 52] width 85 height 16
click at [409, 93] on div "17:45 - 81H-036.39" at bounding box center [385, 91] width 84 height 12
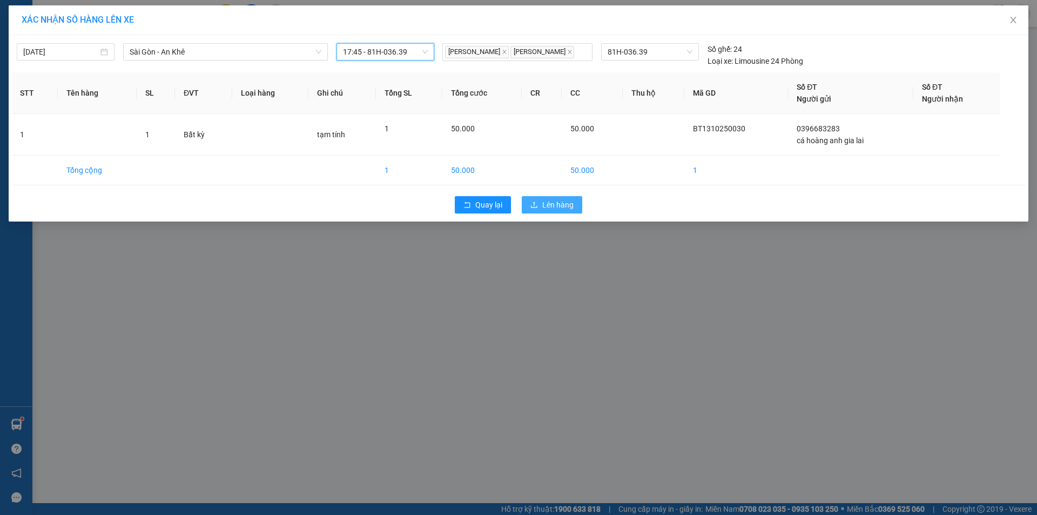
click at [544, 207] on span "Lên hàng" at bounding box center [557, 205] width 31 height 12
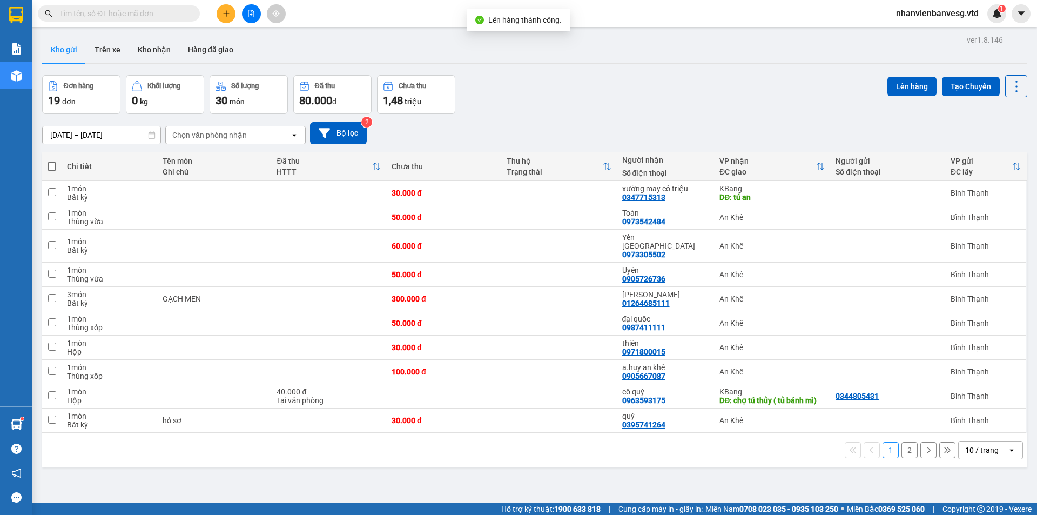
click at [51, 166] on span at bounding box center [52, 166] width 9 height 9
click at [52, 161] on input "checkbox" at bounding box center [52, 161] width 0 height 0
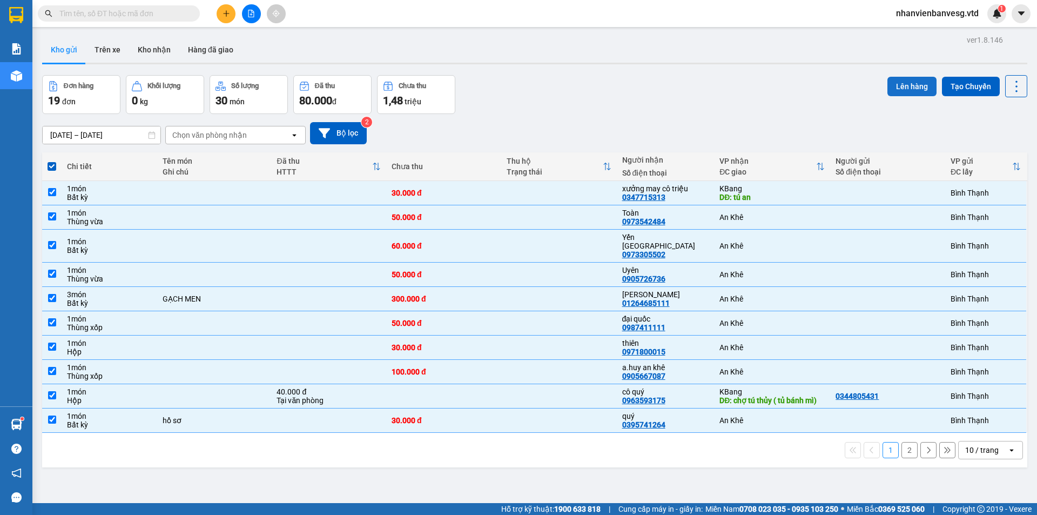
click at [895, 89] on button "Lên hàng" at bounding box center [911, 86] width 49 height 19
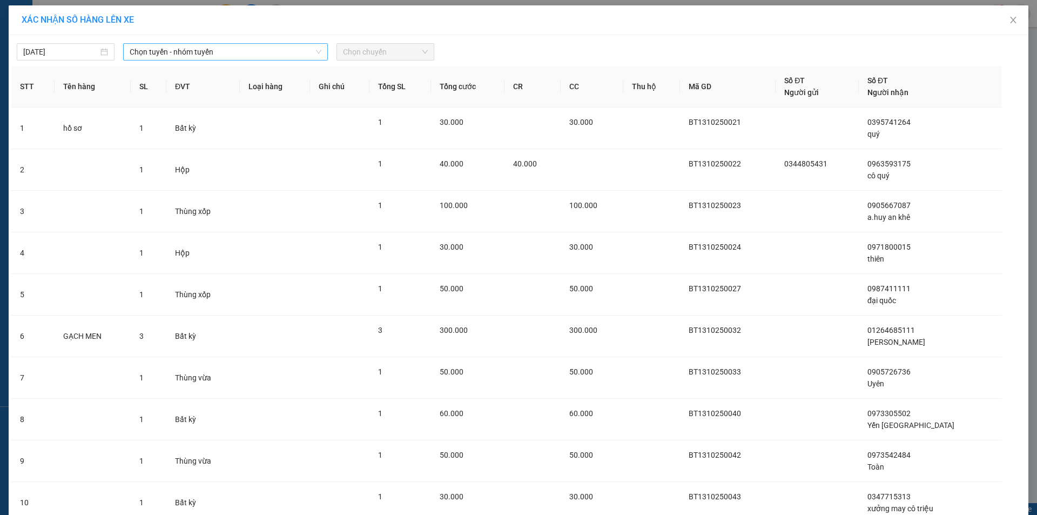
drag, startPoint x: 200, startPoint y: 53, endPoint x: 203, endPoint y: 62, distance: 9.6
click at [201, 53] on span "Chọn tuyến - nhóm tuyến" at bounding box center [226, 52] width 192 height 16
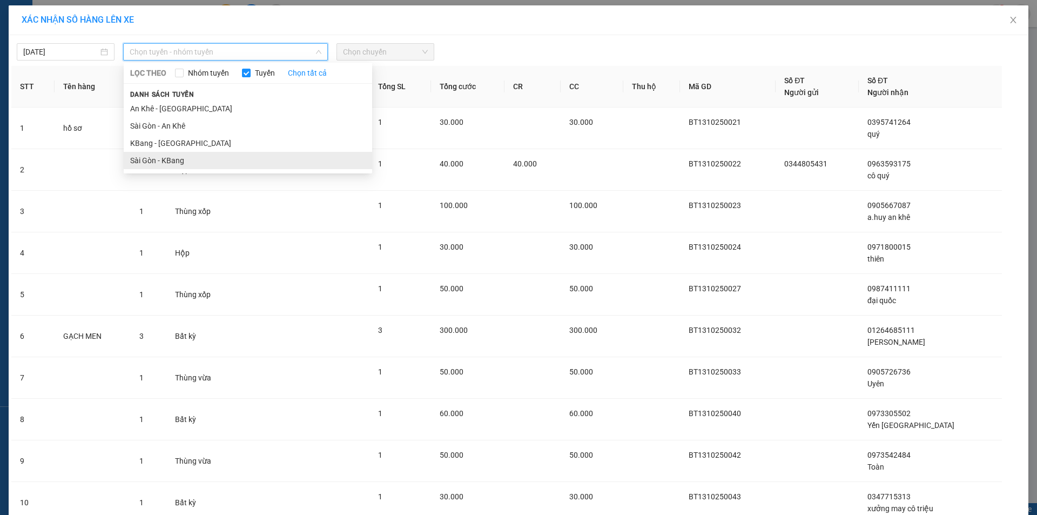
click at [219, 158] on li "Sài Gòn - KBang" at bounding box center [248, 160] width 248 height 17
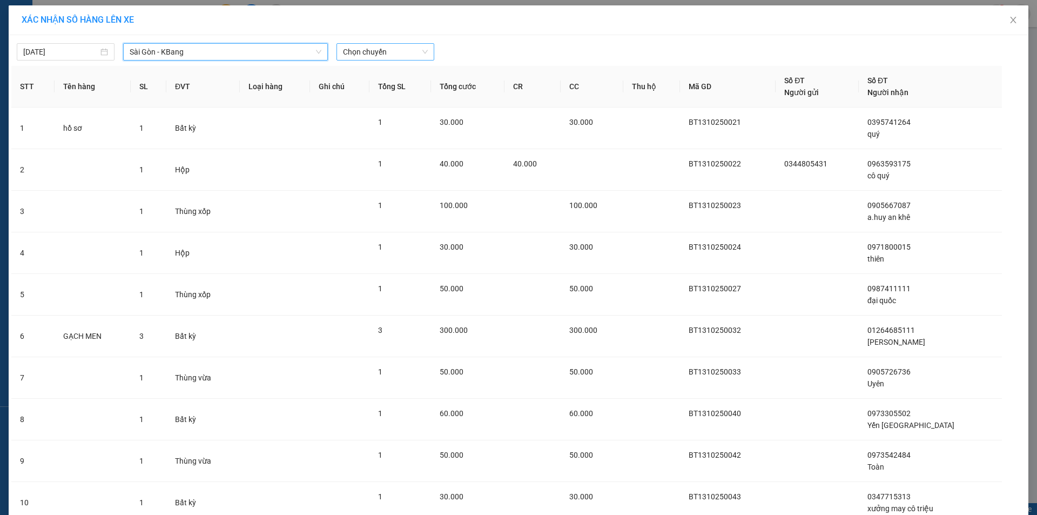
click at [360, 45] on span "Chọn chuyến" at bounding box center [385, 52] width 85 height 16
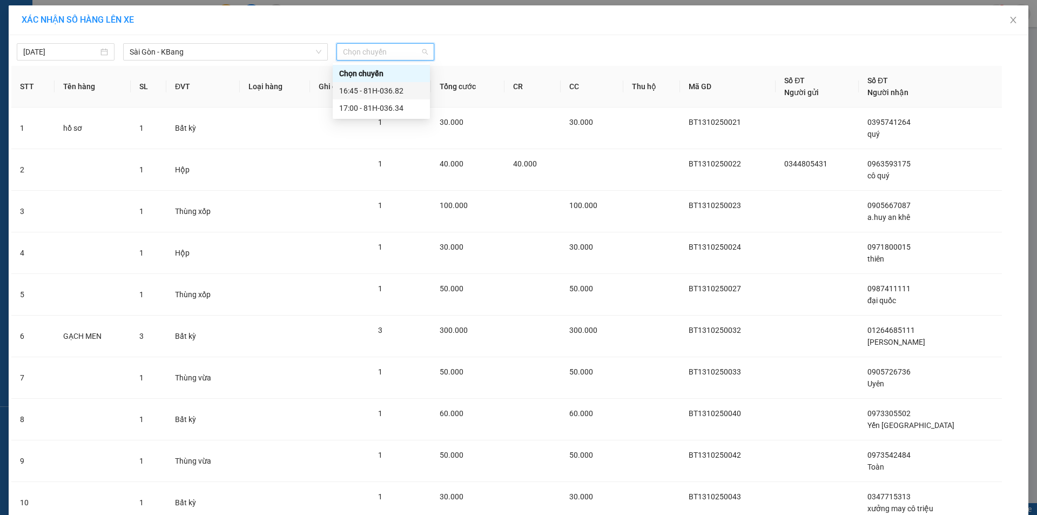
drag, startPoint x: 402, startPoint y: 92, endPoint x: 412, endPoint y: 75, distance: 19.6
click at [402, 91] on div "16:45 - 81H-036.82" at bounding box center [381, 91] width 84 height 12
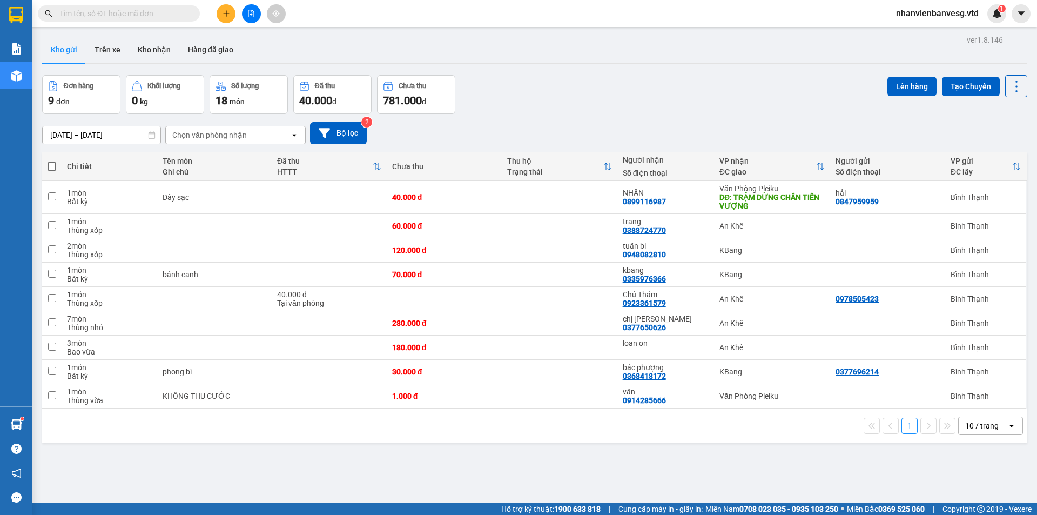
click at [52, 163] on span at bounding box center [52, 166] width 9 height 9
click at [52, 161] on input "checkbox" at bounding box center [52, 161] width 0 height 0
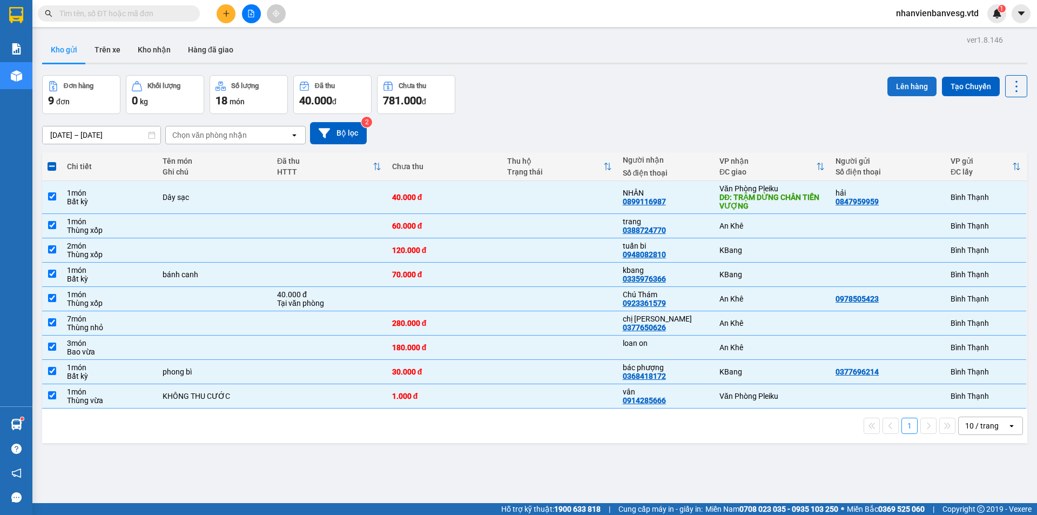
click at [896, 88] on button "Lên hàng" at bounding box center [911, 86] width 49 height 19
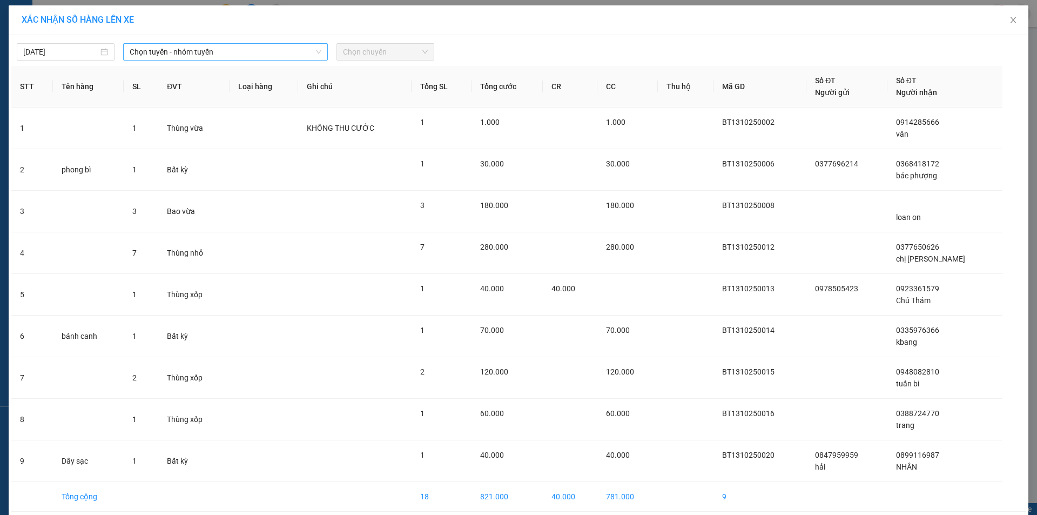
drag, startPoint x: 190, startPoint y: 49, endPoint x: 192, endPoint y: 59, distance: 10.4
click at [190, 52] on span "Chọn tuyến - nhóm tuyến" at bounding box center [226, 52] width 192 height 16
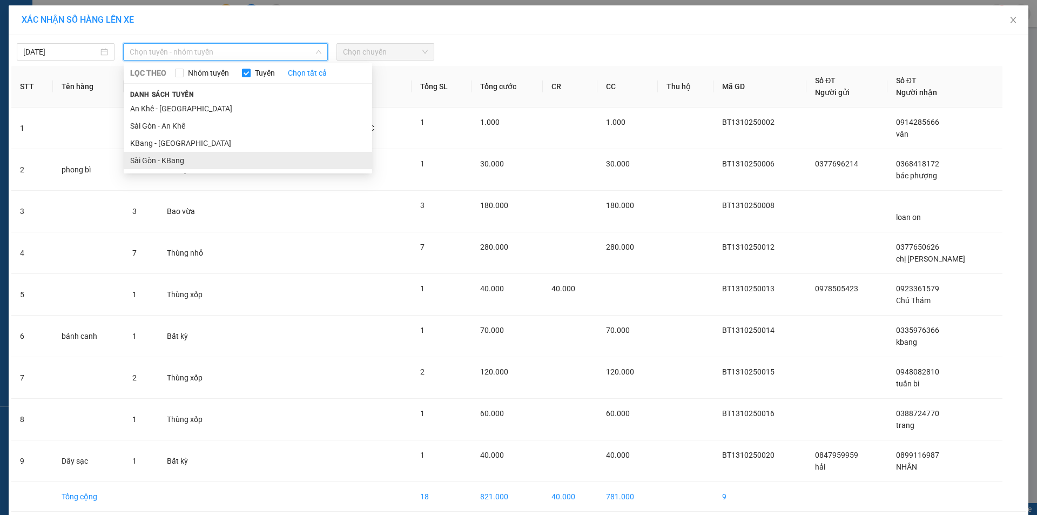
click at [244, 160] on li "Sài Gòn - KBang" at bounding box center [248, 160] width 248 height 17
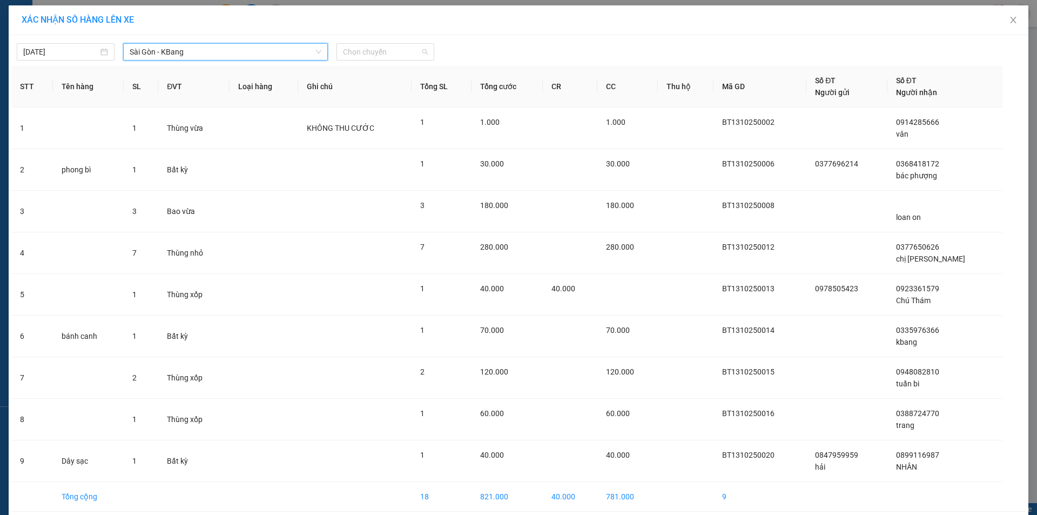
drag, startPoint x: 369, startPoint y: 55, endPoint x: 398, endPoint y: 110, distance: 62.1
click at [371, 55] on span "Chọn chuyến" at bounding box center [385, 52] width 85 height 16
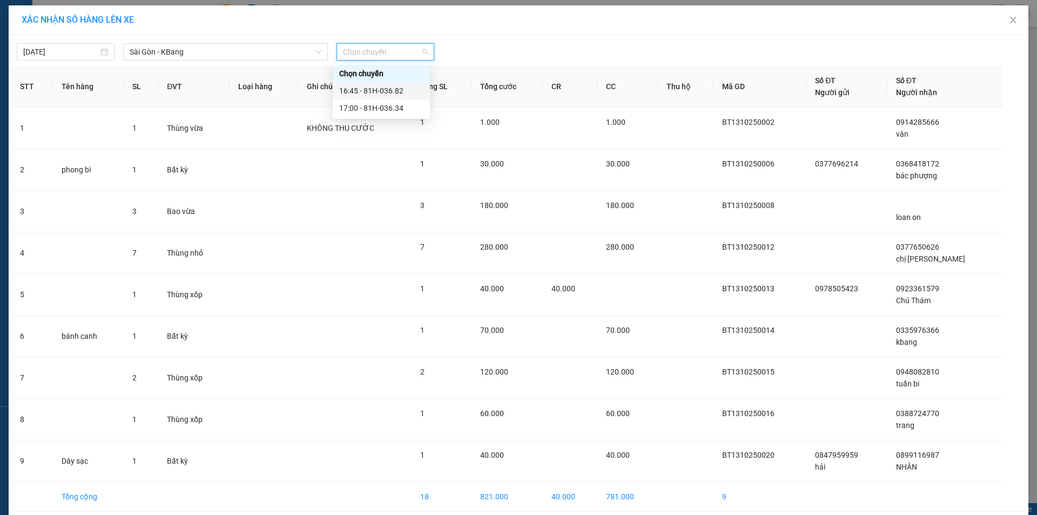
click at [413, 95] on div "16:45 - 81H-036.82" at bounding box center [381, 91] width 84 height 12
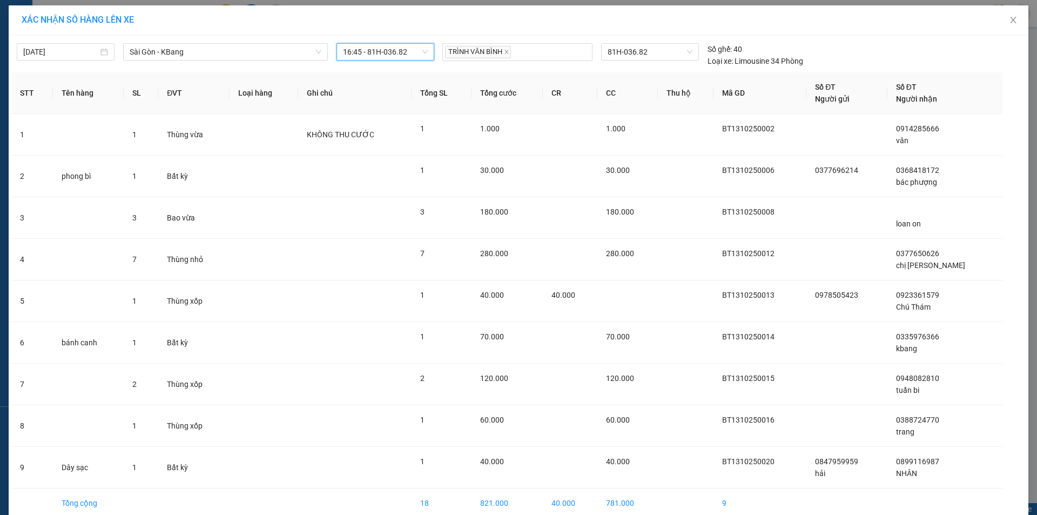
drag, startPoint x: 561, startPoint y: 485, endPoint x: 575, endPoint y: 480, distance: 15.4
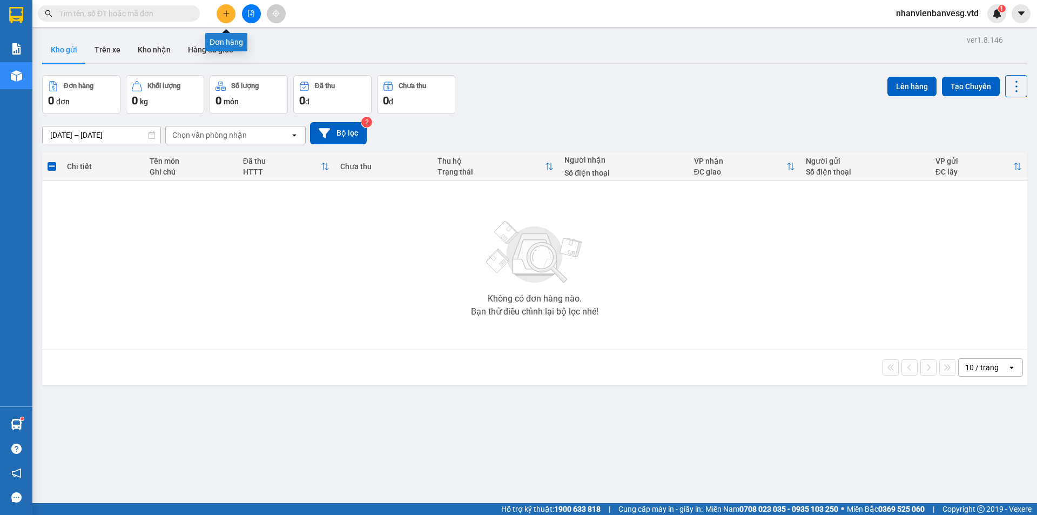
click at [221, 15] on button at bounding box center [226, 13] width 19 height 19
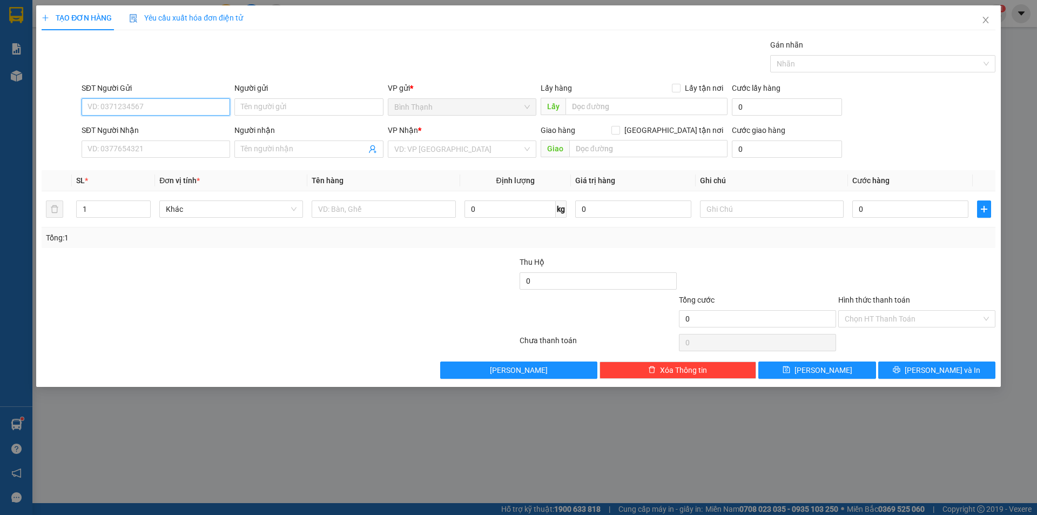
click at [150, 104] on input "SĐT Người Gửi" at bounding box center [156, 106] width 149 height 17
click at [169, 125] on div "0981033537" at bounding box center [156, 129] width 136 height 12
drag, startPoint x: 137, startPoint y: 150, endPoint x: 3, endPoint y: 172, distance: 135.8
click at [3, 172] on div "TẠO ĐƠN HÀNG Yêu cầu xuất hóa đơn điện tử Transit Pickup Surcharge Ids Transit …" at bounding box center [518, 257] width 1037 height 515
drag, startPoint x: 272, startPoint y: 151, endPoint x: 226, endPoint y: 162, distance: 46.8
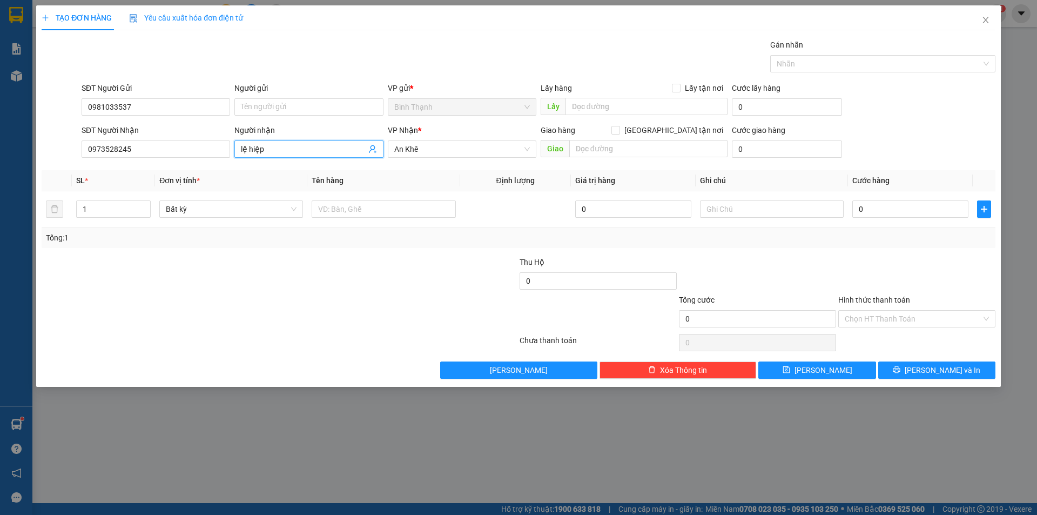
click at [226, 162] on div "Transit Pickup Surcharge Ids Transit Deliver Surcharge Ids Transit Deliver Surc…" at bounding box center [519, 209] width 954 height 340
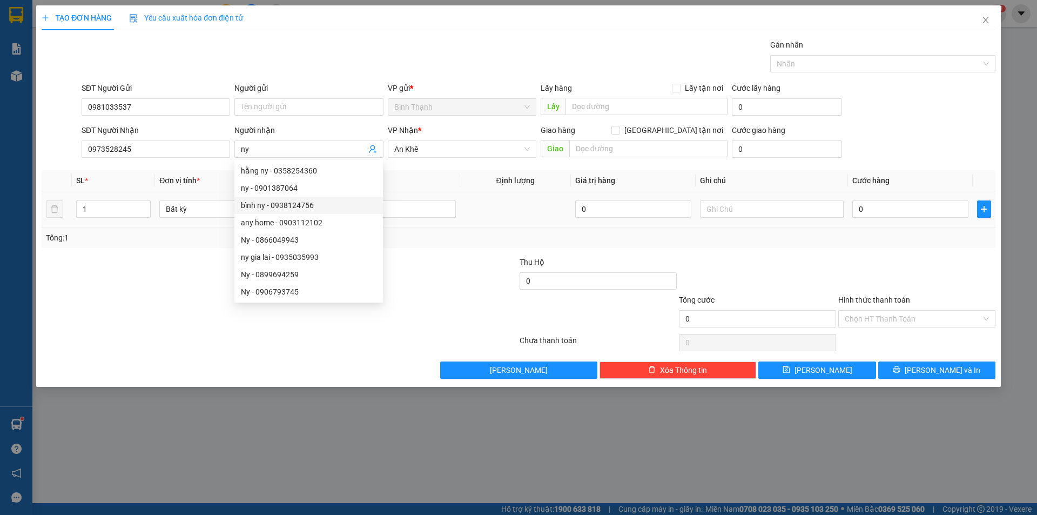
drag, startPoint x: 180, startPoint y: 260, endPoint x: 307, endPoint y: 211, distance: 135.9
click at [184, 258] on div at bounding box center [200, 275] width 319 height 38
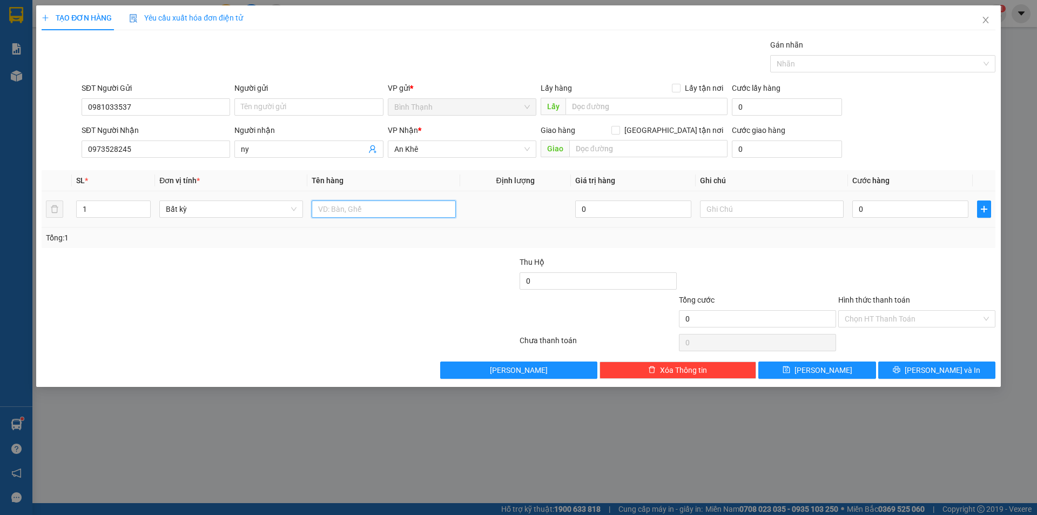
click at [364, 211] on input "text" at bounding box center [384, 208] width 144 height 17
click at [914, 205] on input "0" at bounding box center [910, 208] width 116 height 17
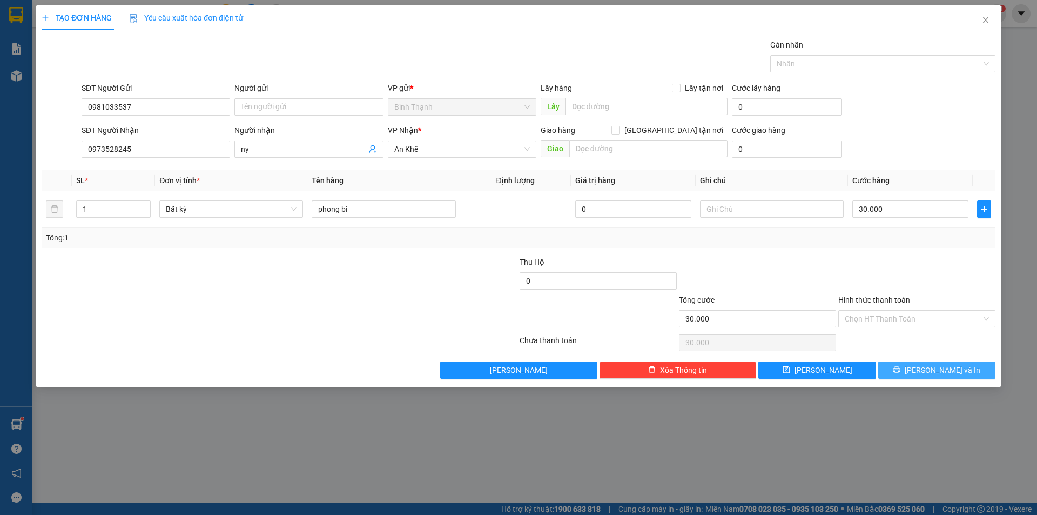
click at [956, 368] on span "[PERSON_NAME] và In" at bounding box center [943, 370] width 76 height 12
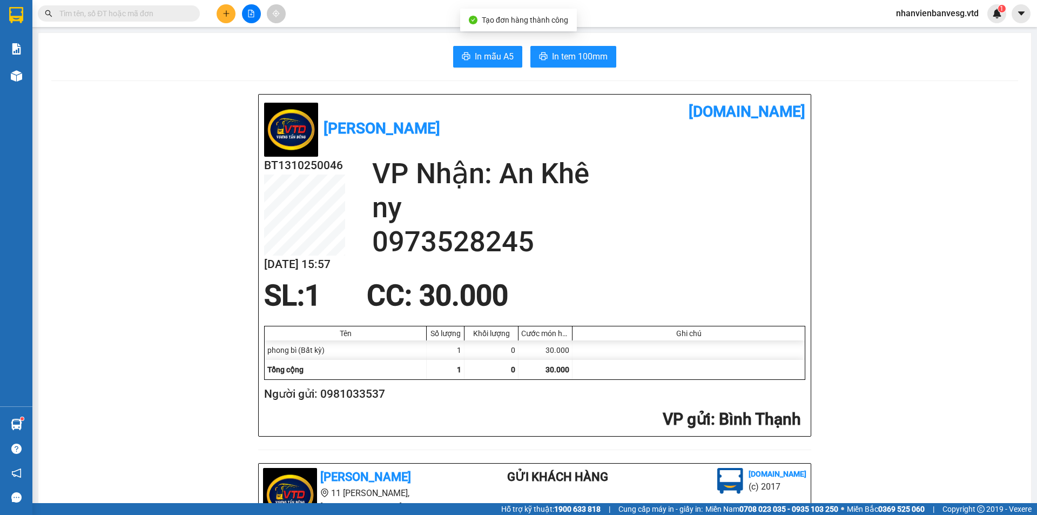
click at [568, 58] on span "In tem 100mm" at bounding box center [580, 57] width 56 height 14
click at [228, 14] on icon "plus" at bounding box center [227, 14] width 8 height 8
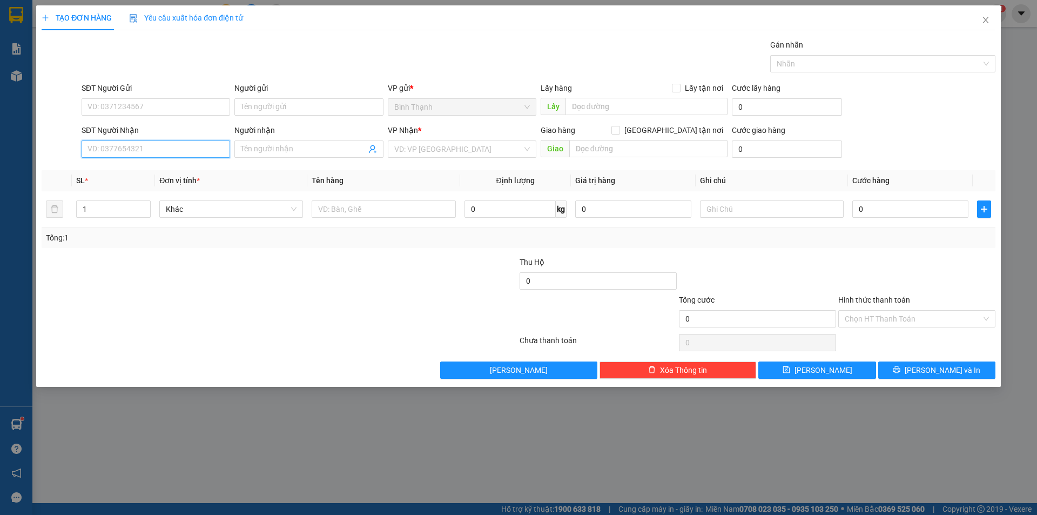
click at [117, 150] on input "SĐT Người Nhận" at bounding box center [156, 148] width 149 height 17
drag, startPoint x: 295, startPoint y: 149, endPoint x: 306, endPoint y: 158, distance: 14.5
click at [303, 156] on span at bounding box center [308, 148] width 149 height 17
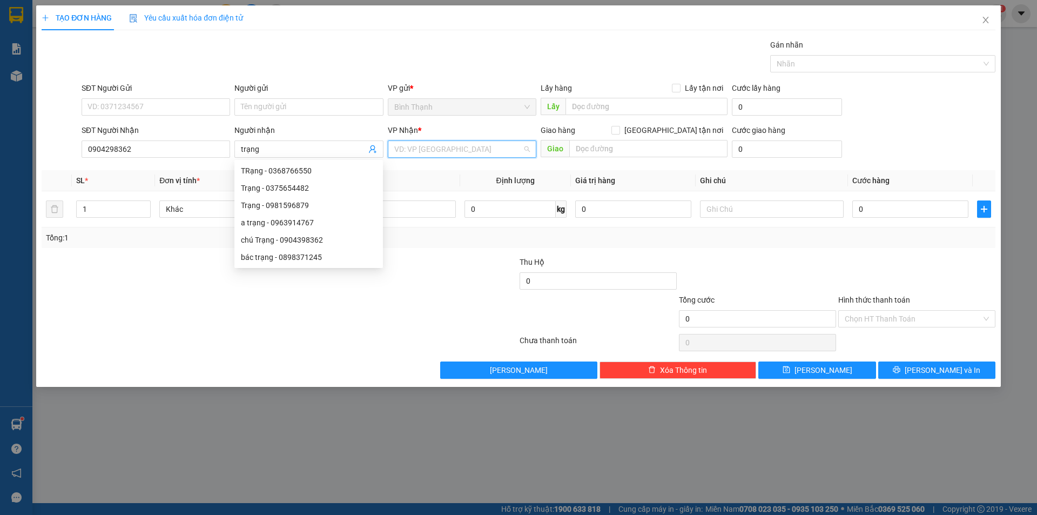
click at [398, 152] on input "search" at bounding box center [458, 149] width 128 height 16
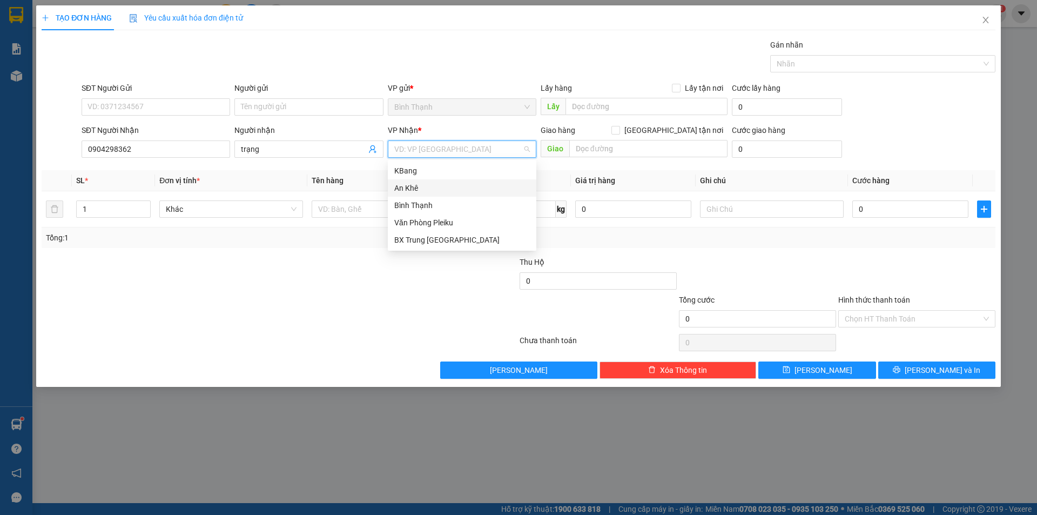
click at [429, 184] on div "An Khê" at bounding box center [462, 188] width 136 height 12
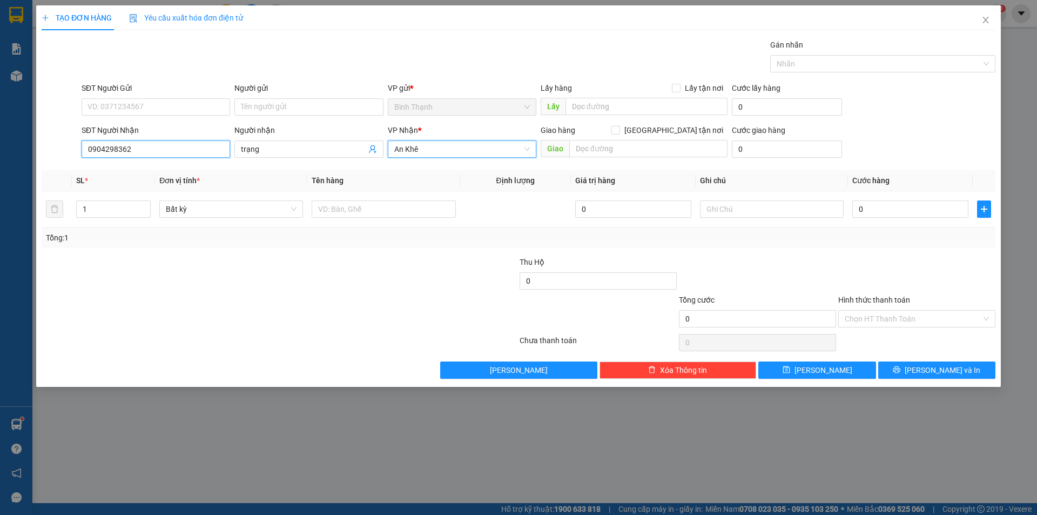
click at [108, 146] on input "0904298362" at bounding box center [156, 148] width 149 height 17
click at [154, 166] on div "0904398362 - chú Trạng" at bounding box center [156, 171] width 136 height 12
drag, startPoint x: 233, startPoint y: 210, endPoint x: 230, endPoint y: 215, distance: 6.3
click at [232, 213] on span "Bất kỳ" at bounding box center [231, 209] width 131 height 16
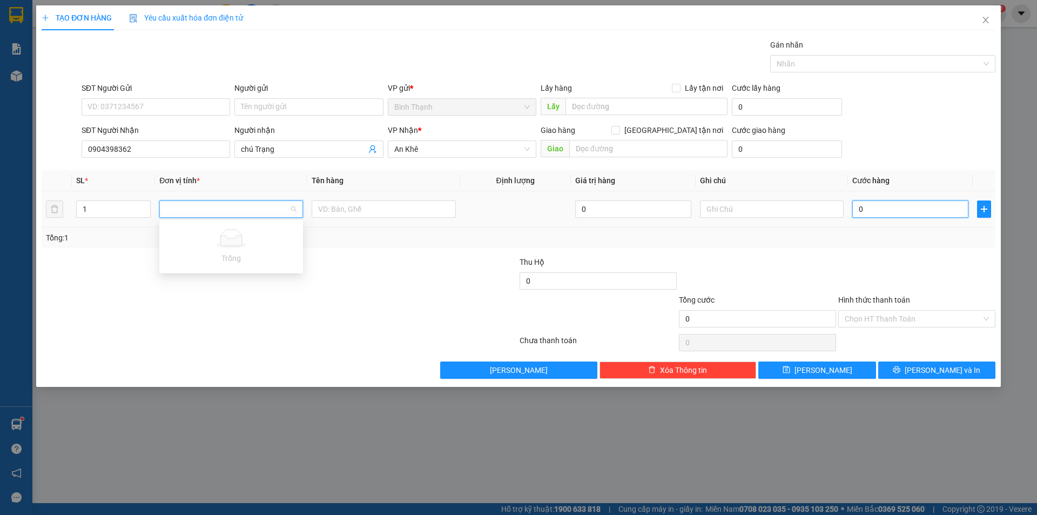
click at [909, 200] on input "0" at bounding box center [910, 208] width 116 height 17
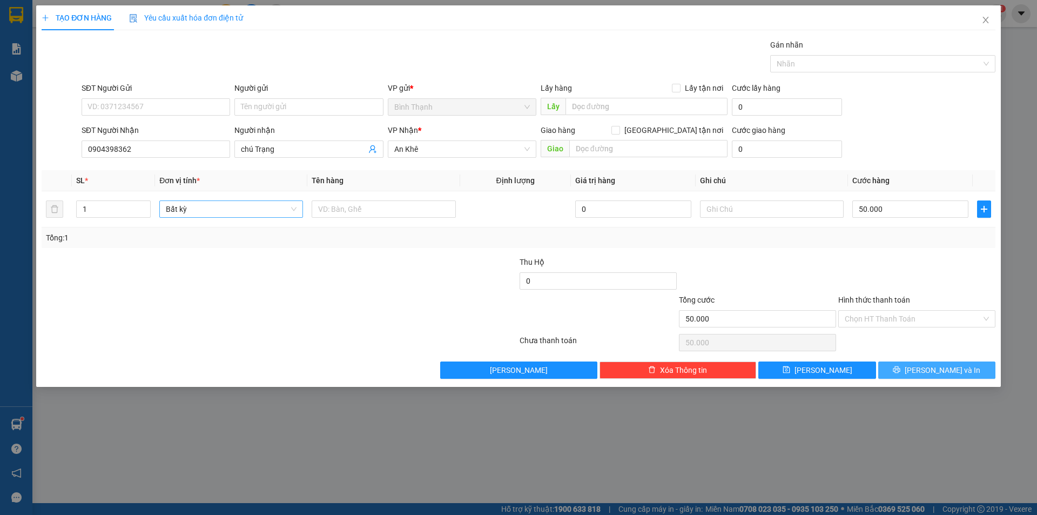
click at [933, 365] on span "[PERSON_NAME] và In" at bounding box center [943, 370] width 76 height 12
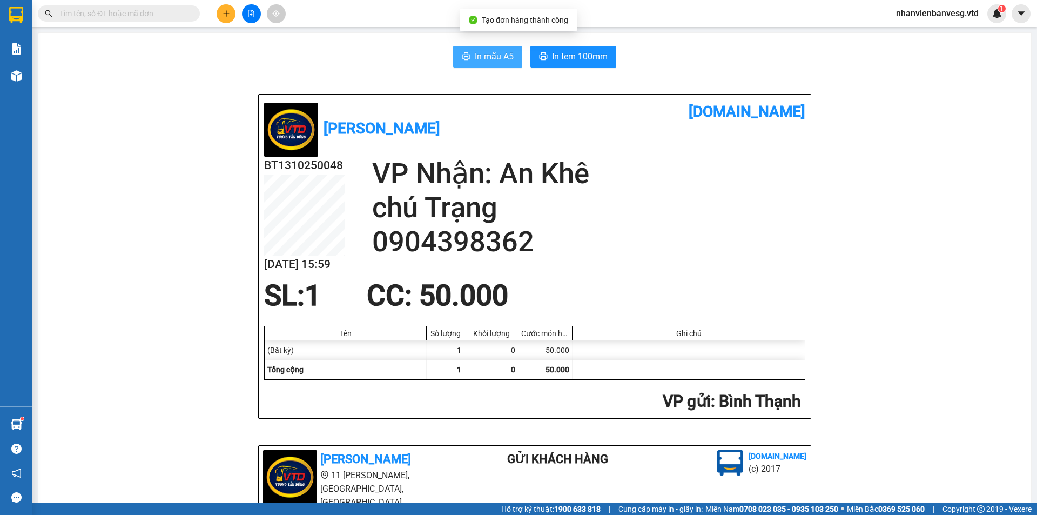
click at [503, 60] on span "In mẫu A5" at bounding box center [494, 57] width 39 height 14
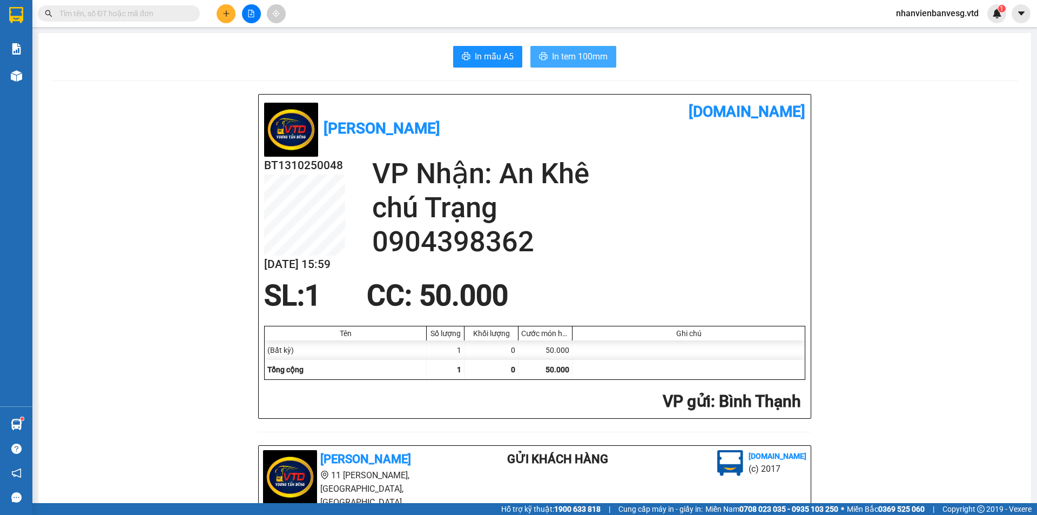
click at [584, 58] on span "In tem 100mm" at bounding box center [580, 57] width 56 height 14
click at [227, 16] on icon "plus" at bounding box center [227, 14] width 8 height 8
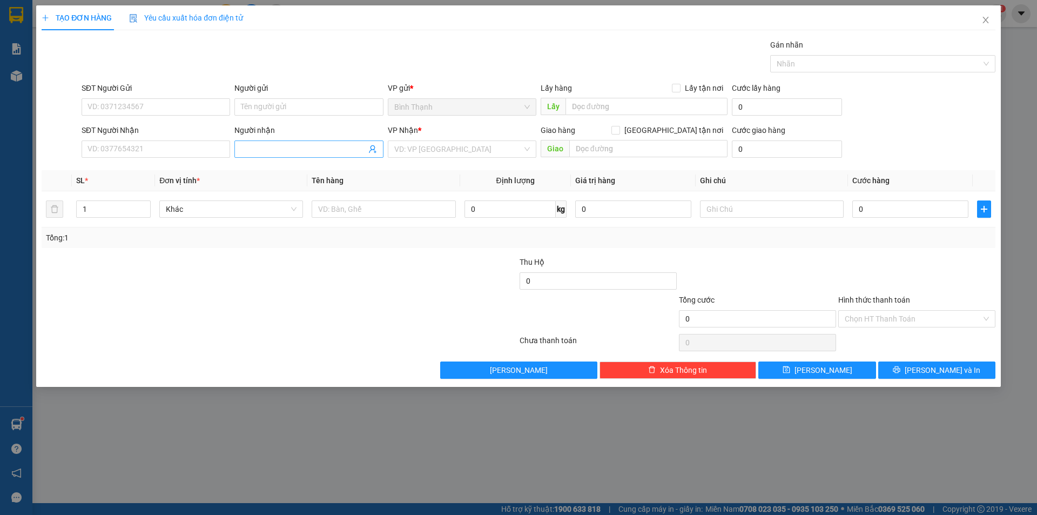
click at [294, 147] on input "Người nhận" at bounding box center [303, 149] width 125 height 12
drag, startPoint x: 295, startPoint y: 168, endPoint x: 369, endPoint y: 167, distance: 73.5
click at [301, 167] on div "liên danh - 0914710357" at bounding box center [309, 171] width 136 height 12
click at [420, 153] on input "search" at bounding box center [458, 149] width 128 height 16
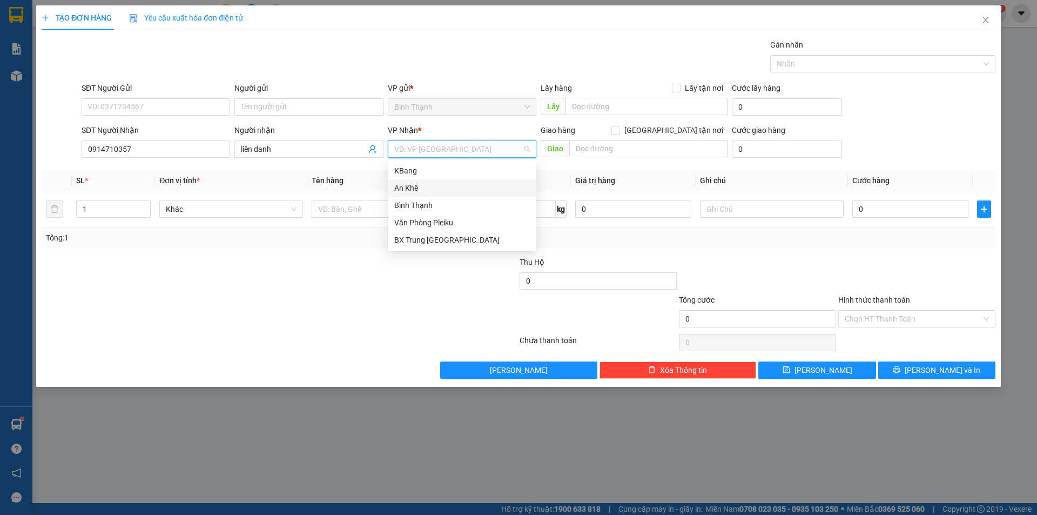
click at [447, 185] on div "An Khê" at bounding box center [462, 188] width 136 height 12
click at [186, 211] on span "Bất kỳ" at bounding box center [231, 209] width 131 height 16
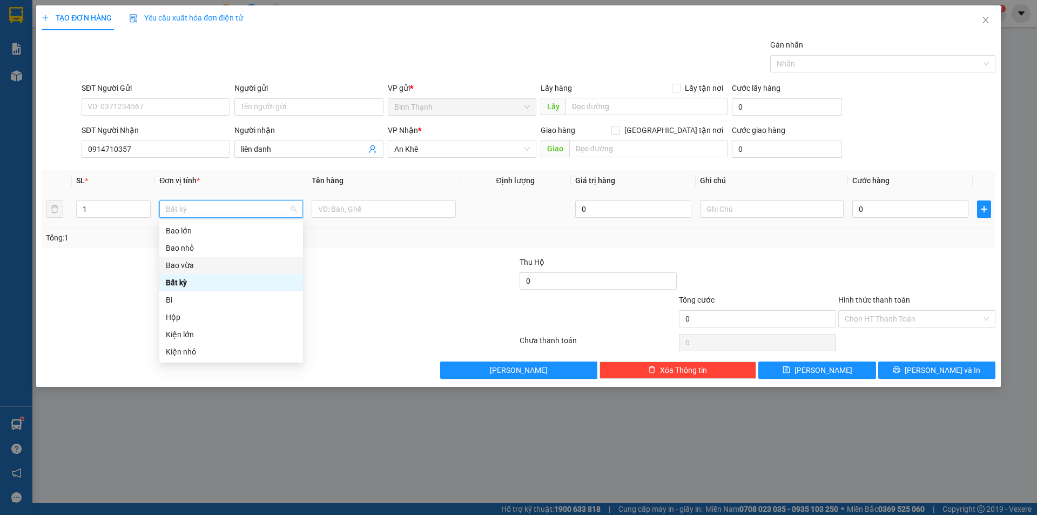
click at [225, 262] on div "Bao vừa" at bounding box center [231, 265] width 131 height 12
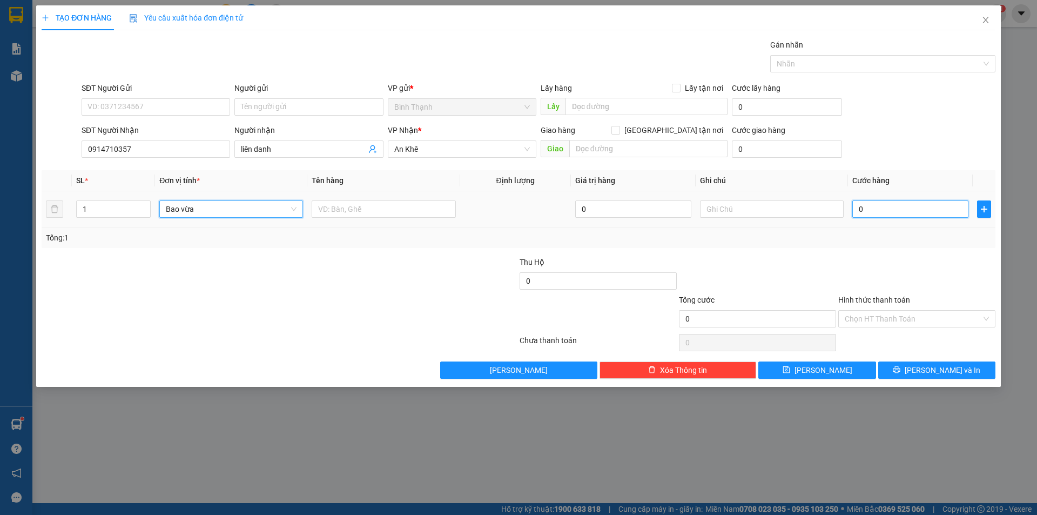
click at [881, 211] on input "0" at bounding box center [910, 208] width 116 height 17
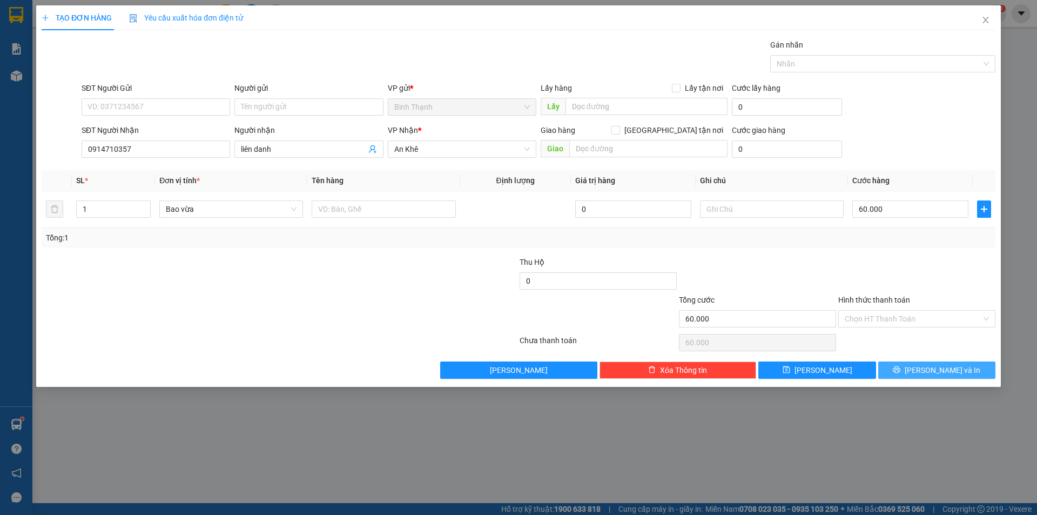
click at [932, 372] on span "[PERSON_NAME] và In" at bounding box center [943, 370] width 76 height 12
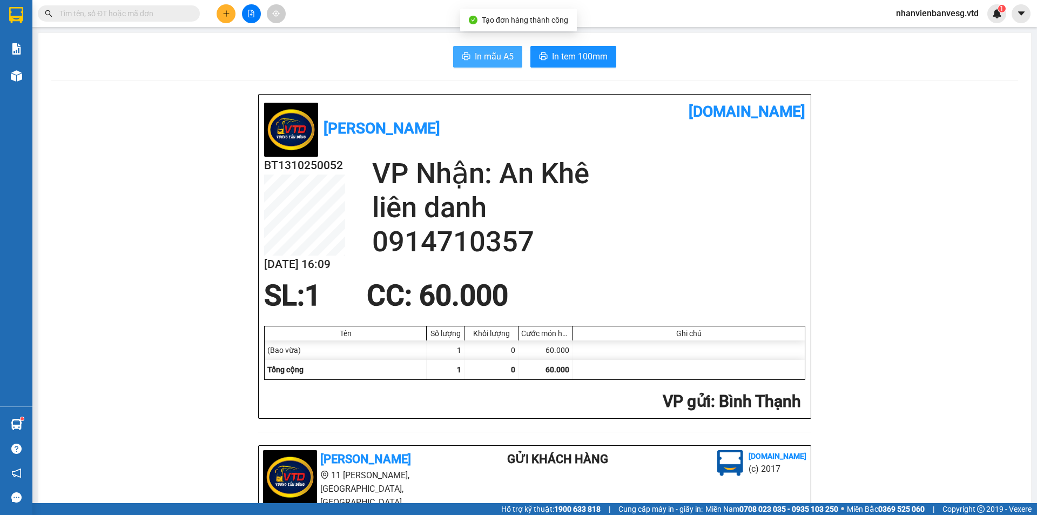
click at [494, 58] on span "In mẫu A5" at bounding box center [494, 57] width 39 height 14
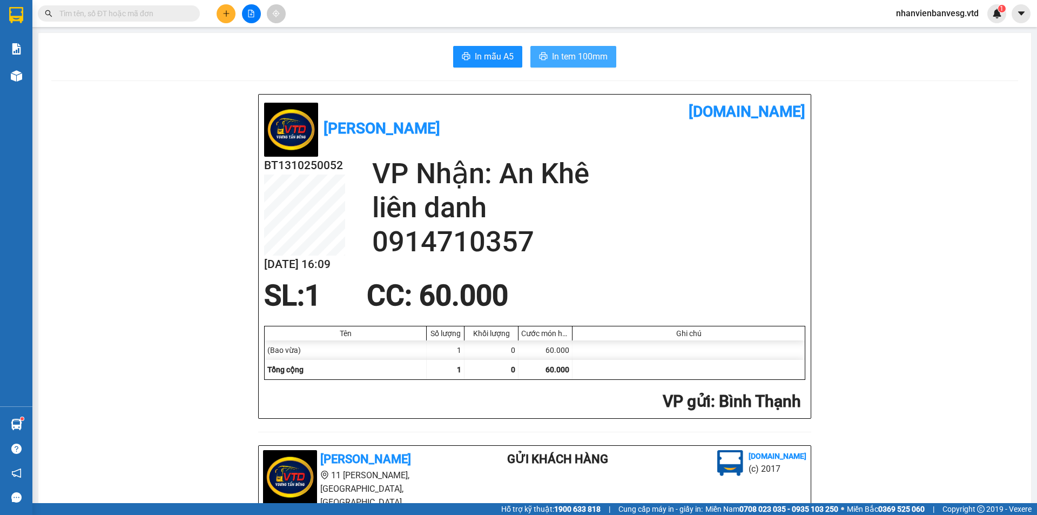
drag, startPoint x: 554, startPoint y: 44, endPoint x: 554, endPoint y: 50, distance: 5.9
click at [555, 52] on span "In tem 100mm" at bounding box center [580, 57] width 56 height 14
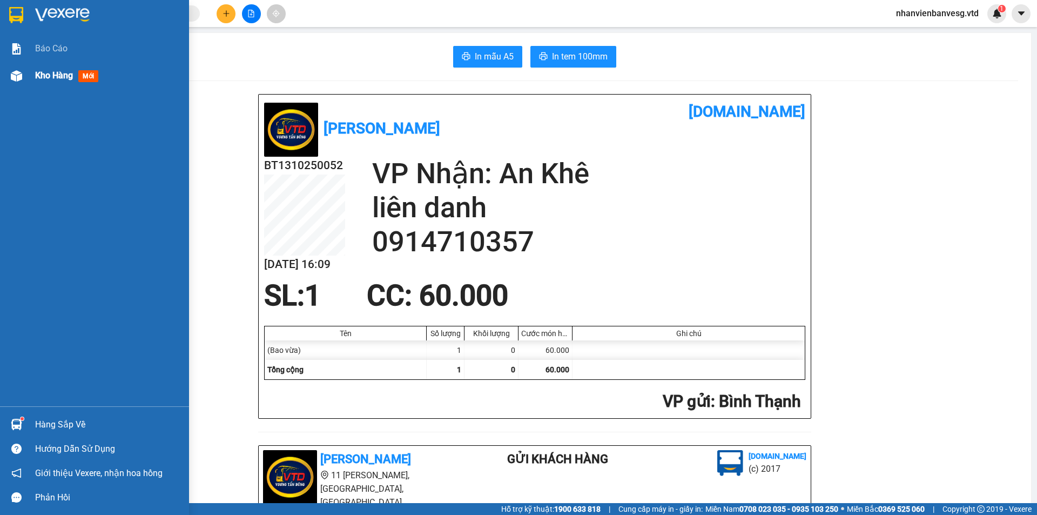
click at [65, 77] on span "Kho hàng" at bounding box center [54, 75] width 38 height 10
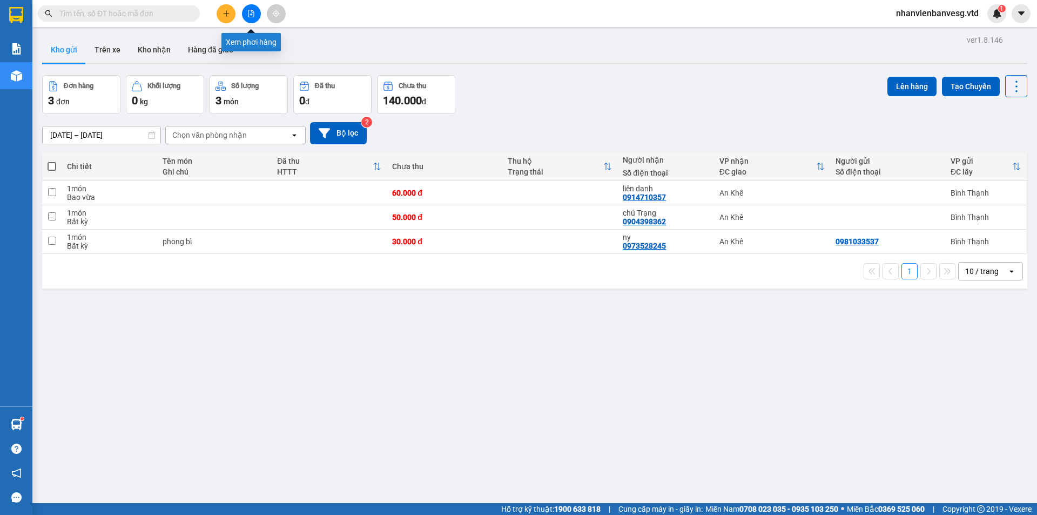
click at [254, 18] on button at bounding box center [251, 13] width 19 height 19
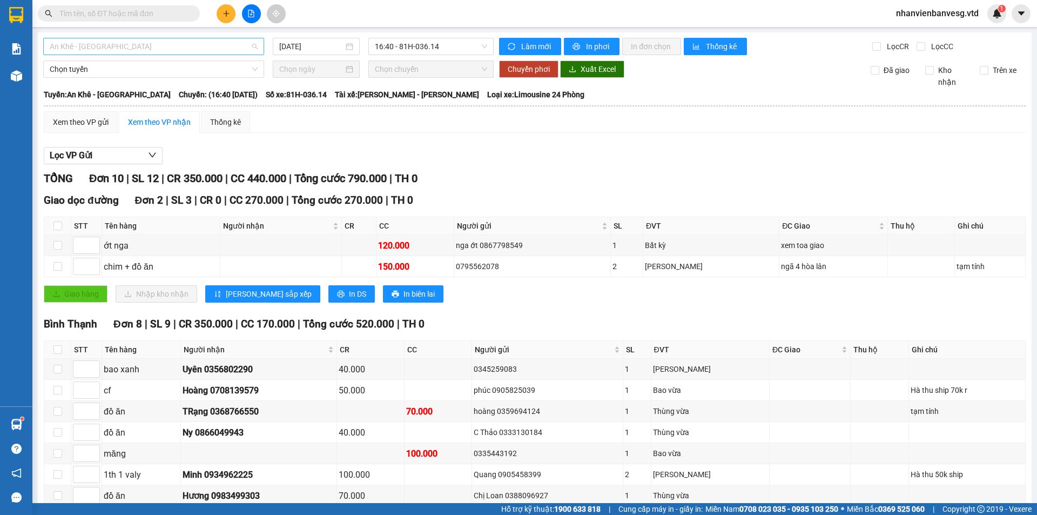
click at [125, 45] on span "An Khê - [GEOGRAPHIC_DATA]" at bounding box center [154, 46] width 208 height 16
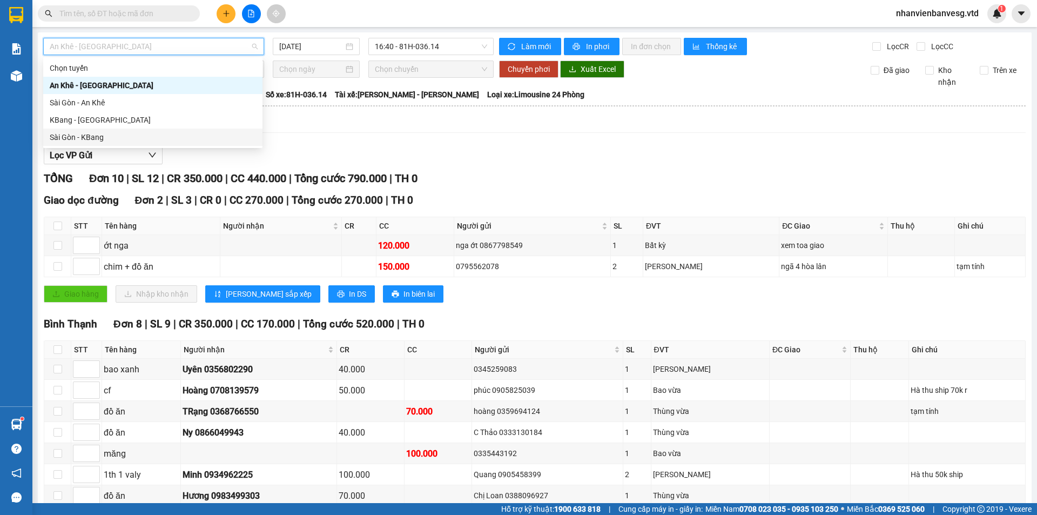
click at [146, 135] on div "Sài Gòn - KBang" at bounding box center [153, 137] width 206 height 12
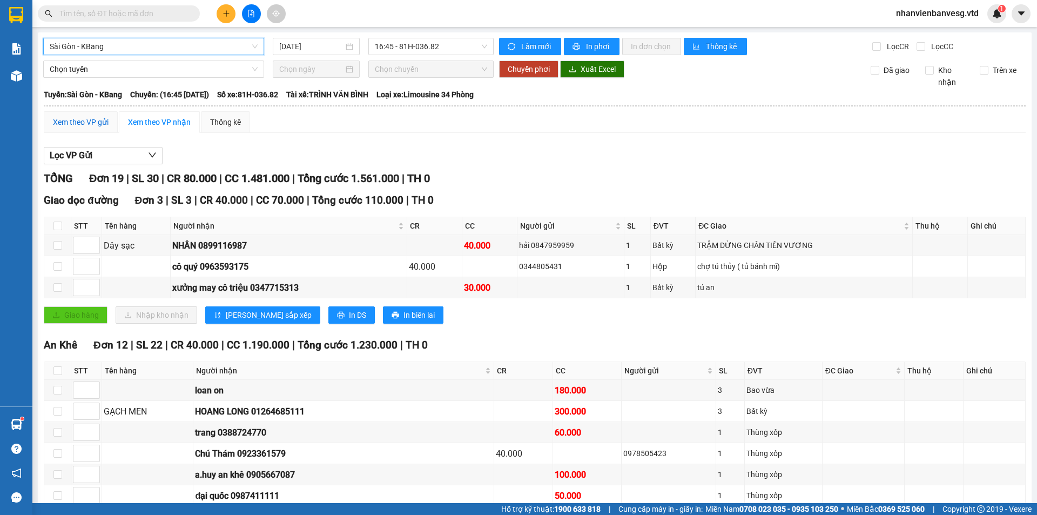
click at [99, 124] on div "Xem theo VP gửi" at bounding box center [81, 122] width 56 height 12
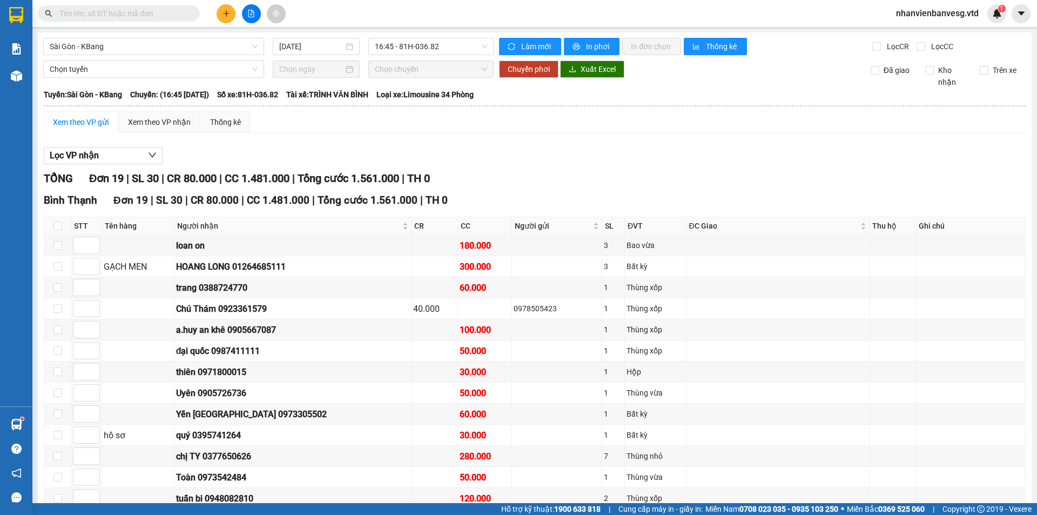
drag, startPoint x: 58, startPoint y: 77, endPoint x: 121, endPoint y: 143, distance: 91.3
click at [58, 262] on input "checkbox" at bounding box center [57, 266] width 9 height 9
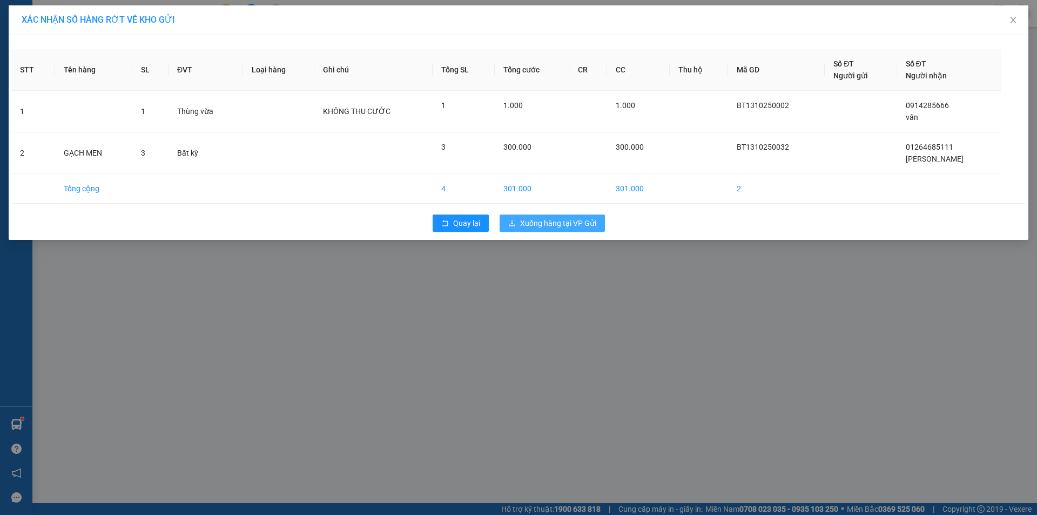
click at [583, 227] on span "Xuống hàng tại VP Gửi" at bounding box center [558, 223] width 76 height 12
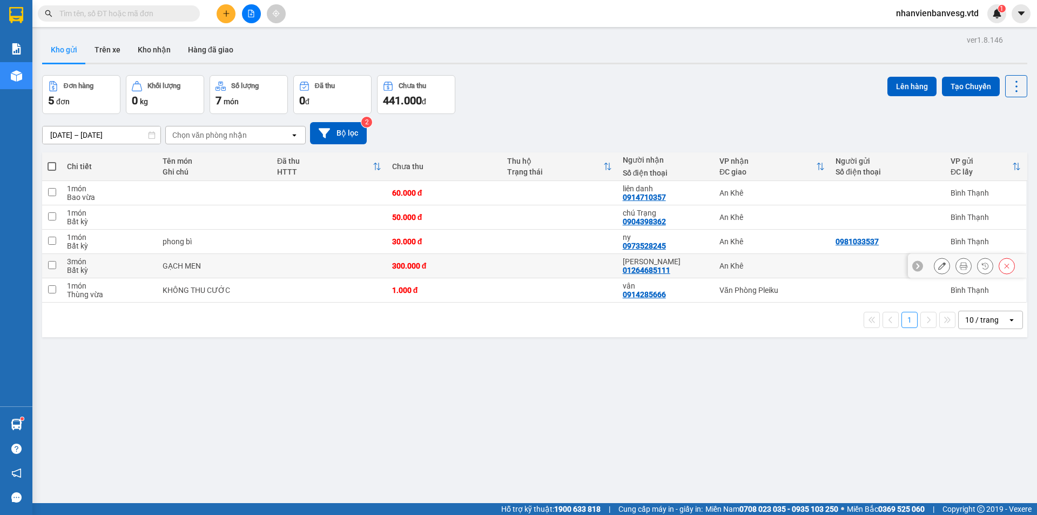
click at [54, 263] on input "checkbox" at bounding box center [52, 265] width 8 height 8
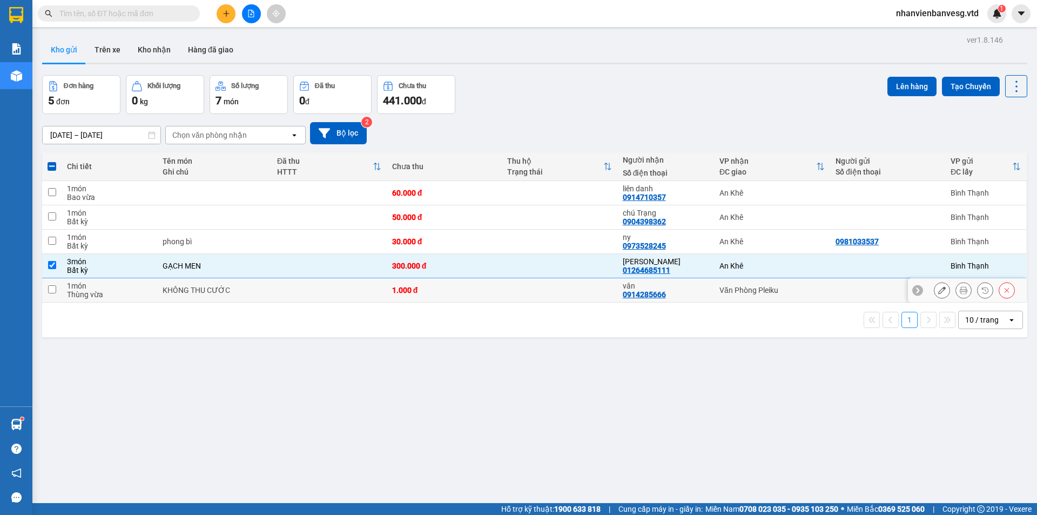
click at [65, 293] on td "1 món Thùng vừa" at bounding box center [110, 290] width 96 height 24
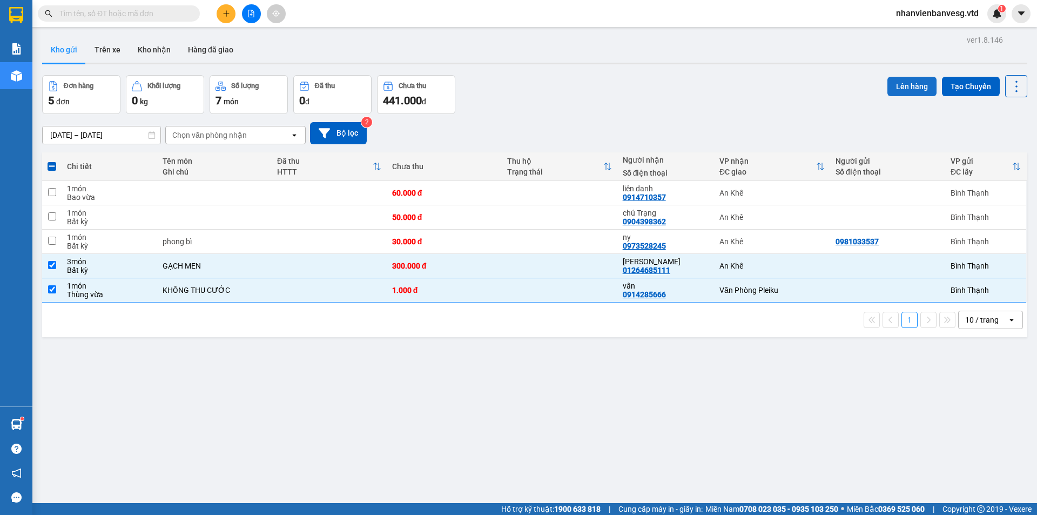
click at [890, 88] on button "Lên hàng" at bounding box center [911, 86] width 49 height 19
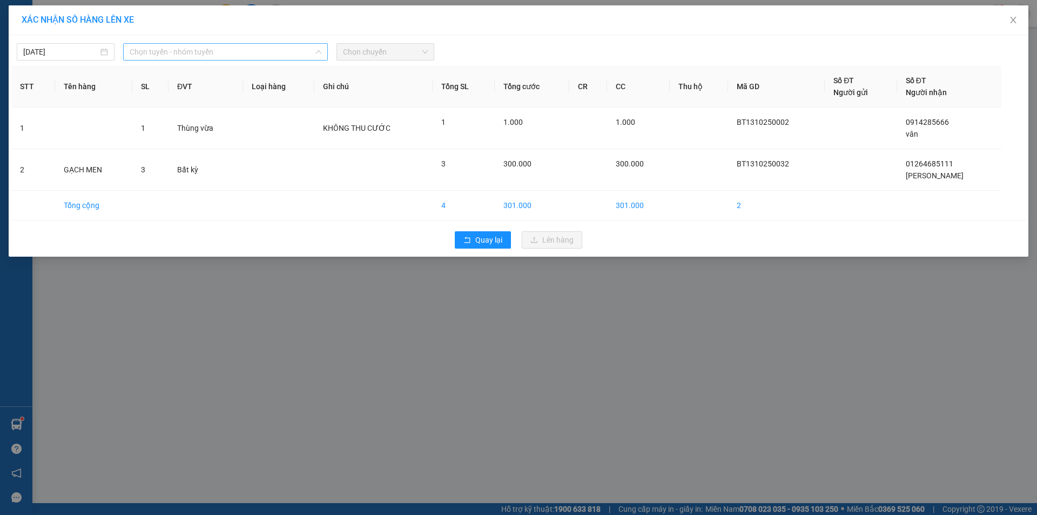
drag, startPoint x: 244, startPoint y: 45, endPoint x: 251, endPoint y: 120, distance: 74.9
click at [245, 47] on span "Chọn tuyến - nhóm tuyến" at bounding box center [226, 52] width 192 height 16
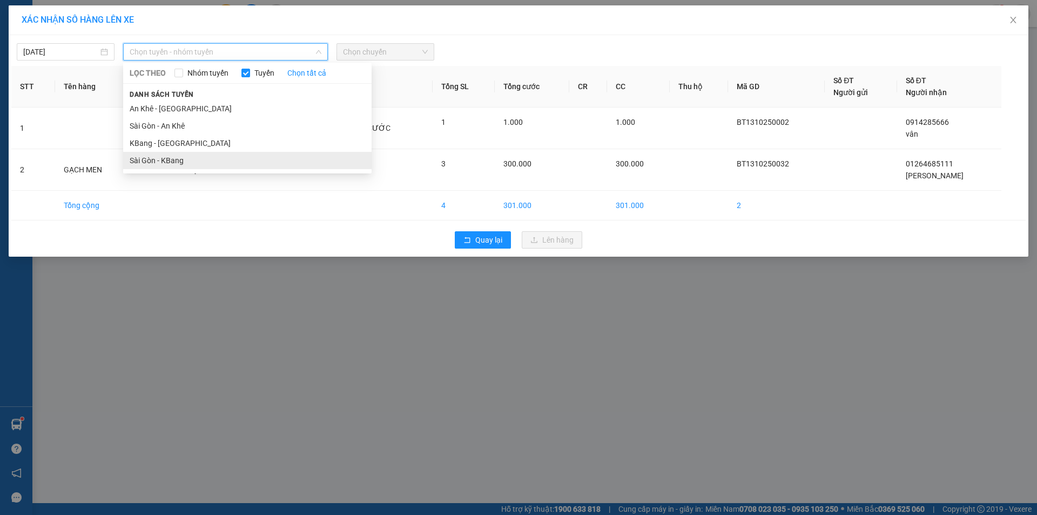
click at [239, 160] on li "Sài Gòn - KBang" at bounding box center [247, 160] width 248 height 17
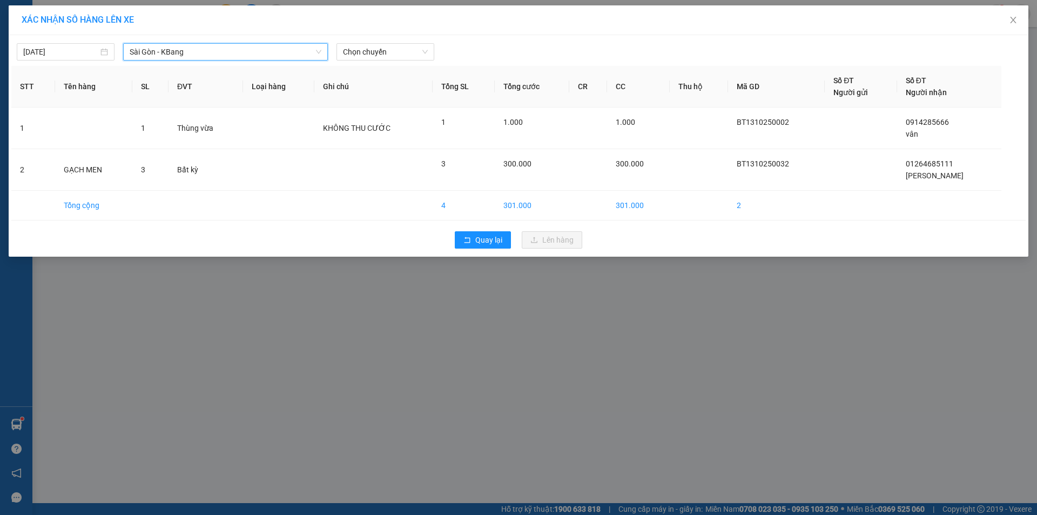
click at [234, 46] on span "Sài Gòn - KBang" at bounding box center [226, 52] width 192 height 16
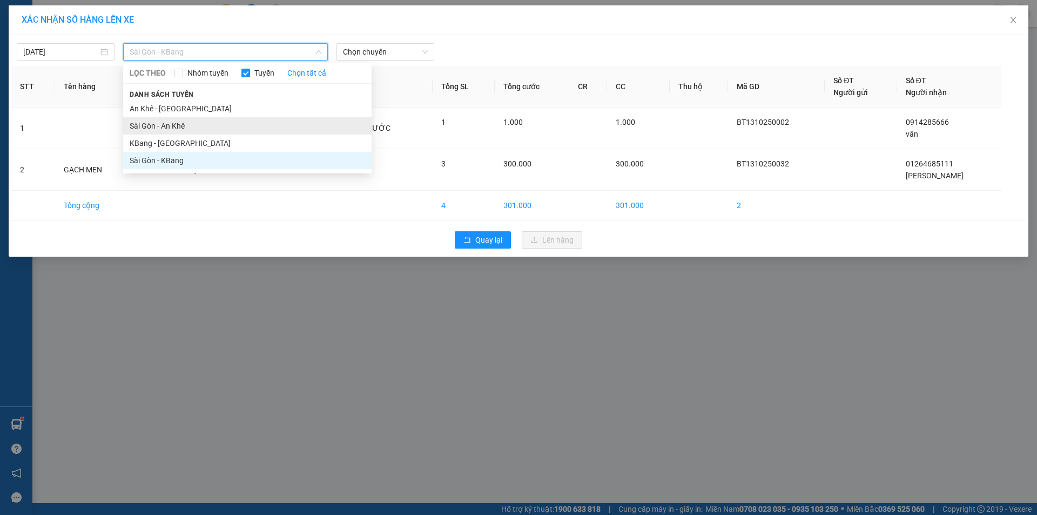
click at [233, 119] on li "Sài Gòn - An Khê" at bounding box center [247, 125] width 248 height 17
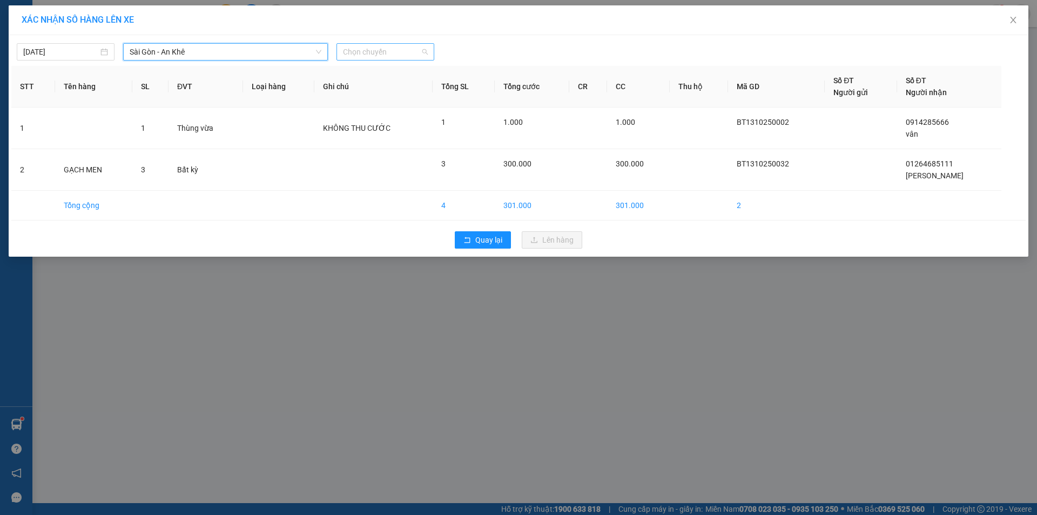
click at [375, 53] on span "Chọn chuyến" at bounding box center [385, 52] width 85 height 16
click at [388, 89] on div "17:45 - 81H-036.39" at bounding box center [385, 91] width 84 height 12
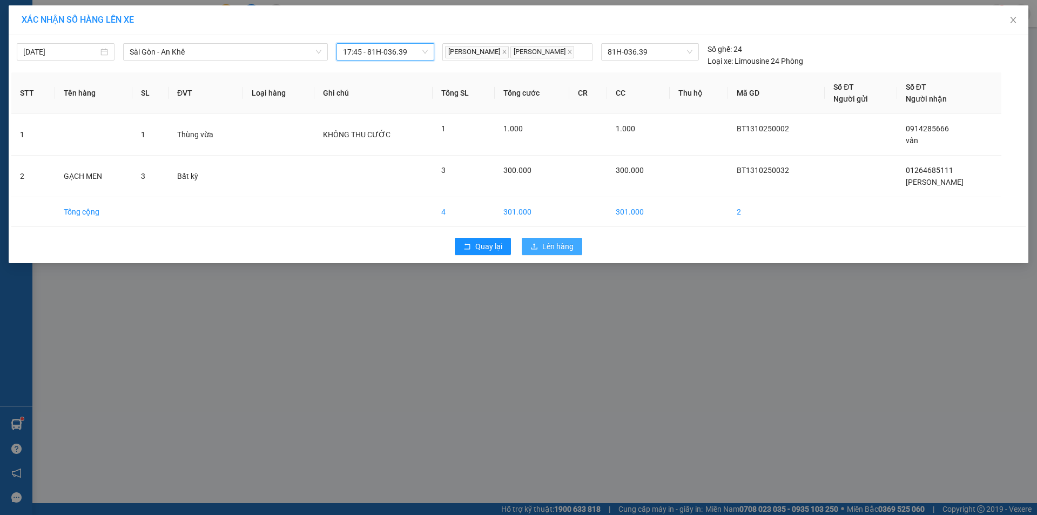
click at [539, 248] on button "Lên hàng" at bounding box center [552, 246] width 60 height 17
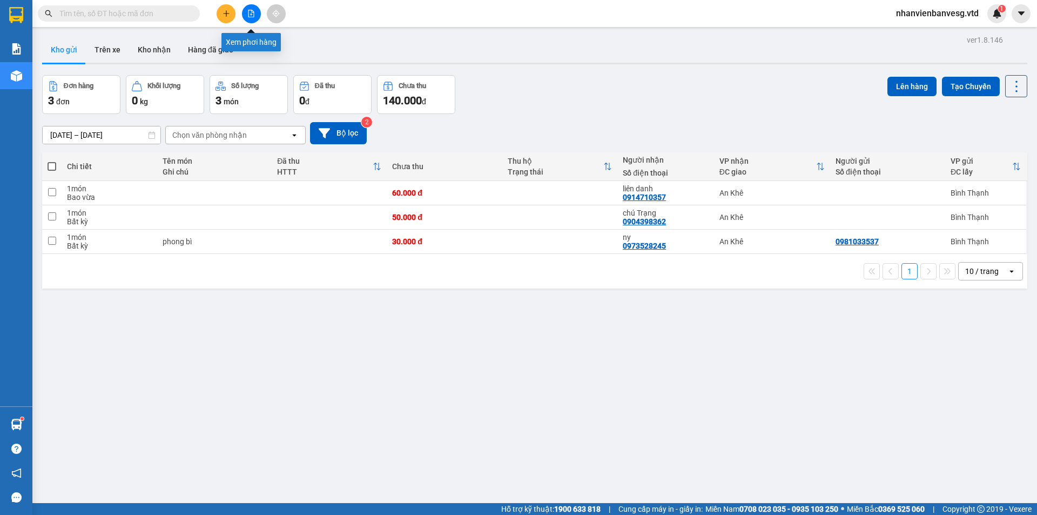
click at [247, 16] on button at bounding box center [251, 13] width 19 height 19
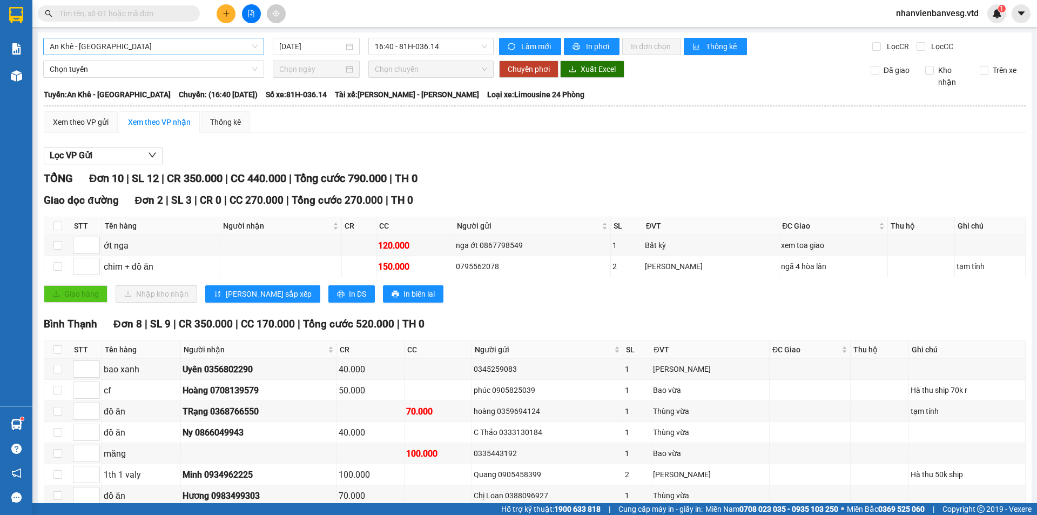
click at [179, 50] on span "An Khê - [GEOGRAPHIC_DATA]" at bounding box center [154, 46] width 208 height 16
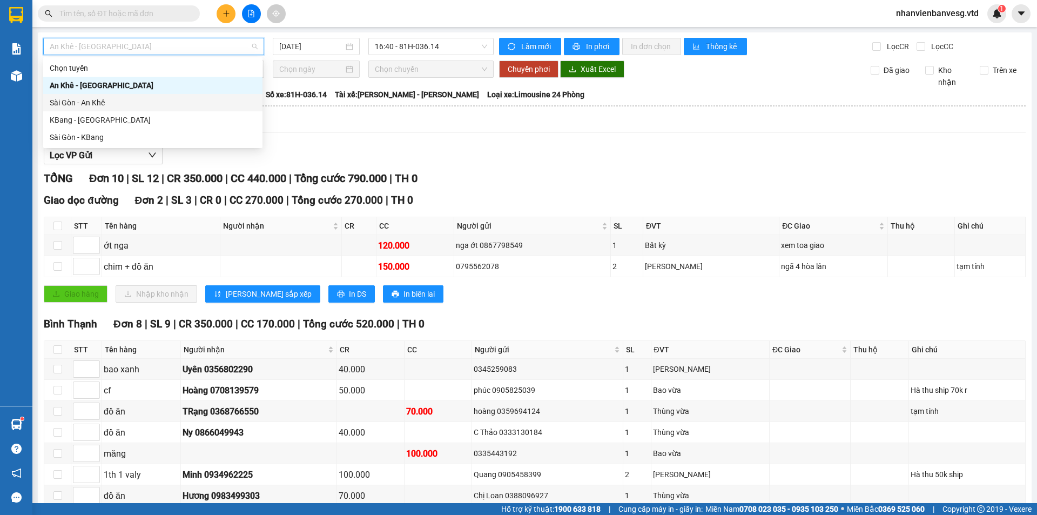
click at [147, 101] on div "Sài Gòn - An Khê" at bounding box center [153, 103] width 206 height 12
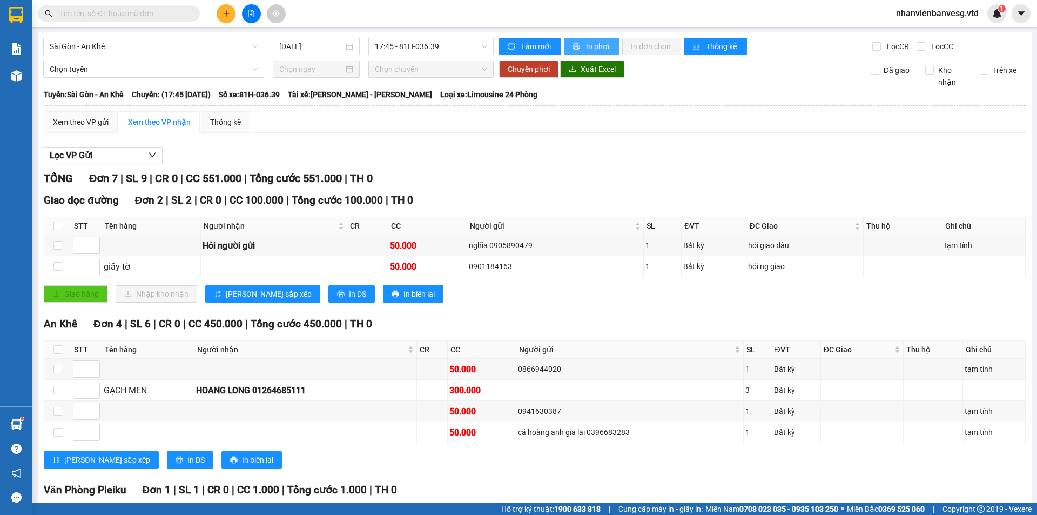
click at [587, 44] on span "In phơi" at bounding box center [598, 47] width 25 height 12
click at [89, 124] on div "Xem theo VP gửi" at bounding box center [81, 122] width 56 height 12
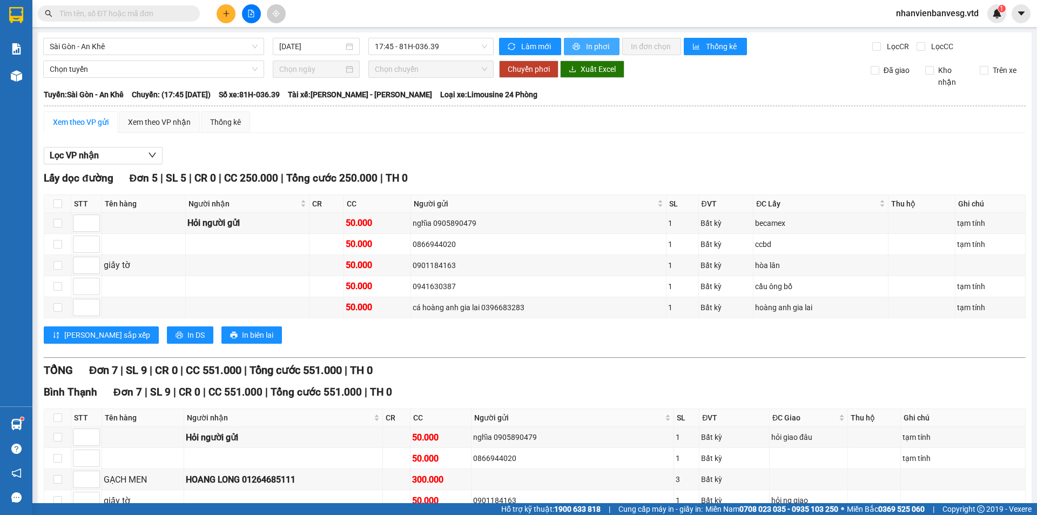
click at [602, 47] on span "In phơi" at bounding box center [598, 47] width 25 height 12
click at [167, 339] on button "In DS" at bounding box center [190, 334] width 46 height 17
click at [172, 117] on div "Xem theo VP nhận" at bounding box center [159, 122] width 63 height 12
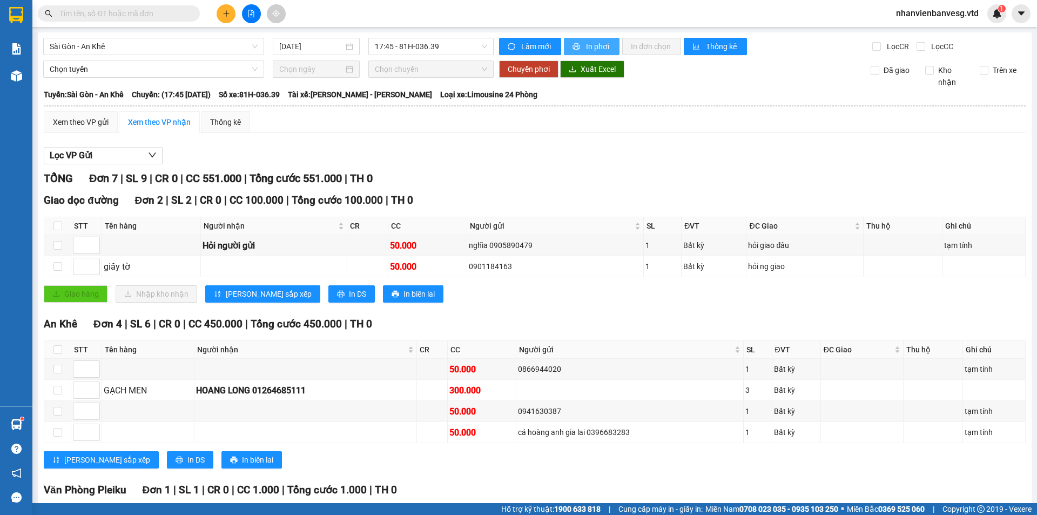
click at [573, 46] on icon "printer" at bounding box center [577, 47] width 8 height 8
drag, startPoint x: 141, startPoint y: 45, endPoint x: 133, endPoint y: 50, distance: 9.0
click at [140, 47] on span "Sài Gòn - An Khê" at bounding box center [154, 46] width 208 height 16
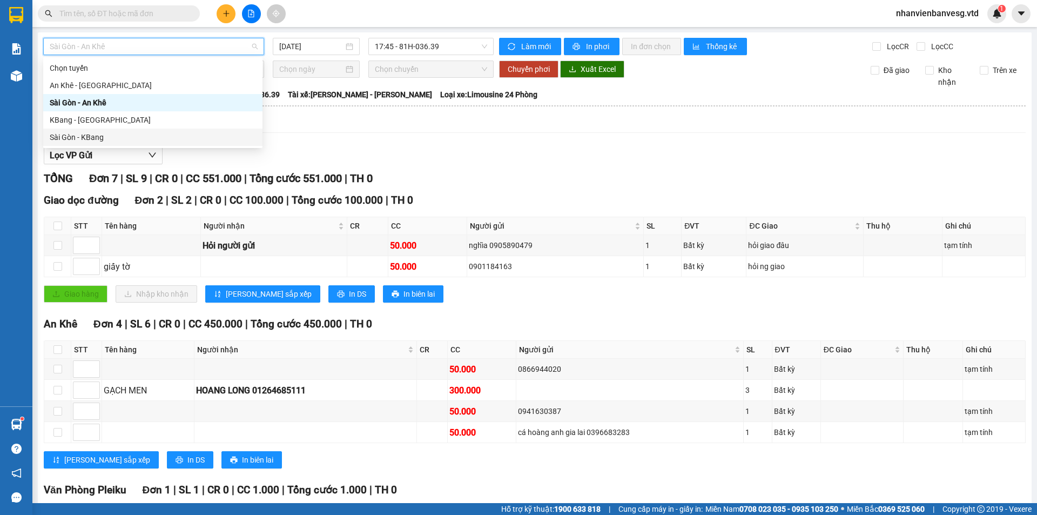
click at [157, 140] on div "Sài Gòn - KBang" at bounding box center [153, 137] width 206 height 12
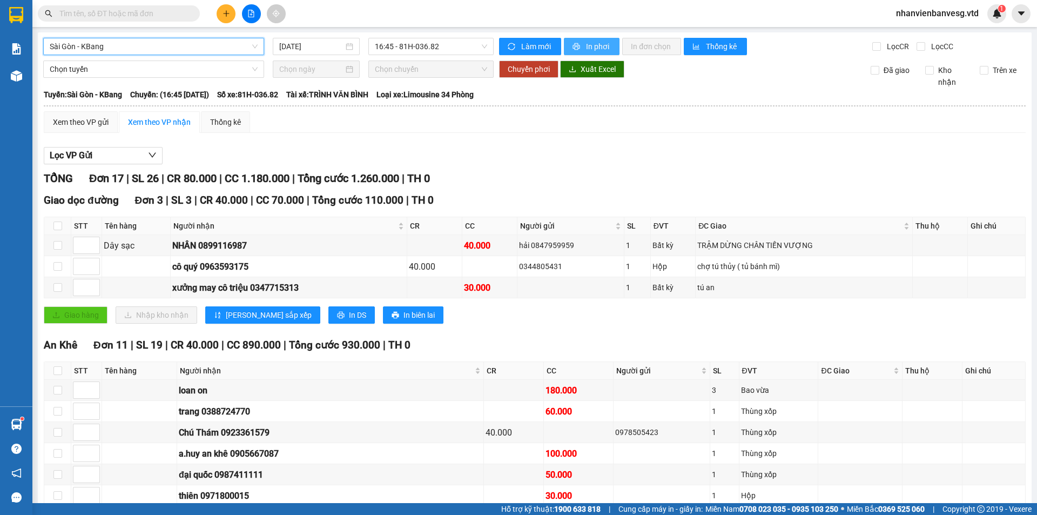
click at [595, 50] on span "In phơi" at bounding box center [598, 47] width 25 height 12
click at [229, 12] on icon "plus" at bounding box center [227, 14] width 8 height 8
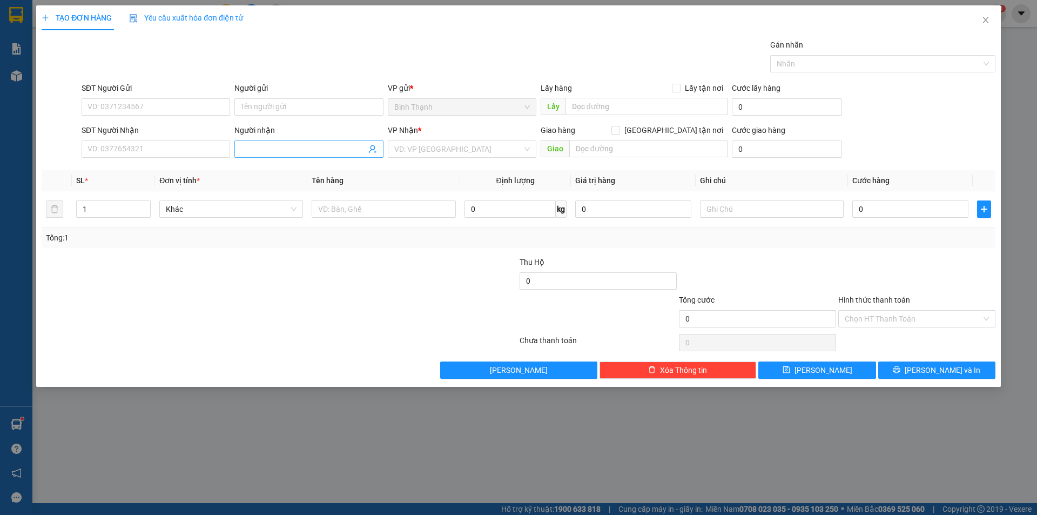
click at [324, 152] on input "Người nhận" at bounding box center [303, 149] width 125 height 12
click at [317, 183] on div "HƯƠNG kb - 0356481243" at bounding box center [309, 188] width 136 height 12
click at [408, 144] on input "search" at bounding box center [458, 149] width 128 height 16
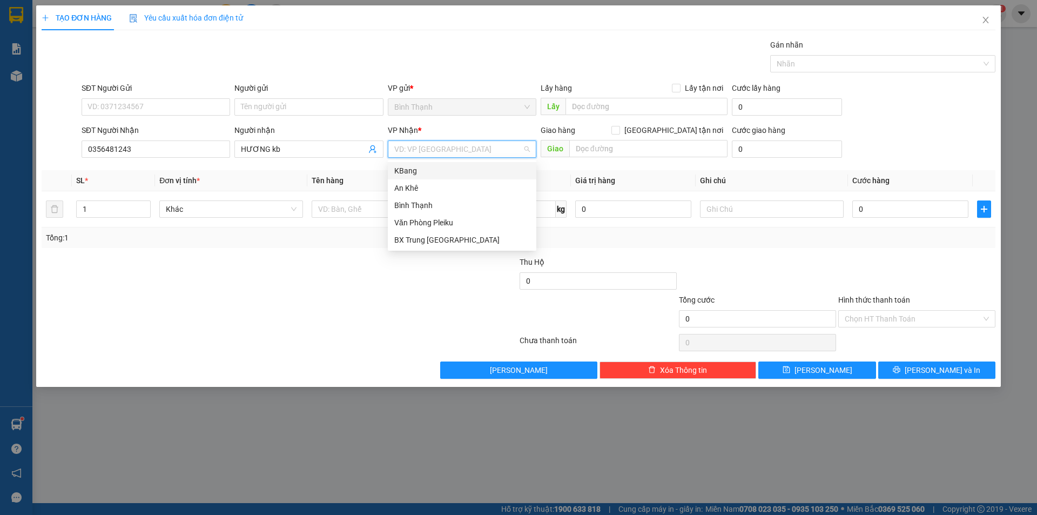
click at [425, 173] on div "KBang" at bounding box center [462, 171] width 136 height 12
click at [239, 216] on span "Bất kỳ" at bounding box center [231, 209] width 131 height 16
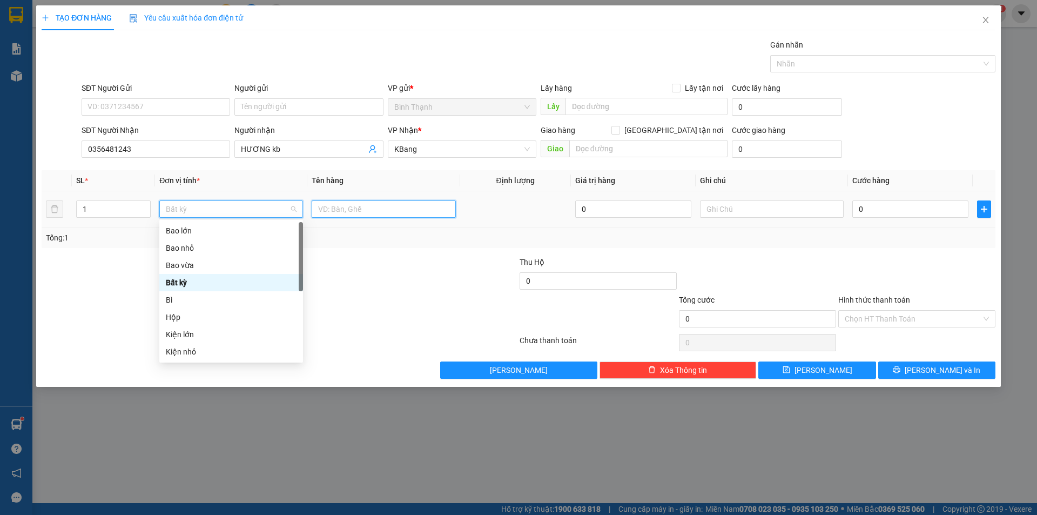
click at [325, 201] on input "text" at bounding box center [384, 208] width 144 height 17
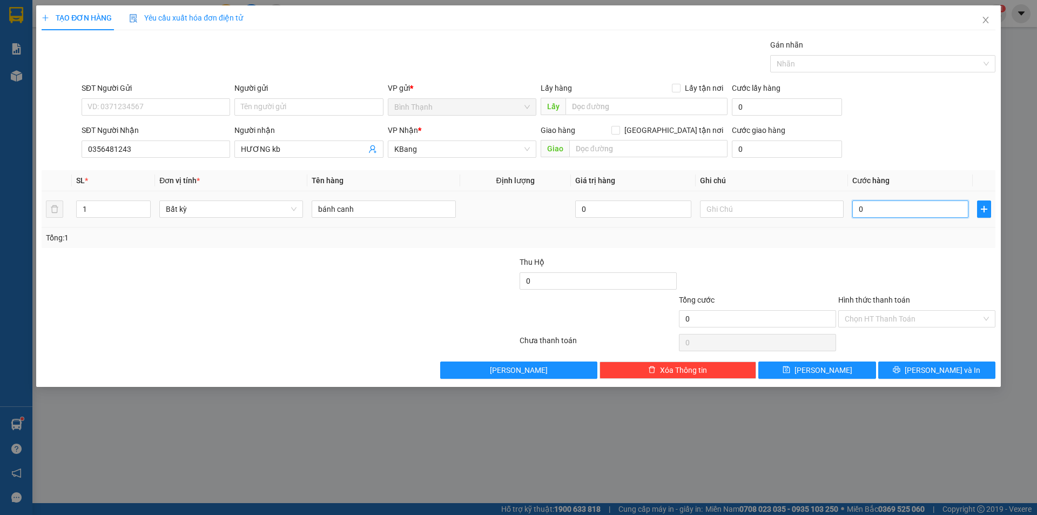
click at [863, 207] on input "0" at bounding box center [910, 208] width 116 height 17
click at [843, 370] on button "[PERSON_NAME]" at bounding box center [816, 369] width 117 height 17
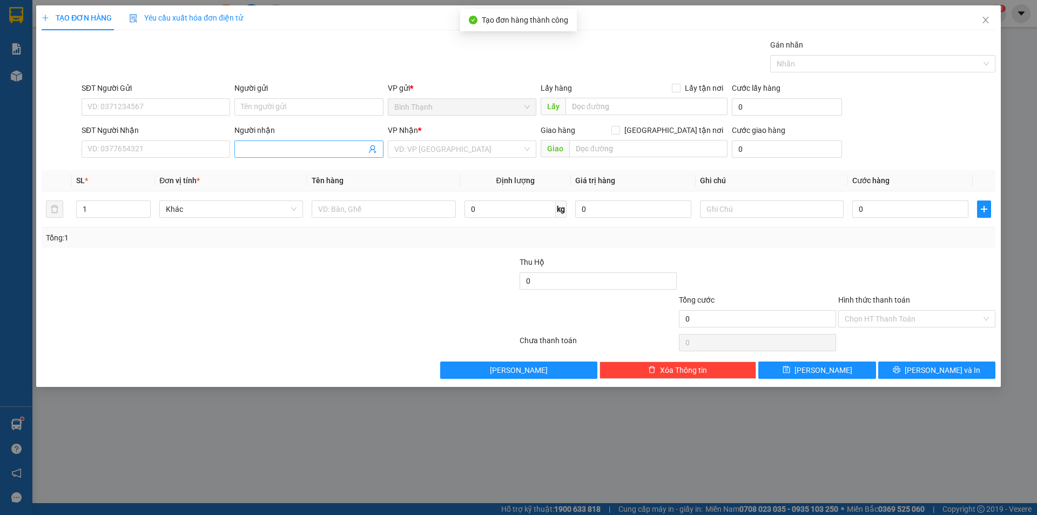
click at [305, 145] on input "Người nhận" at bounding box center [303, 149] width 125 height 12
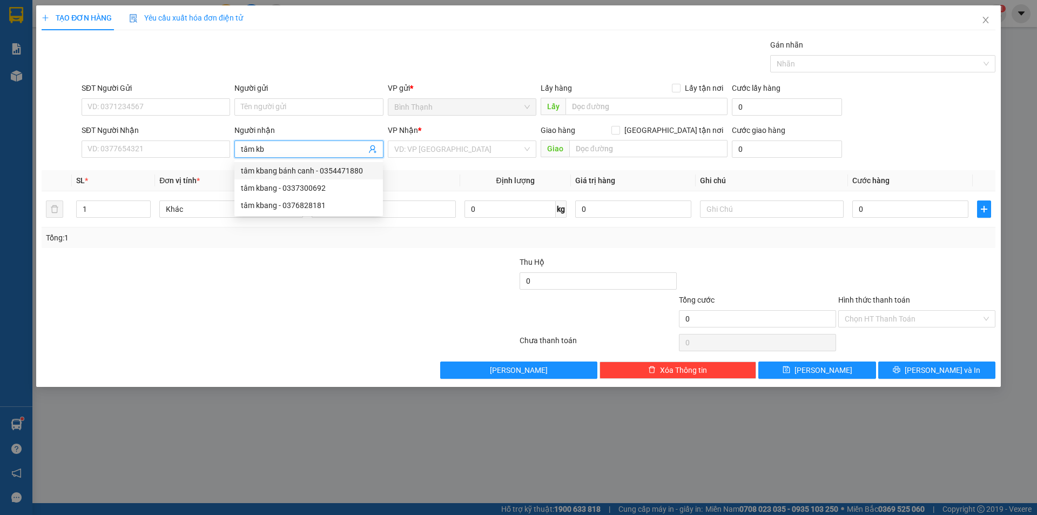
click at [301, 171] on div "tâm kbang bánh canh - 0354471880" at bounding box center [309, 171] width 136 height 12
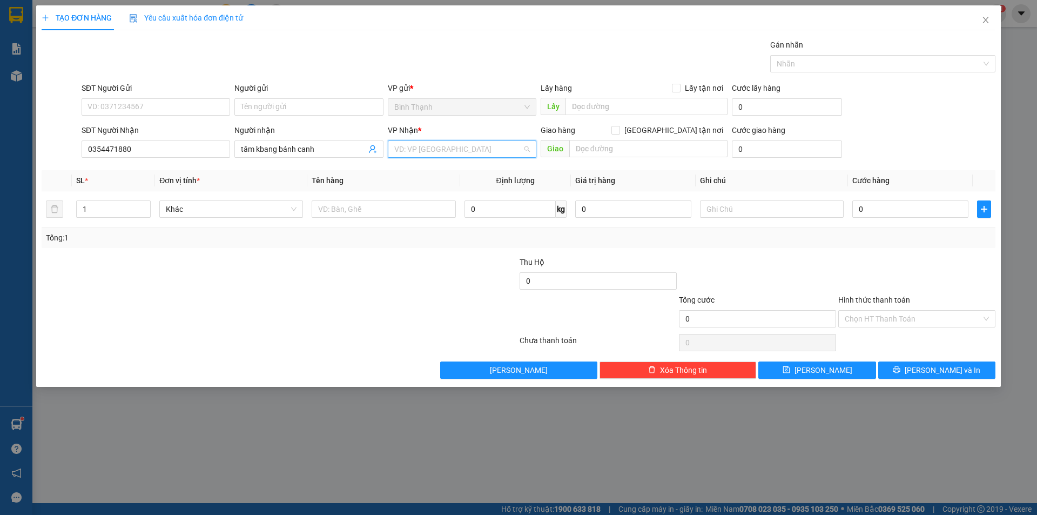
click at [439, 147] on input "search" at bounding box center [458, 149] width 128 height 16
click at [448, 172] on div "KBang" at bounding box center [462, 171] width 136 height 12
drag, startPoint x: 339, startPoint y: 209, endPoint x: 334, endPoint y: 204, distance: 7.6
click at [335, 205] on input "text" at bounding box center [384, 208] width 144 height 17
click at [903, 217] on input "0" at bounding box center [910, 208] width 116 height 17
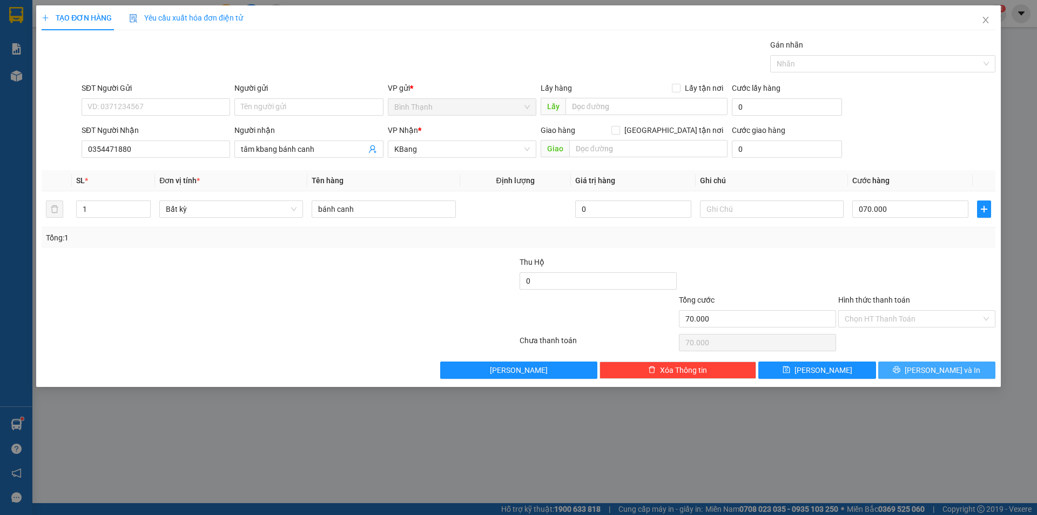
click at [922, 365] on button "[PERSON_NAME] và In" at bounding box center [936, 369] width 117 height 17
click at [905, 365] on span "button" at bounding box center [899, 370] width 12 height 12
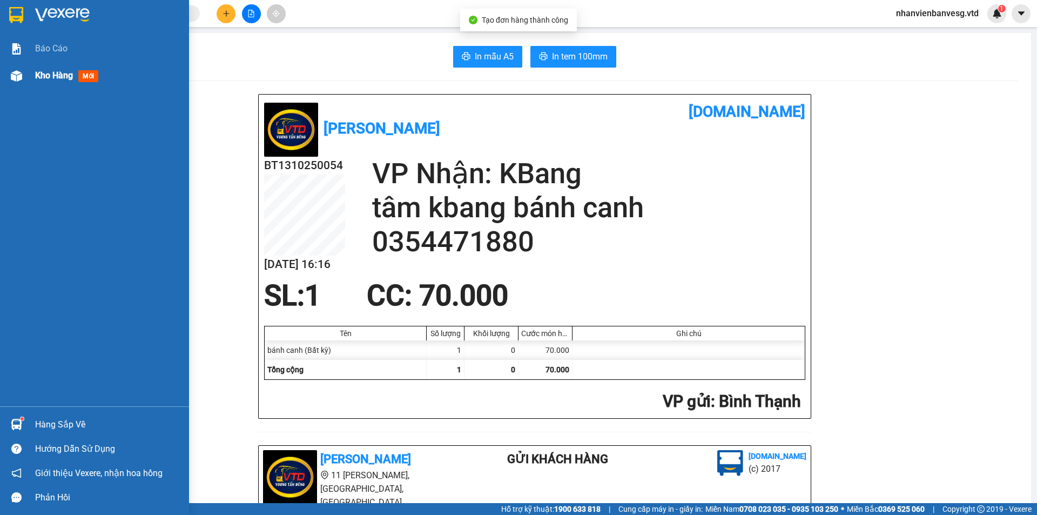
click at [25, 78] on div at bounding box center [16, 75] width 19 height 19
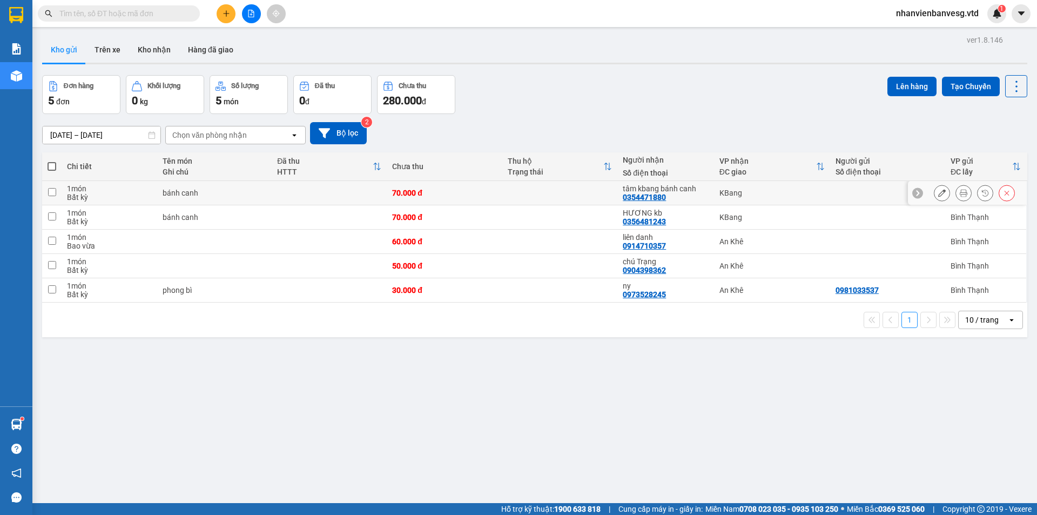
click at [52, 197] on td at bounding box center [51, 193] width 19 height 24
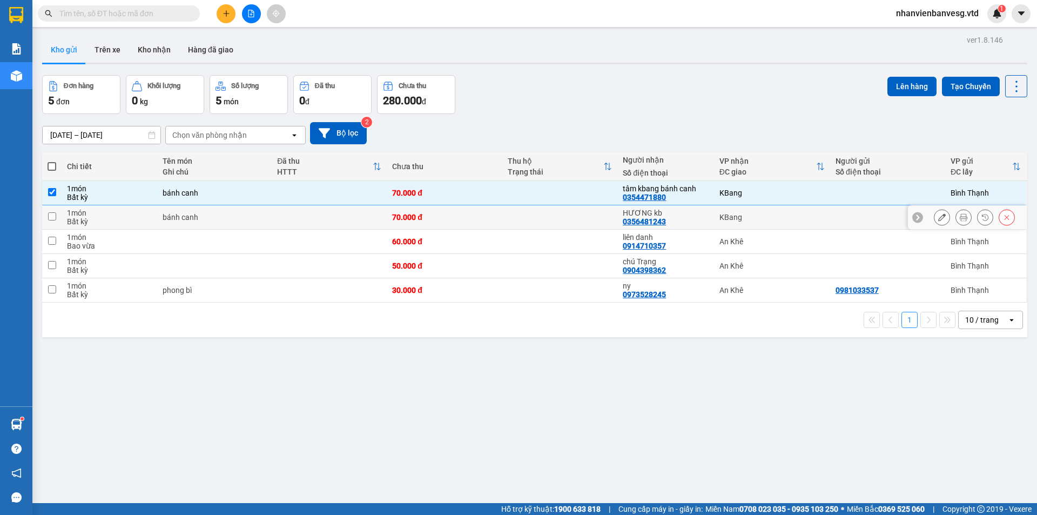
click at [49, 215] on input "checkbox" at bounding box center [52, 216] width 8 height 8
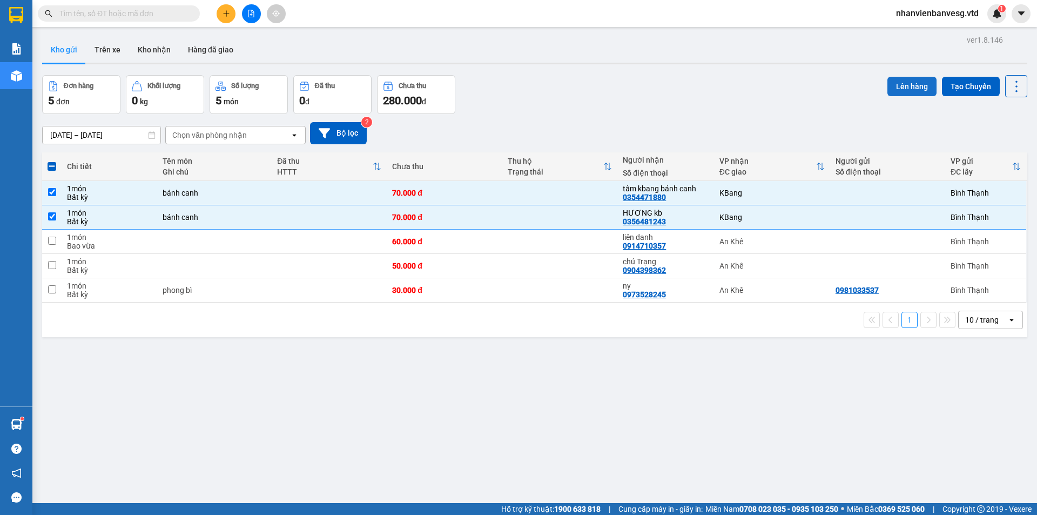
drag, startPoint x: 914, startPoint y: 86, endPoint x: 916, endPoint y: 92, distance: 6.7
click at [914, 91] on button "Lên hàng" at bounding box center [911, 86] width 49 height 19
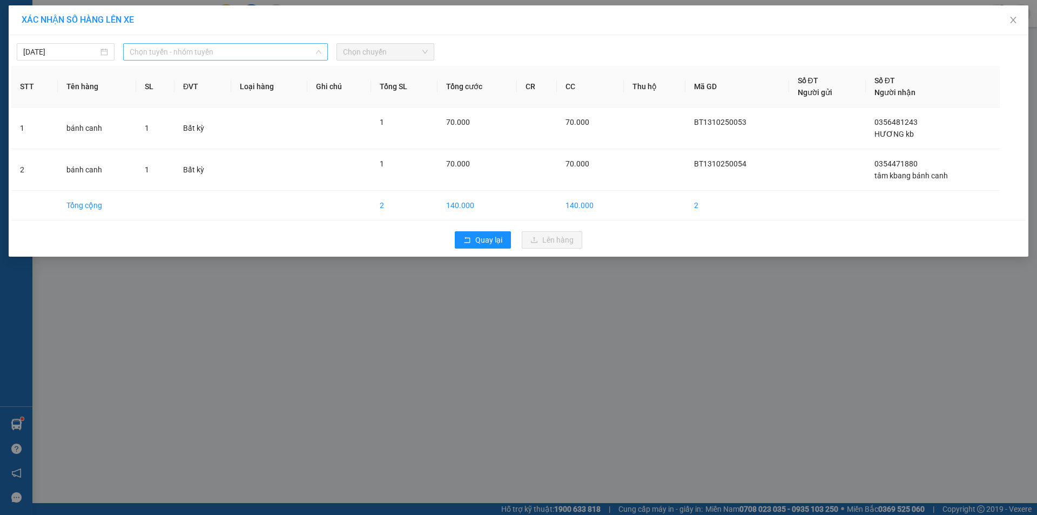
drag, startPoint x: 273, startPoint y: 50, endPoint x: 261, endPoint y: 78, distance: 30.3
click at [273, 51] on span "Chọn tuyến - nhóm tuyến" at bounding box center [226, 52] width 192 height 16
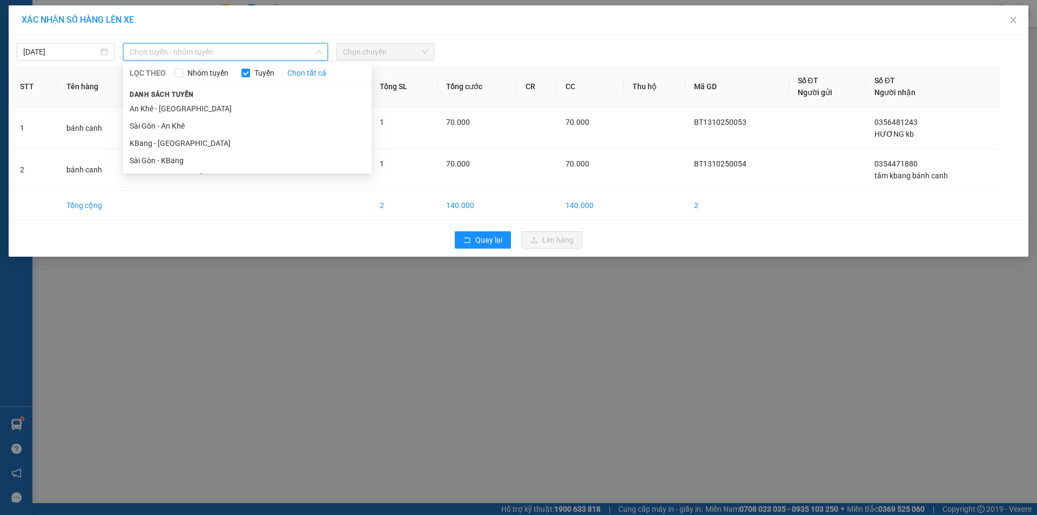
drag, startPoint x: 249, startPoint y: 159, endPoint x: 389, endPoint y: 64, distance: 169.9
click at [249, 159] on li "Sài Gòn - KBang" at bounding box center [247, 160] width 248 height 17
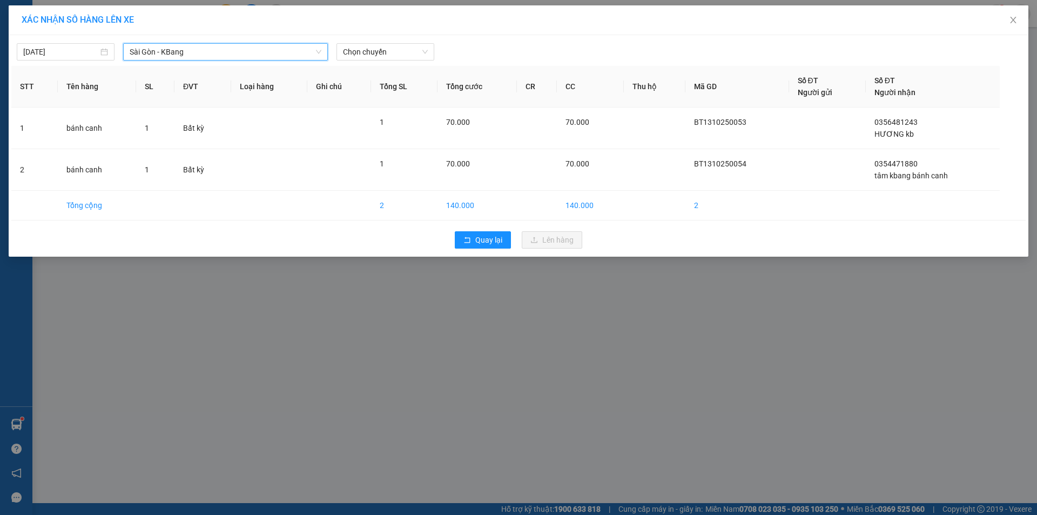
drag, startPoint x: 387, startPoint y: 56, endPoint x: 388, endPoint y: 61, distance: 5.4
click at [388, 59] on span "Chọn chuyến" at bounding box center [385, 52] width 85 height 16
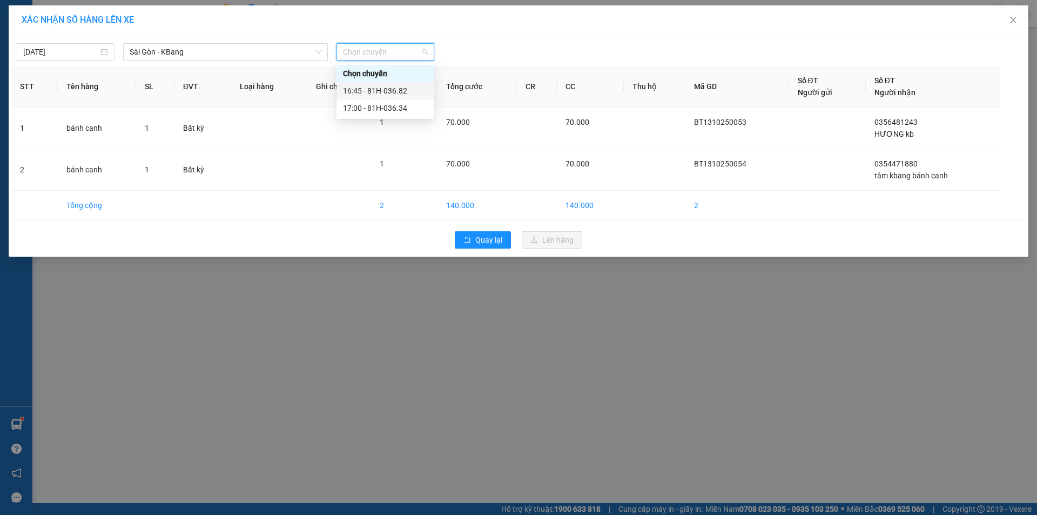
click at [392, 88] on div "16:45 - 81H-036.82" at bounding box center [385, 91] width 84 height 12
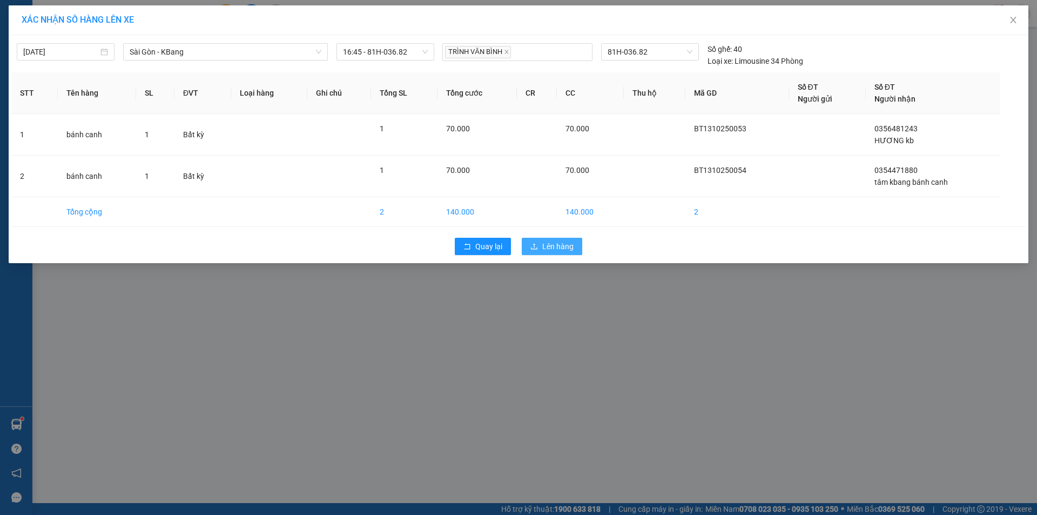
drag, startPoint x: 575, startPoint y: 241, endPoint x: 569, endPoint y: 242, distance: 6.0
click at [573, 241] on button "Lên hàng" at bounding box center [552, 246] width 60 height 17
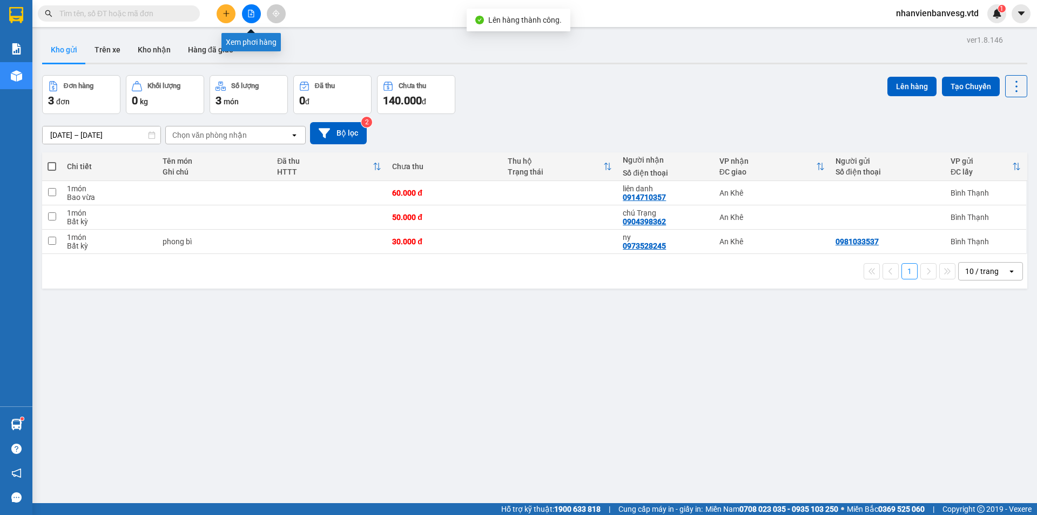
click at [255, 14] on button at bounding box center [251, 13] width 19 height 19
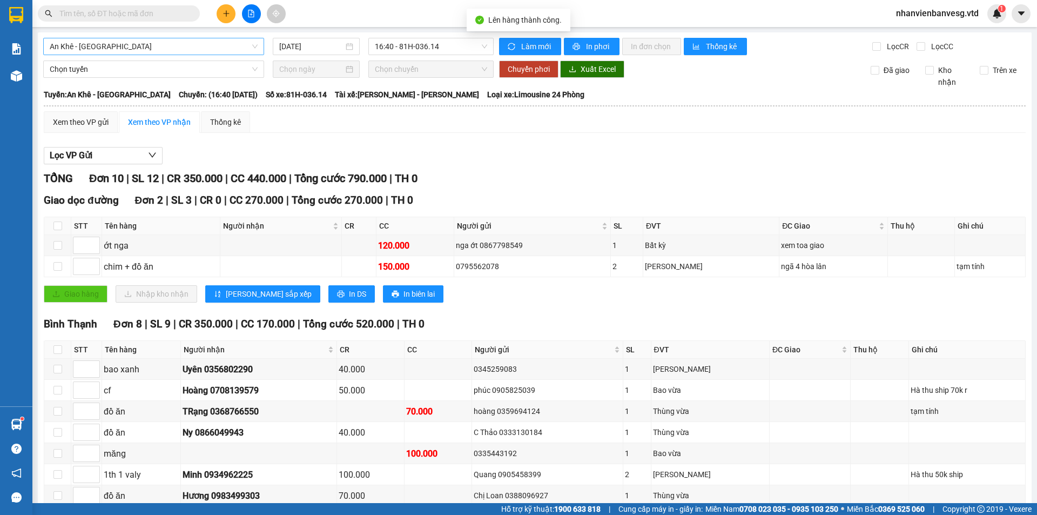
click at [185, 55] on div "An Khê - [GEOGRAPHIC_DATA]" at bounding box center [153, 46] width 221 height 17
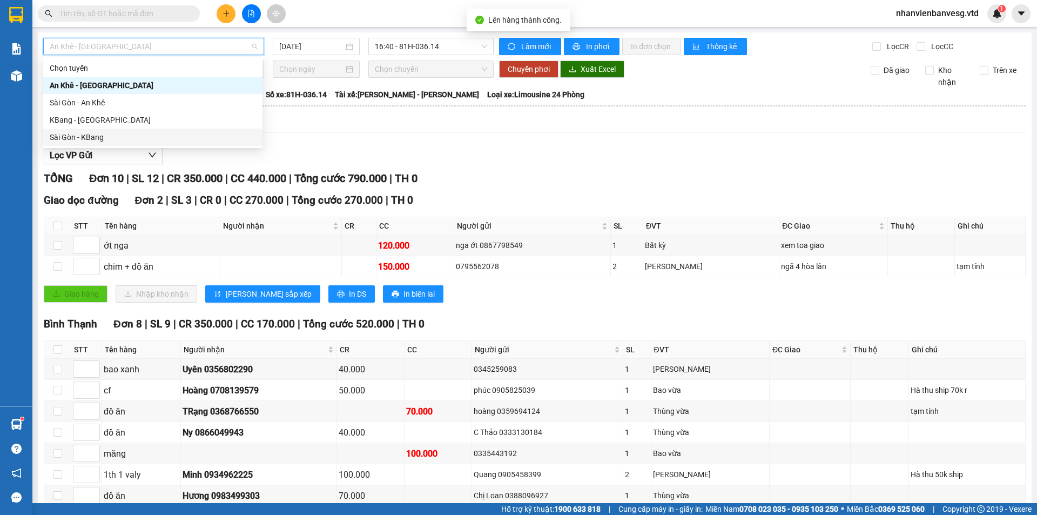
click at [152, 133] on div "Sài Gòn - KBang" at bounding box center [153, 137] width 206 height 12
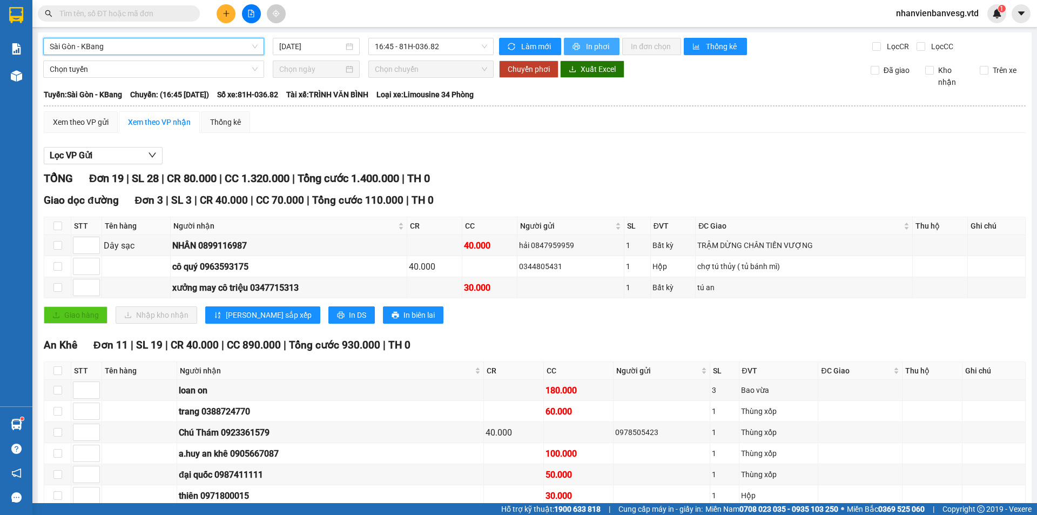
drag, startPoint x: 580, startPoint y: 46, endPoint x: 595, endPoint y: 44, distance: 15.8
click at [582, 46] on button "In phơi" at bounding box center [592, 46] width 56 height 17
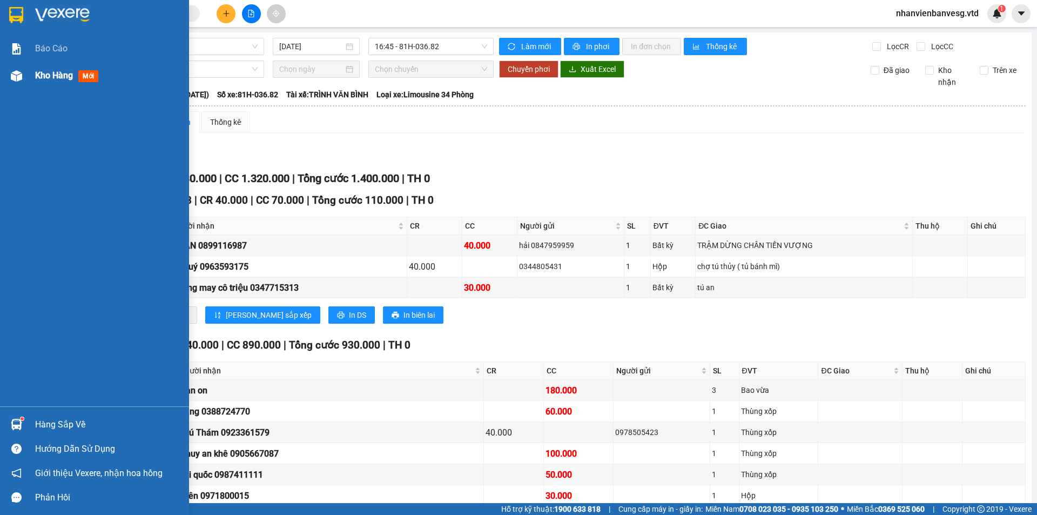
click at [57, 81] on div "Kho hàng mới" at bounding box center [69, 76] width 68 height 14
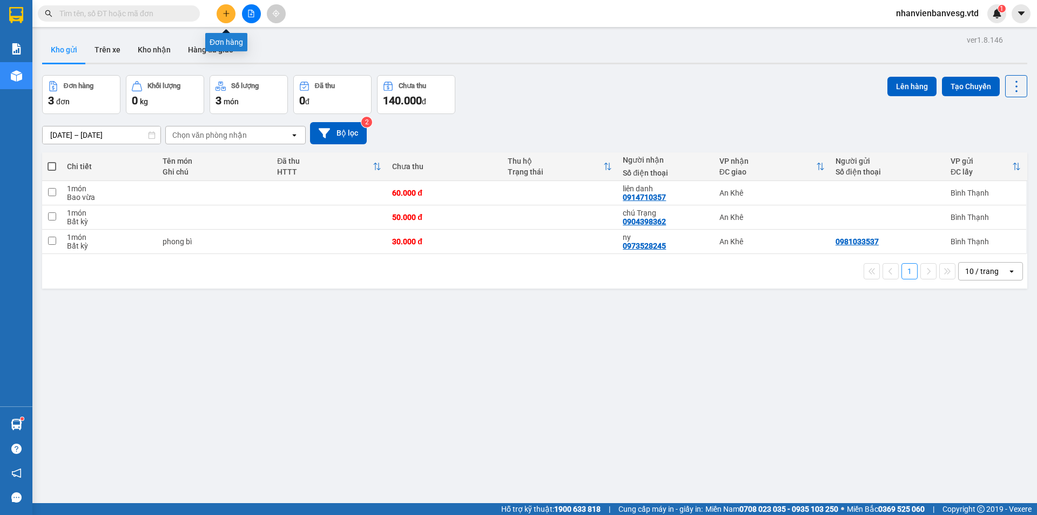
click at [219, 18] on button at bounding box center [226, 13] width 19 height 19
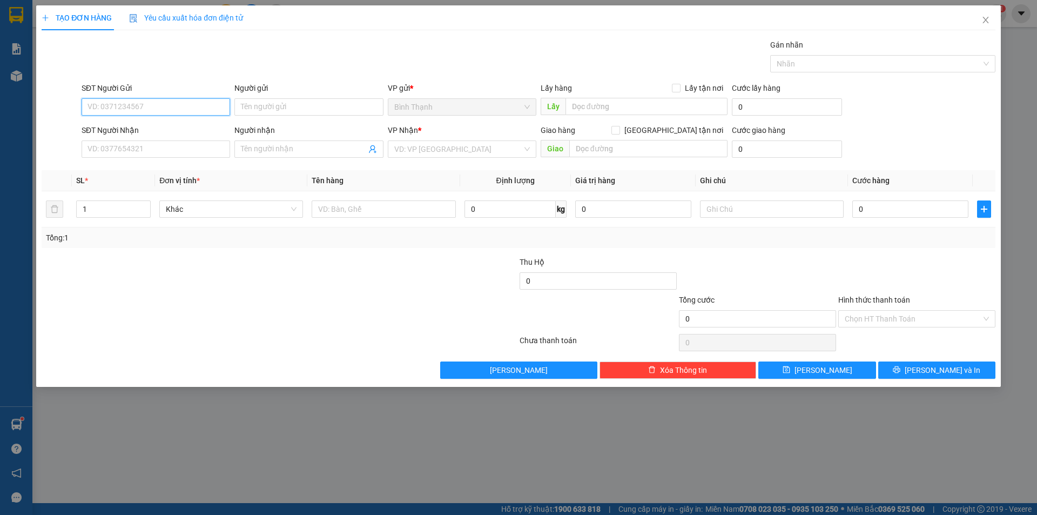
click at [173, 102] on input "SĐT Người Gửi" at bounding box center [156, 106] width 149 height 17
type input "0765706994"
click at [278, 109] on input "Người gửi" at bounding box center [308, 106] width 149 height 17
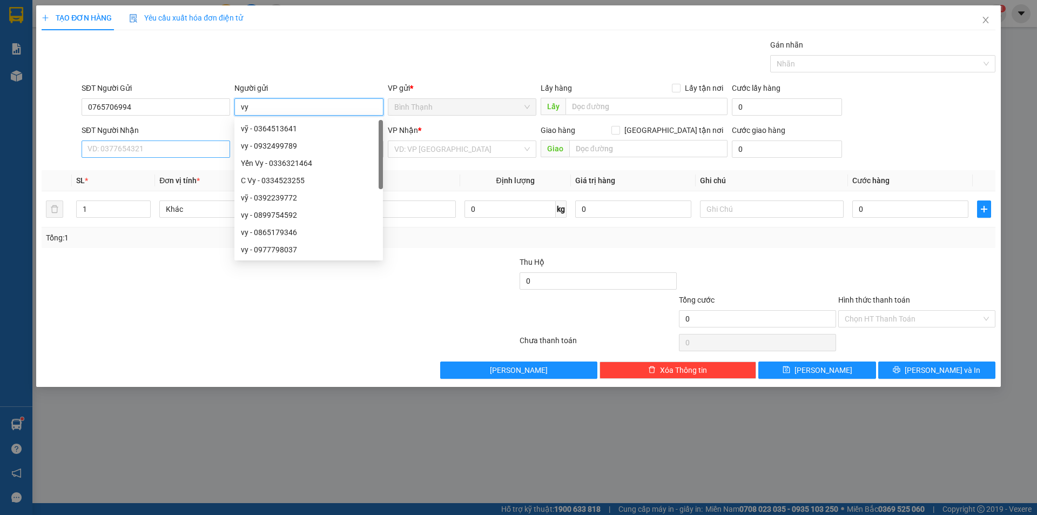
type input "vy"
click at [204, 150] on input "SĐT Người Nhận" at bounding box center [156, 148] width 149 height 17
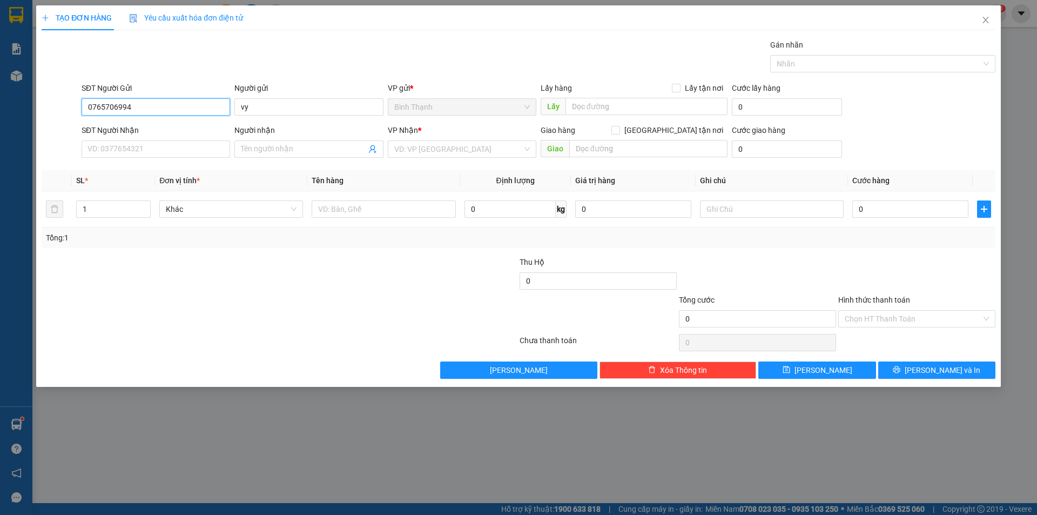
drag, startPoint x: 106, startPoint y: 105, endPoint x: 49, endPoint y: 120, distance: 58.7
click at [49, 120] on form "SĐT Người Gửi 0765706994 0765706994 Người gửi vy VP gửi * Bình Thạnh Lấy hàng L…" at bounding box center [519, 122] width 954 height 80
drag, startPoint x: 129, startPoint y: 109, endPoint x: 70, endPoint y: 129, distance: 62.7
click at [70, 129] on form "SĐT Người Gửi 0765706994 0765706994 Người gửi vy VP gửi * Bình Thạnh Lấy hàng L…" at bounding box center [519, 122] width 954 height 80
type input "0934240868"
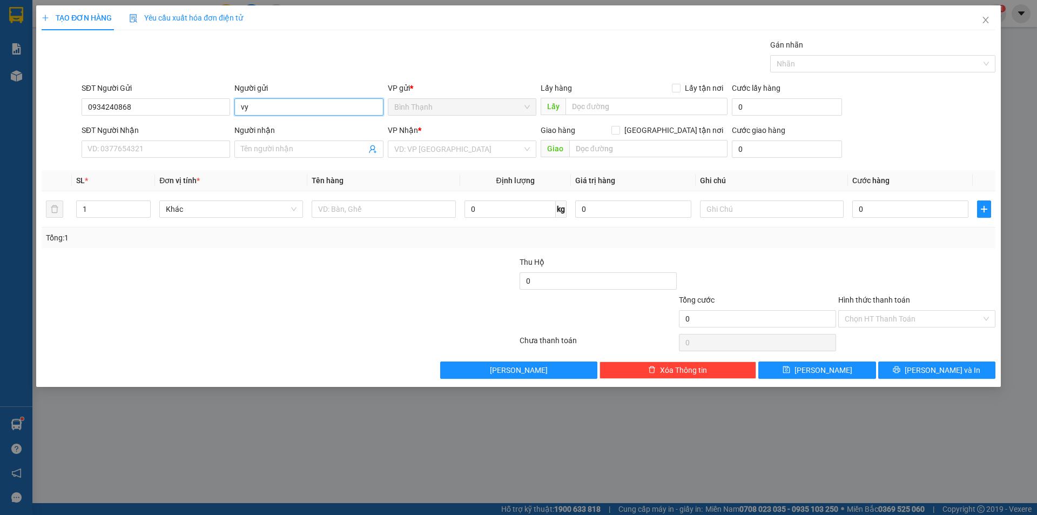
drag, startPoint x: 271, startPoint y: 107, endPoint x: 179, endPoint y: 122, distance: 93.4
click at [179, 122] on form "SĐT Người Gửi 0934240868 Người gửi vy vy VP gửi * Bình Thạnh Lấy hàng Lấy tận n…" at bounding box center [519, 122] width 954 height 80
type input "bùi chịnh"
click at [112, 146] on input "SĐT Người Nhận" at bounding box center [156, 148] width 149 height 17
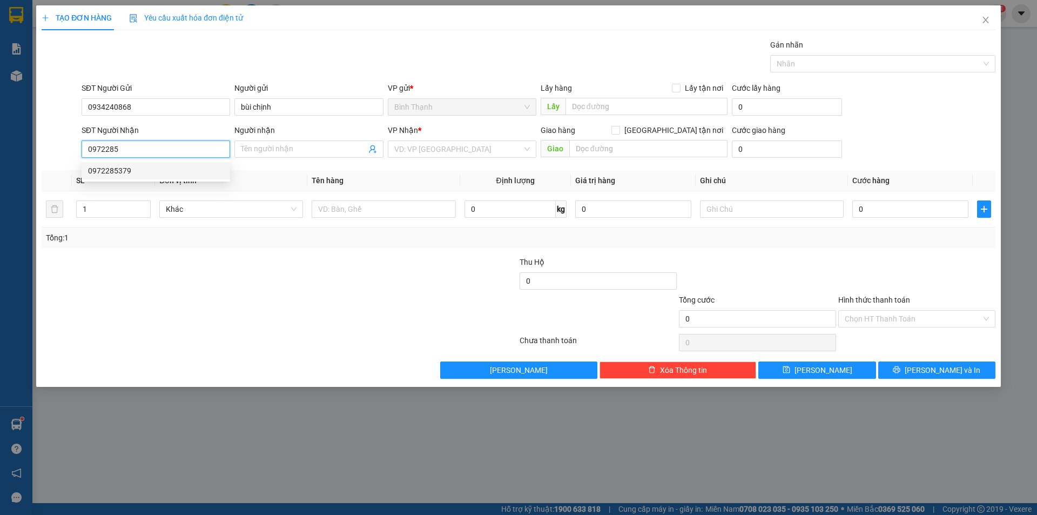
click at [165, 173] on div "0972285379" at bounding box center [156, 171] width 136 height 12
type input "0972285379"
type input "cửu định"
drag, startPoint x: 207, startPoint y: 212, endPoint x: 314, endPoint y: 214, distance: 106.4
click at [211, 212] on span "Bất kỳ" at bounding box center [231, 209] width 131 height 16
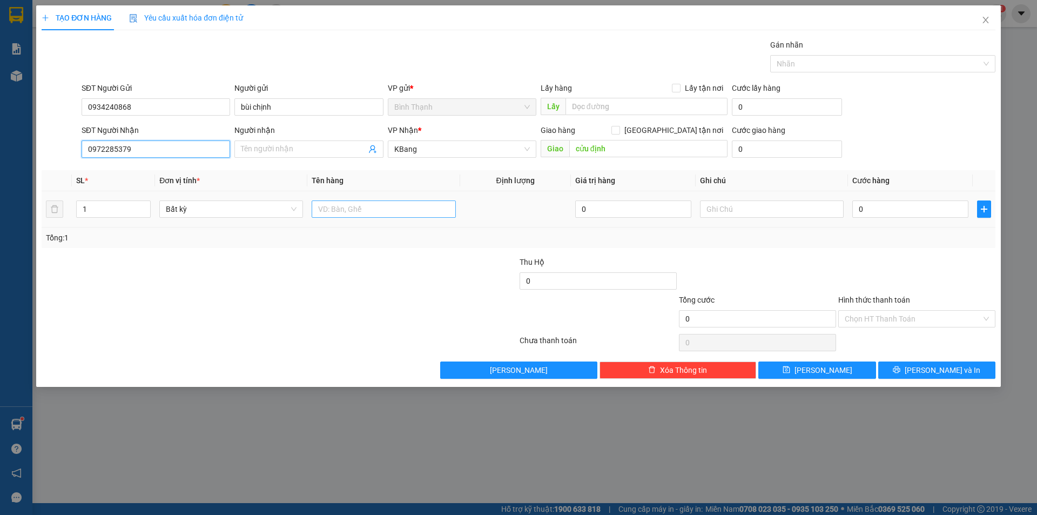
type input "0972285379"
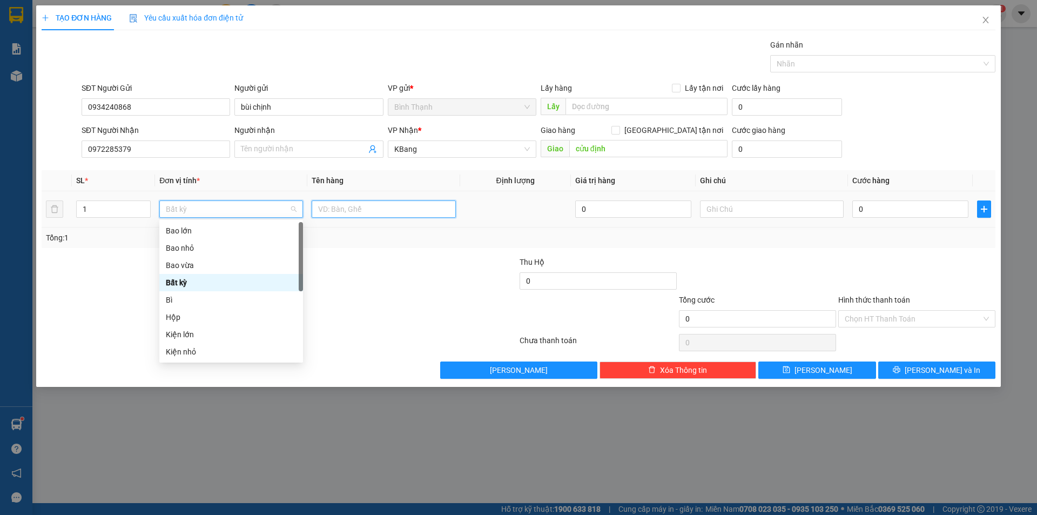
click at [360, 213] on input "text" at bounding box center [384, 208] width 144 height 17
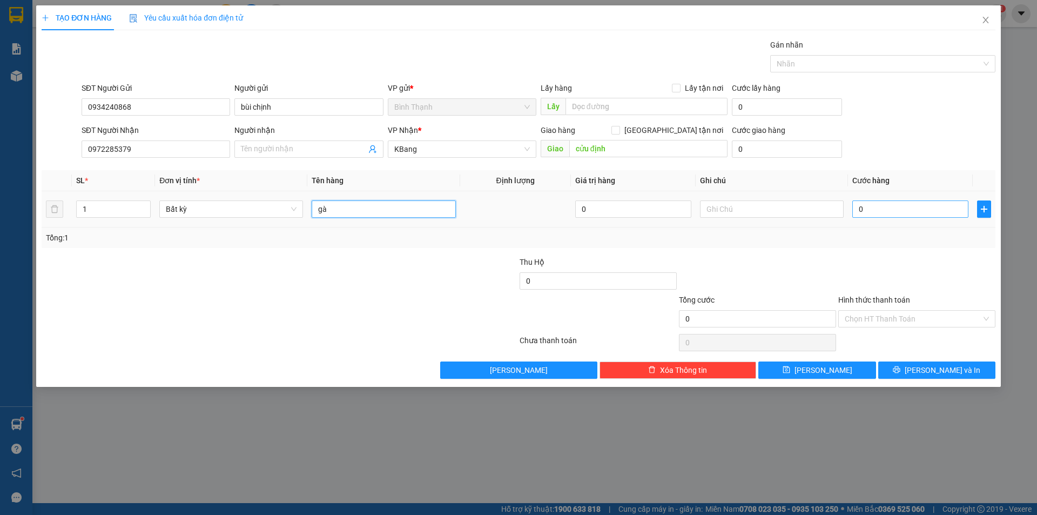
type input "gà"
click at [878, 214] on input "0" at bounding box center [910, 208] width 116 height 17
type input "1"
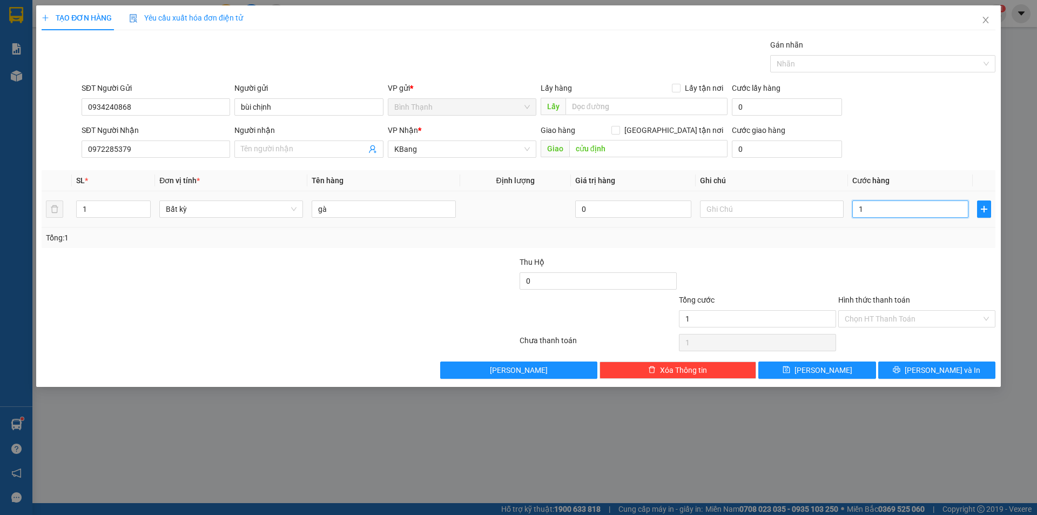
type input "10"
type input "100"
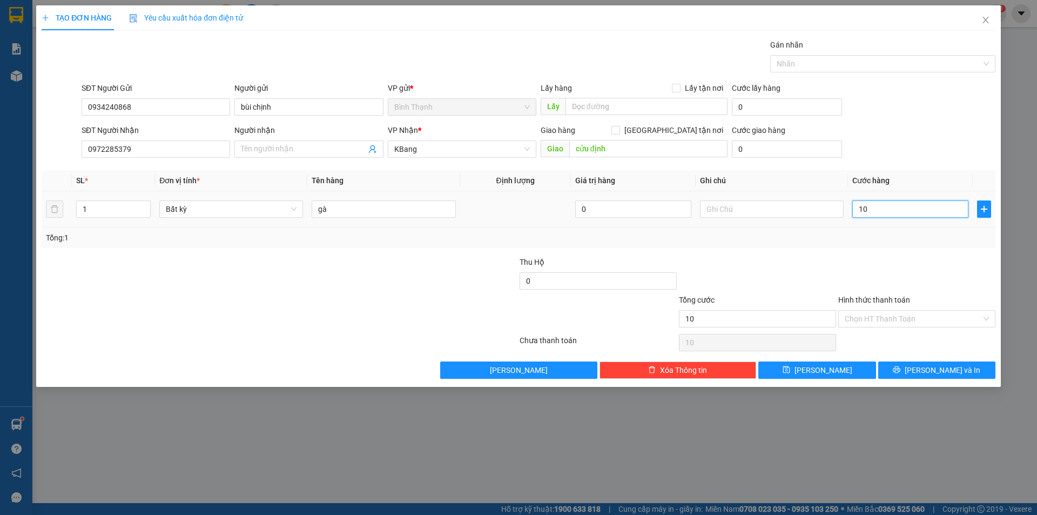
type input "100"
type input "1.000"
type input "10.000"
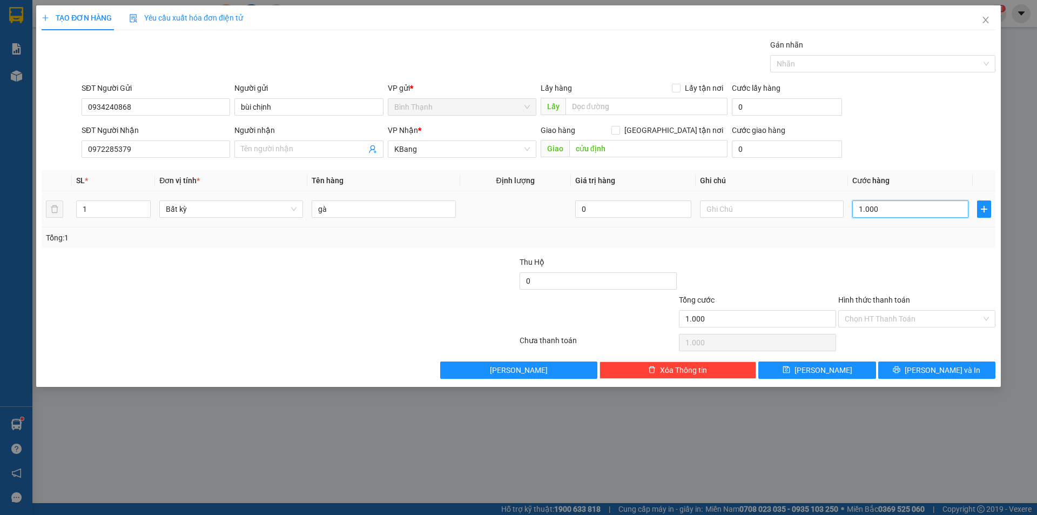
type input "10.000"
type input "100.000"
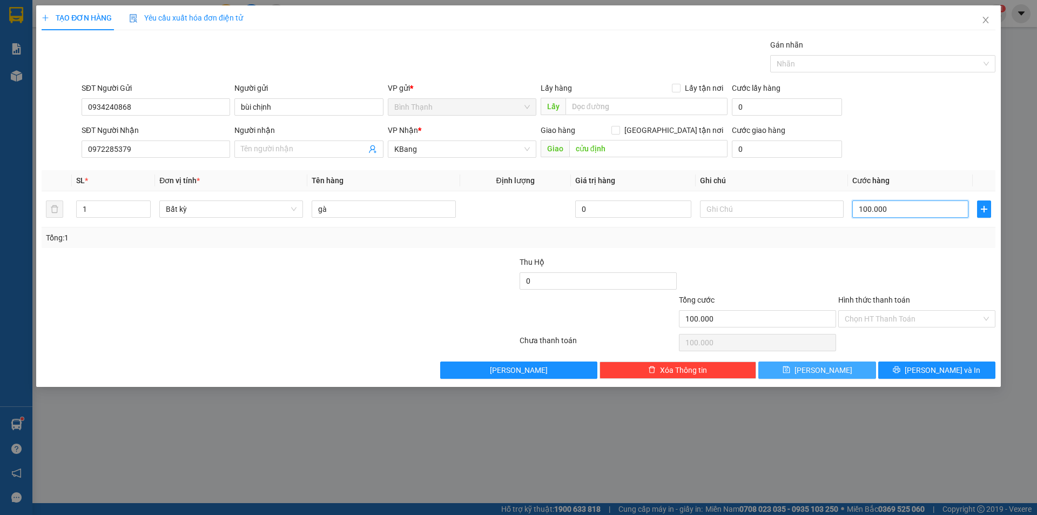
type input "100.000"
click at [845, 369] on button "[PERSON_NAME]" at bounding box center [816, 369] width 117 height 17
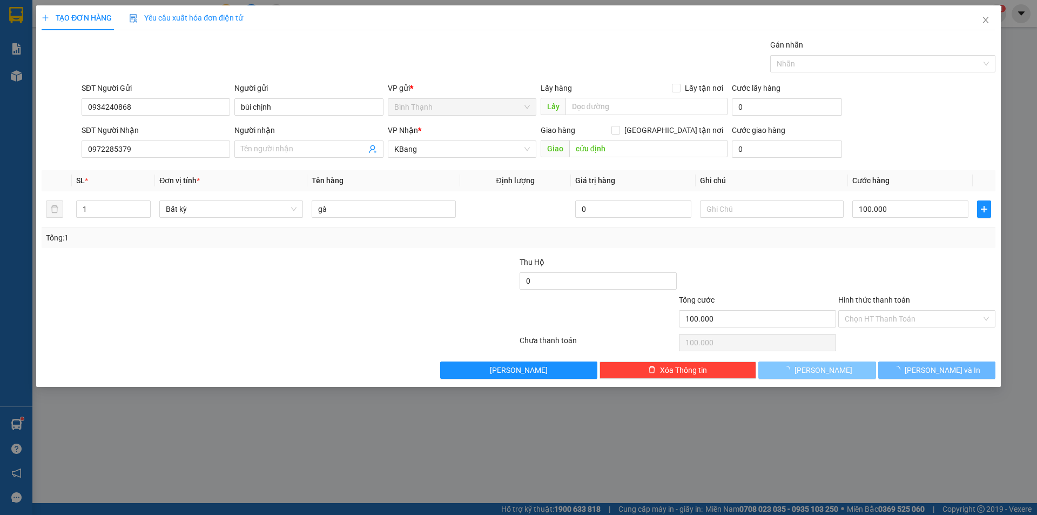
type input "0"
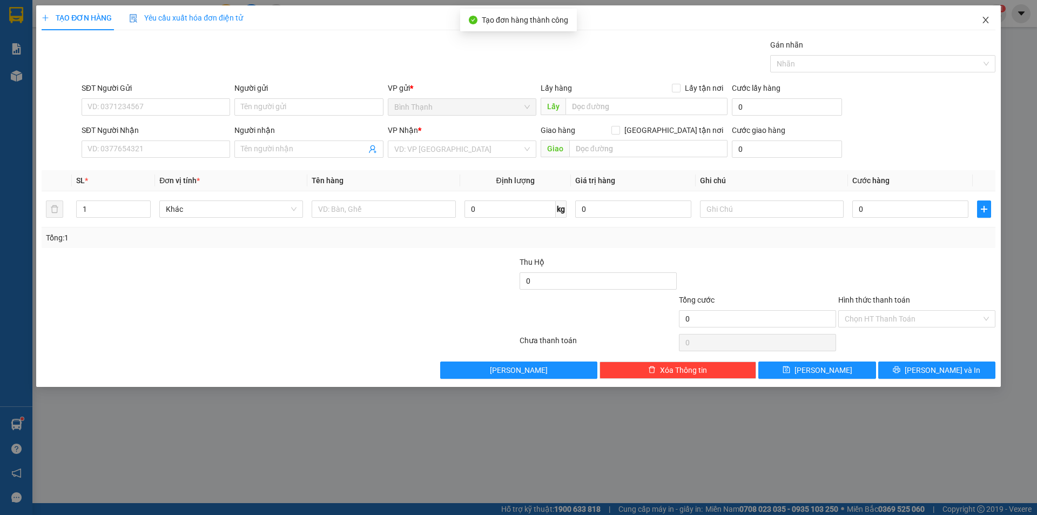
click at [988, 22] on icon "close" at bounding box center [985, 20] width 9 height 9
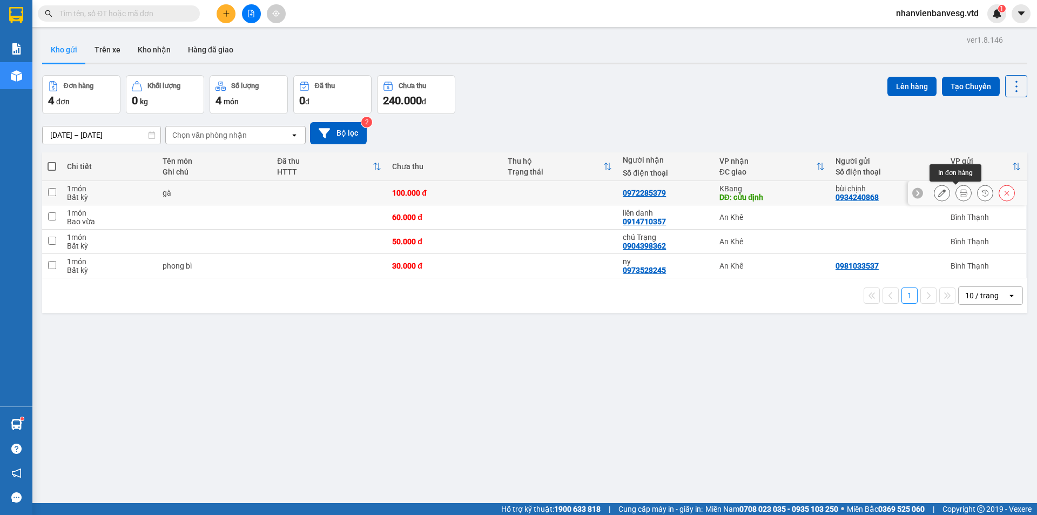
click at [960, 193] on icon at bounding box center [964, 193] width 8 height 8
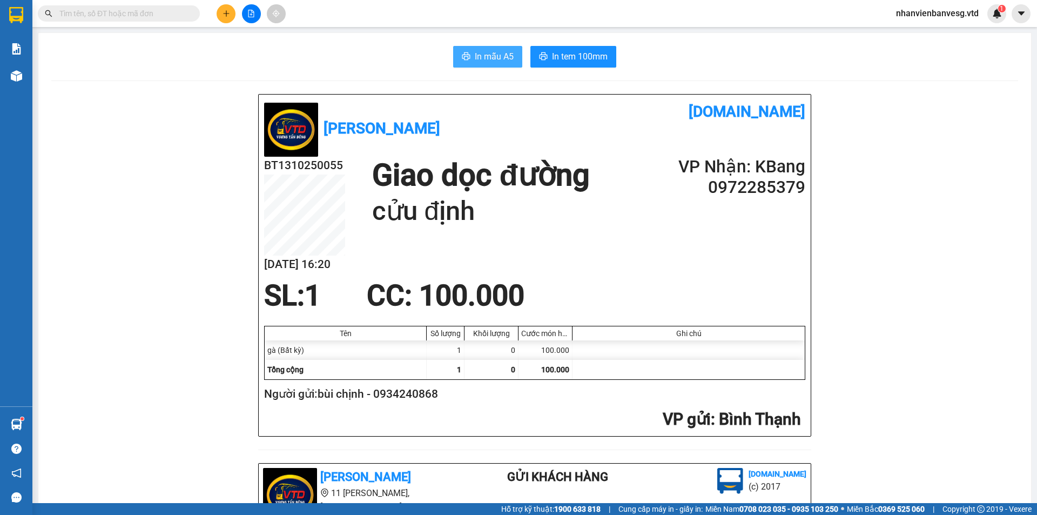
click at [497, 57] on span "In mẫu A5" at bounding box center [494, 57] width 39 height 14
click at [582, 48] on button "In tem 100mm" at bounding box center [573, 57] width 86 height 22
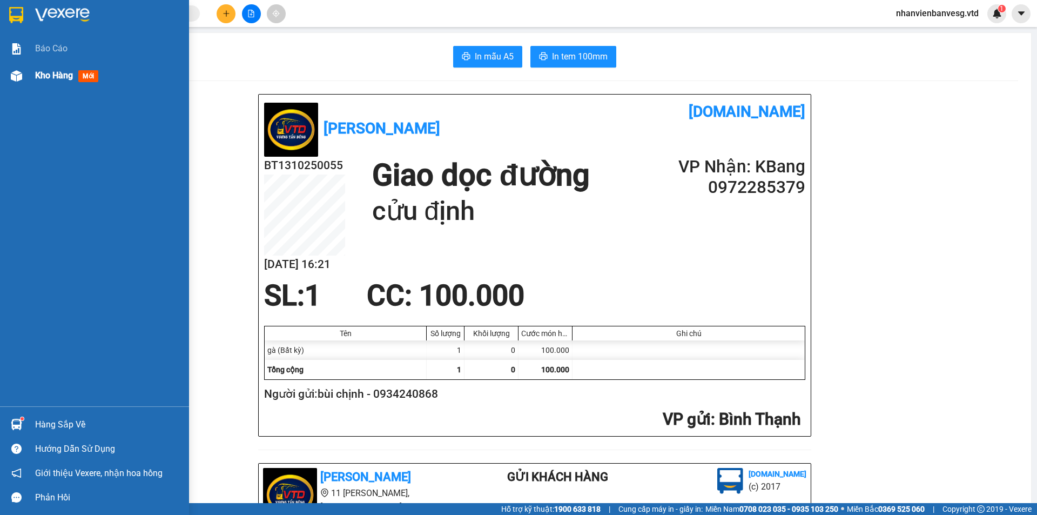
click at [50, 76] on span "Kho hàng" at bounding box center [54, 75] width 38 height 10
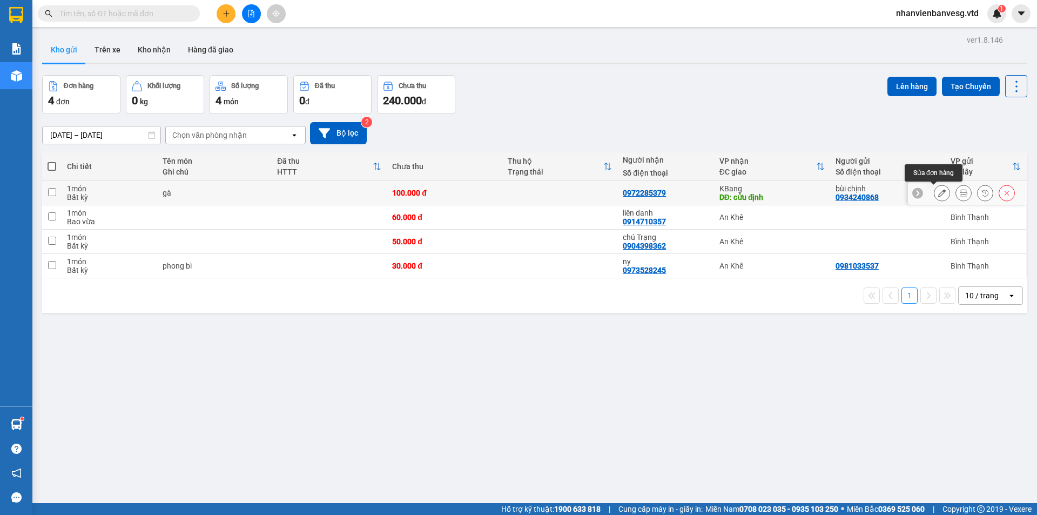
click at [938, 196] on icon at bounding box center [942, 193] width 8 height 8
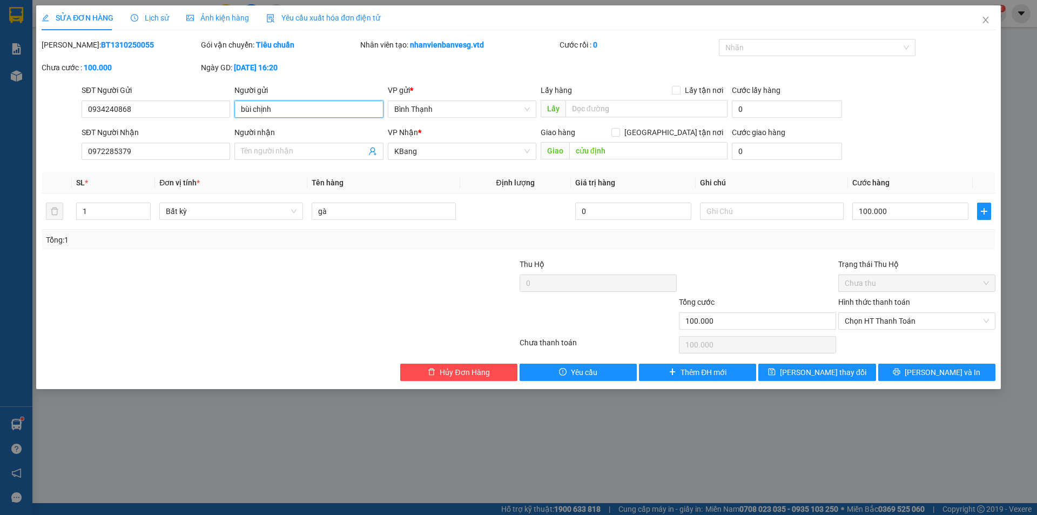
click at [270, 107] on input "bùi chịnh" at bounding box center [308, 108] width 149 height 17
type input "bùi chính"
click at [802, 374] on span "[PERSON_NAME] thay đổi" at bounding box center [823, 372] width 86 height 12
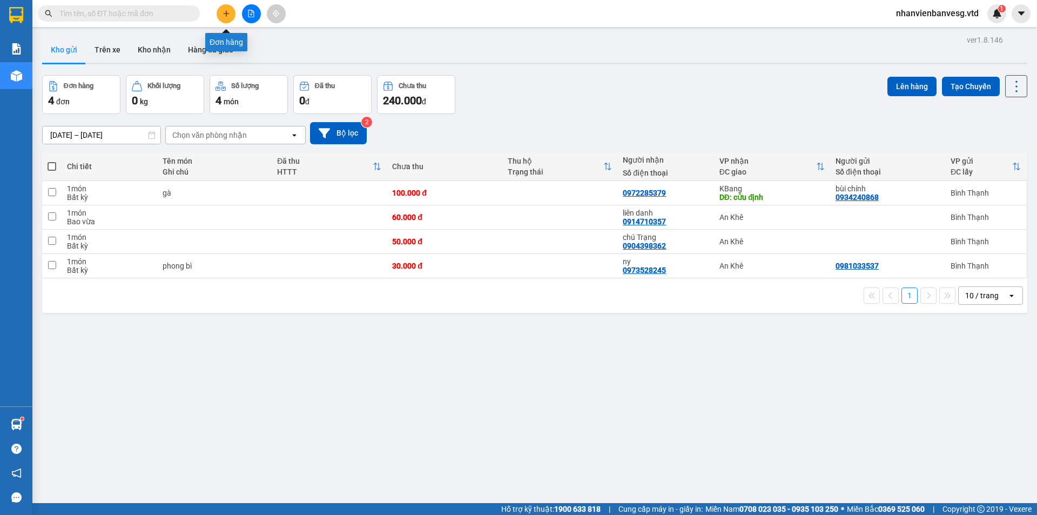
click at [225, 14] on icon "plus" at bounding box center [227, 14] width 8 height 8
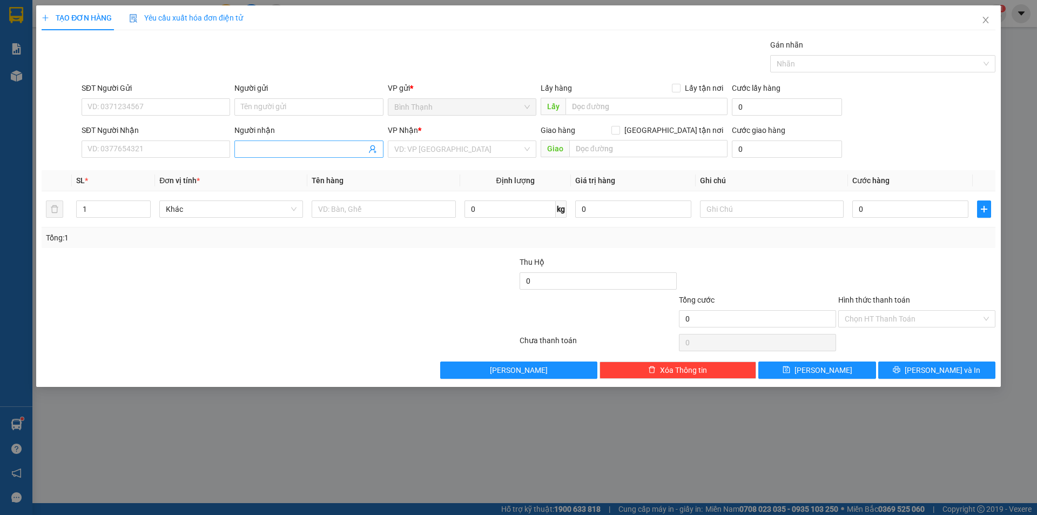
click at [268, 152] on input "Người nhận" at bounding box center [303, 149] width 125 height 12
type input "tâm kb"
click at [290, 185] on div "tâm kbang - 0337300692" at bounding box center [309, 188] width 136 height 12
type input "0337300692"
type input "tâm kbang"
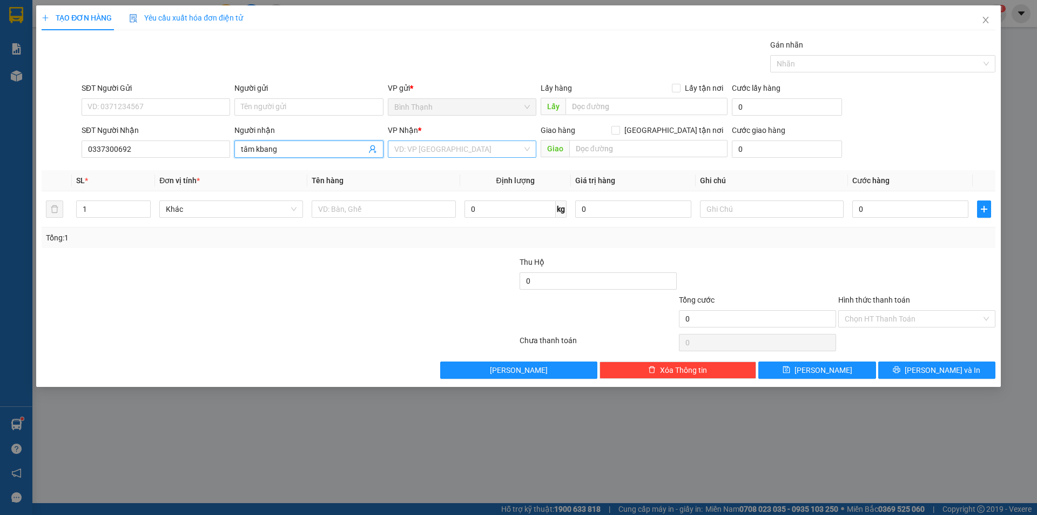
click at [475, 147] on input "search" at bounding box center [458, 149] width 128 height 16
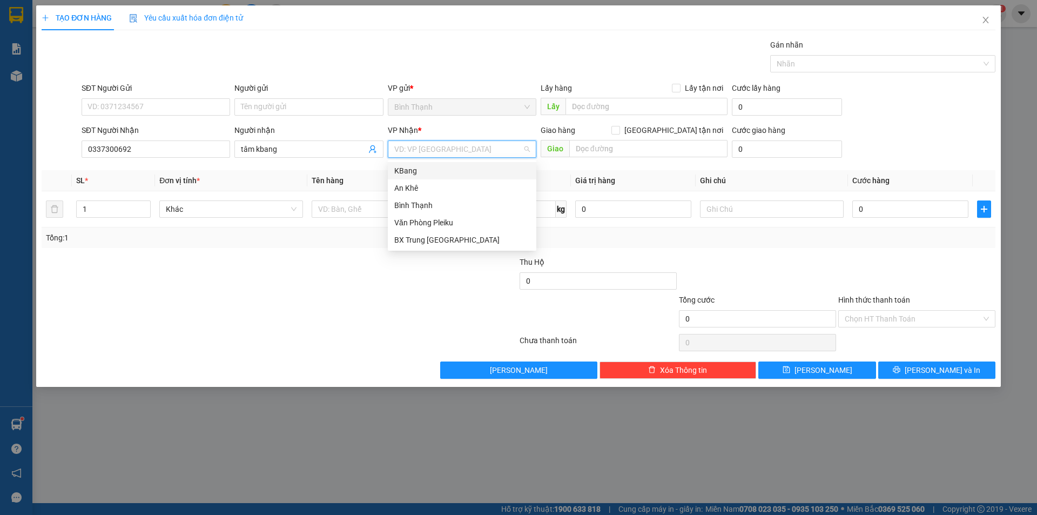
click at [452, 165] on div "KBang" at bounding box center [462, 171] width 136 height 12
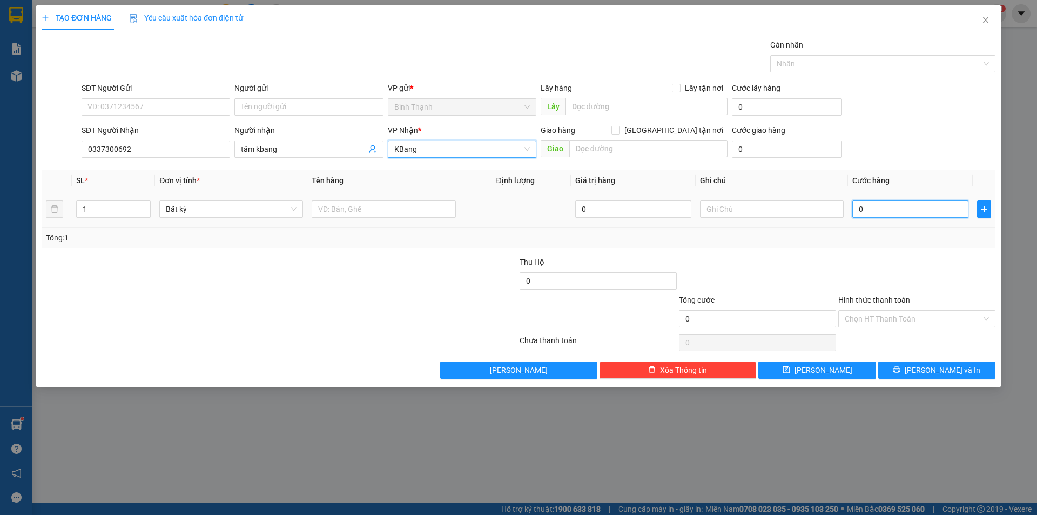
click at [880, 204] on input "0" at bounding box center [910, 208] width 116 height 17
type input "2"
type input "0"
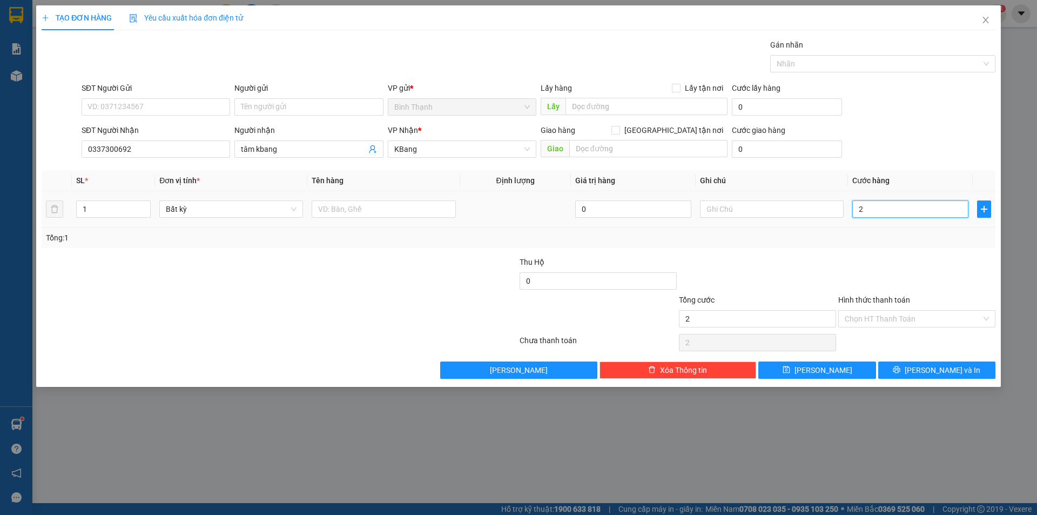
type input "0"
type input "04"
type input "4"
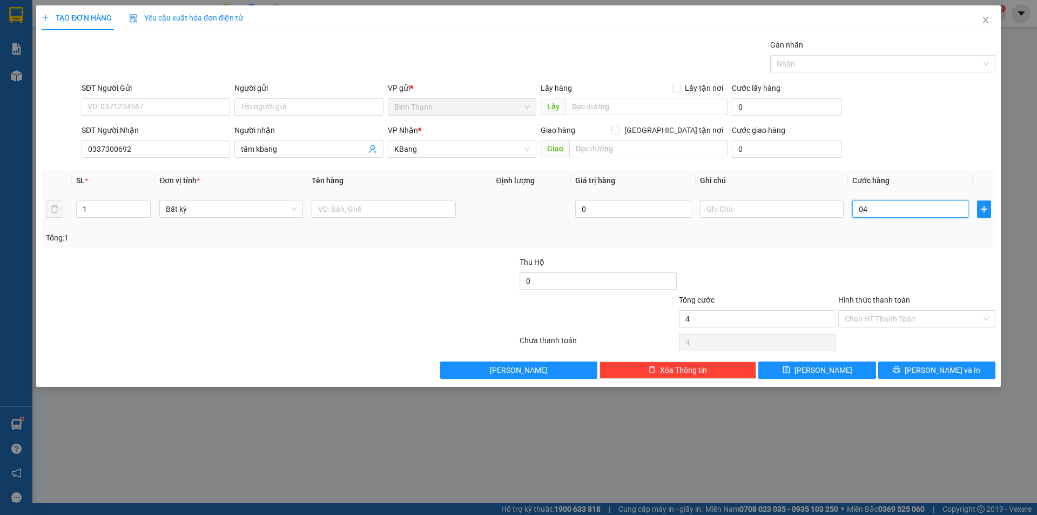
type input "040"
type input "40"
type input "0.400"
type input "400"
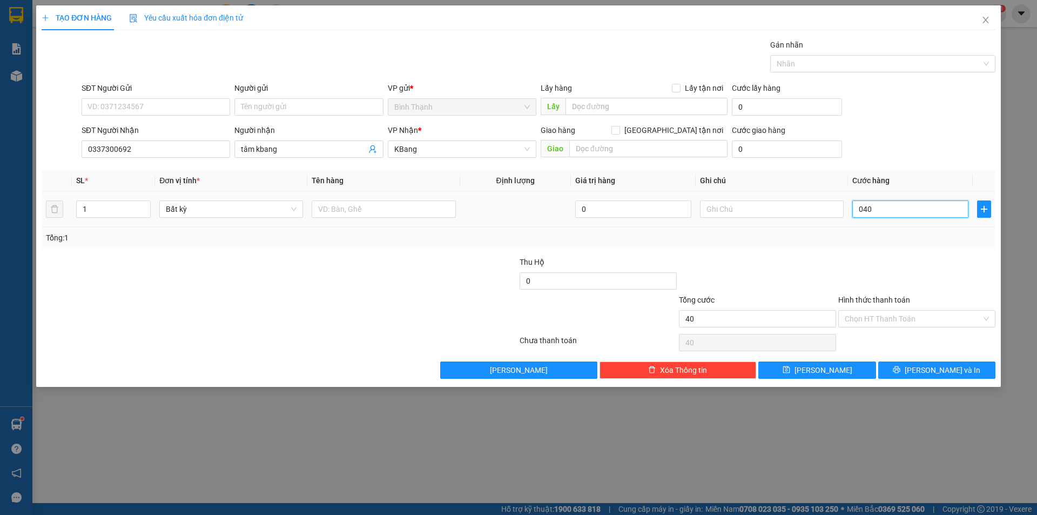
type input "400"
type input "04.000"
type input "4.000"
type input "040.000"
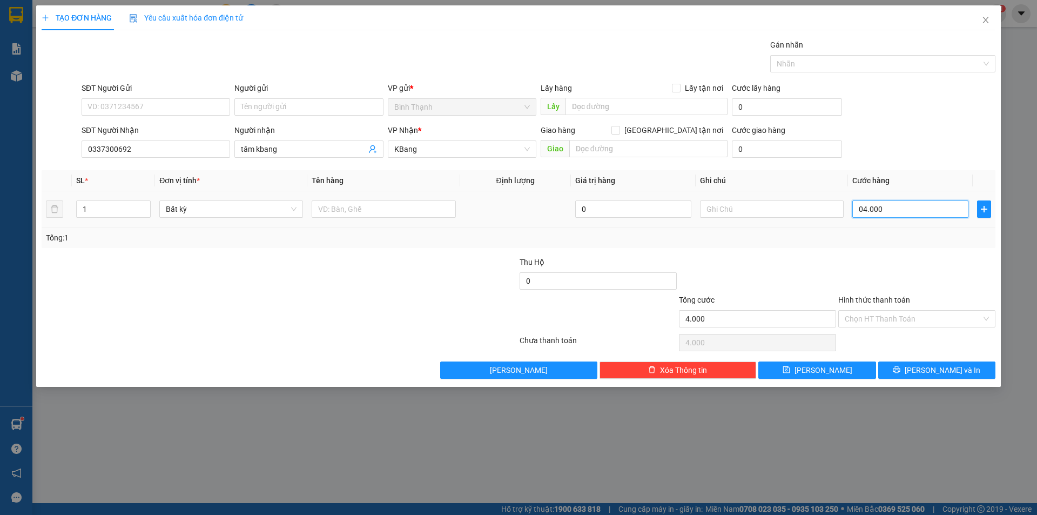
type input "40.000"
click at [910, 365] on button "[PERSON_NAME] và In" at bounding box center [936, 369] width 117 height 17
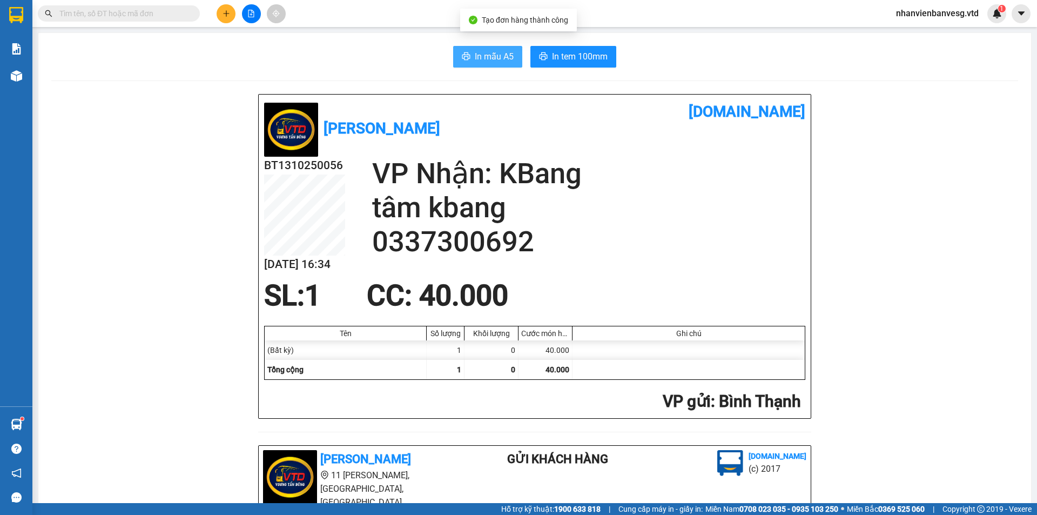
click at [492, 57] on span "In mẫu A5" at bounding box center [494, 57] width 39 height 14
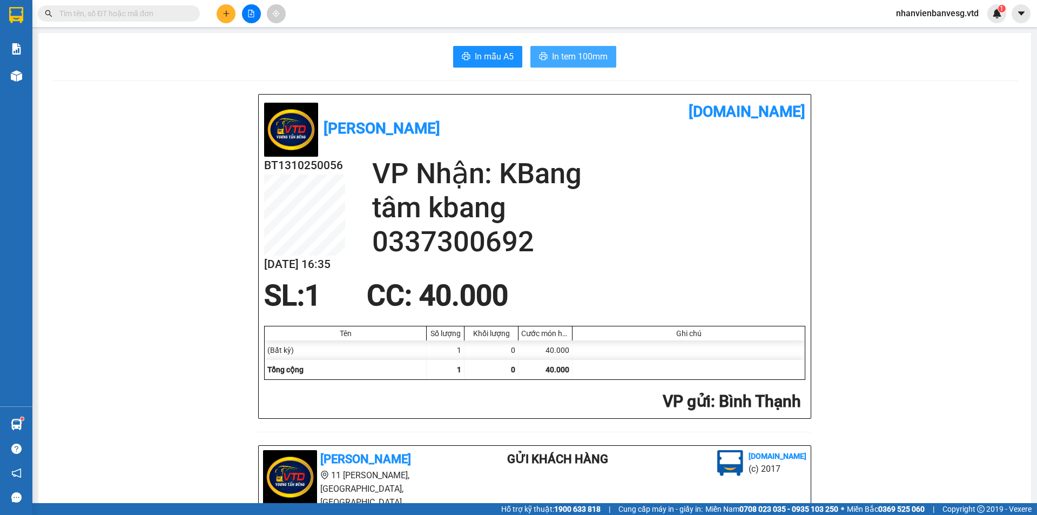
click at [586, 59] on span "In tem 100mm" at bounding box center [580, 57] width 56 height 14
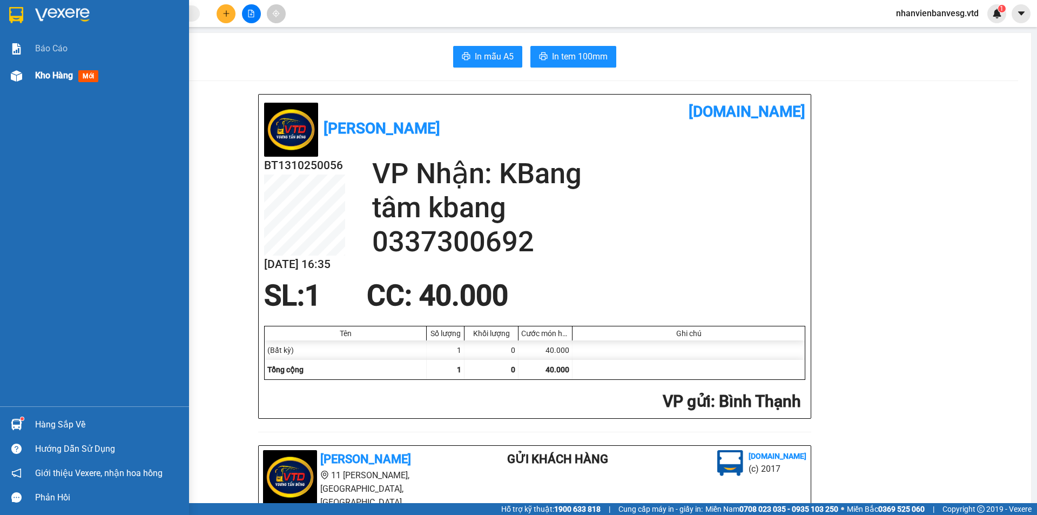
click at [63, 68] on div "Kho hàng mới" at bounding box center [108, 75] width 146 height 27
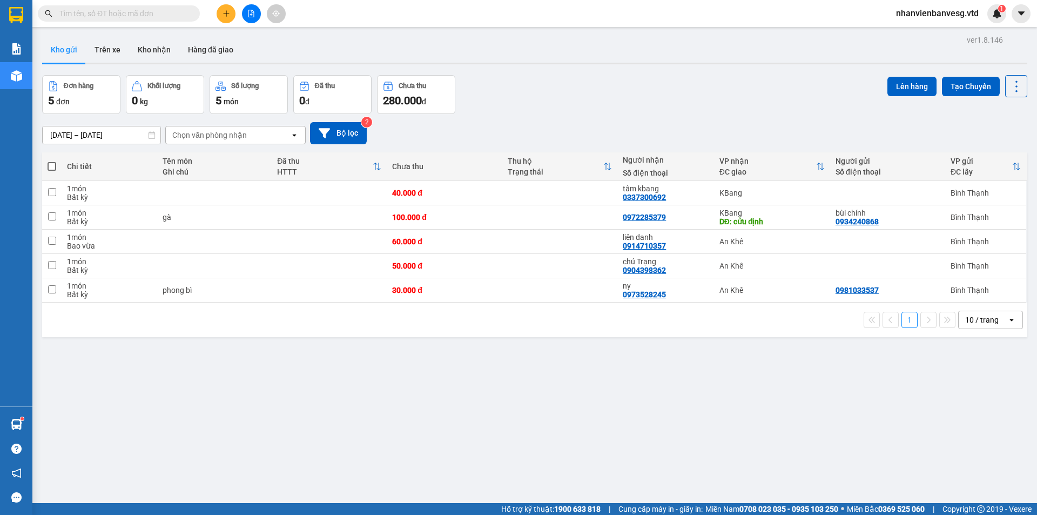
click at [52, 167] on span at bounding box center [52, 166] width 9 height 9
click at [52, 161] on input "checkbox" at bounding box center [52, 161] width 0 height 0
checkbox input "true"
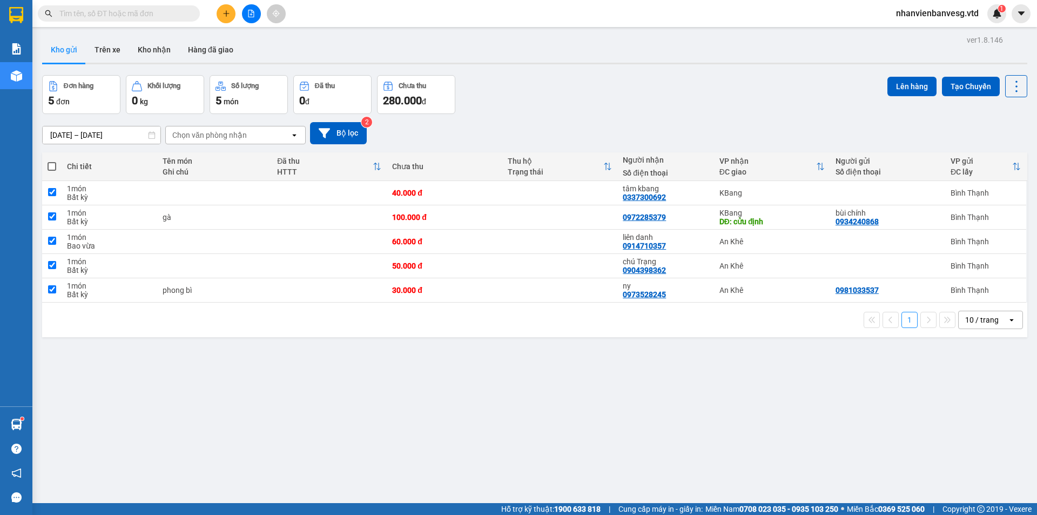
checkbox input "true"
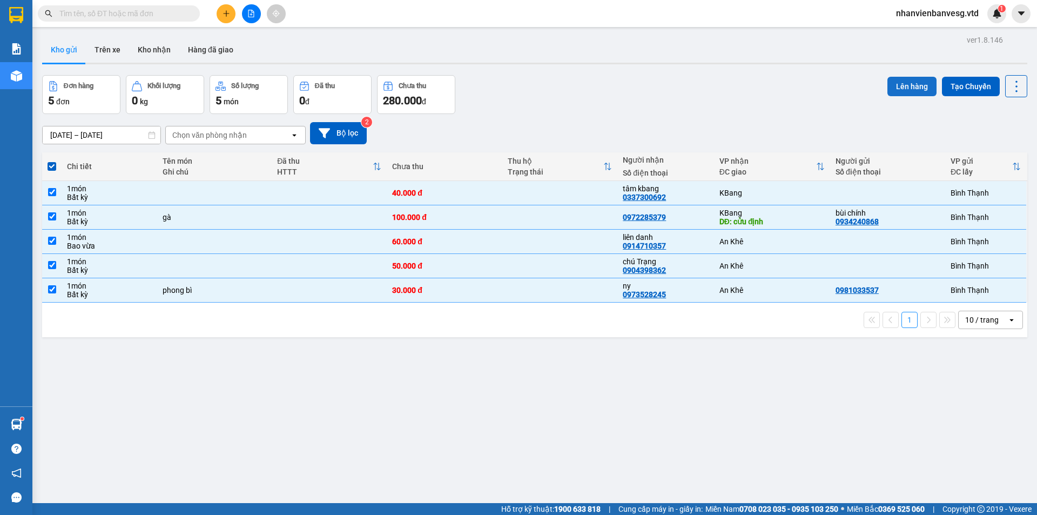
click at [911, 82] on button "Lên hàng" at bounding box center [911, 86] width 49 height 19
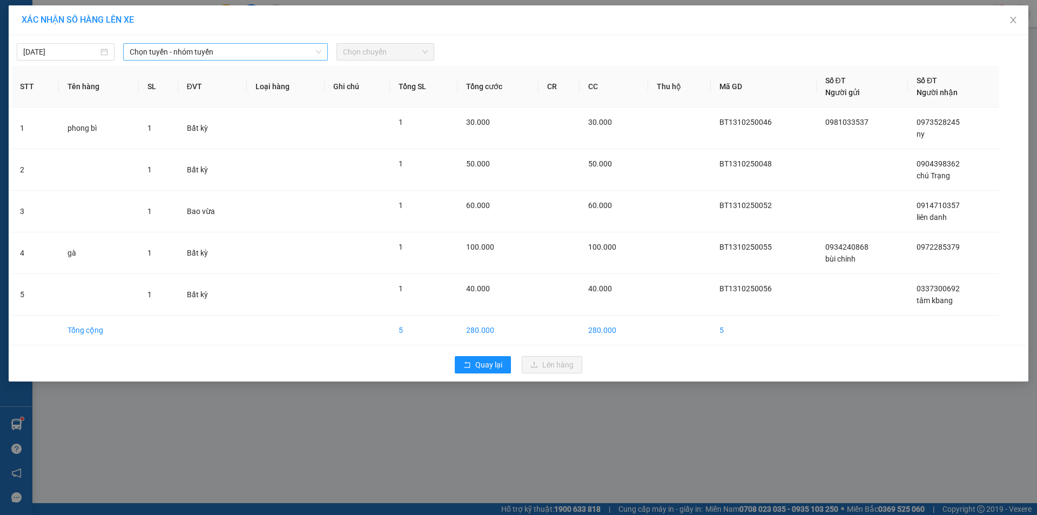
click at [271, 50] on span "Chọn tuyến - nhóm tuyến" at bounding box center [226, 52] width 192 height 16
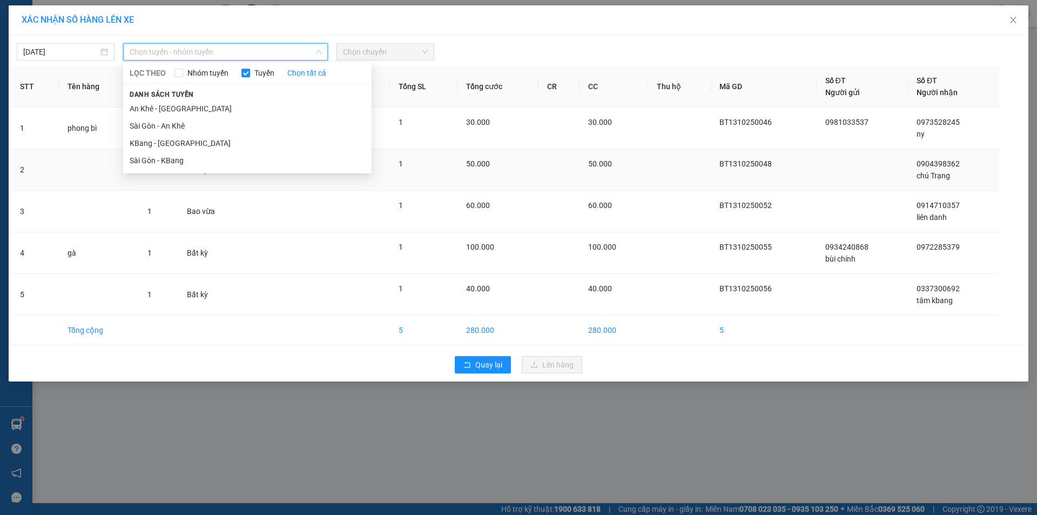
click at [186, 160] on li "Sài Gòn - KBang" at bounding box center [247, 160] width 248 height 17
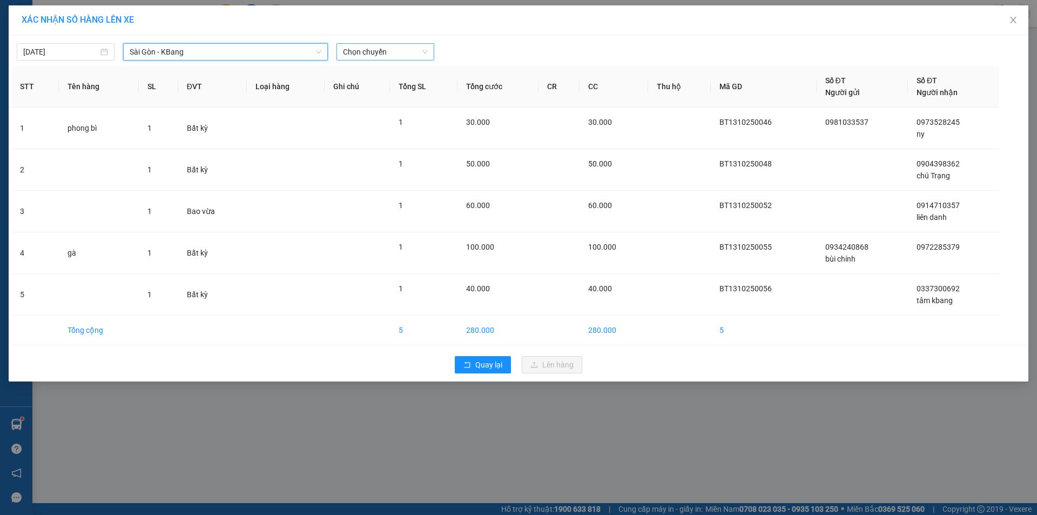
click at [379, 50] on span "Chọn chuyến" at bounding box center [385, 52] width 85 height 16
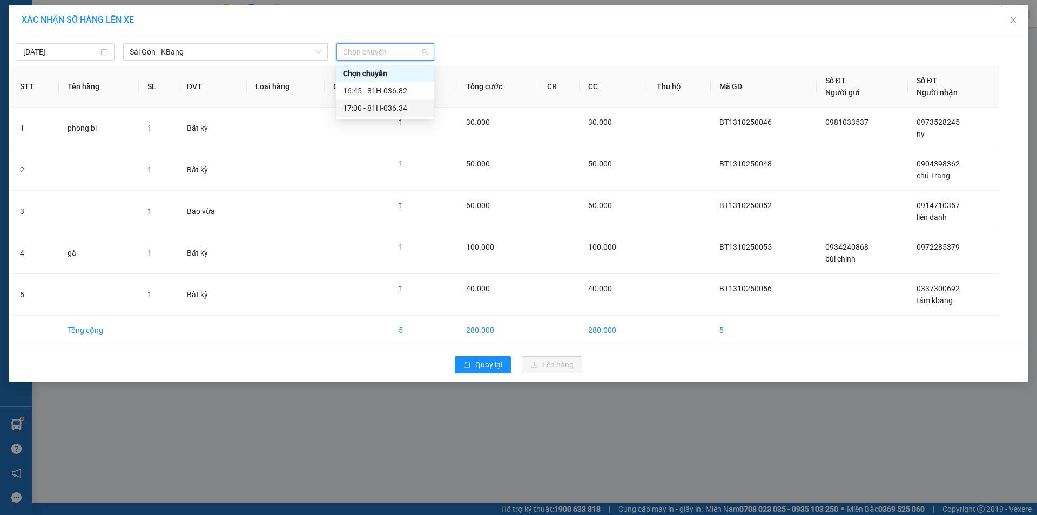
drag, startPoint x: 404, startPoint y: 106, endPoint x: 399, endPoint y: 101, distance: 6.9
click at [404, 106] on div "17:00 - 81H-036.34" at bounding box center [385, 108] width 84 height 12
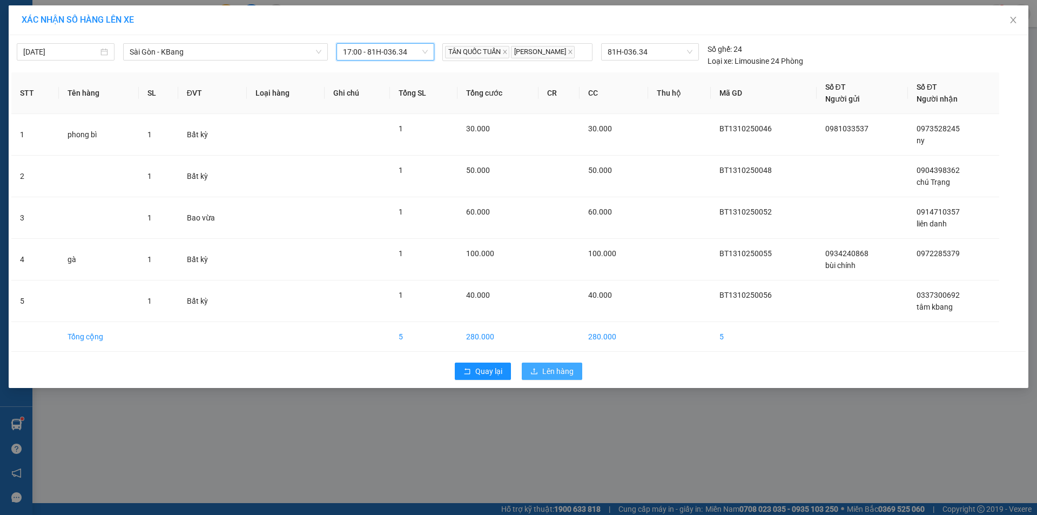
click at [562, 377] on span "Lên hàng" at bounding box center [557, 371] width 31 height 12
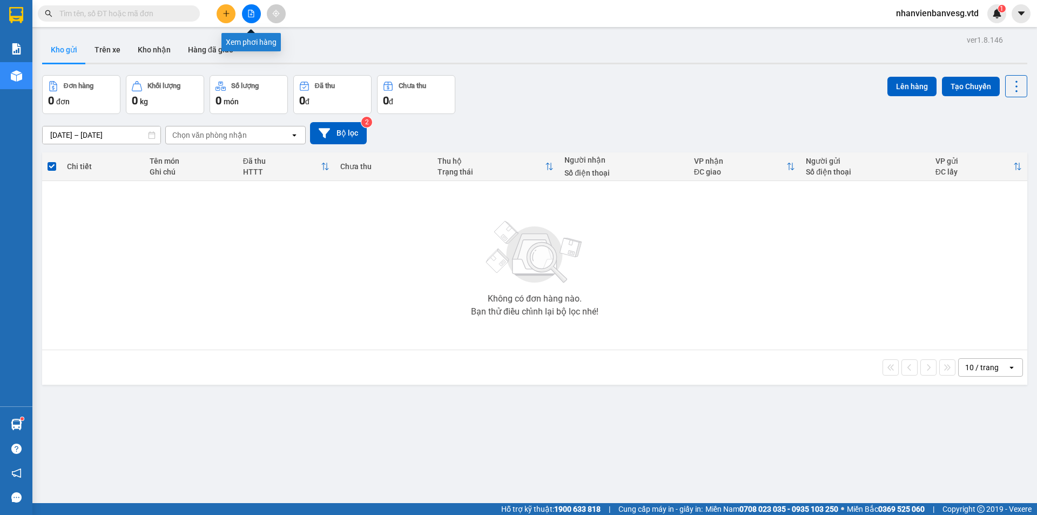
click at [252, 17] on button at bounding box center [251, 13] width 19 height 19
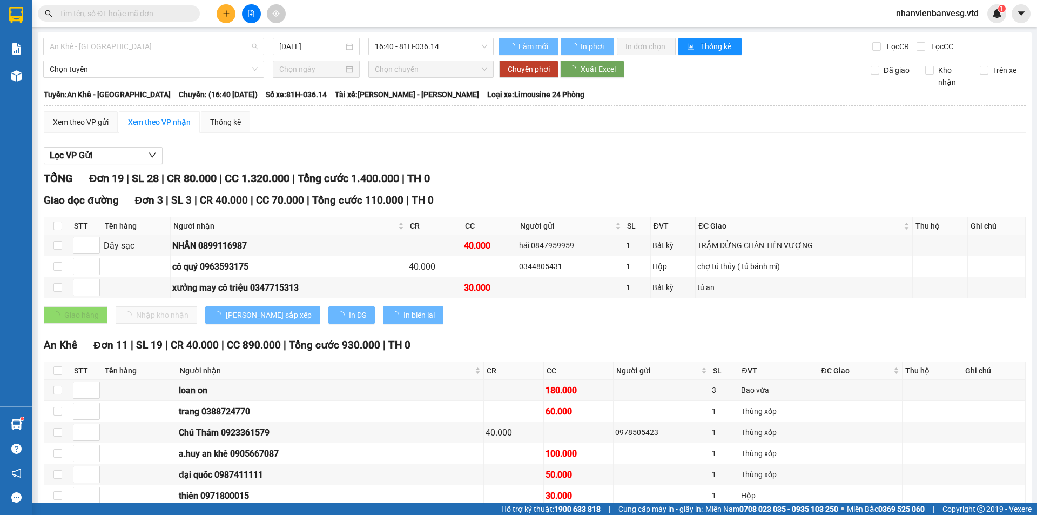
drag, startPoint x: 162, startPoint y: 50, endPoint x: 165, endPoint y: 133, distance: 82.7
click at [162, 53] on span "An Khê - [GEOGRAPHIC_DATA]" at bounding box center [154, 46] width 208 height 16
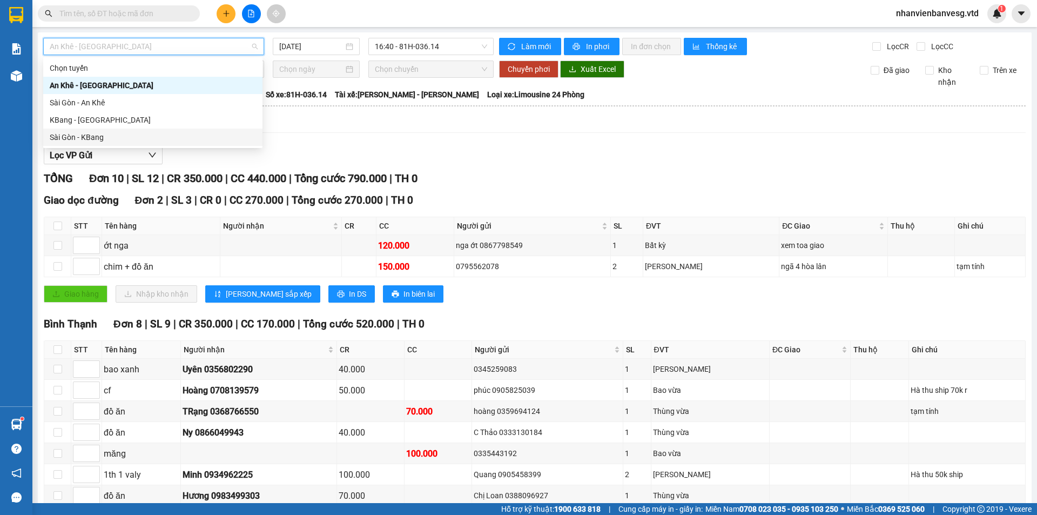
click at [164, 136] on div "Sài Gòn - KBang" at bounding box center [153, 137] width 206 height 12
type input "[DATE]"
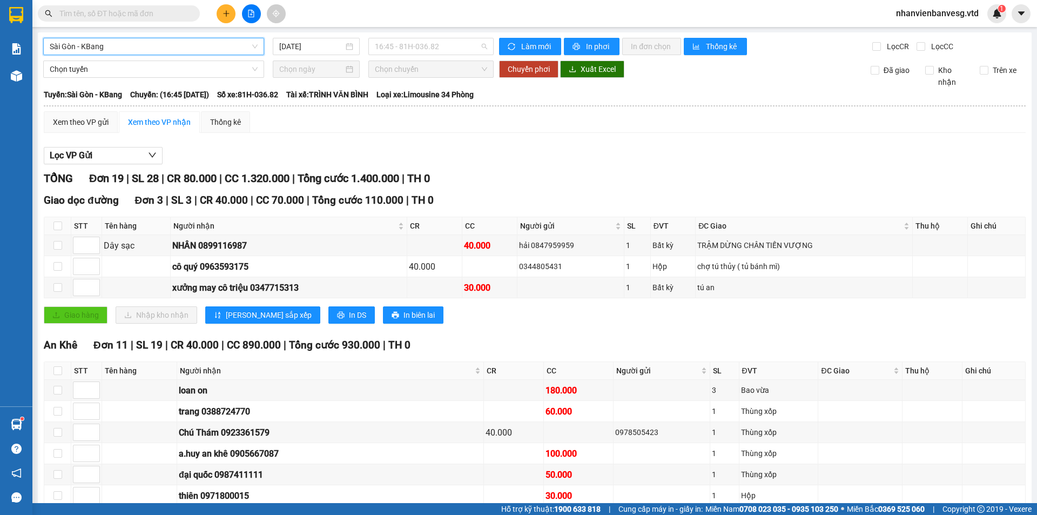
drag, startPoint x: 439, startPoint y: 49, endPoint x: 434, endPoint y: 70, distance: 21.5
click at [438, 50] on span "16:45 - 81H-036.82" at bounding box center [431, 46] width 112 height 16
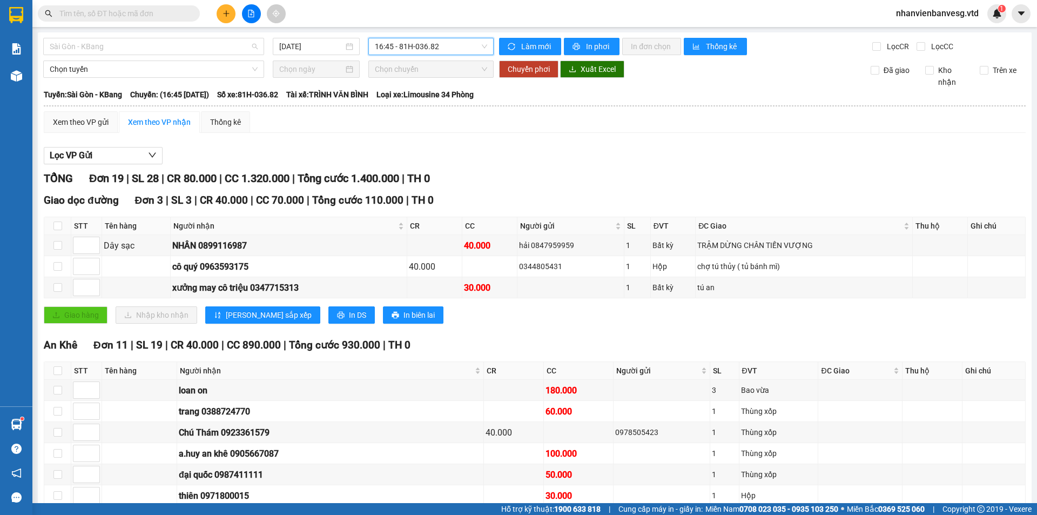
drag, startPoint x: 145, startPoint y: 48, endPoint x: 149, endPoint y: 92, distance: 44.5
click at [145, 51] on span "Sài Gòn - KBang" at bounding box center [154, 46] width 208 height 16
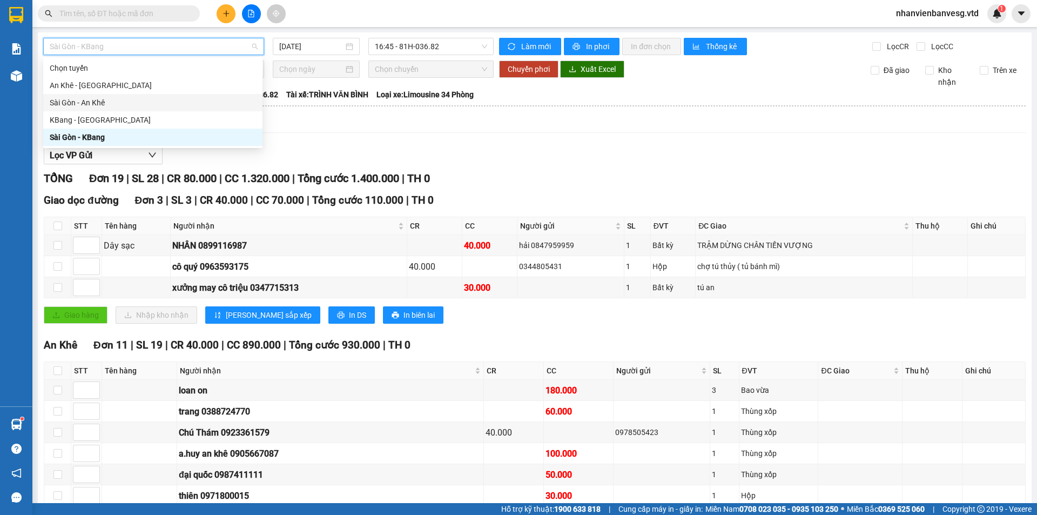
click at [150, 105] on div "Sài Gòn - An Khê" at bounding box center [153, 103] width 206 height 12
type input "[DATE]"
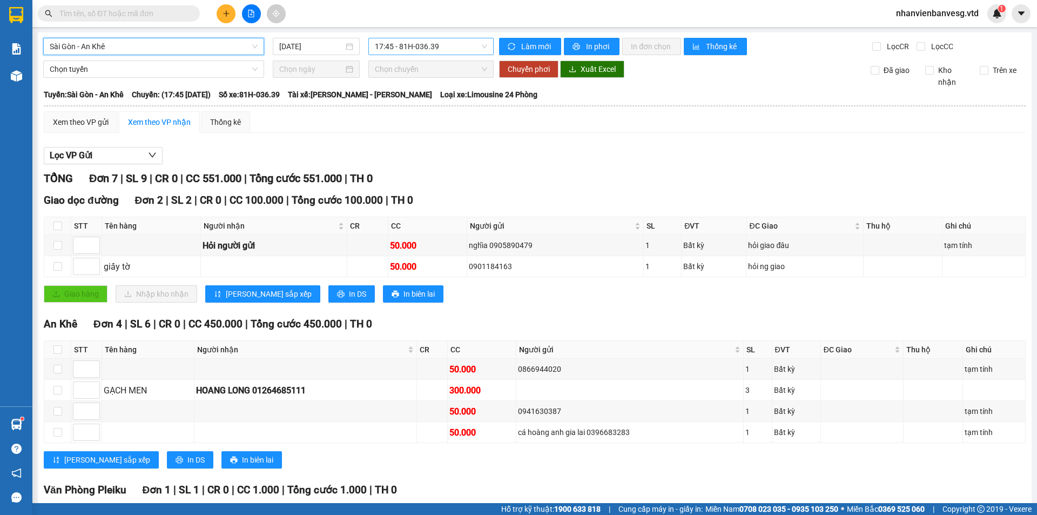
drag, startPoint x: 390, startPoint y: 46, endPoint x: 386, endPoint y: 53, distance: 8.0
click at [386, 53] on span "17:45 - 81H-036.39" at bounding box center [431, 46] width 112 height 16
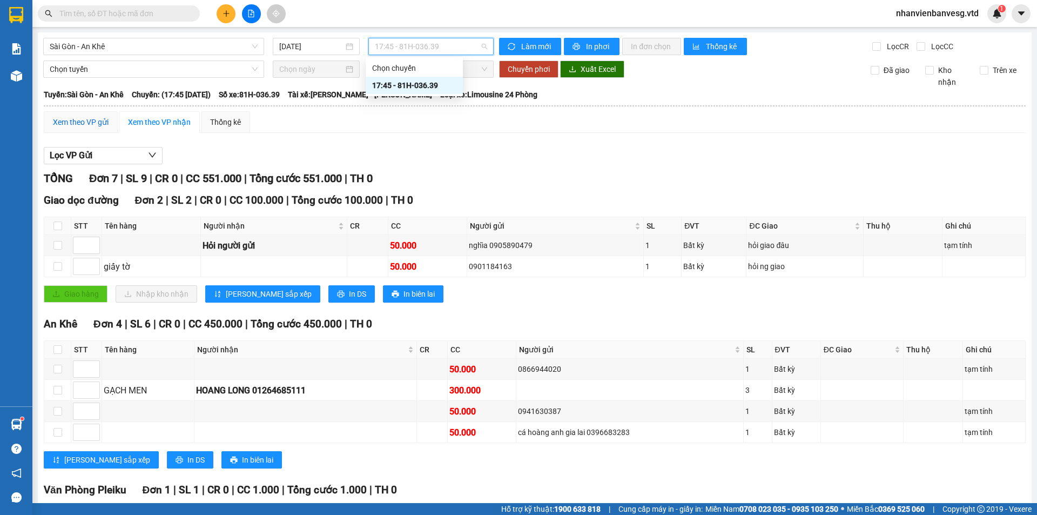
click at [96, 122] on div "Xem theo VP gửi" at bounding box center [81, 122] width 56 height 12
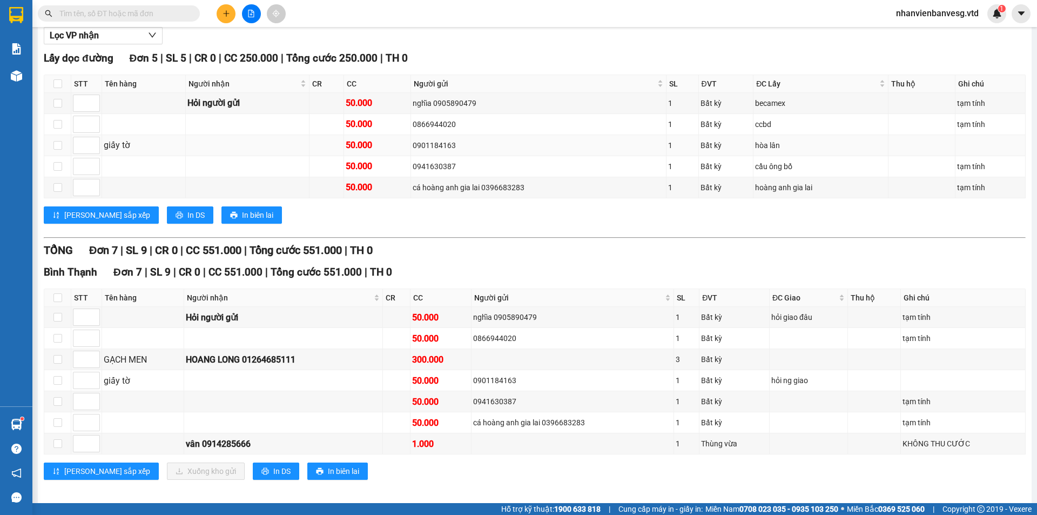
scroll to position [127, 0]
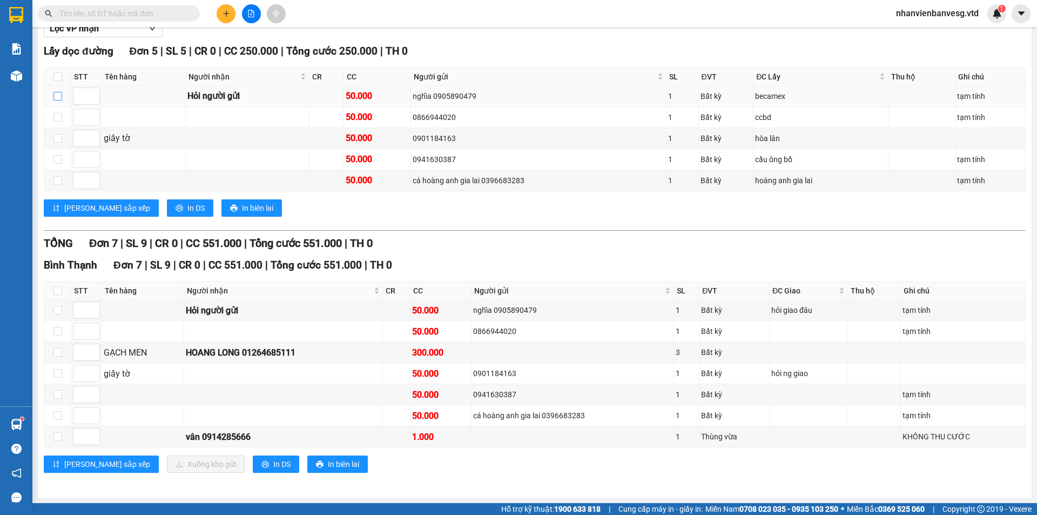
click at [55, 97] on input "checkbox" at bounding box center [57, 96] width 9 height 9
checkbox input "true"
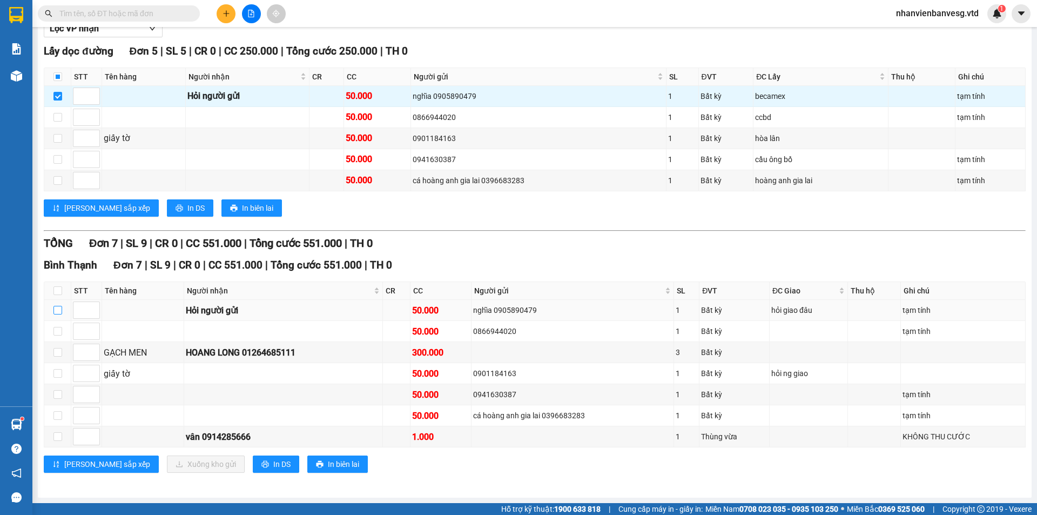
click at [55, 308] on input "checkbox" at bounding box center [57, 310] width 9 height 9
checkbox input "true"
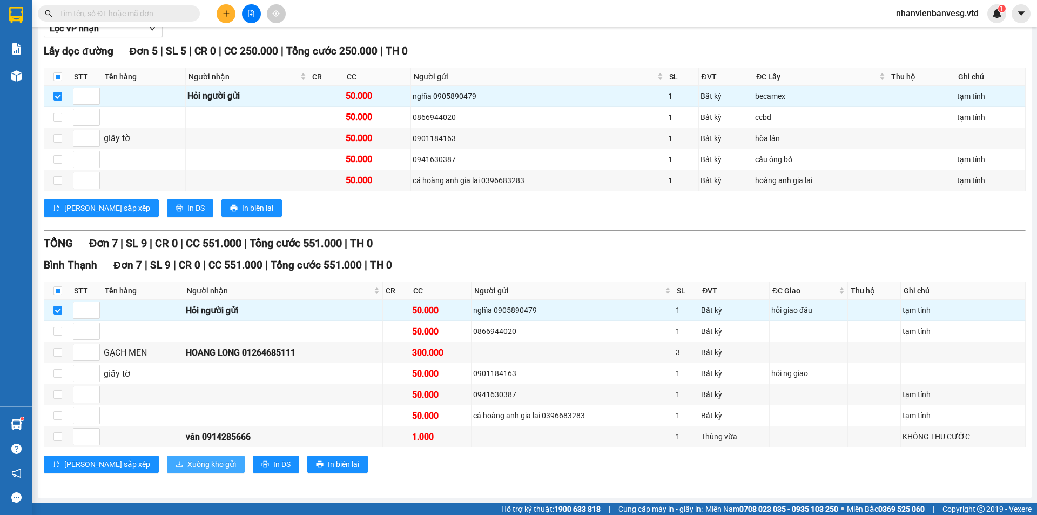
click at [187, 464] on span "Xuống kho gửi" at bounding box center [211, 464] width 49 height 12
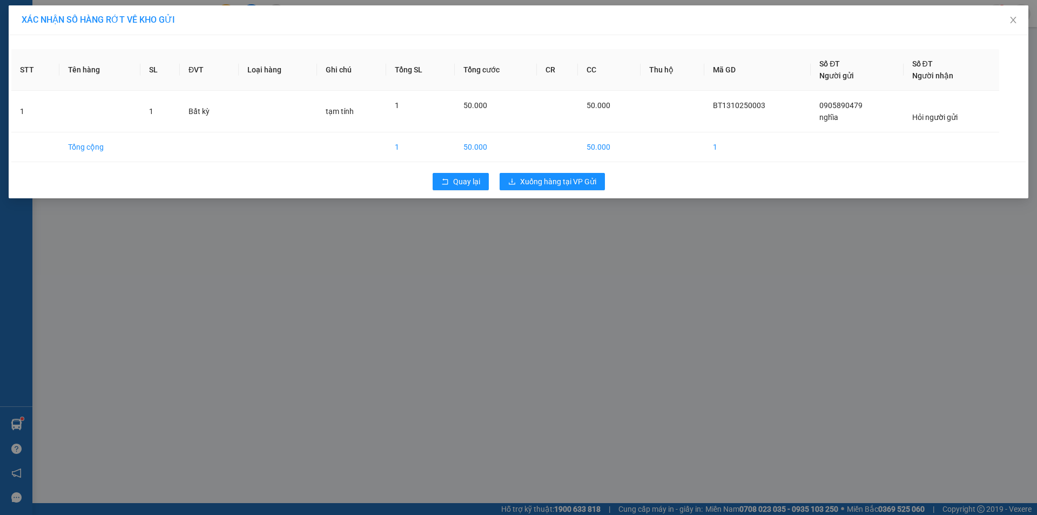
click at [566, 202] on div "XÁC NHẬN SỐ HÀNG RỚT VỀ KHO GỬI STT Tên hàng SL ĐVT Loại hàng Ghi chú Tổng SL T…" at bounding box center [518, 257] width 1037 height 515
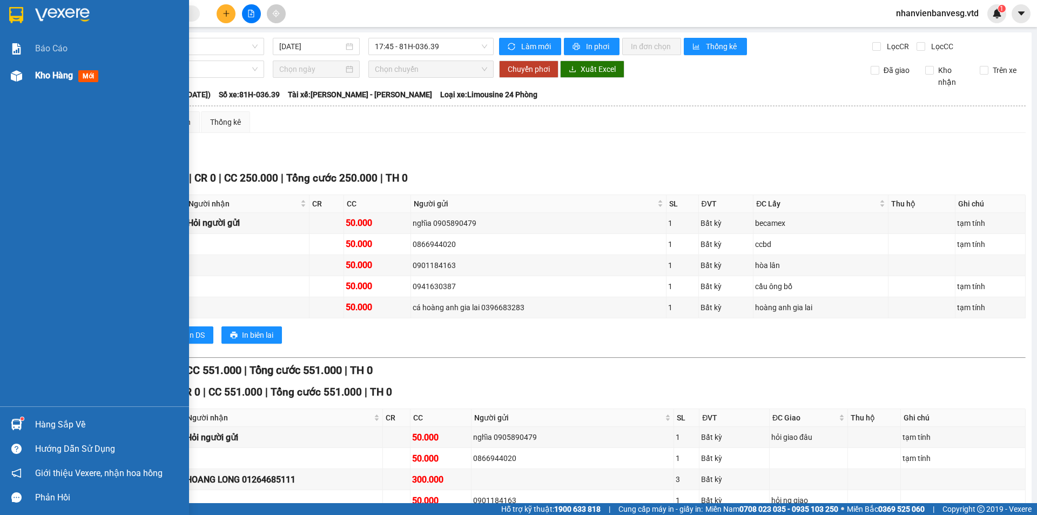
click at [46, 76] on span "Kho hàng" at bounding box center [54, 75] width 38 height 10
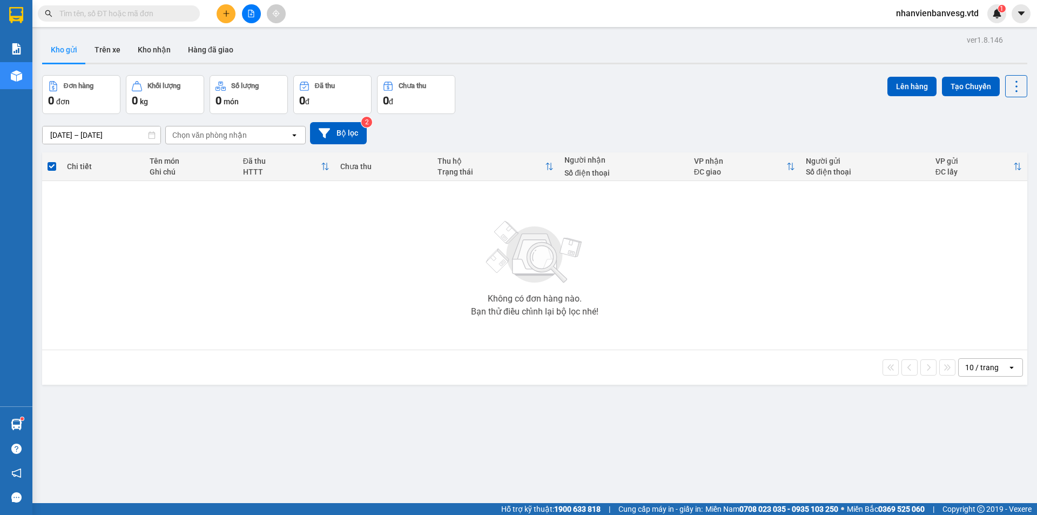
click at [505, 459] on div "ver 1.8.146 Kho gửi Trên xe Kho nhận Hàng đã giao Đơn hàng 0 đơn Khối lượng 0 k…" at bounding box center [535, 289] width 994 height 515
click at [258, 12] on button at bounding box center [251, 13] width 19 height 19
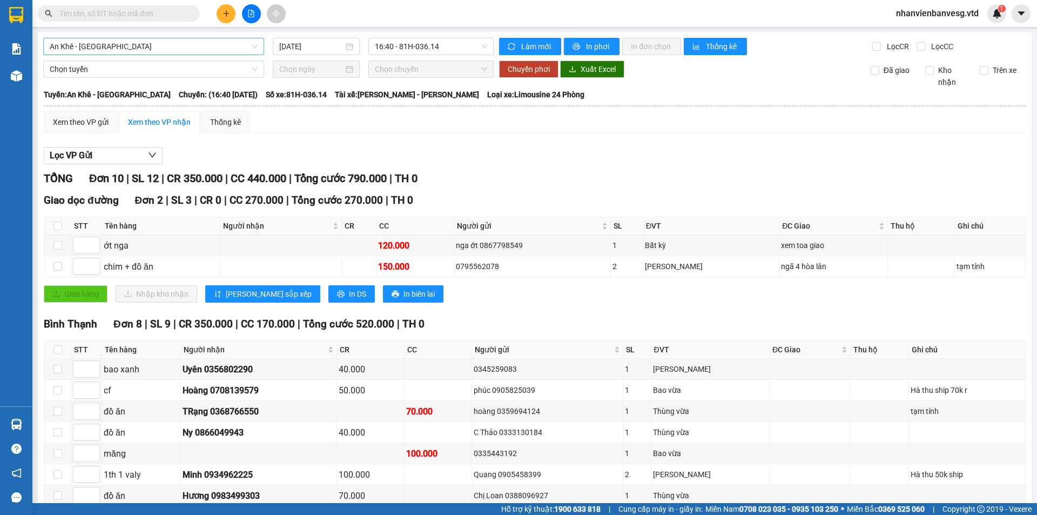
drag, startPoint x: 164, startPoint y: 45, endPoint x: 160, endPoint y: 52, distance: 8.2
click at [163, 49] on span "An Khê - [GEOGRAPHIC_DATA]" at bounding box center [154, 46] width 208 height 16
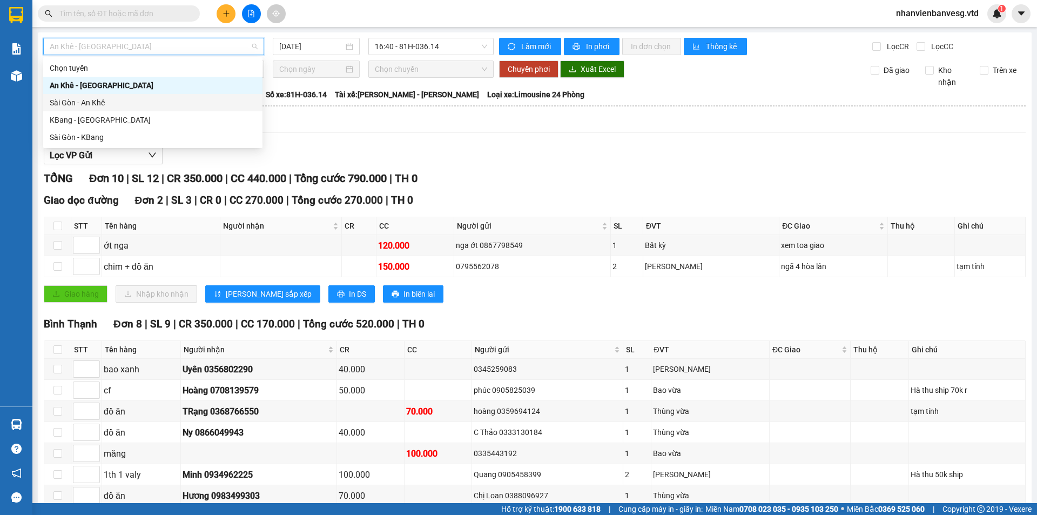
click at [149, 105] on div "Sài Gòn - An Khê" at bounding box center [153, 103] width 206 height 12
type input "[DATE]"
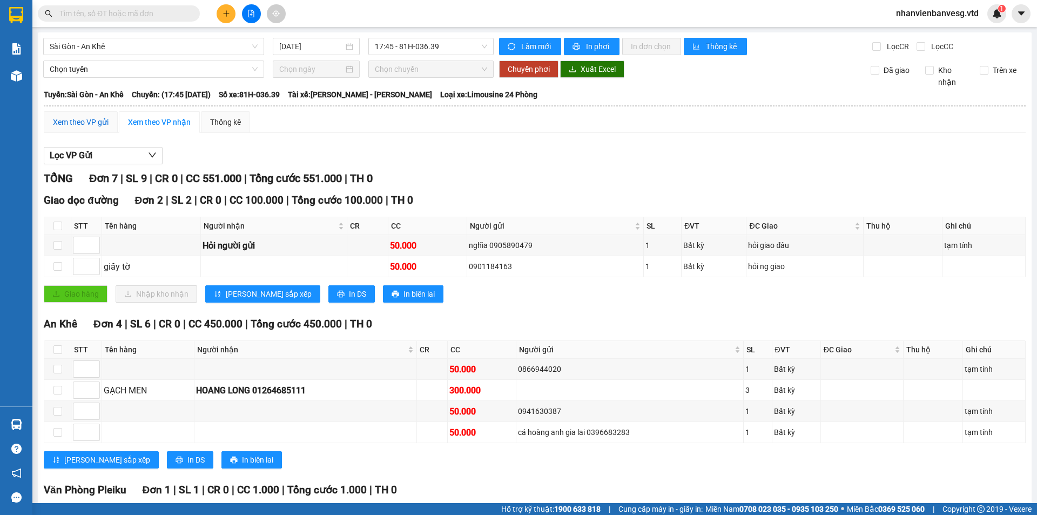
drag, startPoint x: 75, startPoint y: 120, endPoint x: 82, endPoint y: 119, distance: 6.5
click at [75, 120] on div "Xem theo VP gửi" at bounding box center [81, 122] width 56 height 12
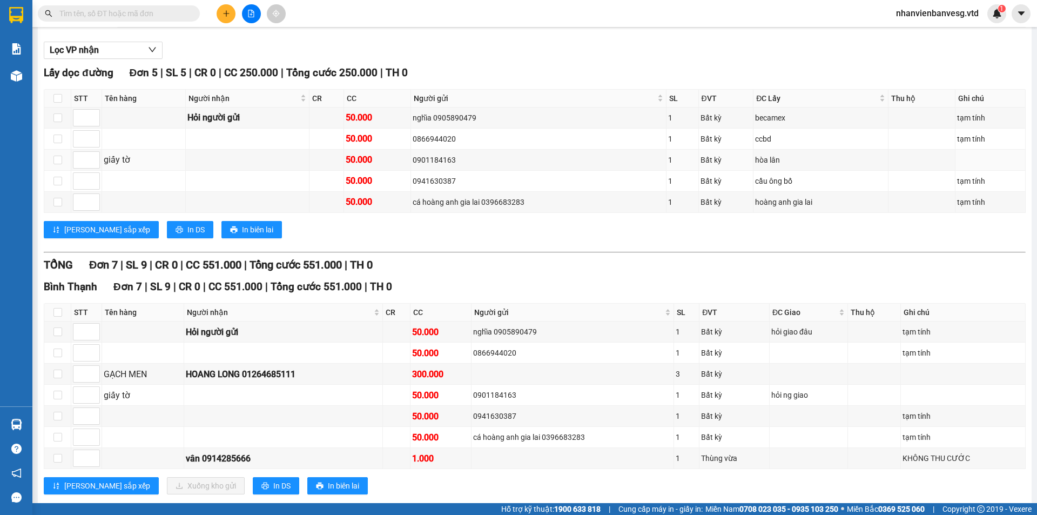
scroll to position [108, 0]
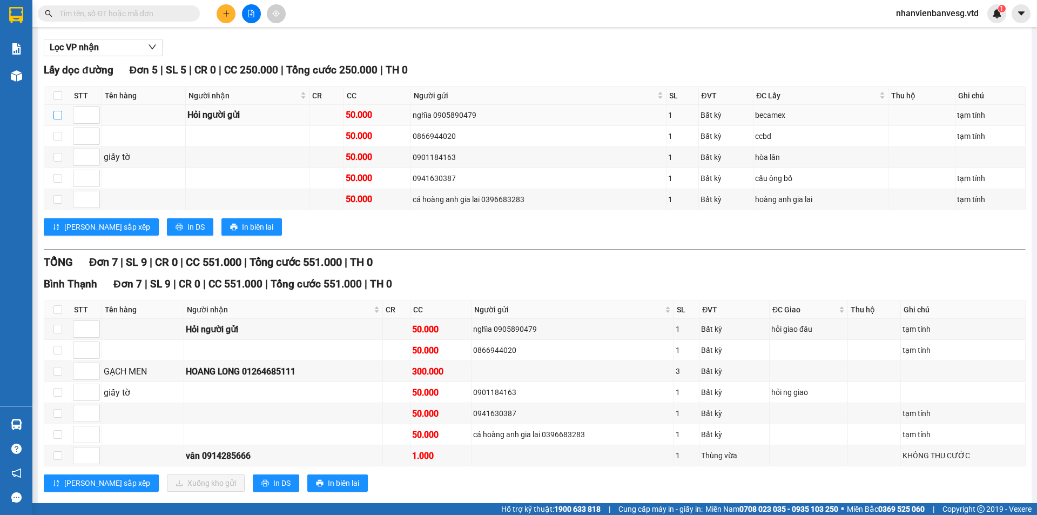
drag, startPoint x: 60, startPoint y: 114, endPoint x: 50, endPoint y: 125, distance: 15.3
click at [59, 115] on input "checkbox" at bounding box center [57, 115] width 9 height 9
checkbox input "true"
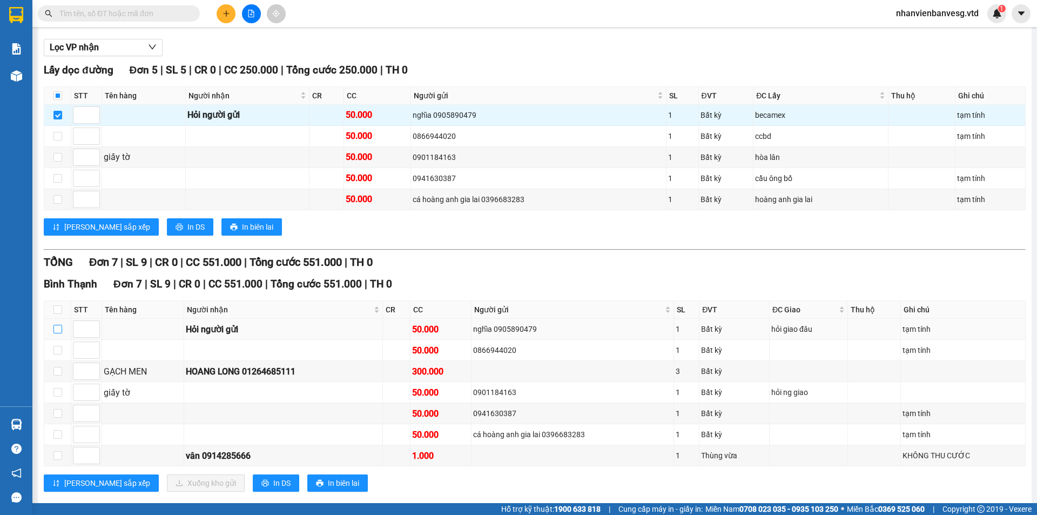
click at [58, 327] on input "checkbox" at bounding box center [57, 329] width 9 height 9
checkbox input "true"
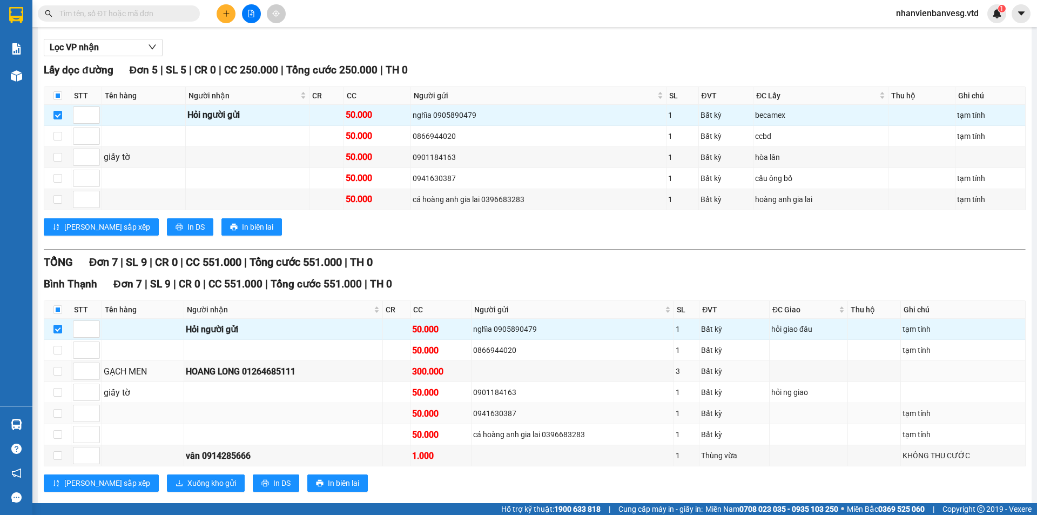
scroll to position [127, 0]
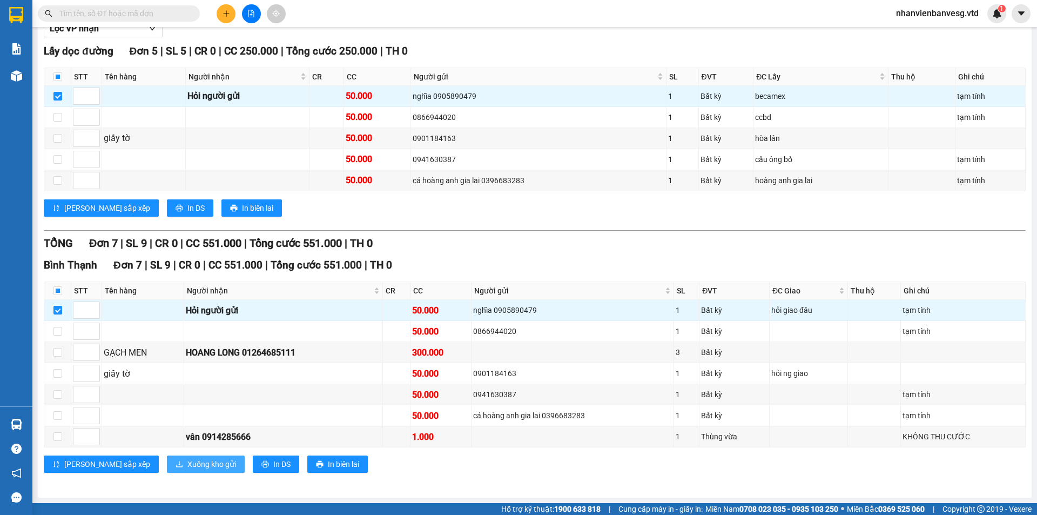
click at [187, 465] on span "Xuống kho gửi" at bounding box center [211, 464] width 49 height 12
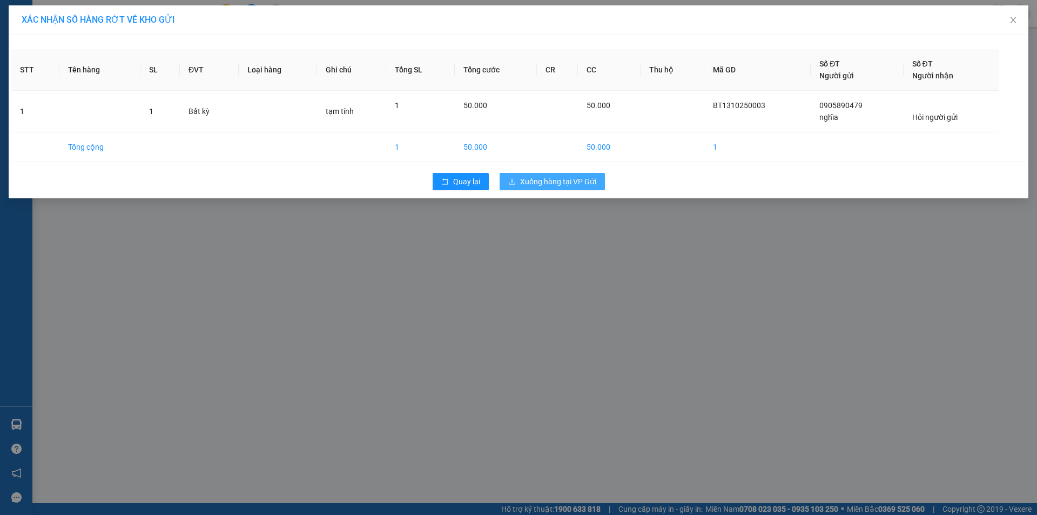
click at [559, 180] on span "Xuống hàng tại VP Gửi" at bounding box center [558, 182] width 76 height 12
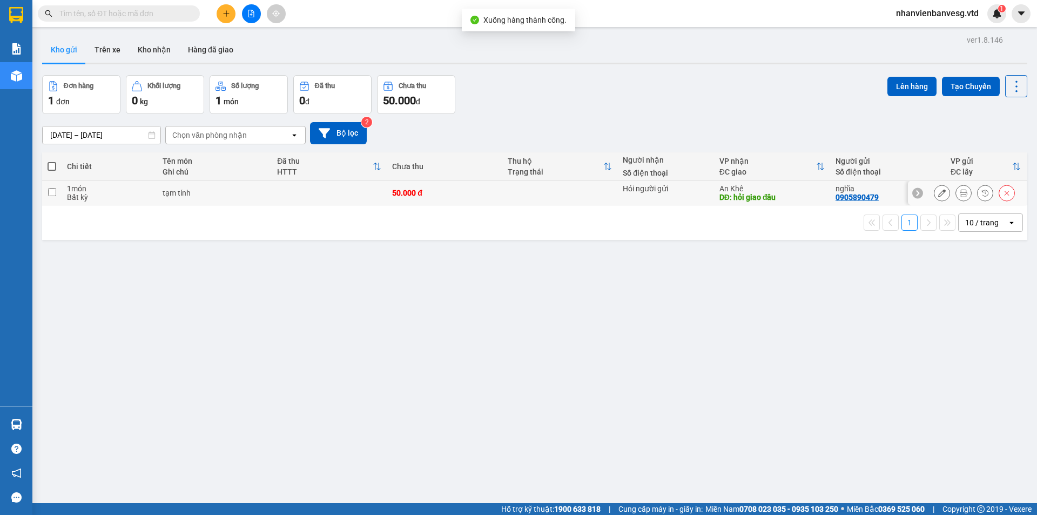
drag, startPoint x: 64, startPoint y: 196, endPoint x: 56, endPoint y: 196, distance: 8.1
click at [63, 196] on td "1 món Bất kỳ" at bounding box center [110, 193] width 96 height 24
checkbox input "true"
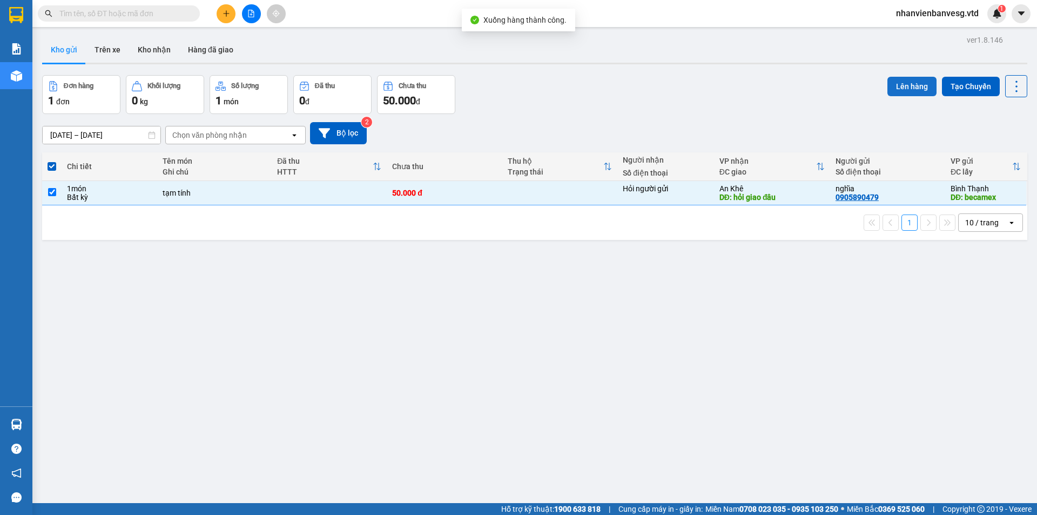
click at [900, 90] on button "Lên hàng" at bounding box center [911, 86] width 49 height 19
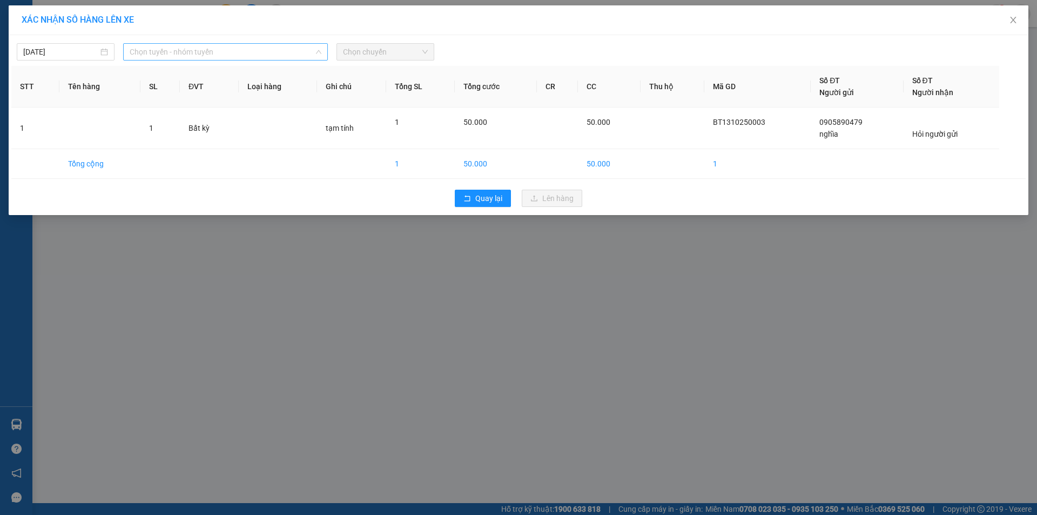
drag, startPoint x: 245, startPoint y: 51, endPoint x: 235, endPoint y: 97, distance: 46.4
click at [245, 56] on span "Chọn tuyến - nhóm tuyến" at bounding box center [226, 52] width 192 height 16
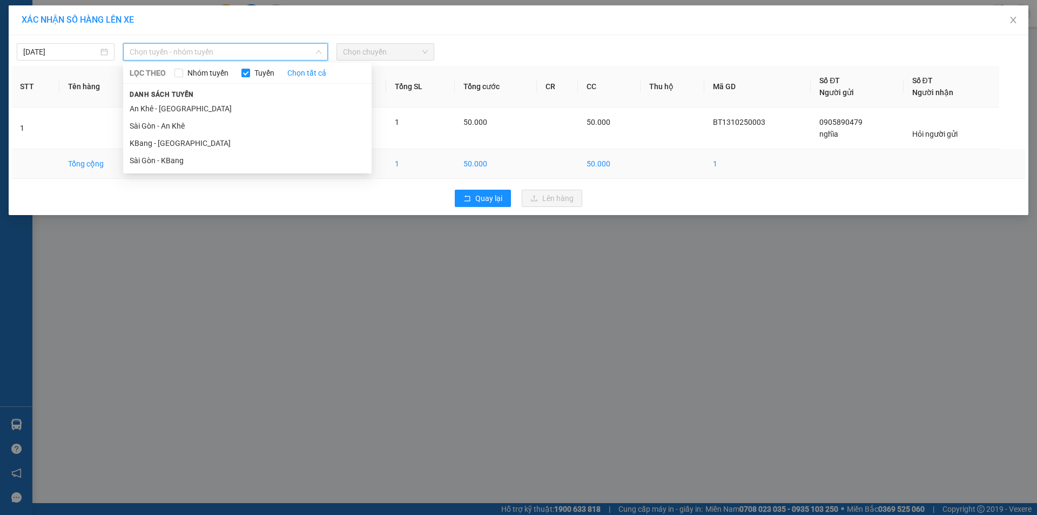
click at [218, 166] on li "Sài Gòn - KBang" at bounding box center [247, 160] width 248 height 17
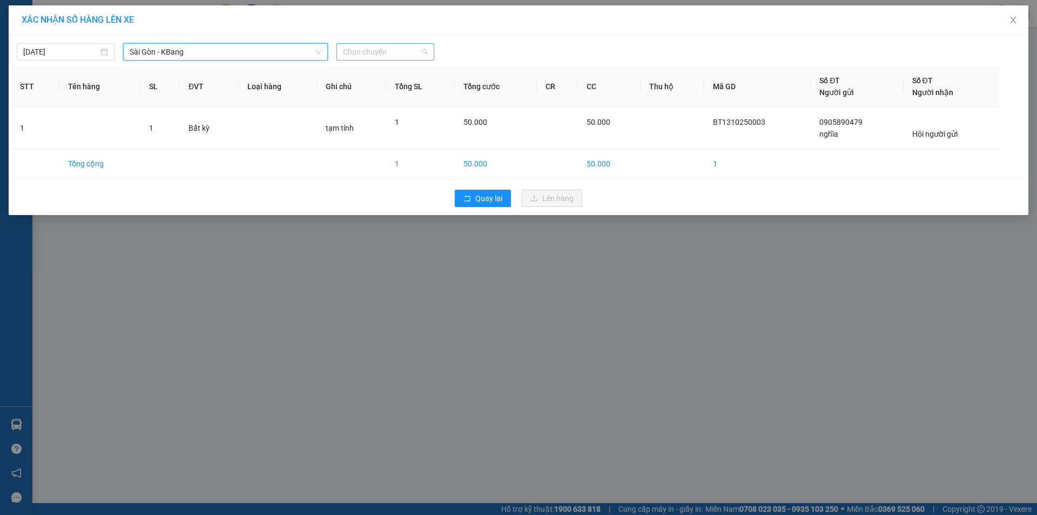
click at [357, 53] on span "Chọn chuyến" at bounding box center [385, 52] width 85 height 16
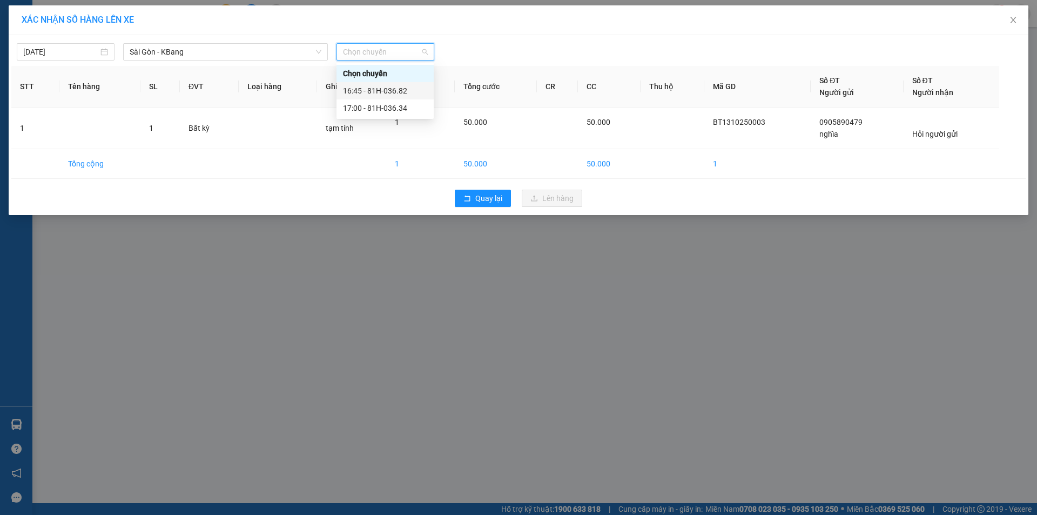
click at [394, 89] on div "16:45 - 81H-036.82" at bounding box center [385, 91] width 84 height 12
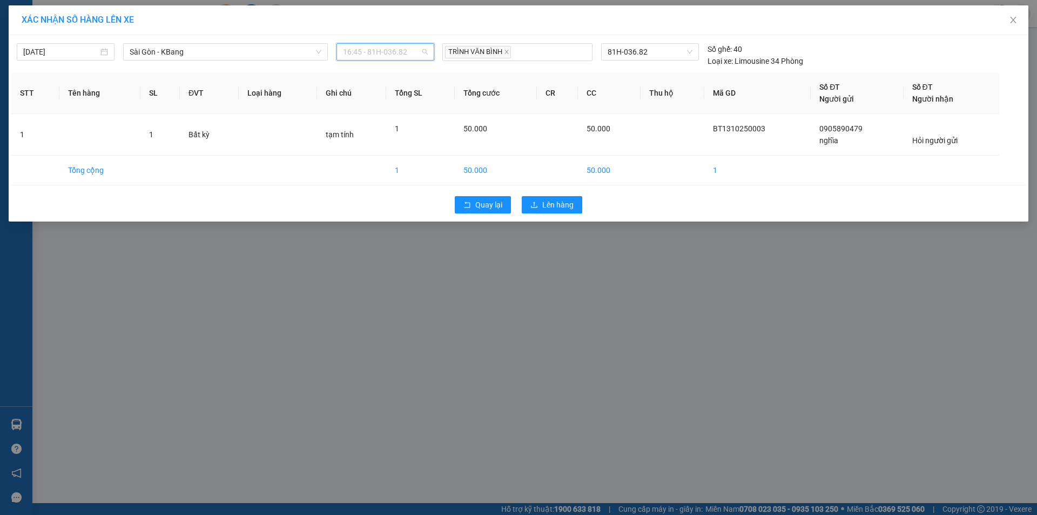
drag, startPoint x: 398, startPoint y: 52, endPoint x: 401, endPoint y: 84, distance: 32.0
click at [398, 56] on span "16:45 - 81H-036.82" at bounding box center [385, 52] width 85 height 16
drag, startPoint x: 399, startPoint y: 109, endPoint x: 420, endPoint y: 118, distance: 23.0
click at [405, 111] on div "17:00 - 81H-036.34" at bounding box center [385, 108] width 84 height 12
click at [556, 211] on span "Lên hàng" at bounding box center [557, 205] width 31 height 12
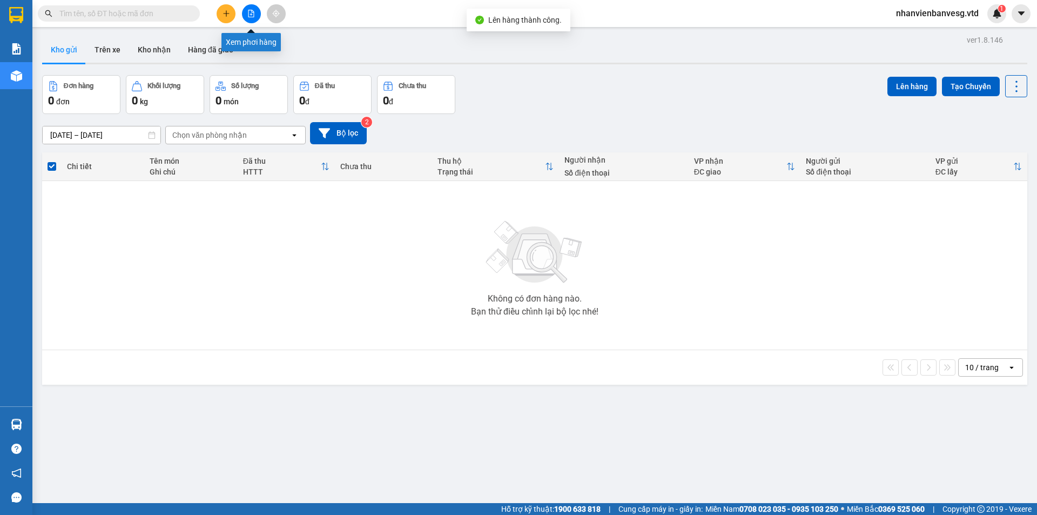
click at [250, 11] on icon "file-add" at bounding box center [251, 14] width 8 height 8
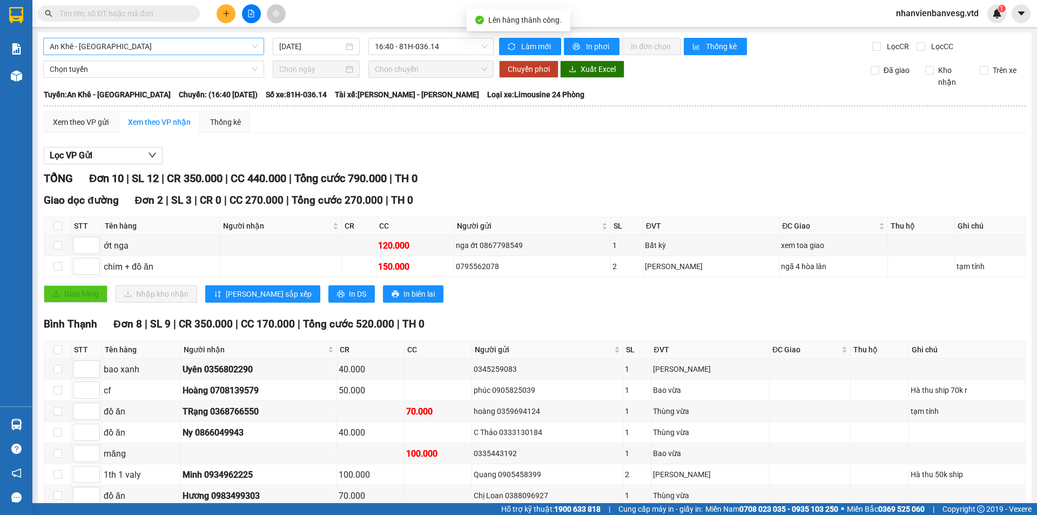
drag, startPoint x: 154, startPoint y: 43, endPoint x: 157, endPoint y: 52, distance: 10.1
click at [154, 45] on span "An Khê - [GEOGRAPHIC_DATA]" at bounding box center [154, 46] width 208 height 16
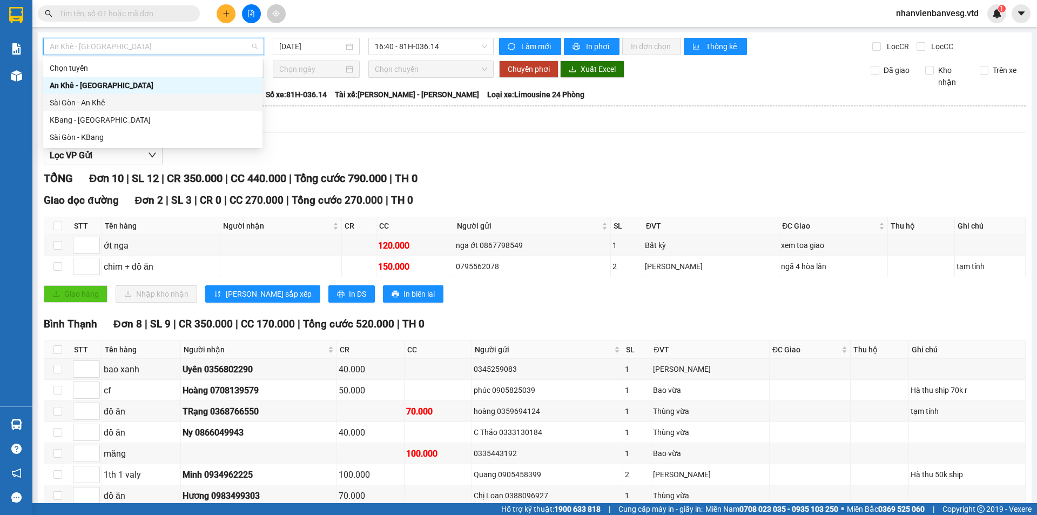
drag, startPoint x: 160, startPoint y: 104, endPoint x: 263, endPoint y: 88, distance: 104.4
click at [160, 104] on div "Sài Gòn - An Khê" at bounding box center [153, 103] width 206 height 12
type input "[DATE]"
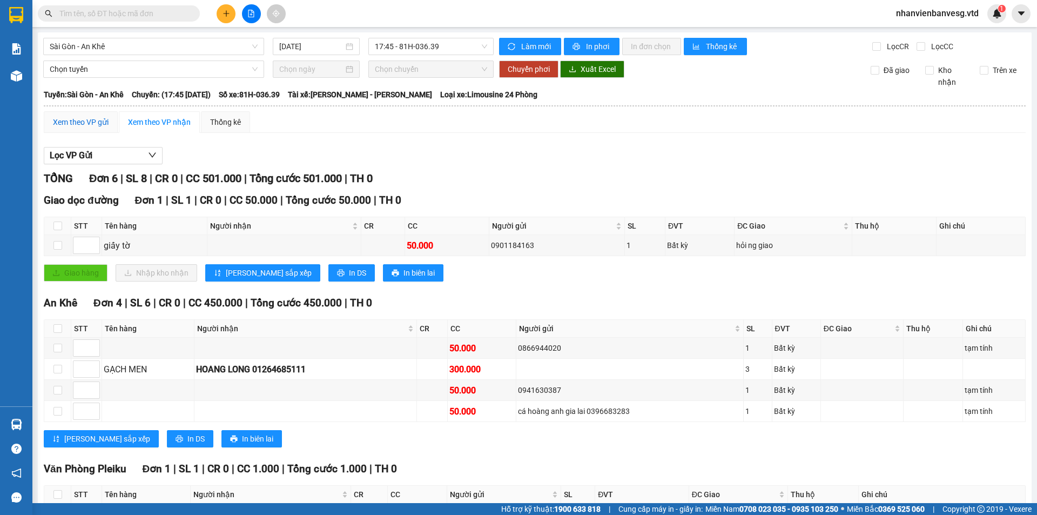
click at [83, 119] on div "Xem theo VP gửi" at bounding box center [81, 122] width 56 height 12
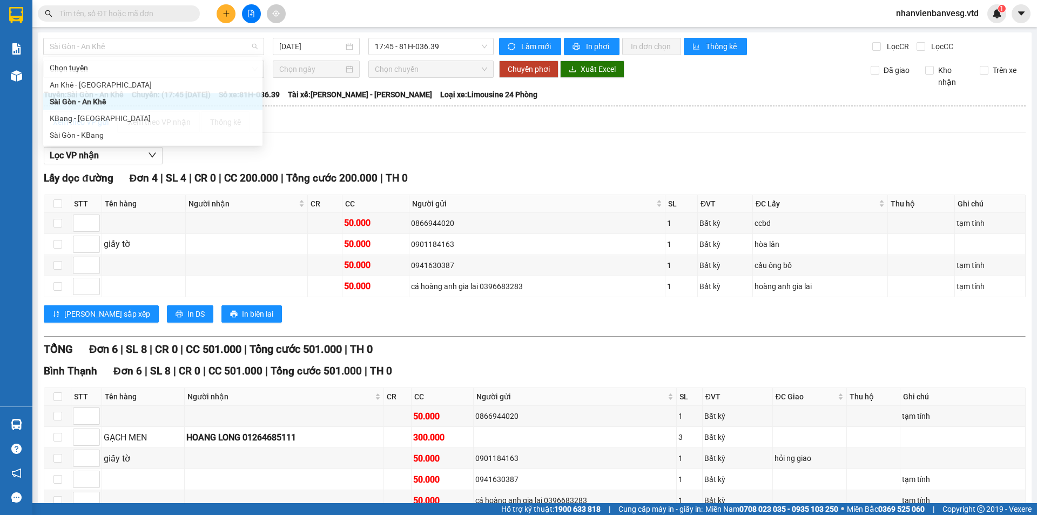
drag, startPoint x: 117, startPoint y: 49, endPoint x: 118, endPoint y: 100, distance: 51.3
click at [117, 53] on span "Sài Gòn - An Khê" at bounding box center [154, 46] width 208 height 16
click at [136, 138] on div "Sài Gòn - KBang" at bounding box center [153, 137] width 206 height 12
type input "[DATE]"
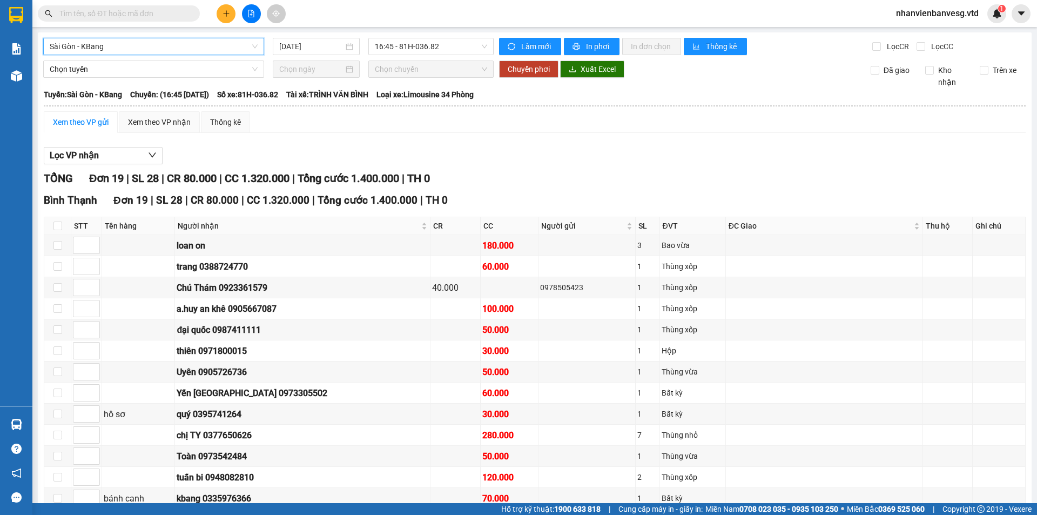
drag, startPoint x: 423, startPoint y: 44, endPoint x: 423, endPoint y: 56, distance: 12.4
click at [423, 47] on span "16:45 - 81H-036.82" at bounding box center [431, 46] width 112 height 16
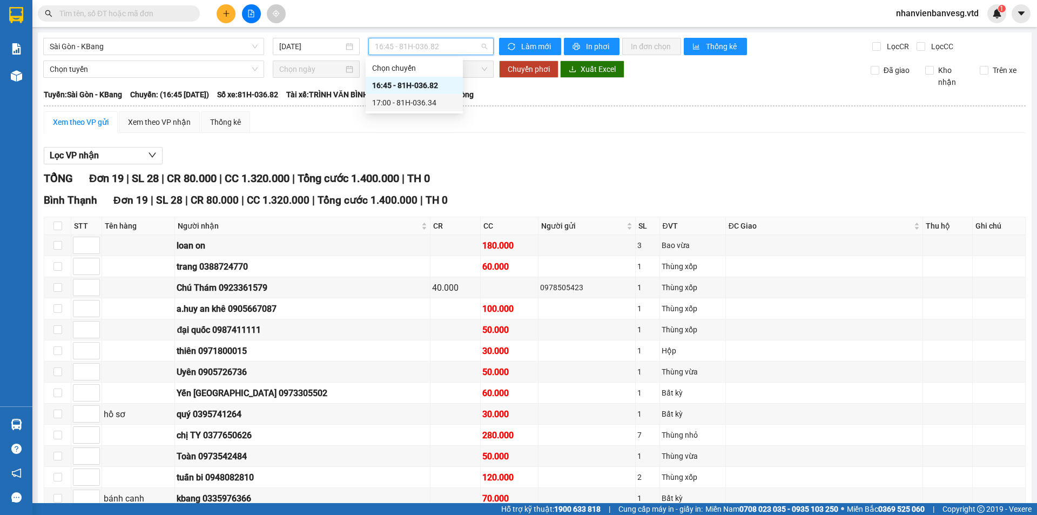
click at [423, 101] on div "17:00 - 81H-036.34" at bounding box center [414, 103] width 84 height 12
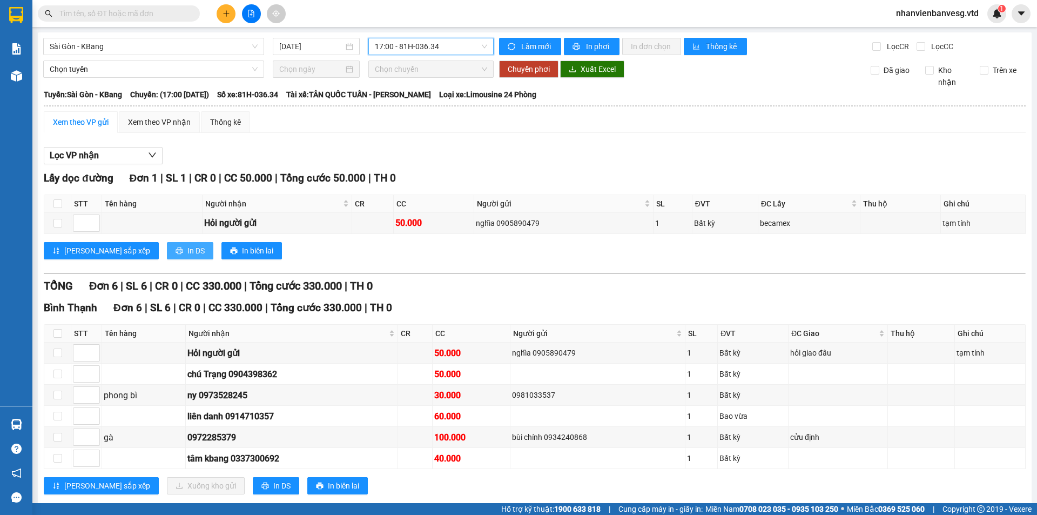
click at [176, 254] on span "printer" at bounding box center [180, 251] width 8 height 9
click at [175, 119] on div "Xem theo VP nhận" at bounding box center [159, 122] width 63 height 12
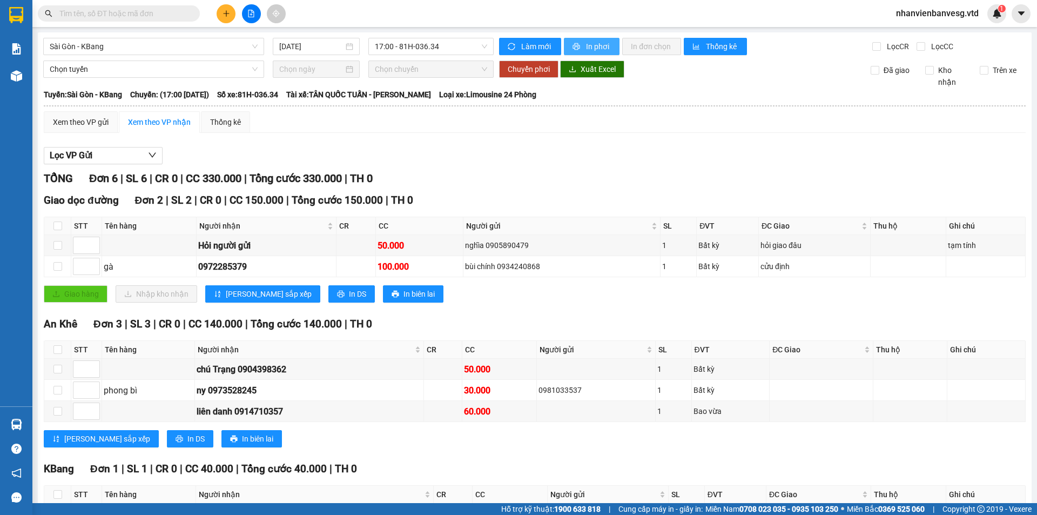
click at [590, 48] on span "In phơi" at bounding box center [598, 47] width 25 height 12
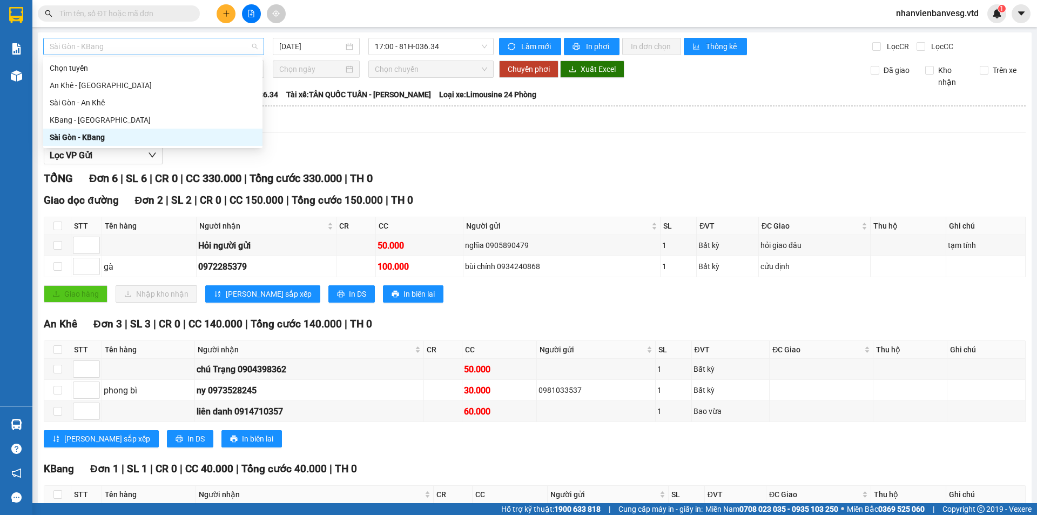
drag, startPoint x: 177, startPoint y: 44, endPoint x: 175, endPoint y: 55, distance: 10.9
click at [176, 51] on span "Sài Gòn - KBang" at bounding box center [154, 46] width 208 height 16
click at [193, 100] on div "Sài Gòn - An Khê" at bounding box center [153, 103] width 206 height 12
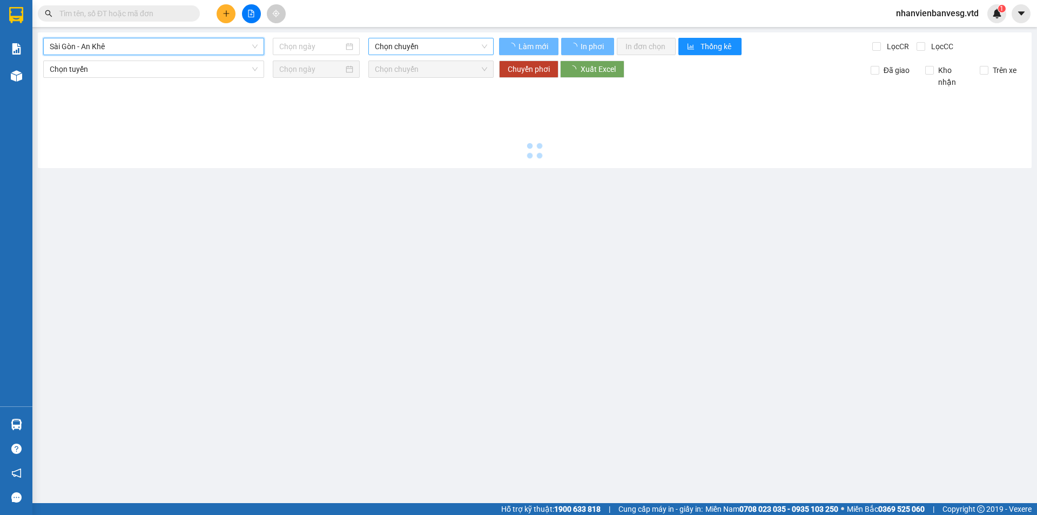
type input "[DATE]"
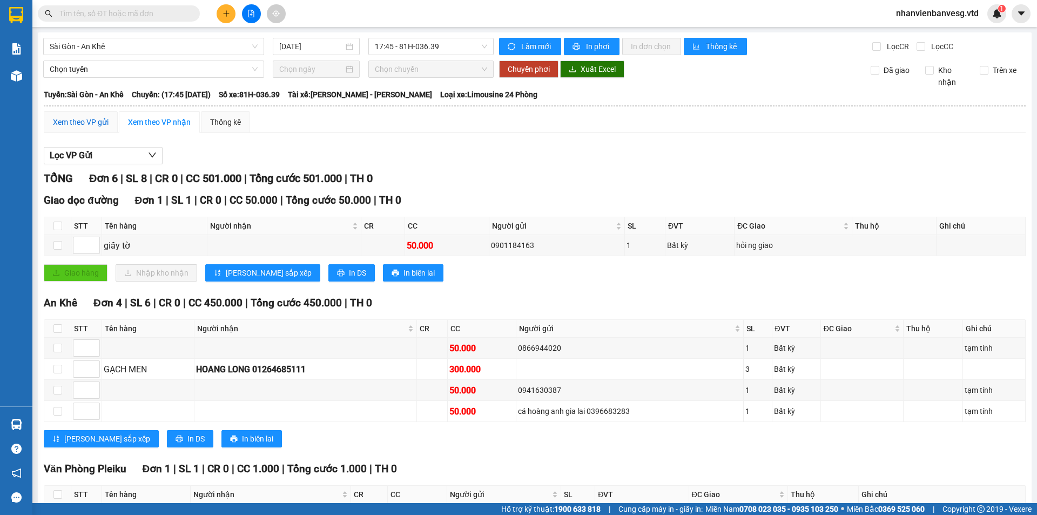
click at [91, 124] on div "Xem theo VP gửi" at bounding box center [81, 122] width 56 height 12
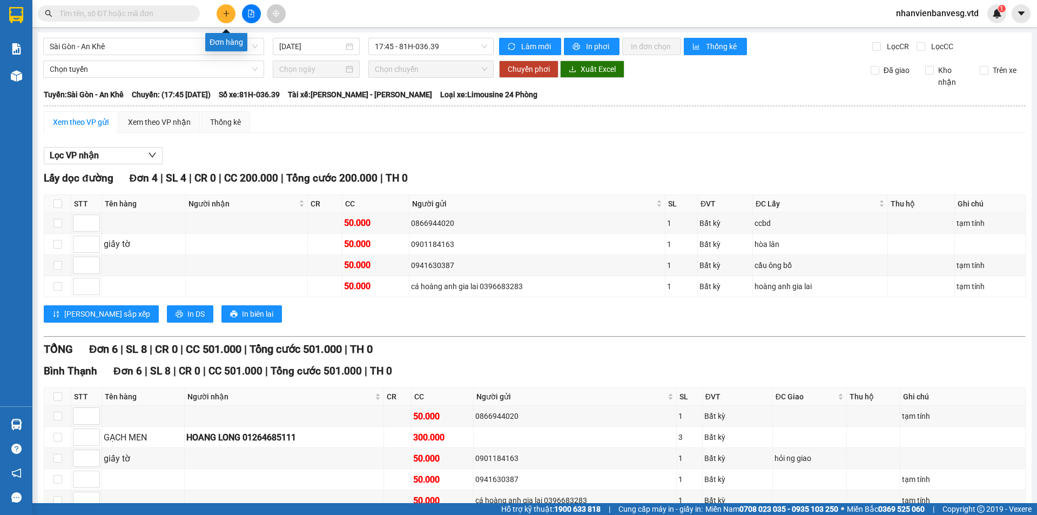
click at [228, 15] on icon "plus" at bounding box center [227, 14] width 8 height 8
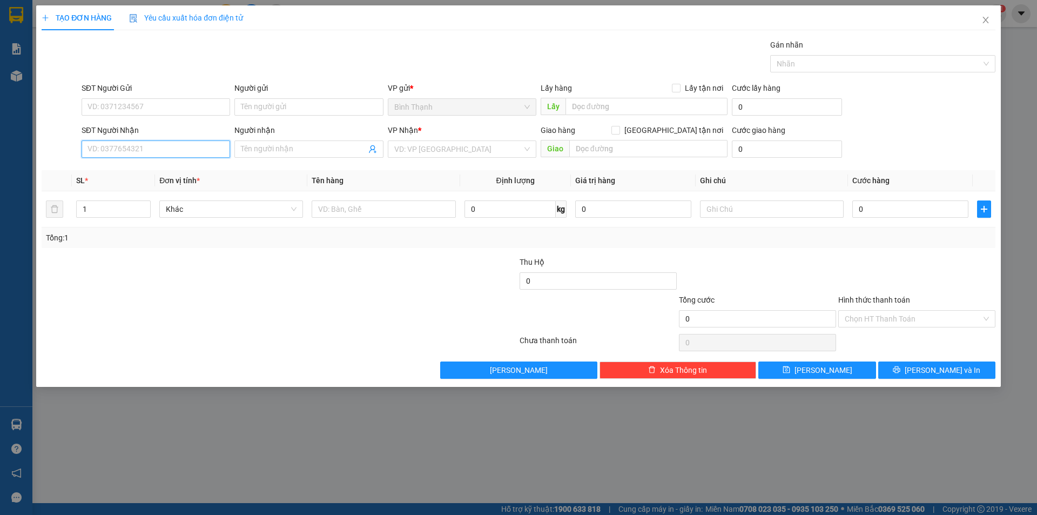
click at [140, 149] on input "SĐT Người Nhận" at bounding box center [156, 148] width 149 height 17
click at [292, 146] on input "Người nhận" at bounding box center [303, 149] width 125 height 12
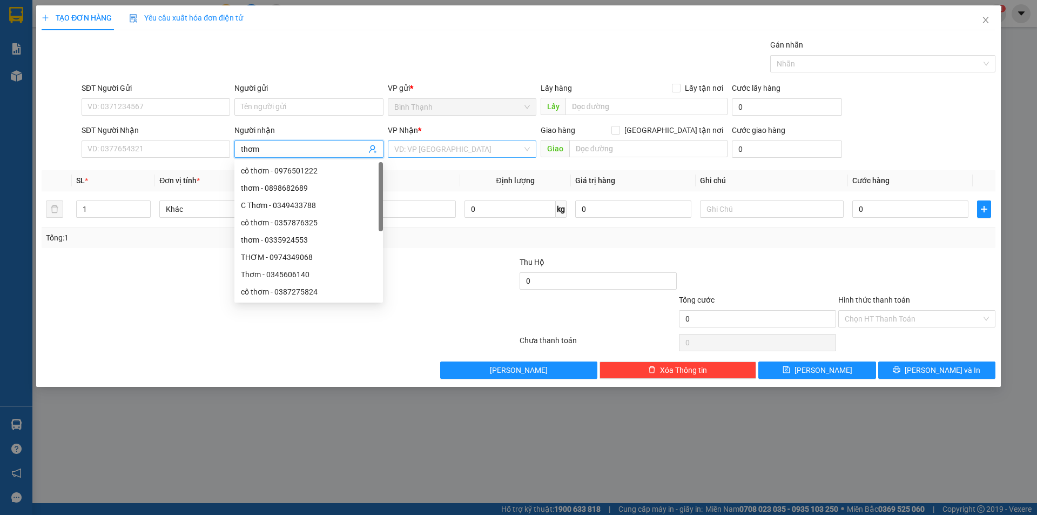
type input "thơm"
drag, startPoint x: 466, startPoint y: 145, endPoint x: 464, endPoint y: 156, distance: 10.9
click at [465, 150] on input "search" at bounding box center [458, 149] width 128 height 16
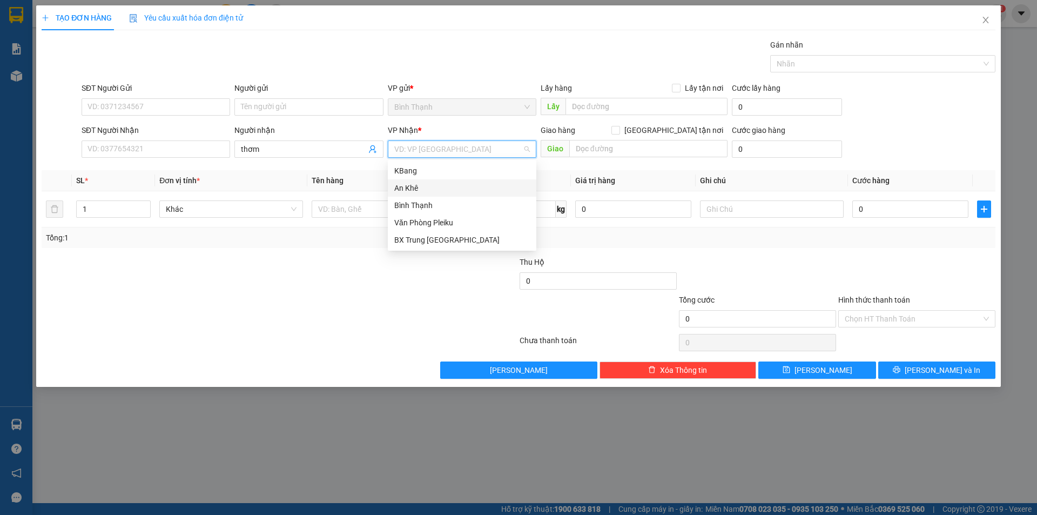
click at [450, 189] on div "An Khê" at bounding box center [462, 188] width 136 height 12
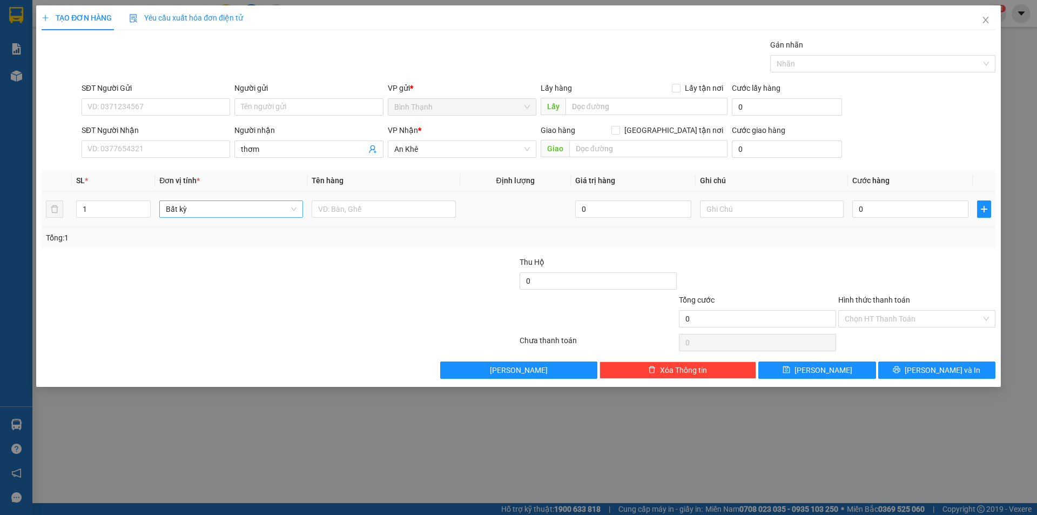
click at [222, 219] on div "Bất kỳ" at bounding box center [231, 209] width 144 height 22
click at [222, 216] on span "Bất kỳ" at bounding box center [231, 209] width 131 height 16
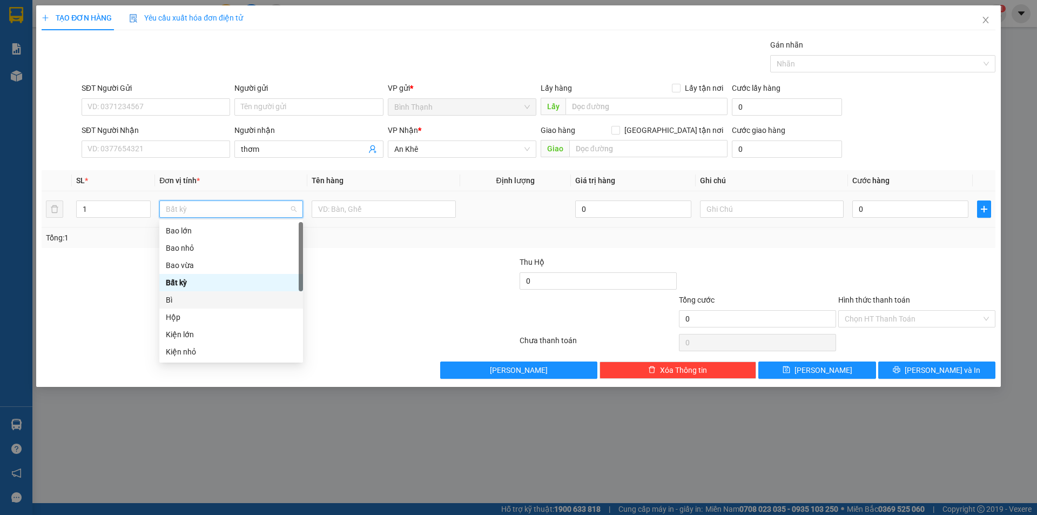
click at [216, 295] on div "Bì" at bounding box center [231, 300] width 131 height 12
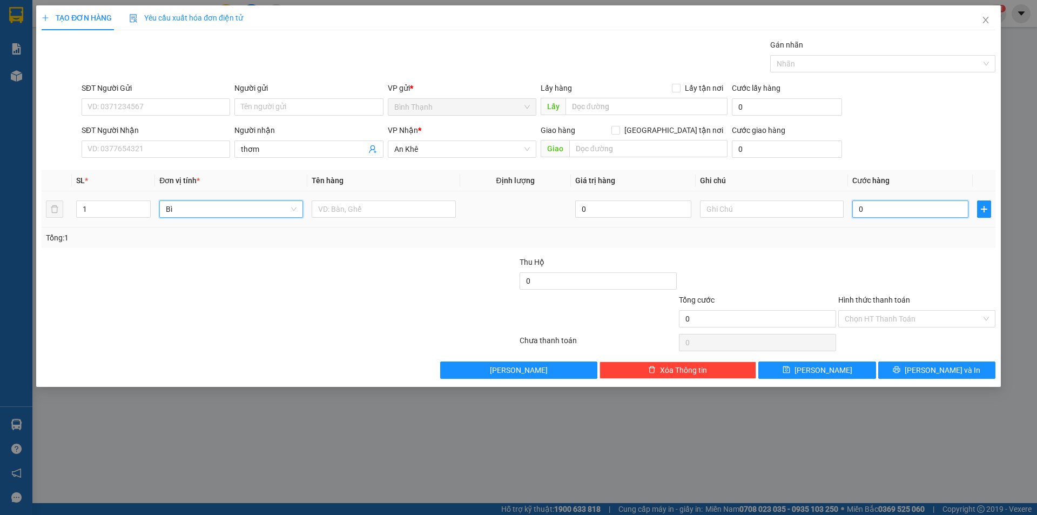
click at [872, 212] on input "0" at bounding box center [910, 208] width 116 height 17
type input "3"
type input "30"
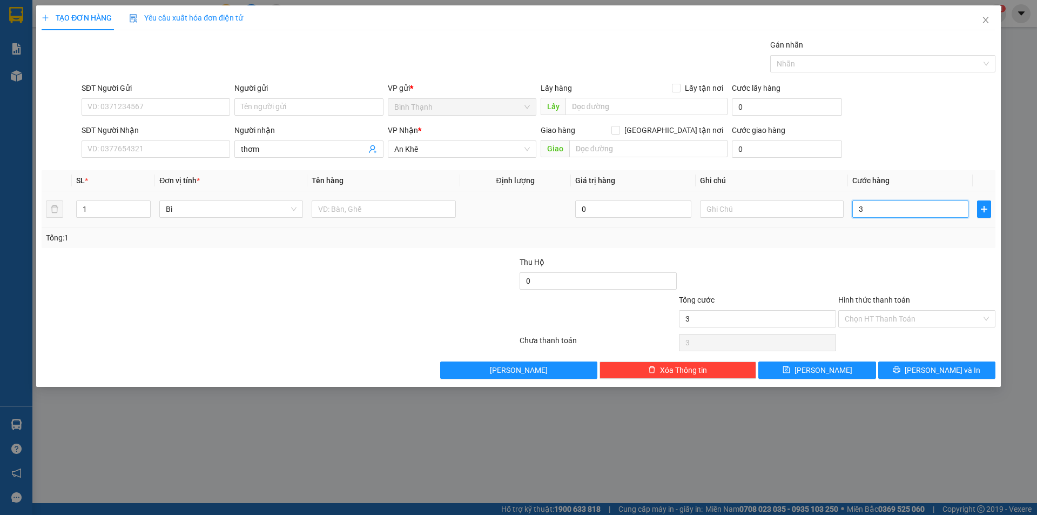
type input "30"
type input "300"
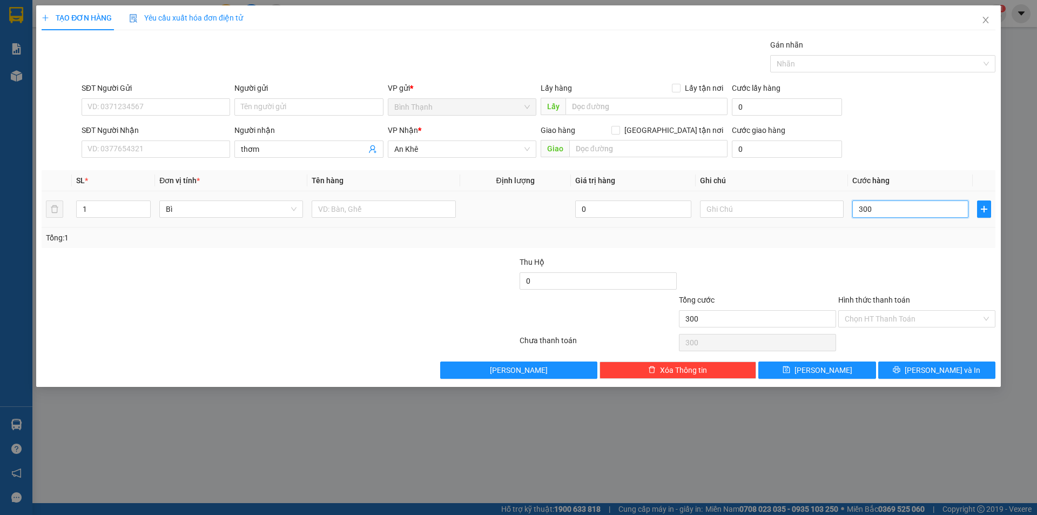
type input "3.000"
type input "30.000"
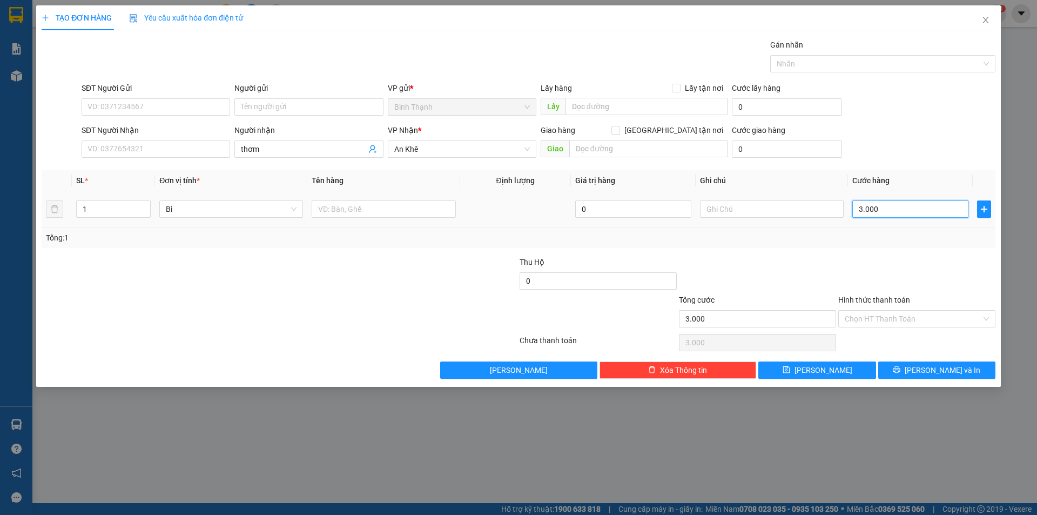
type input "30.000"
click at [140, 152] on input "SĐT Người Nhận" at bounding box center [156, 148] width 149 height 17
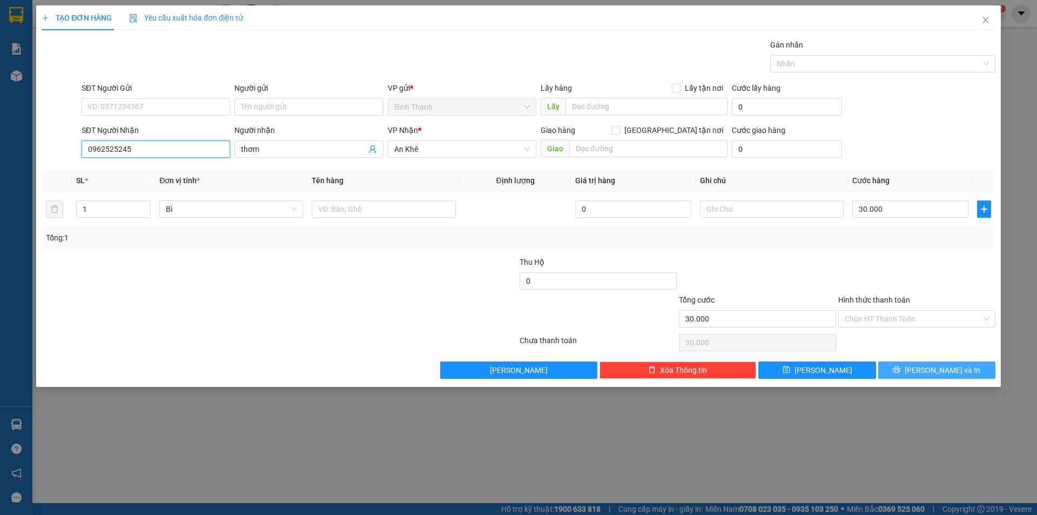
type input "0962525245"
click at [937, 372] on span "[PERSON_NAME] và In" at bounding box center [943, 370] width 76 height 12
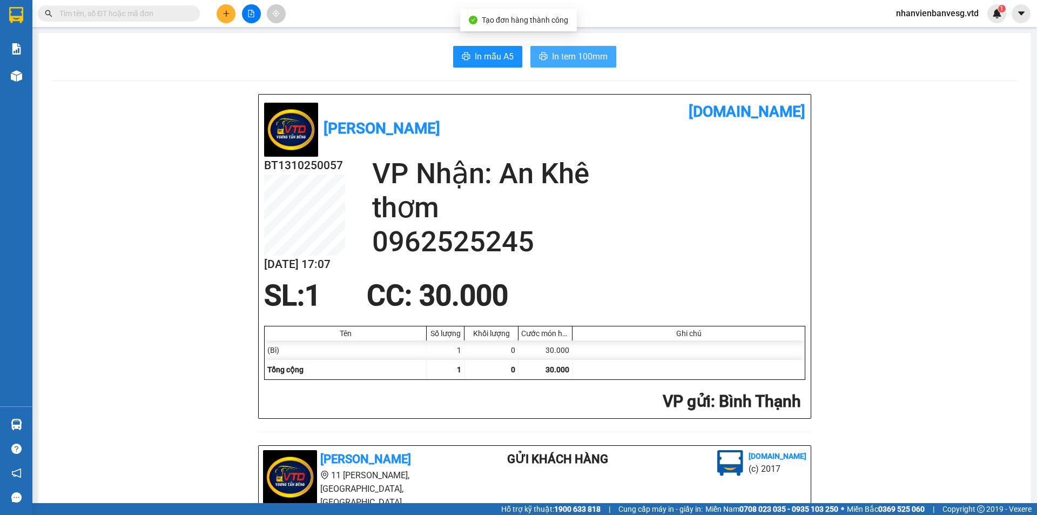
click at [571, 55] on span "In tem 100mm" at bounding box center [580, 57] width 56 height 14
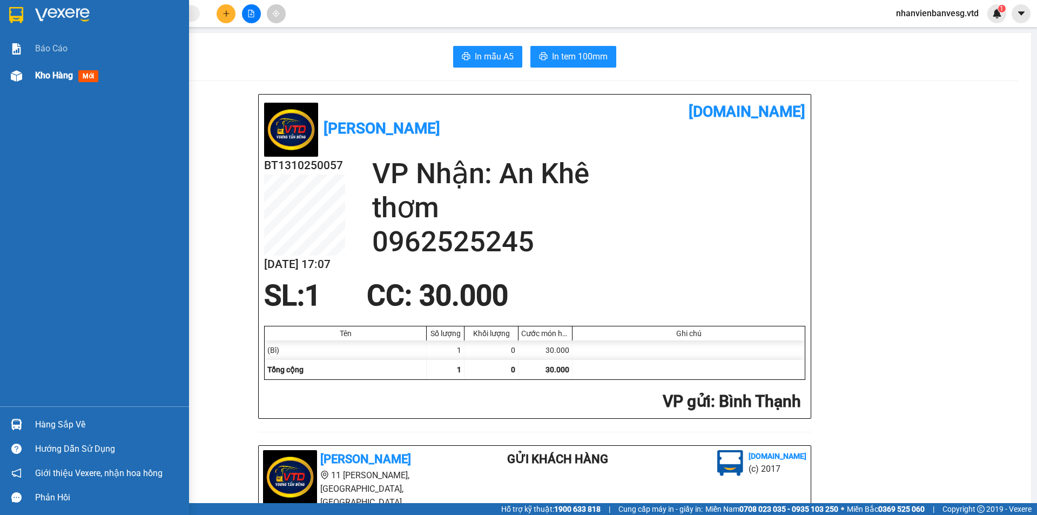
click at [43, 76] on span "Kho hàng" at bounding box center [54, 75] width 38 height 10
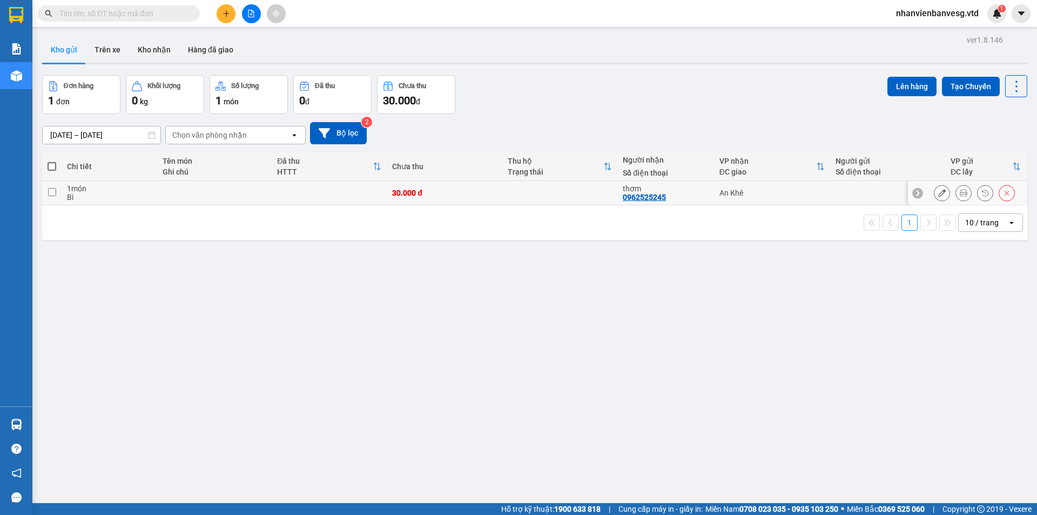
click at [942, 194] on div at bounding box center [974, 193] width 81 height 16
click at [938, 196] on icon at bounding box center [942, 193] width 8 height 8
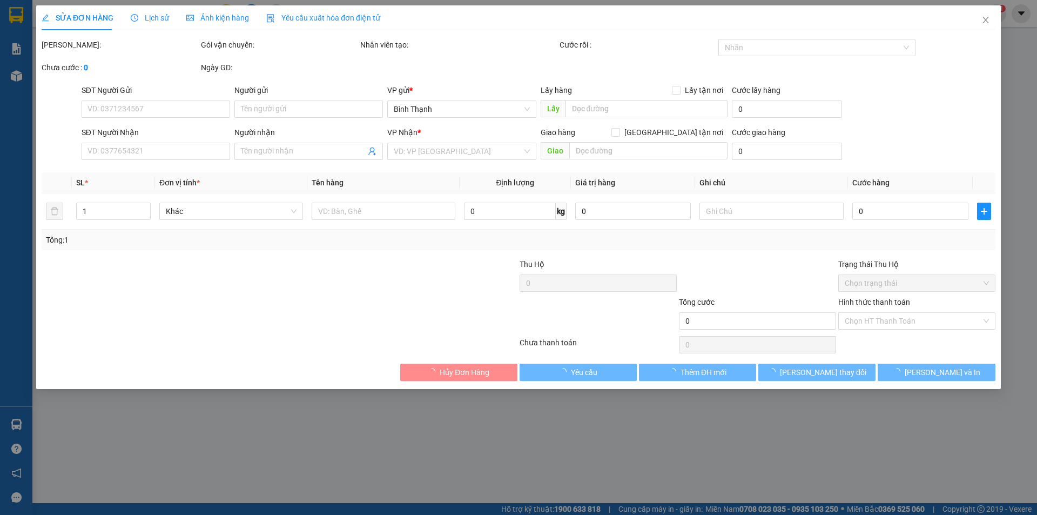
type input "0962525245"
type input "thơm"
type input "30.000"
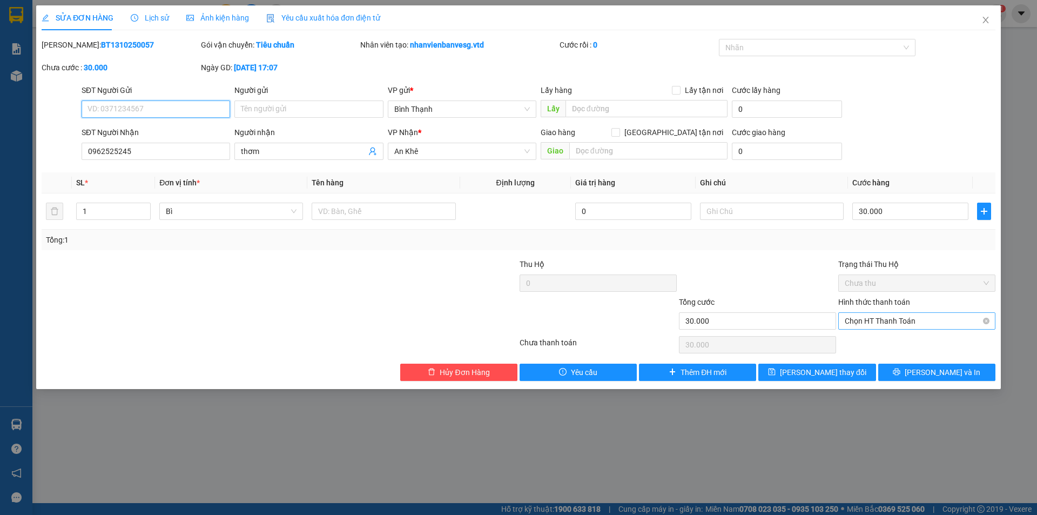
drag, startPoint x: 918, startPoint y: 320, endPoint x: 919, endPoint y: 325, distance: 5.5
click at [919, 324] on span "Chọn HT Thanh Toán" at bounding box center [917, 321] width 144 height 16
click at [917, 344] on div "Tại văn phòng" at bounding box center [917, 343] width 144 height 12
type input "0"
click at [940, 375] on span "[PERSON_NAME] và In" at bounding box center [943, 372] width 76 height 12
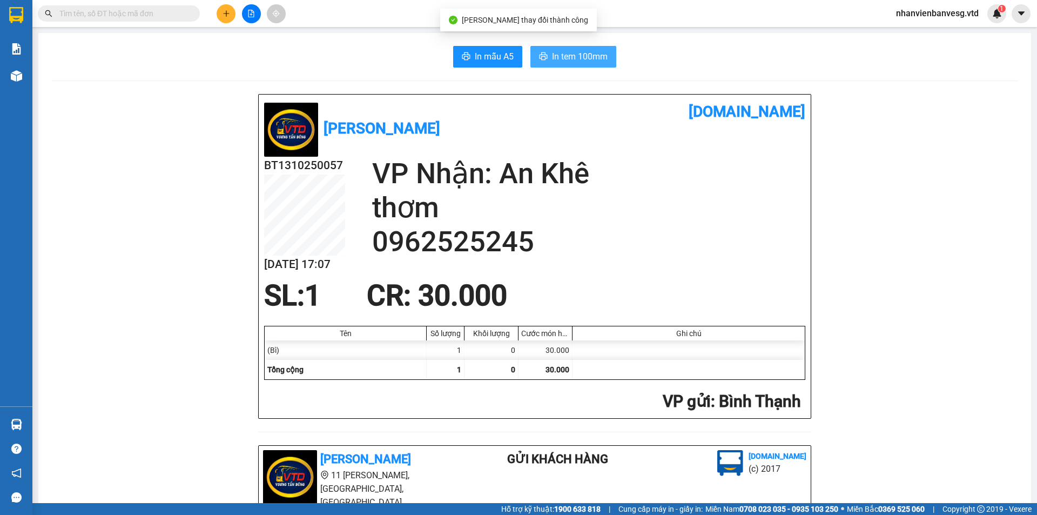
click at [567, 54] on span "In tem 100mm" at bounding box center [580, 57] width 56 height 14
